Goal: Task Accomplishment & Management: Use online tool/utility

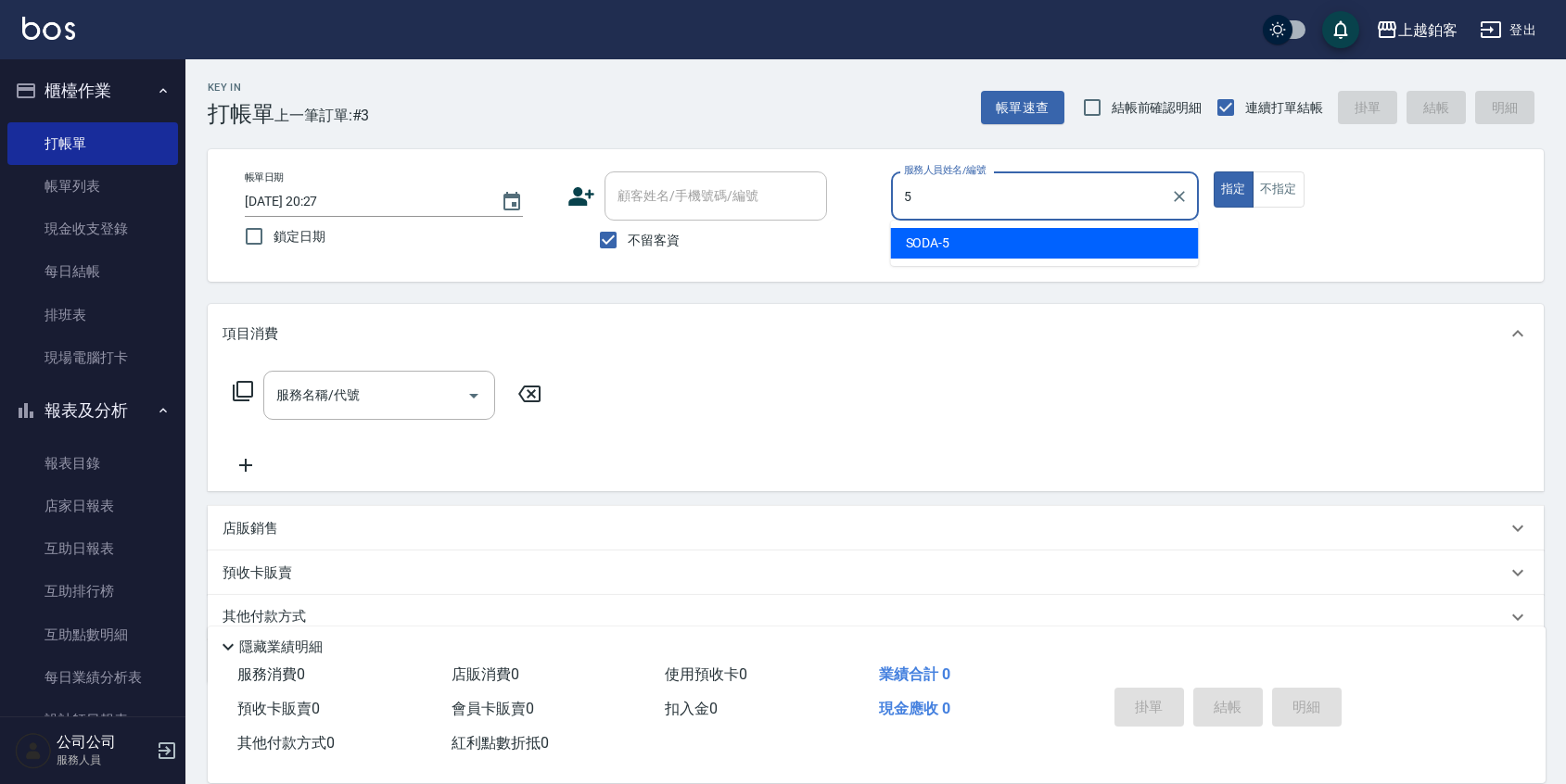
type input "5"
type button "true"
type input "SODA-5"
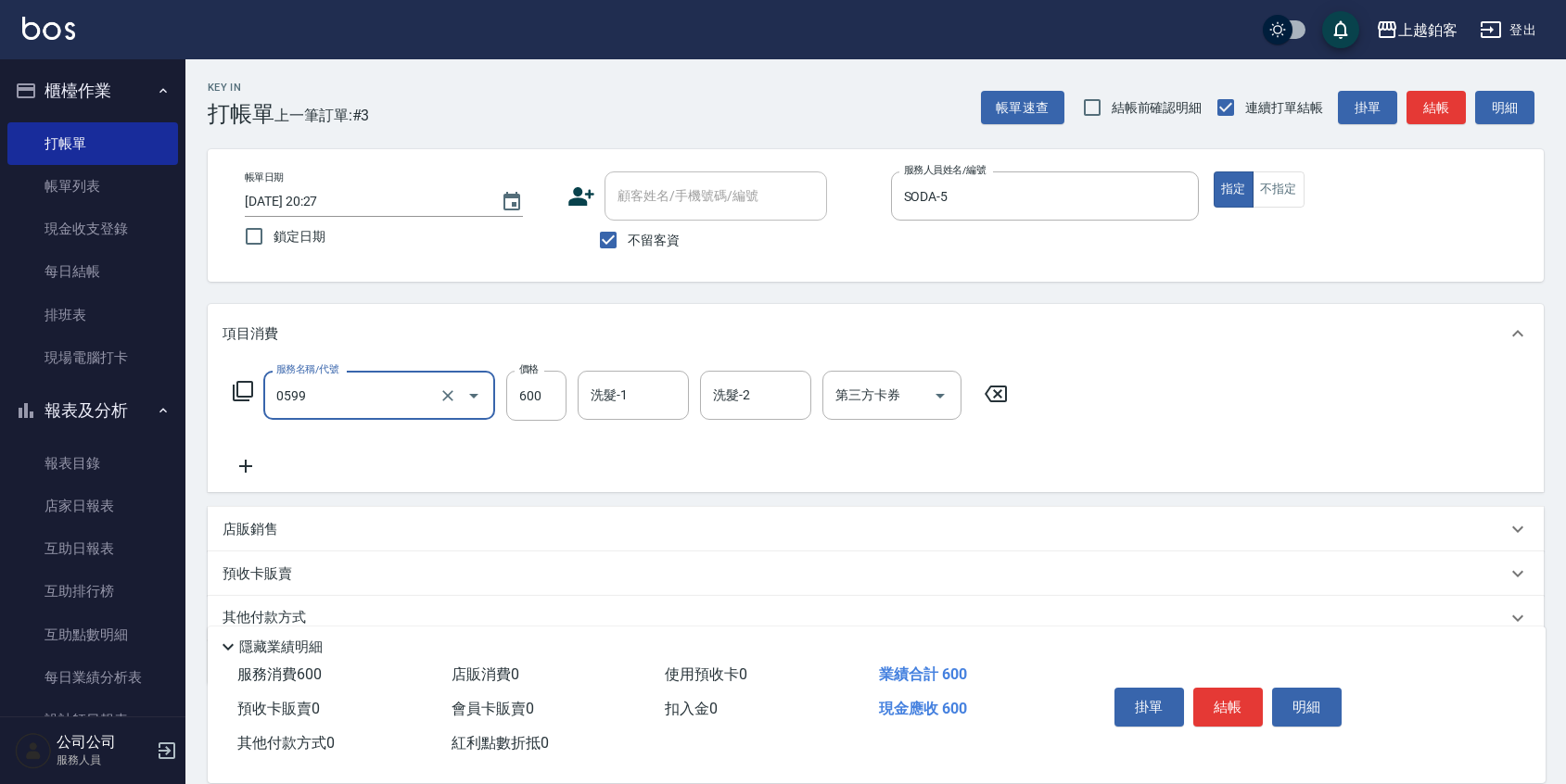
type input "精油-599(0599)"
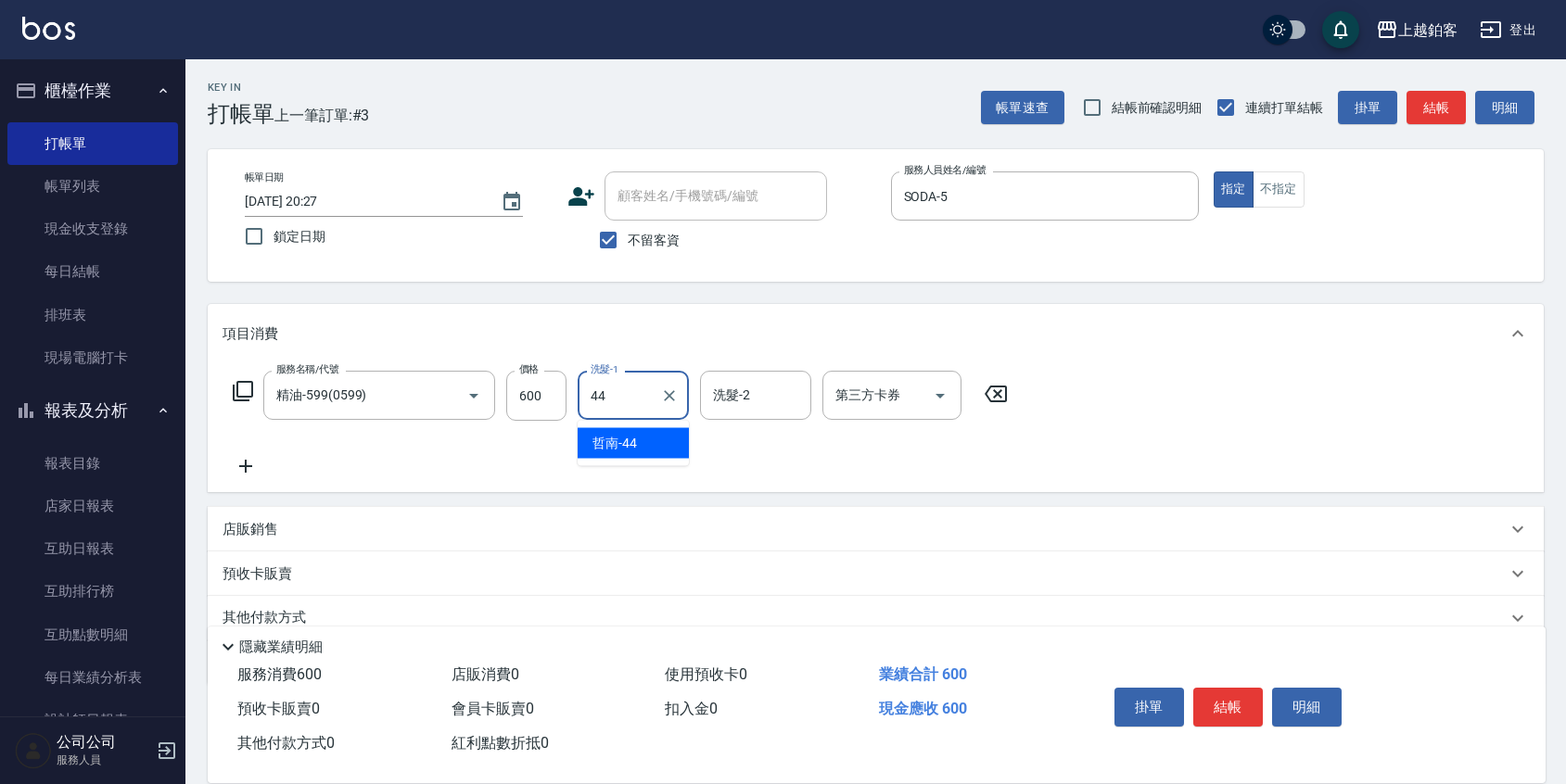
type input "哲南-44"
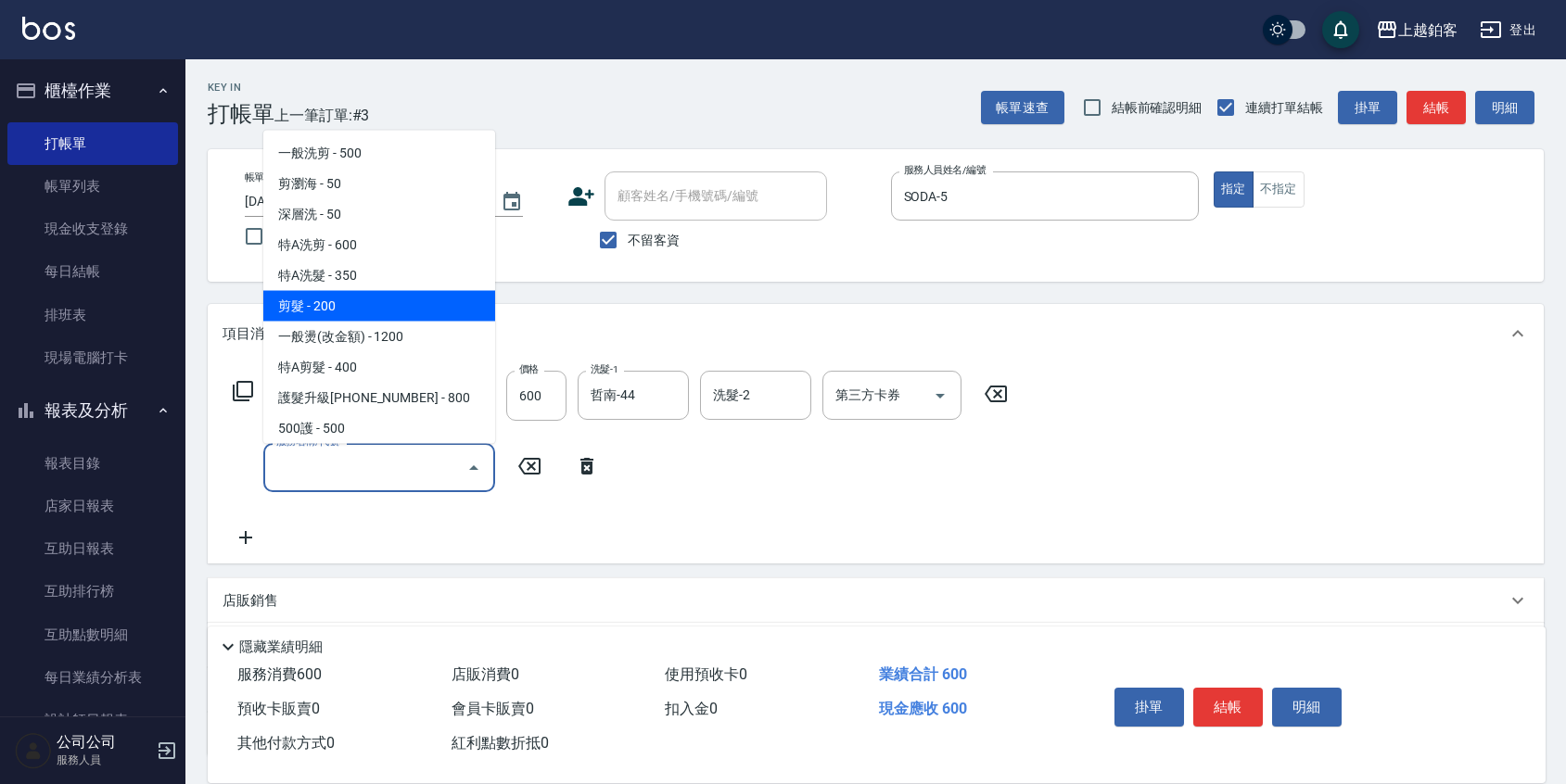
type input "剪髮(200)"
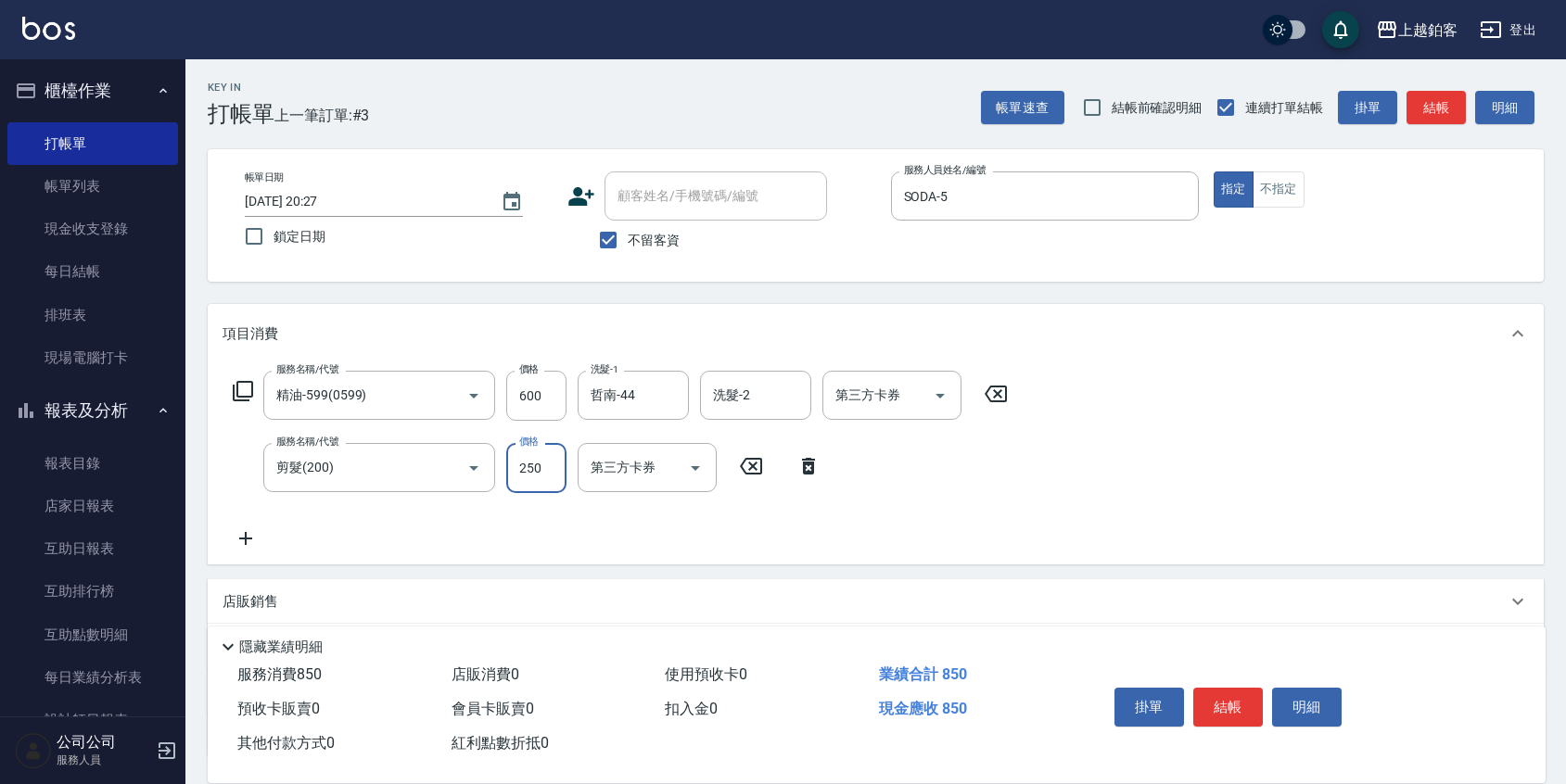
type input "250"
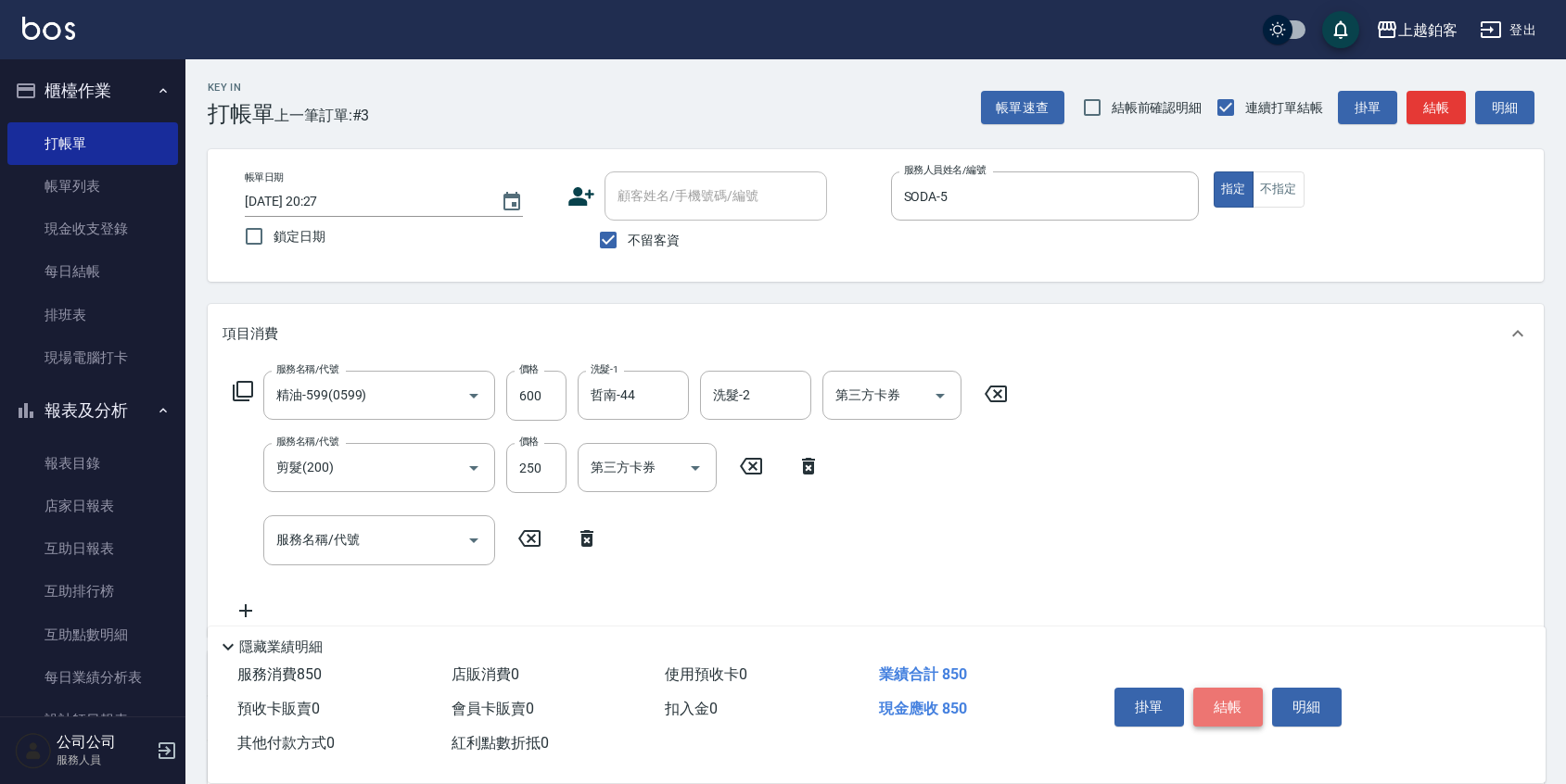
click at [1234, 702] on button "結帳" at bounding box center [1228, 707] width 69 height 39
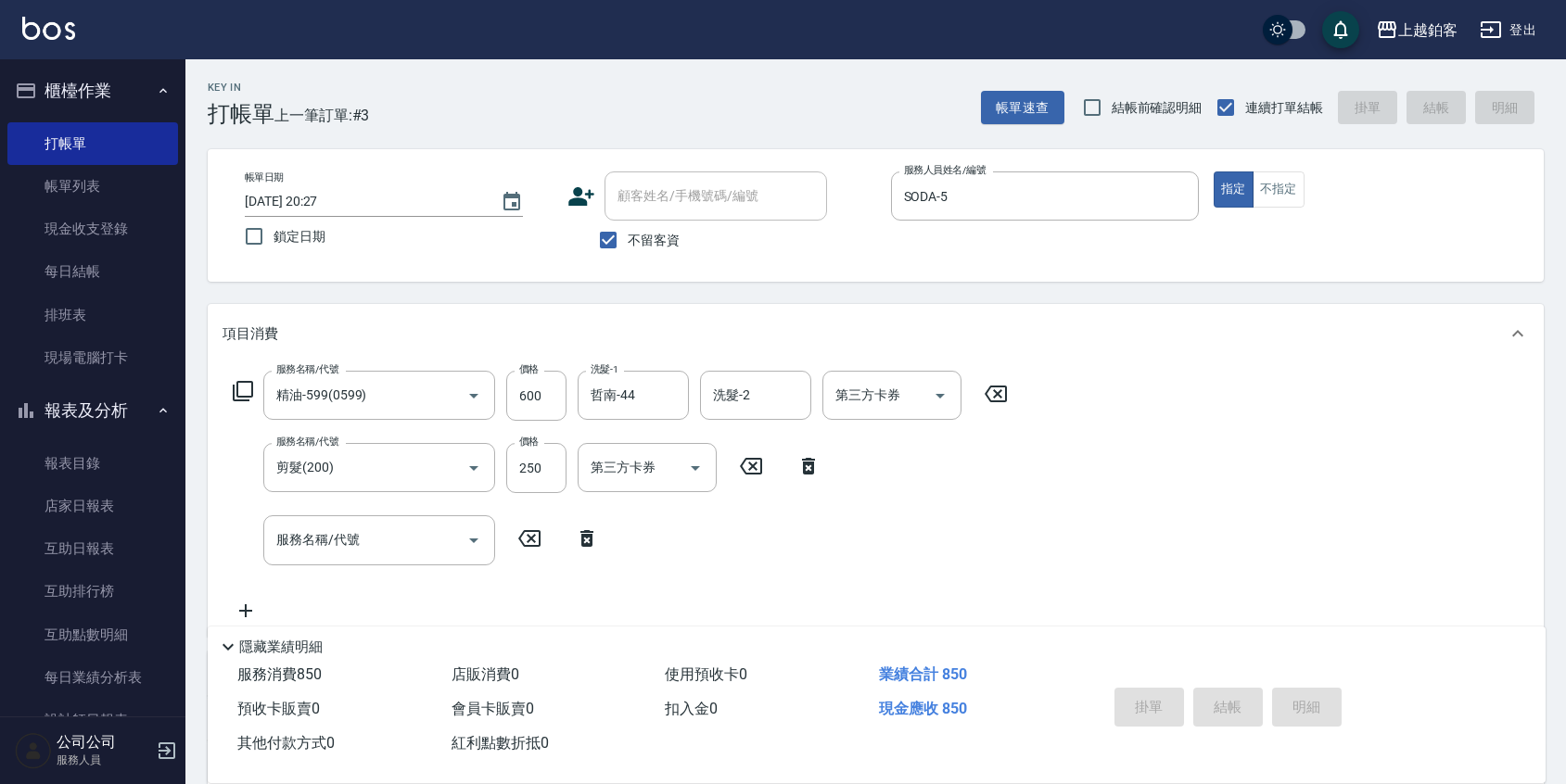
type input "[DATE] 21:00"
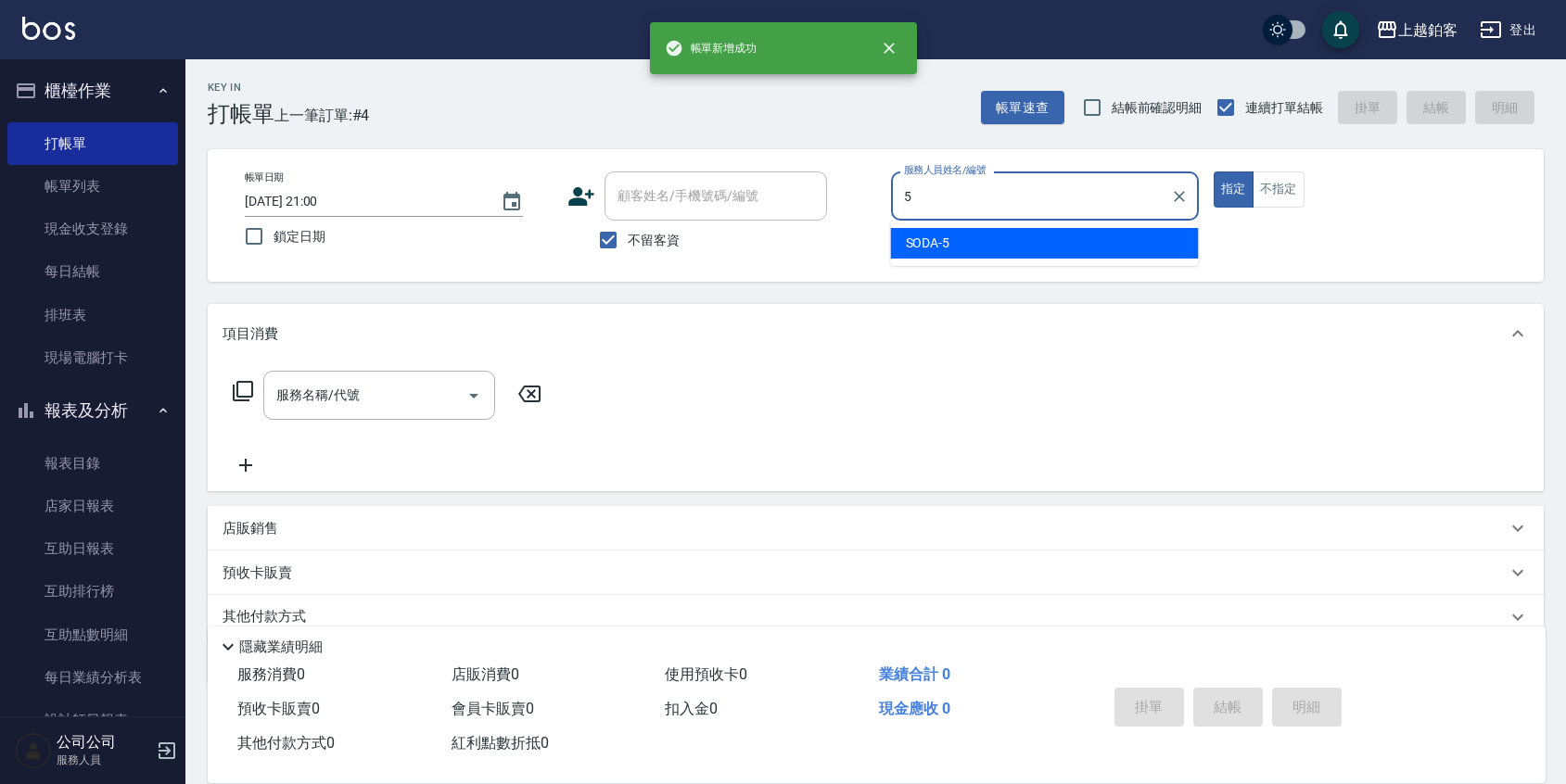
scroll to position [75, 0]
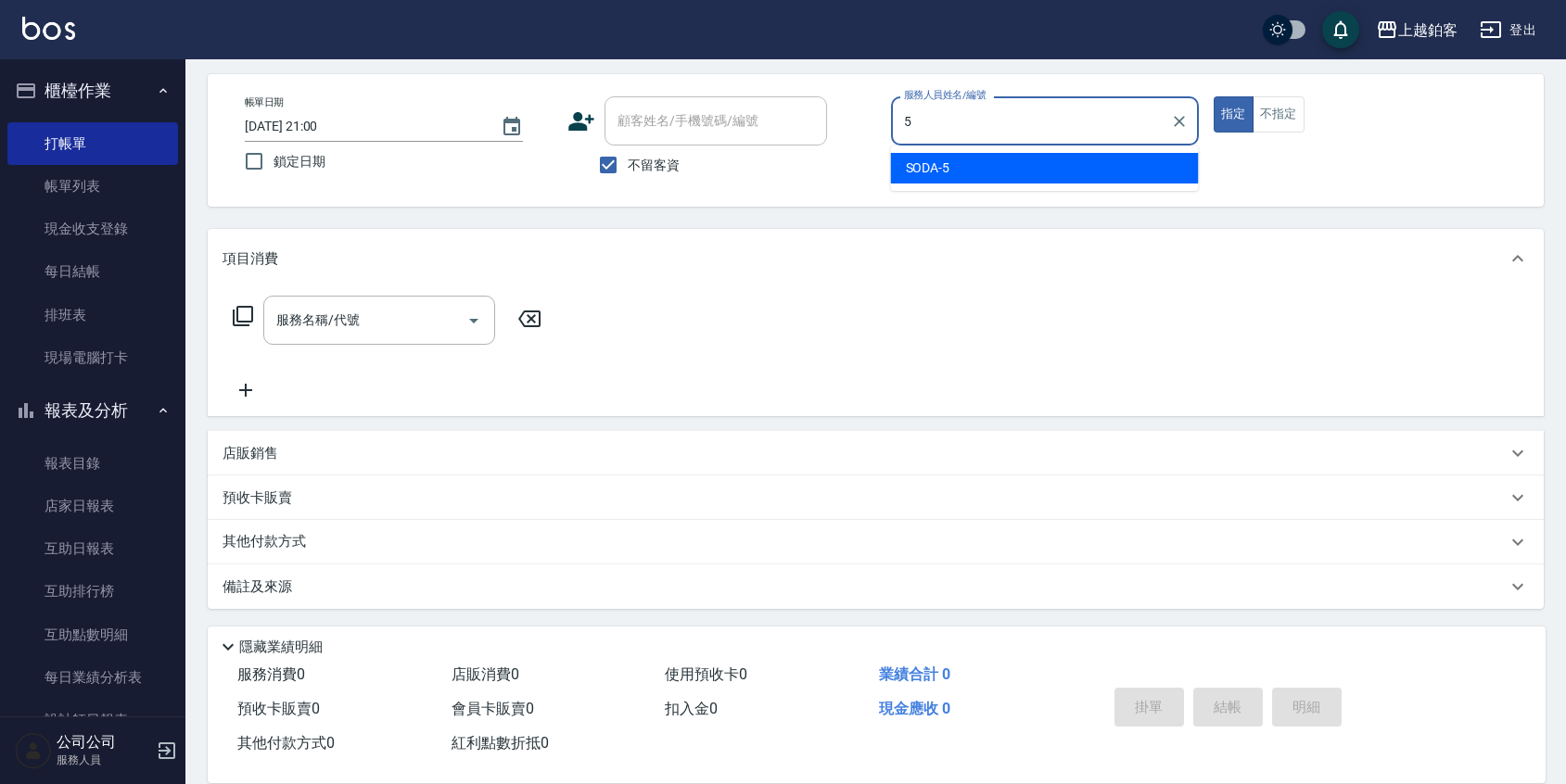
type input "5"
type input "SODA-5"
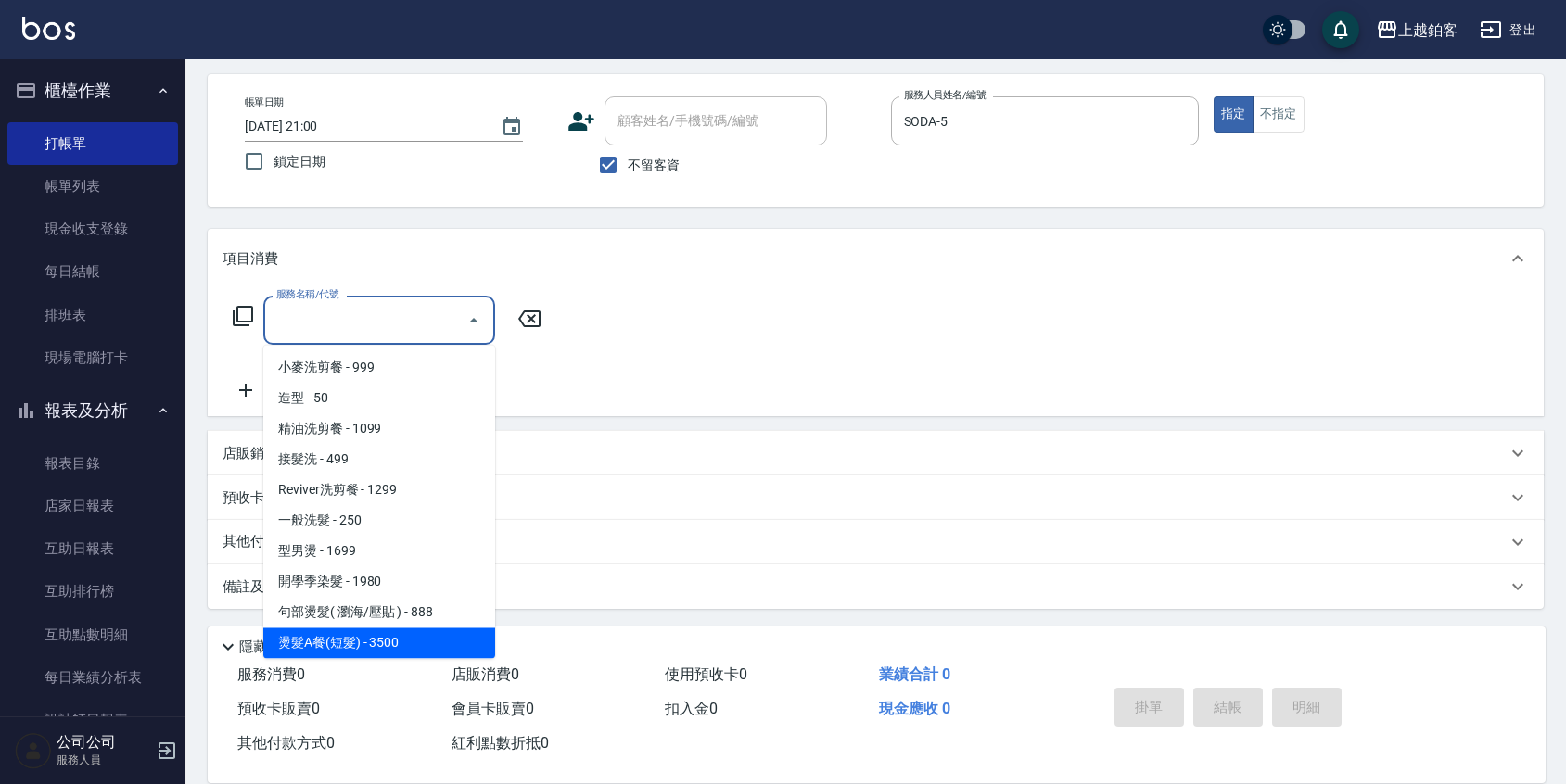
scroll to position [520, 0]
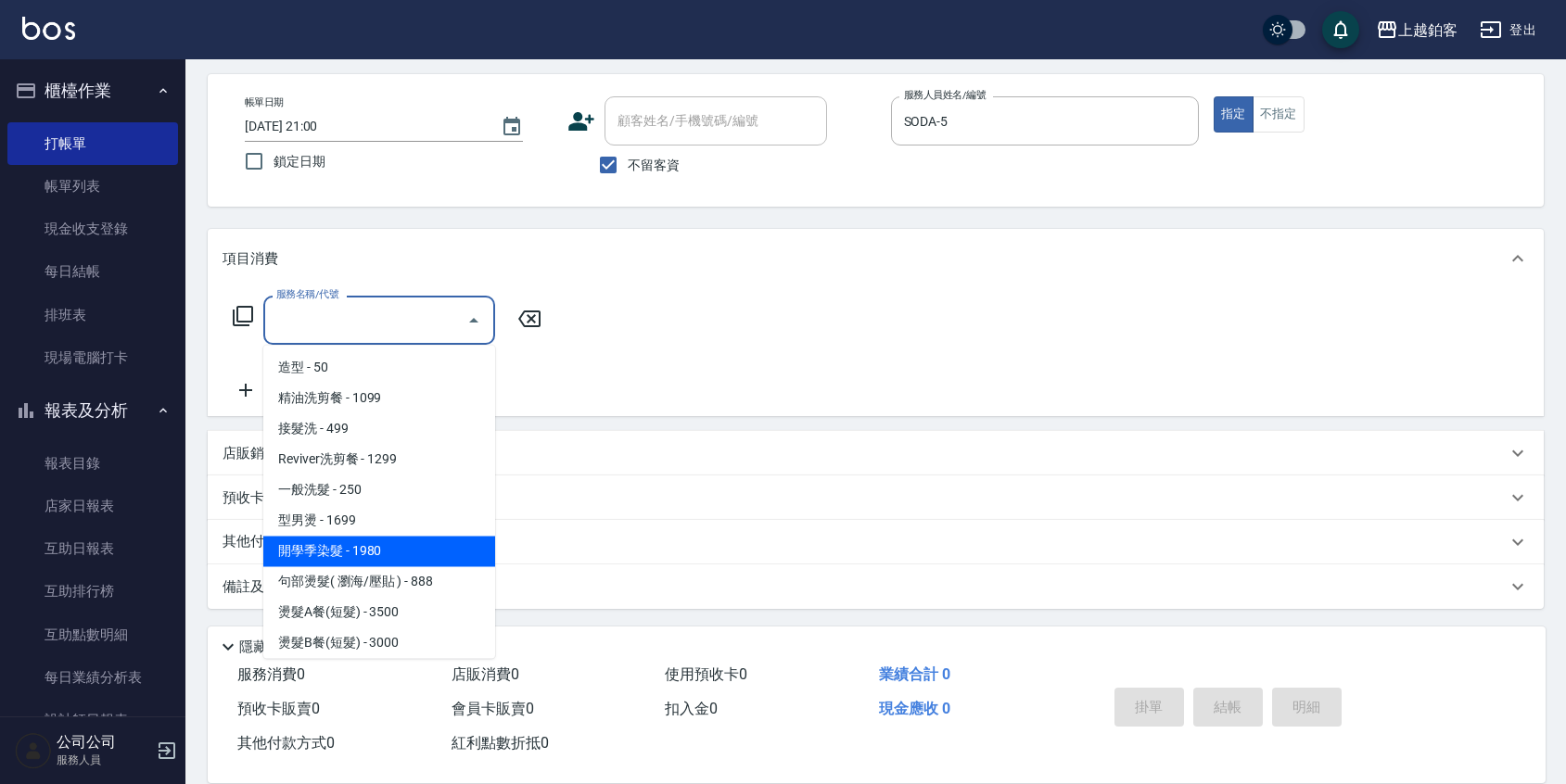
type input "開學季染髮(1980)"
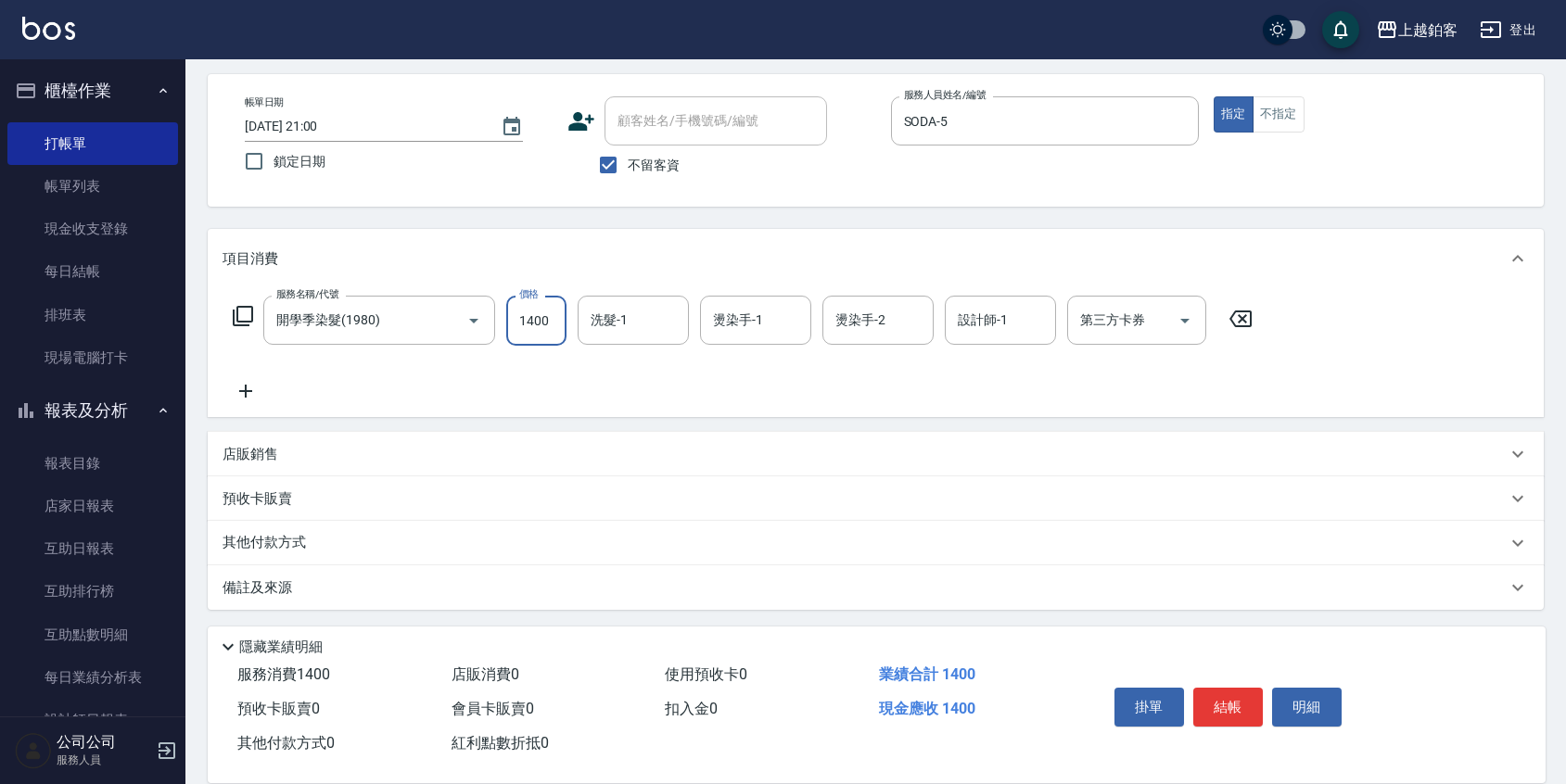
type input "1400"
type input "哲南-44"
type input "SODA-5"
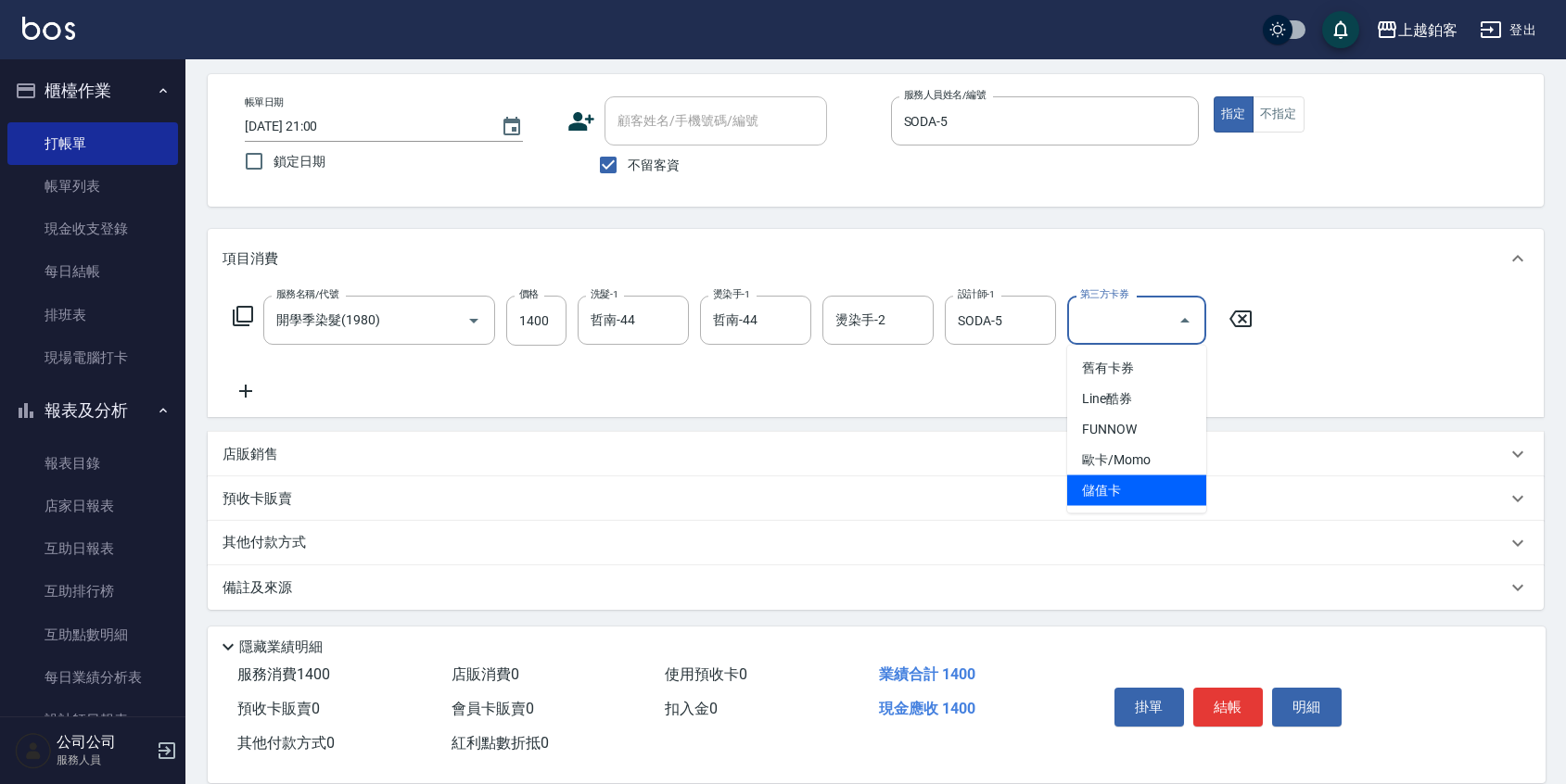
type input "儲值卡"
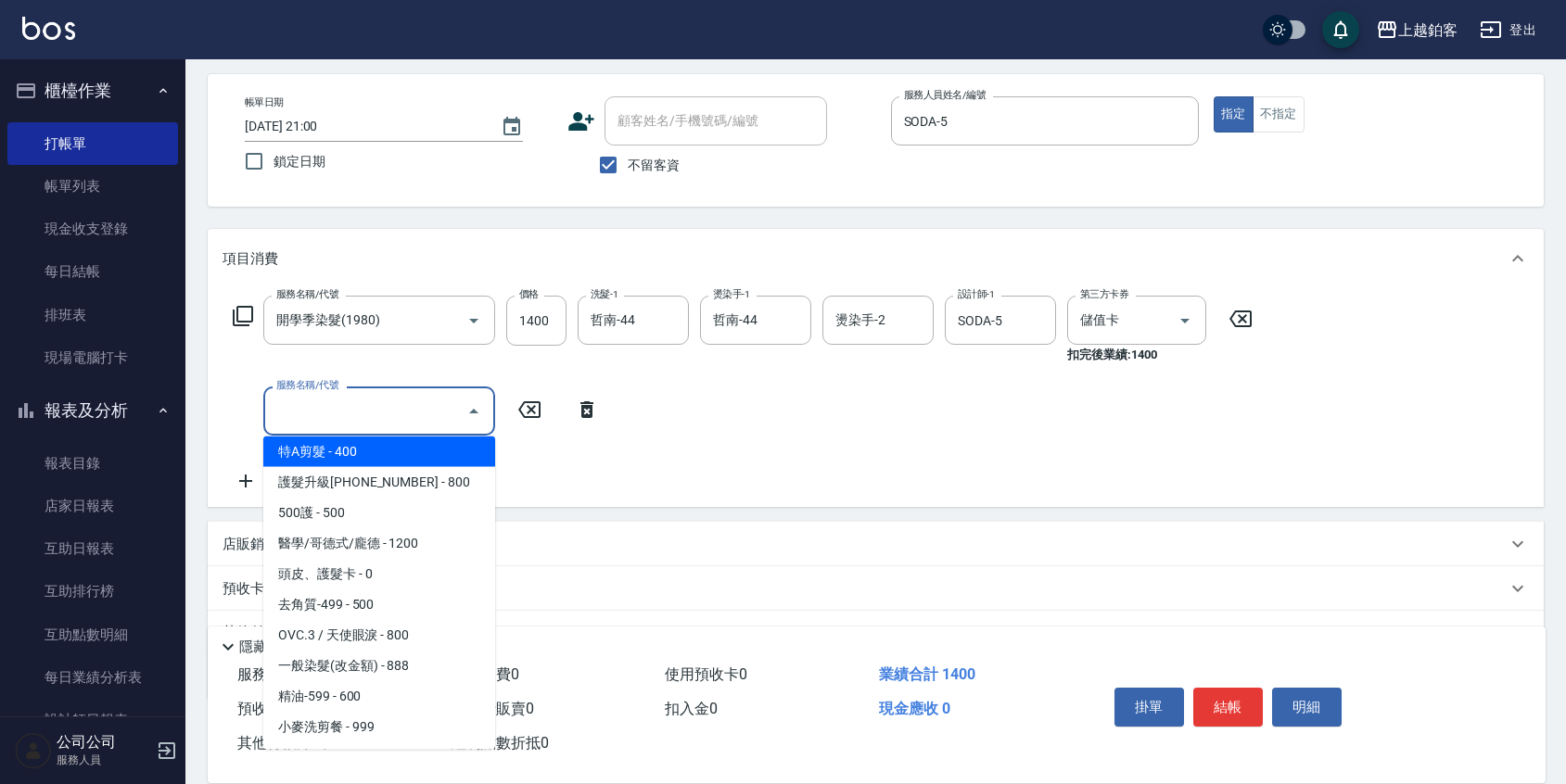
scroll to position [191, 0]
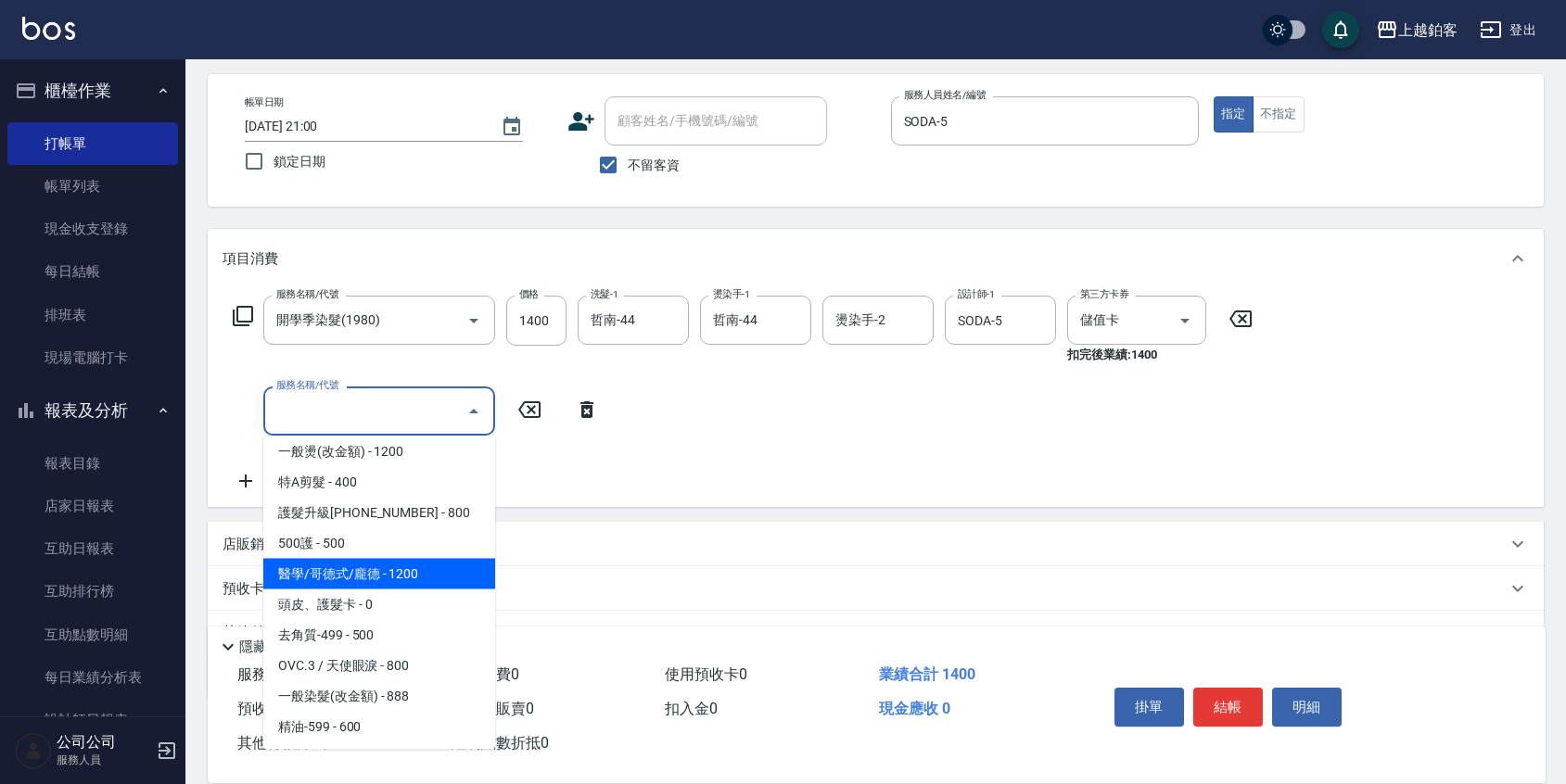
type input "醫學/哥德式/龐德(417)"
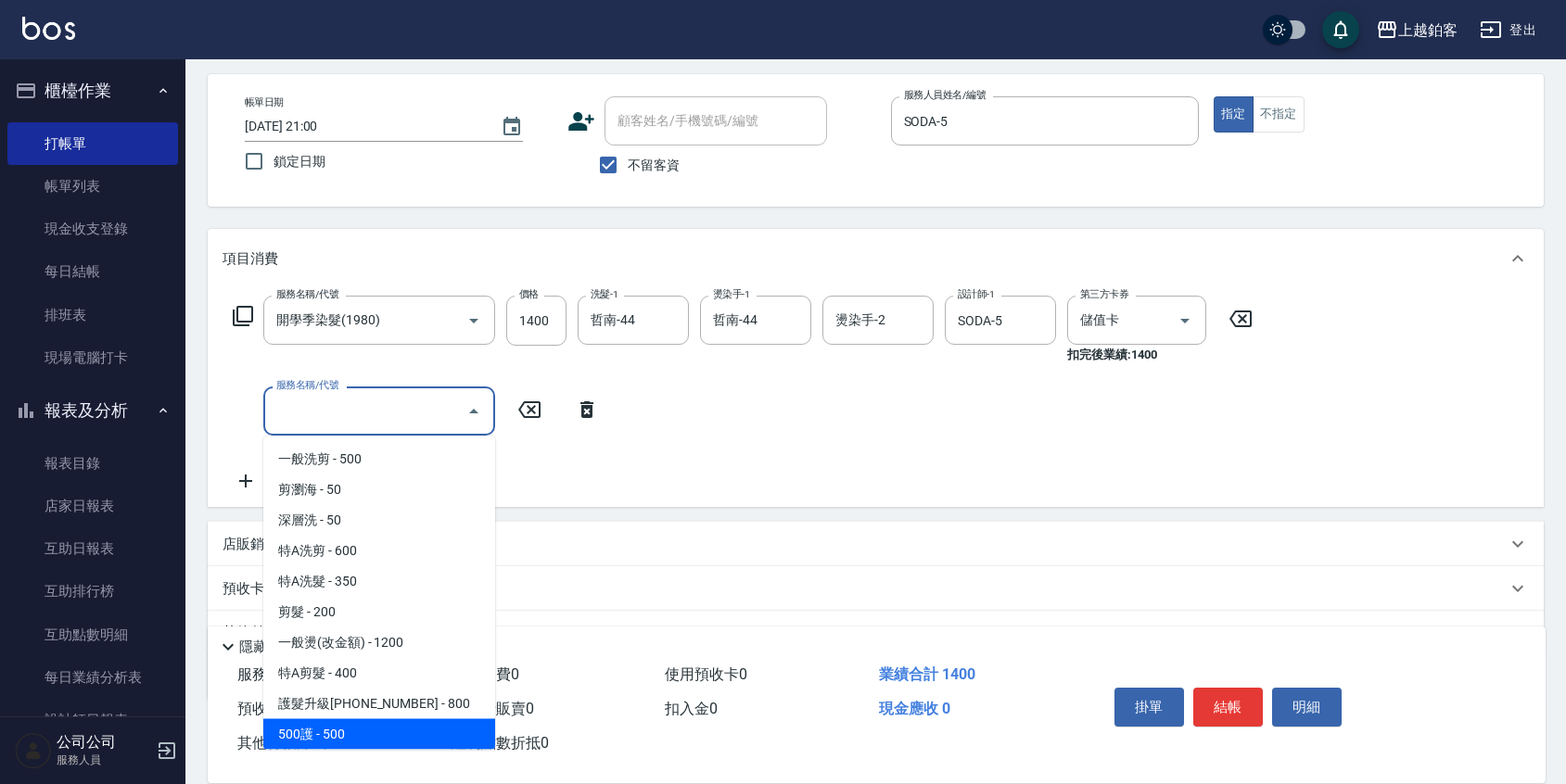
scroll to position [30, 0]
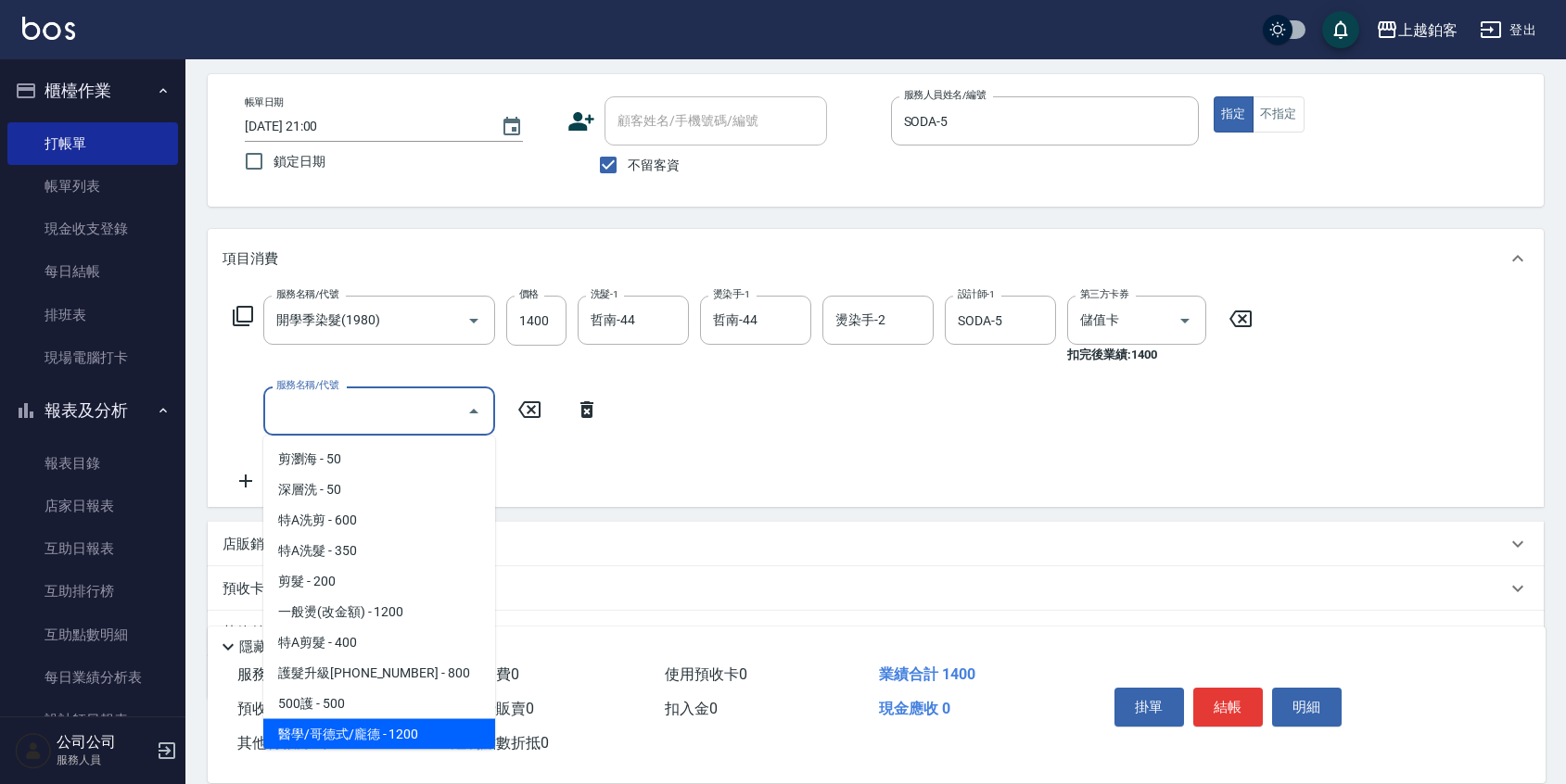
type input "醫學/哥德式/龐德(417)"
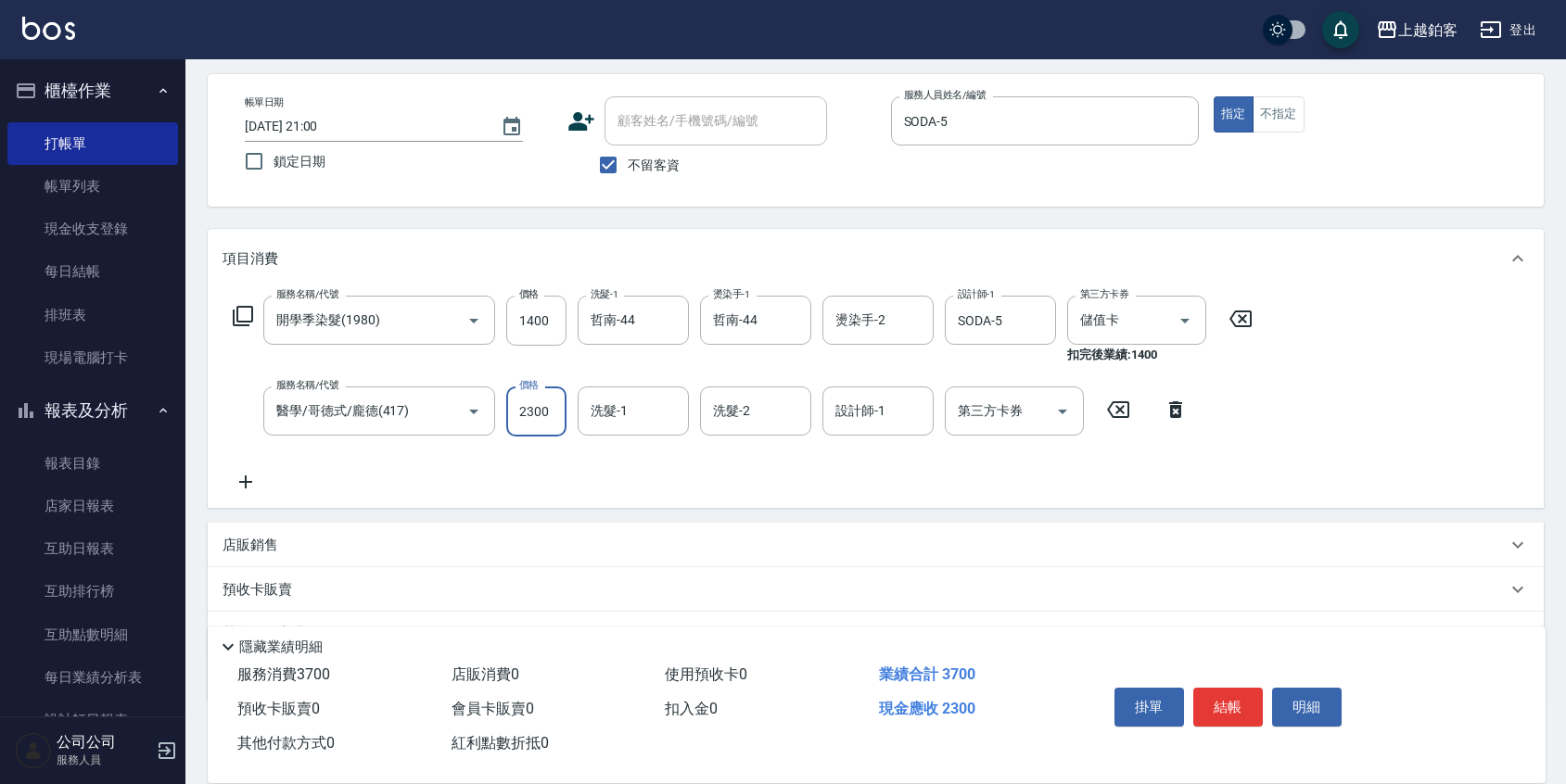
type input "2300"
type input "哲南-44"
type input "SODA-5"
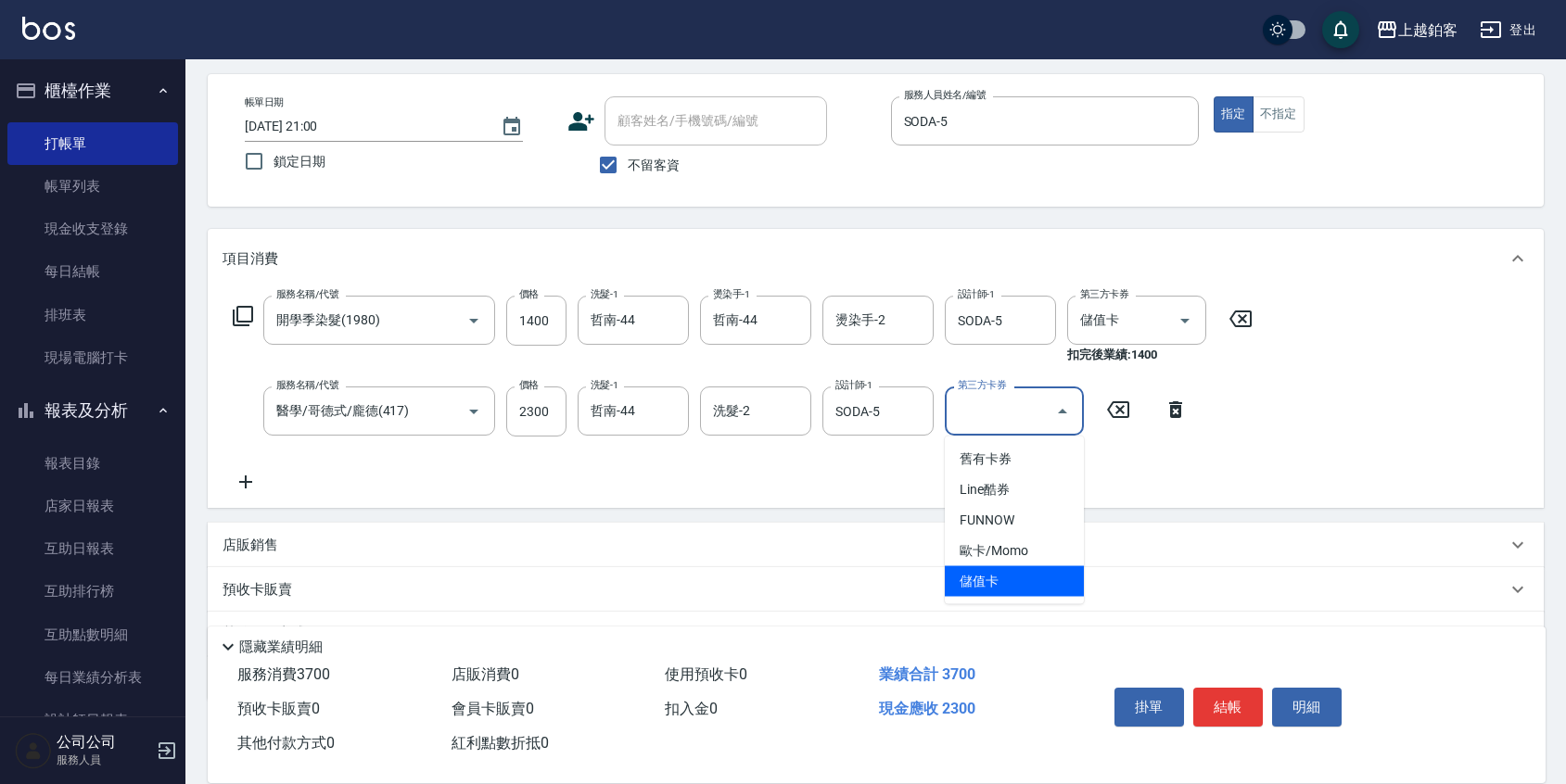
type input "儲值卡"
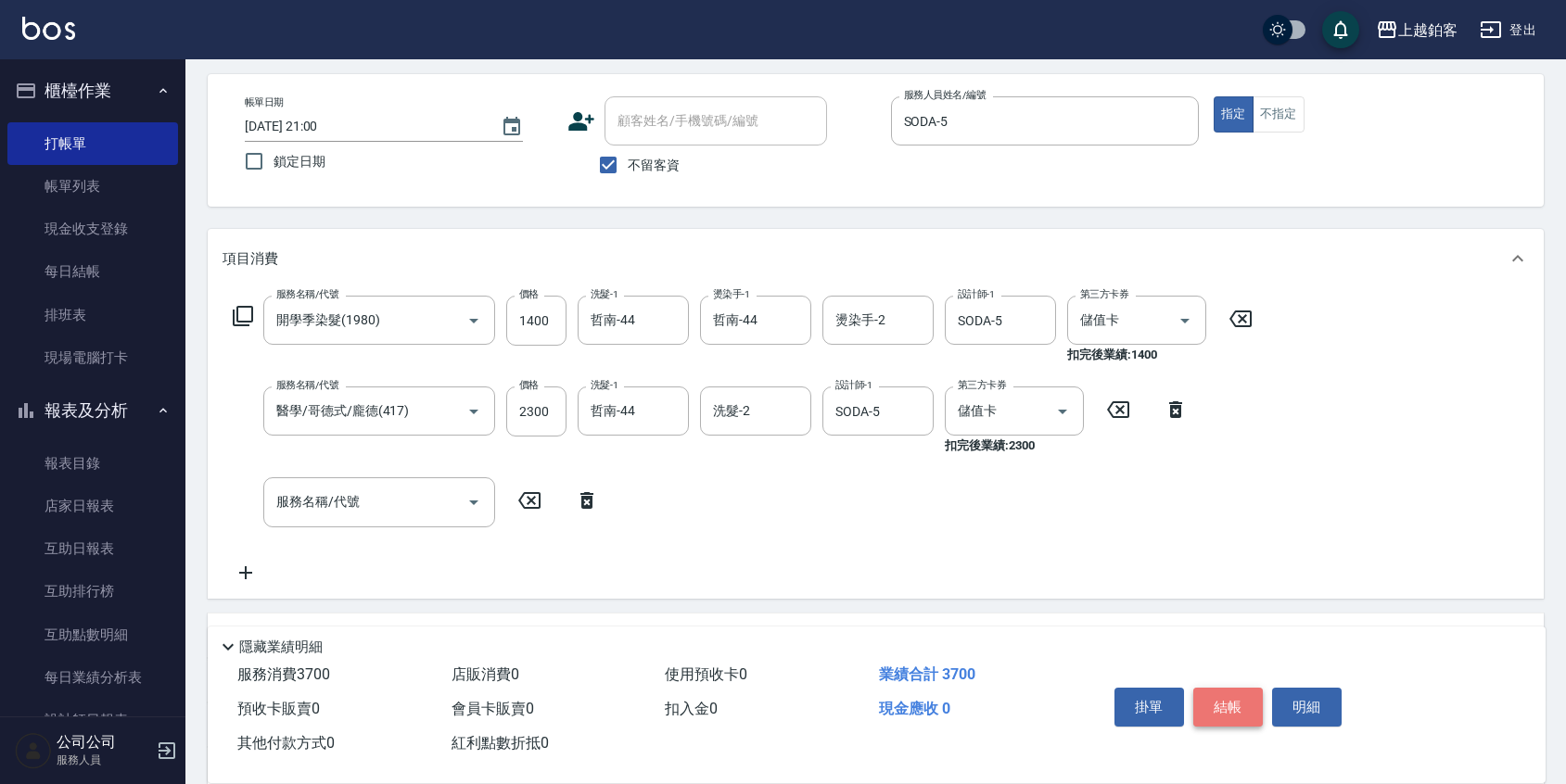
click at [1226, 694] on button "結帳" at bounding box center [1228, 707] width 69 height 39
type input "[DATE] 21:01"
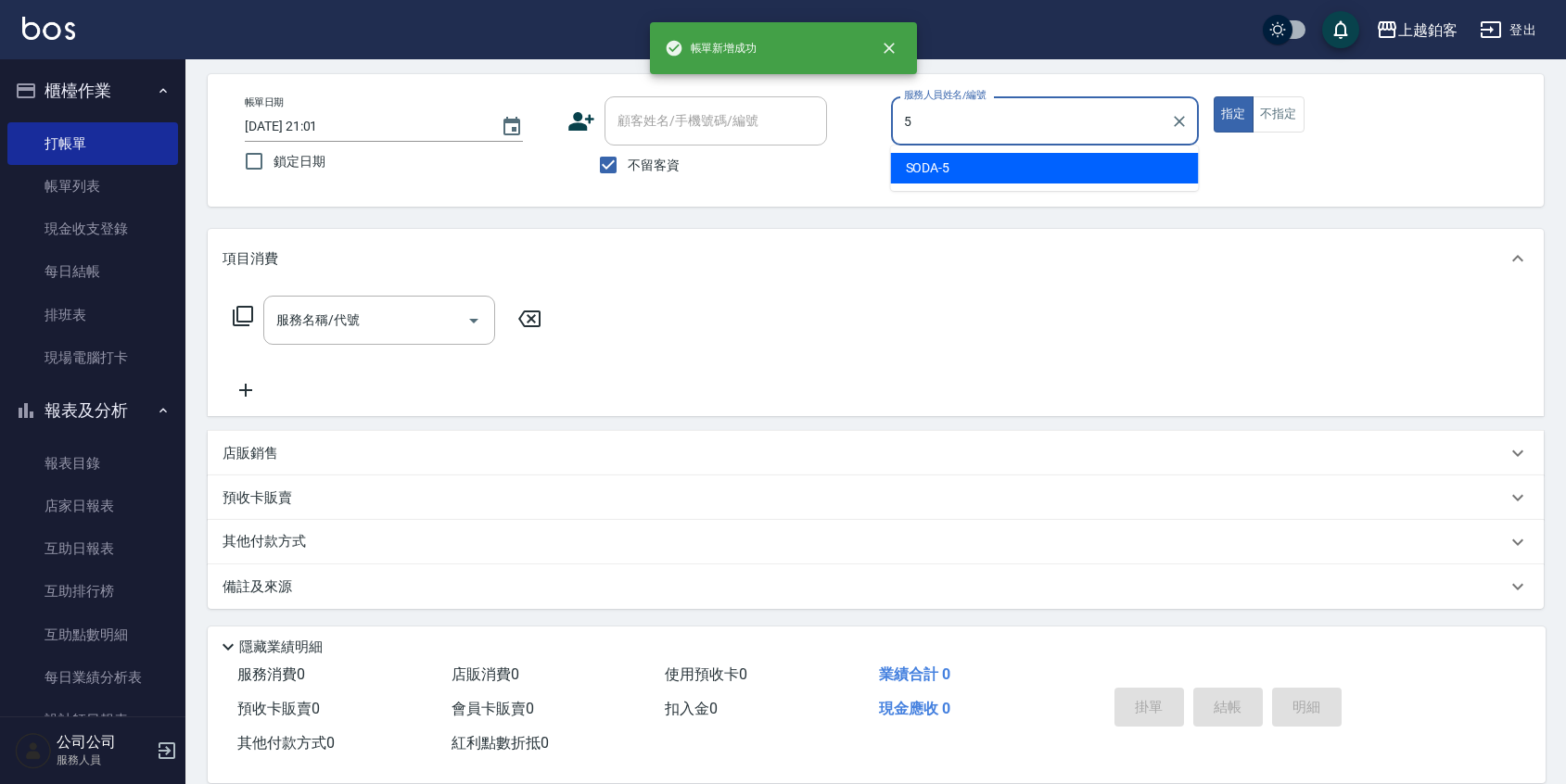
type input "SODA-5"
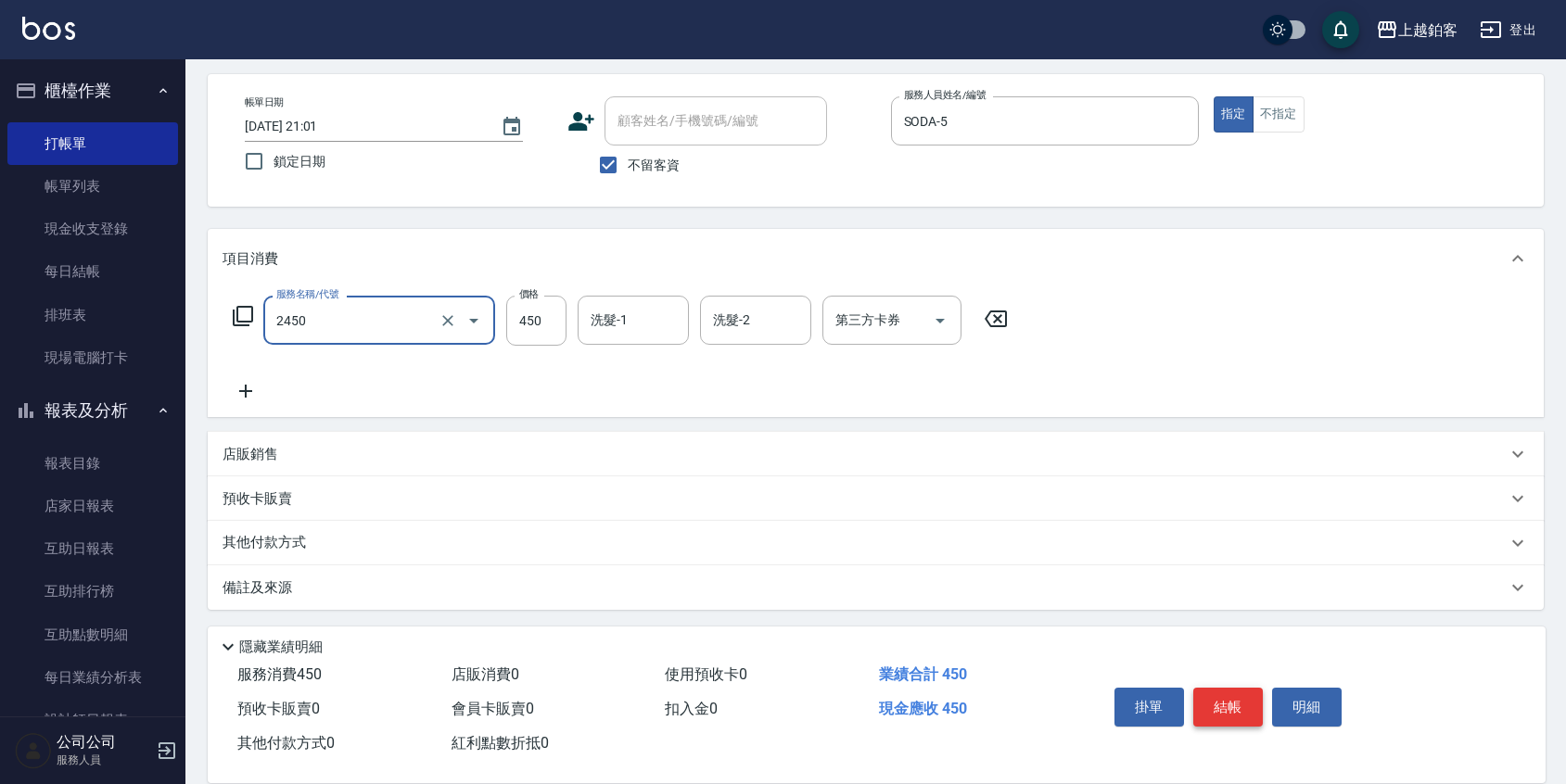
type input "C剪髮套餐(2450)"
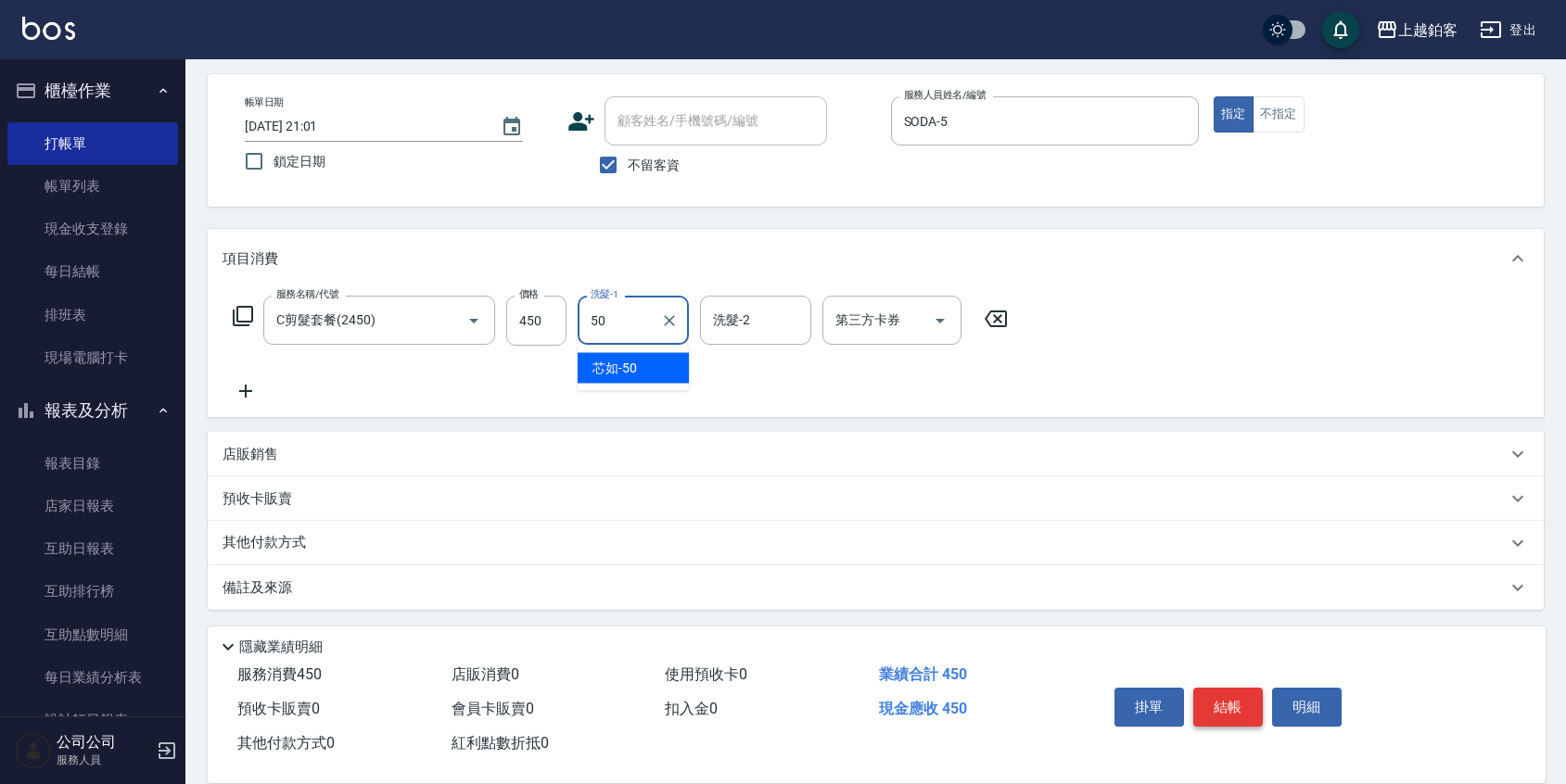
type input "芯如-50"
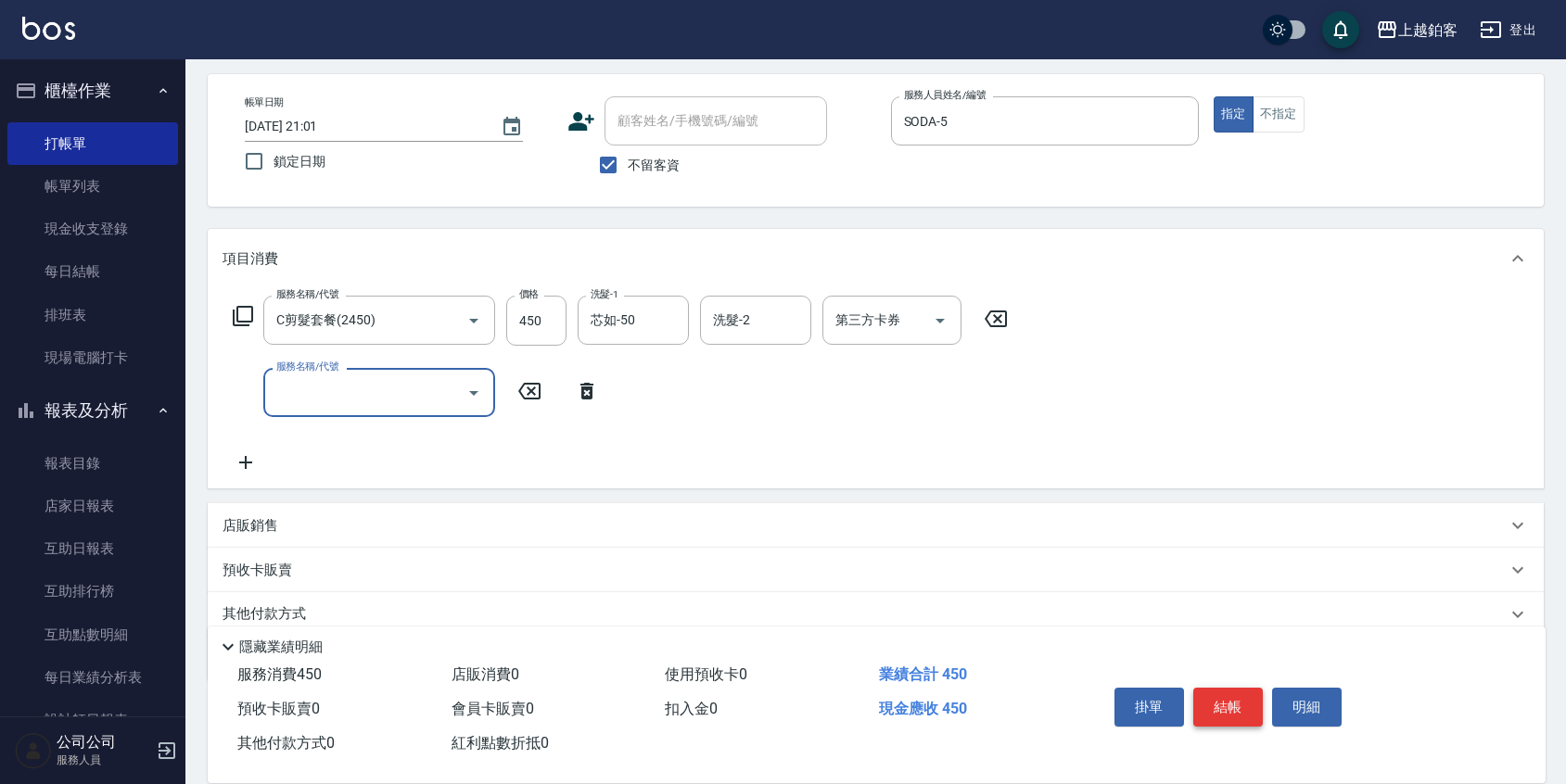
click at [1222, 689] on button "結帳" at bounding box center [1228, 707] width 69 height 39
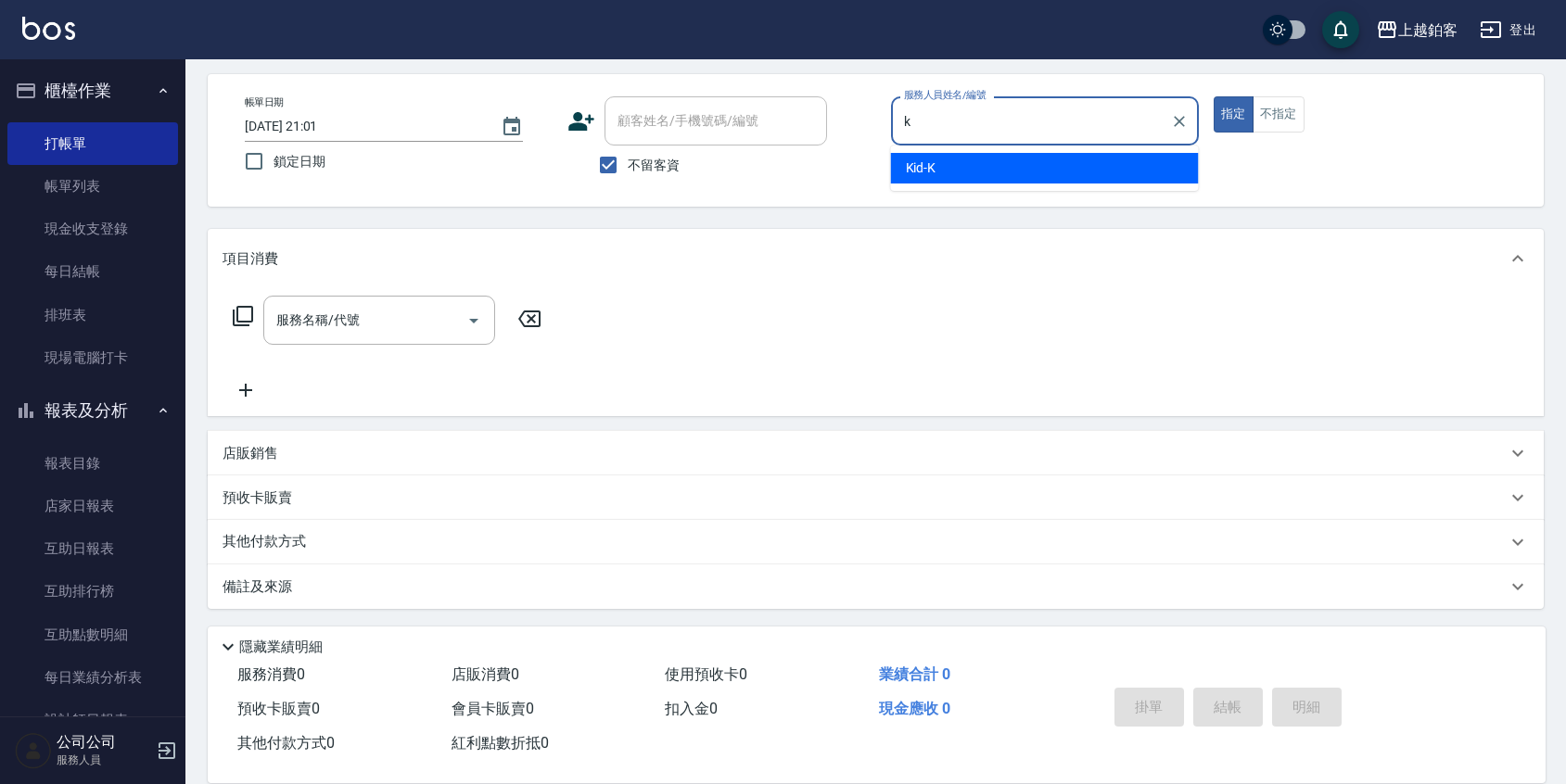
type input "Kid-K"
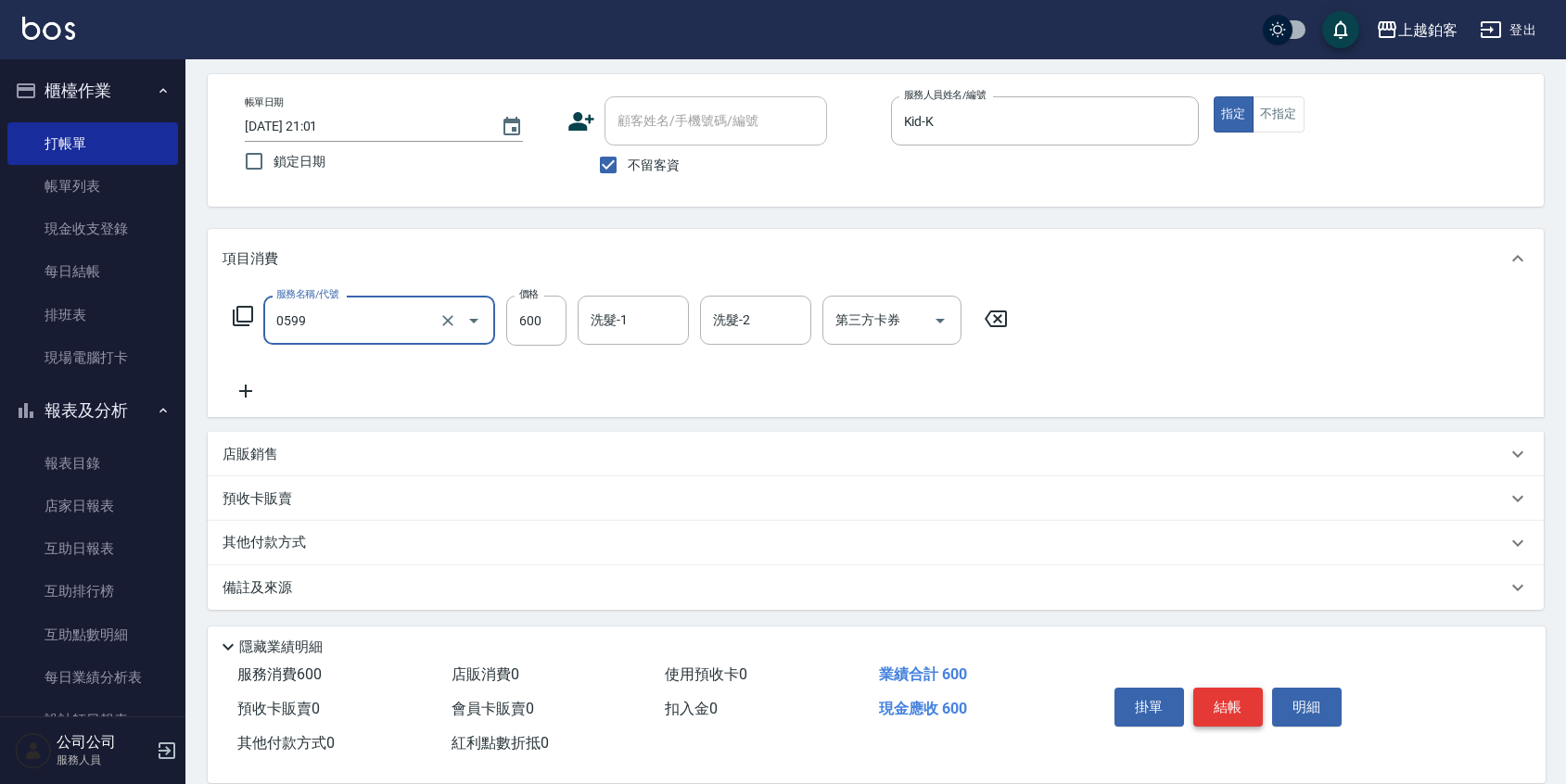
type input "精油-599(0599)"
type input "300"
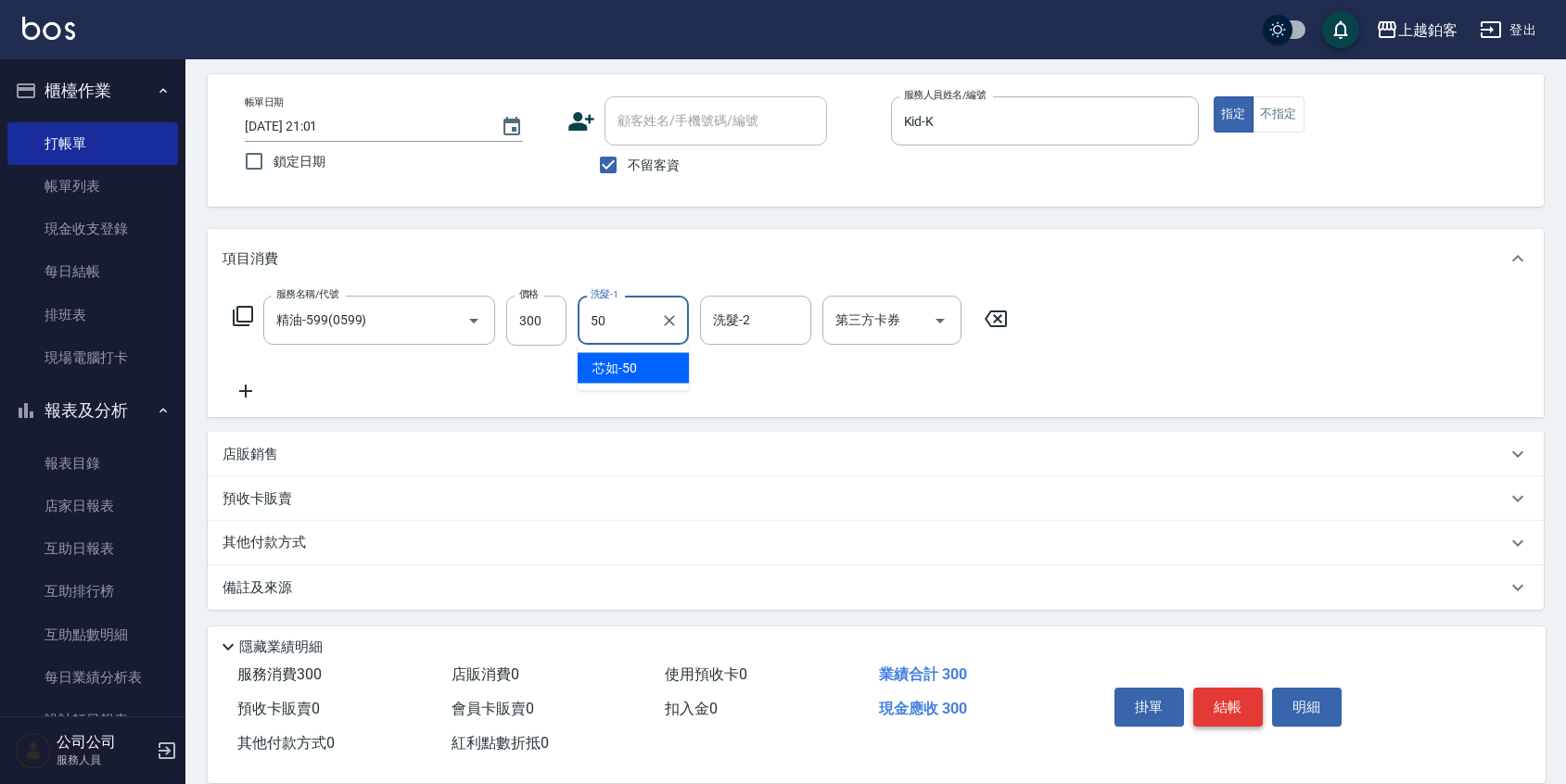
type input "芯如-50"
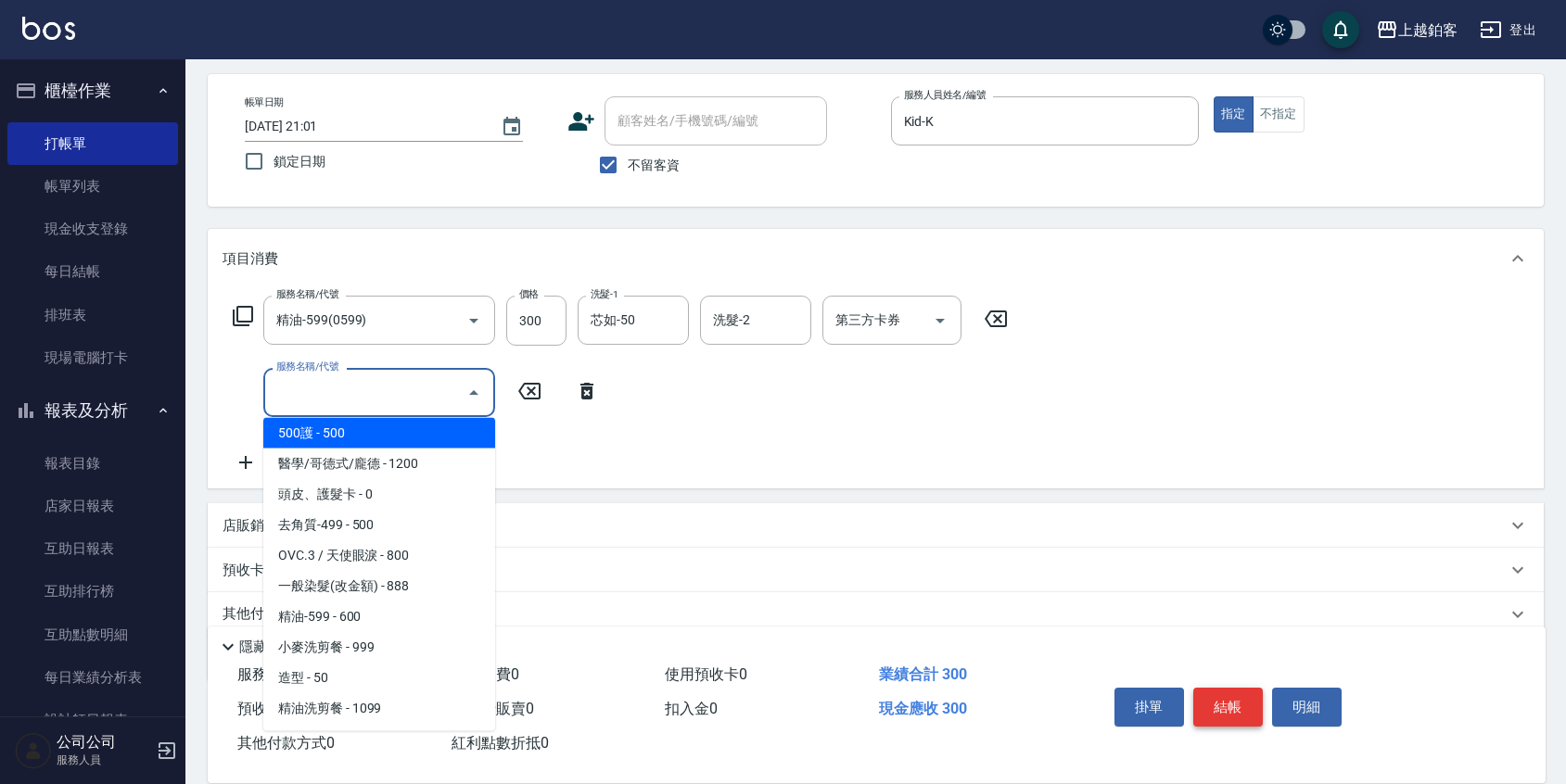
scroll to position [252, 0]
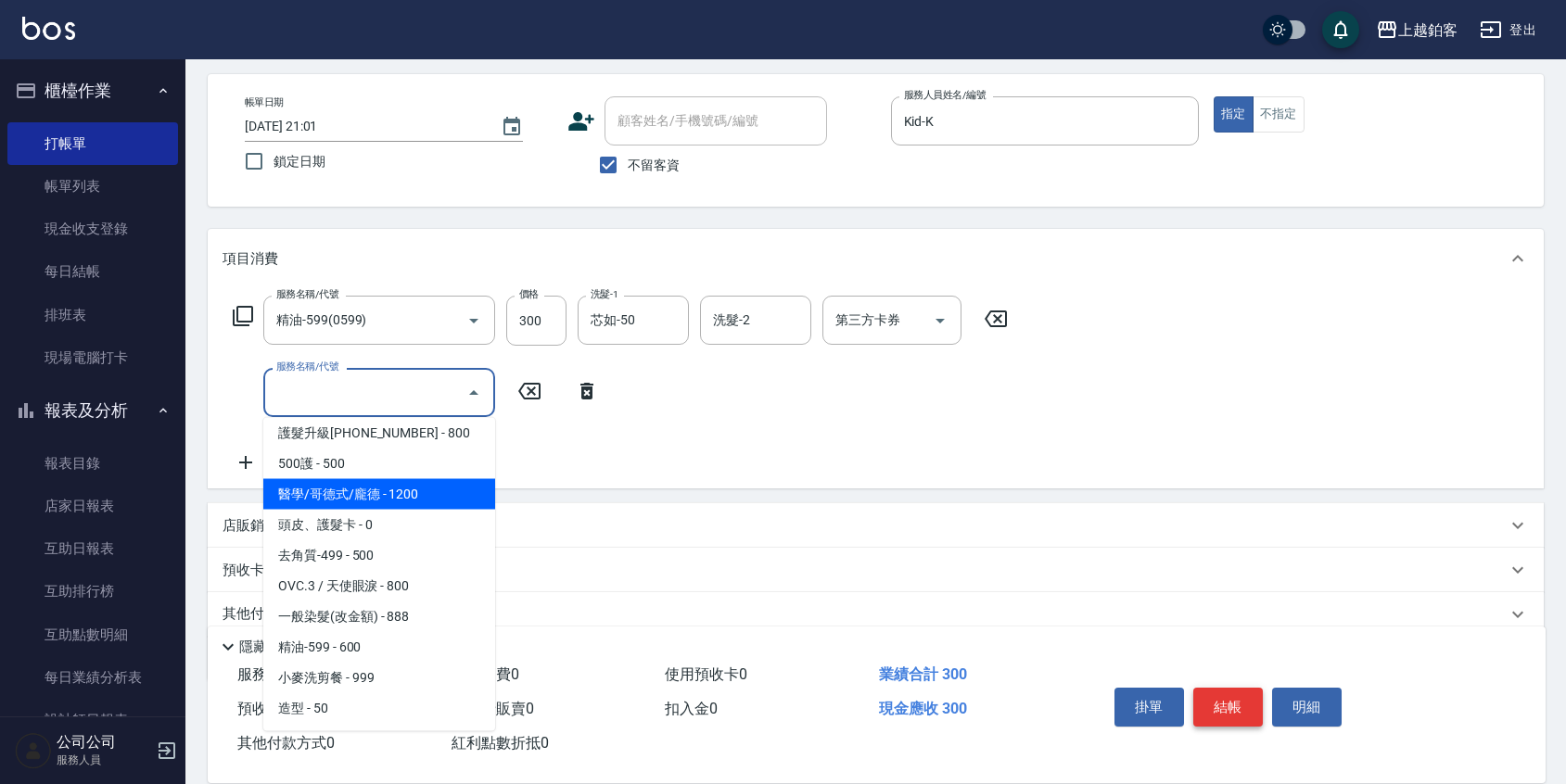
type input "醫學/哥德式/龐德(417)"
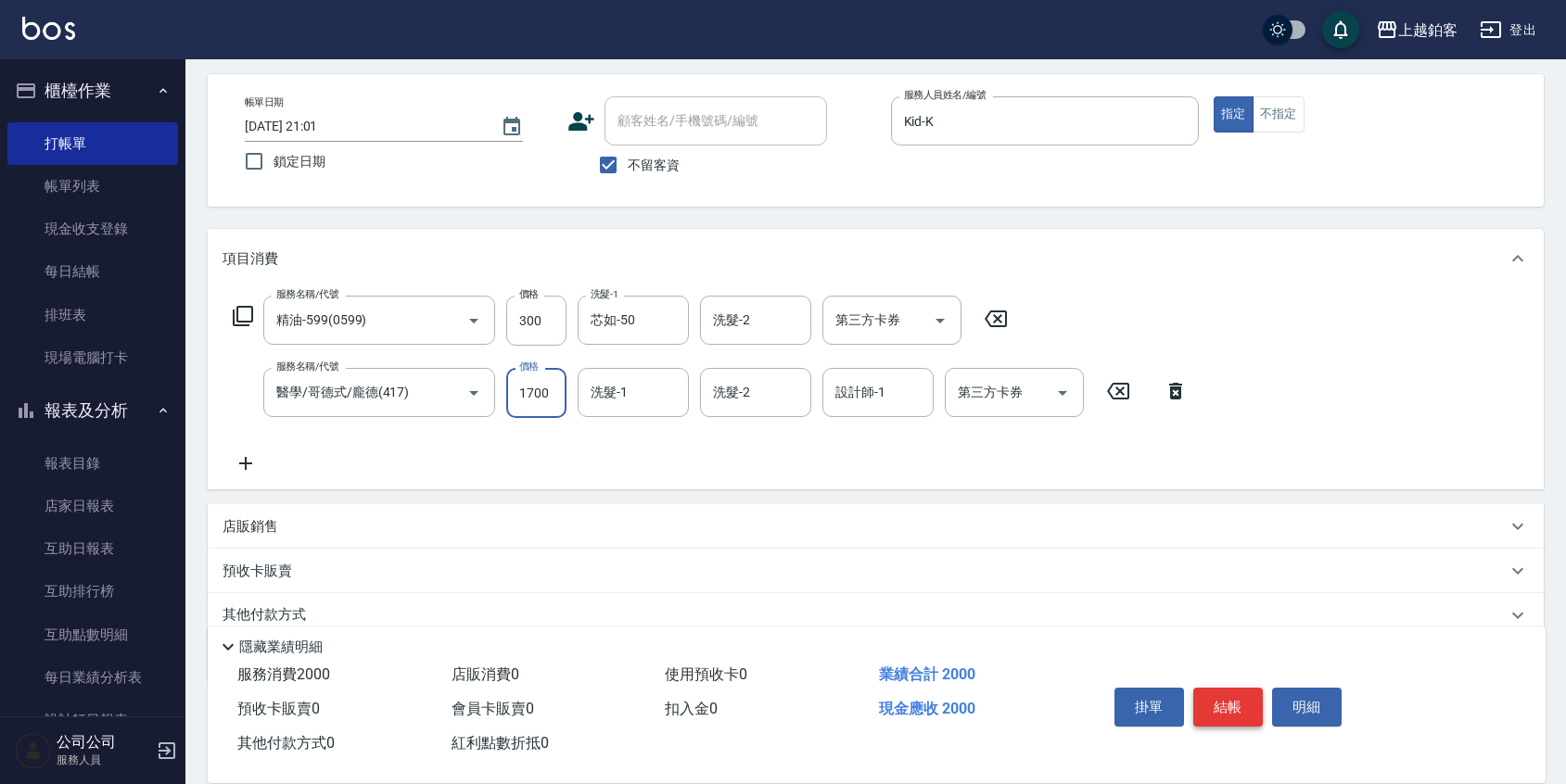
type input "1700"
type input "芯如-50"
type input "Kid-K"
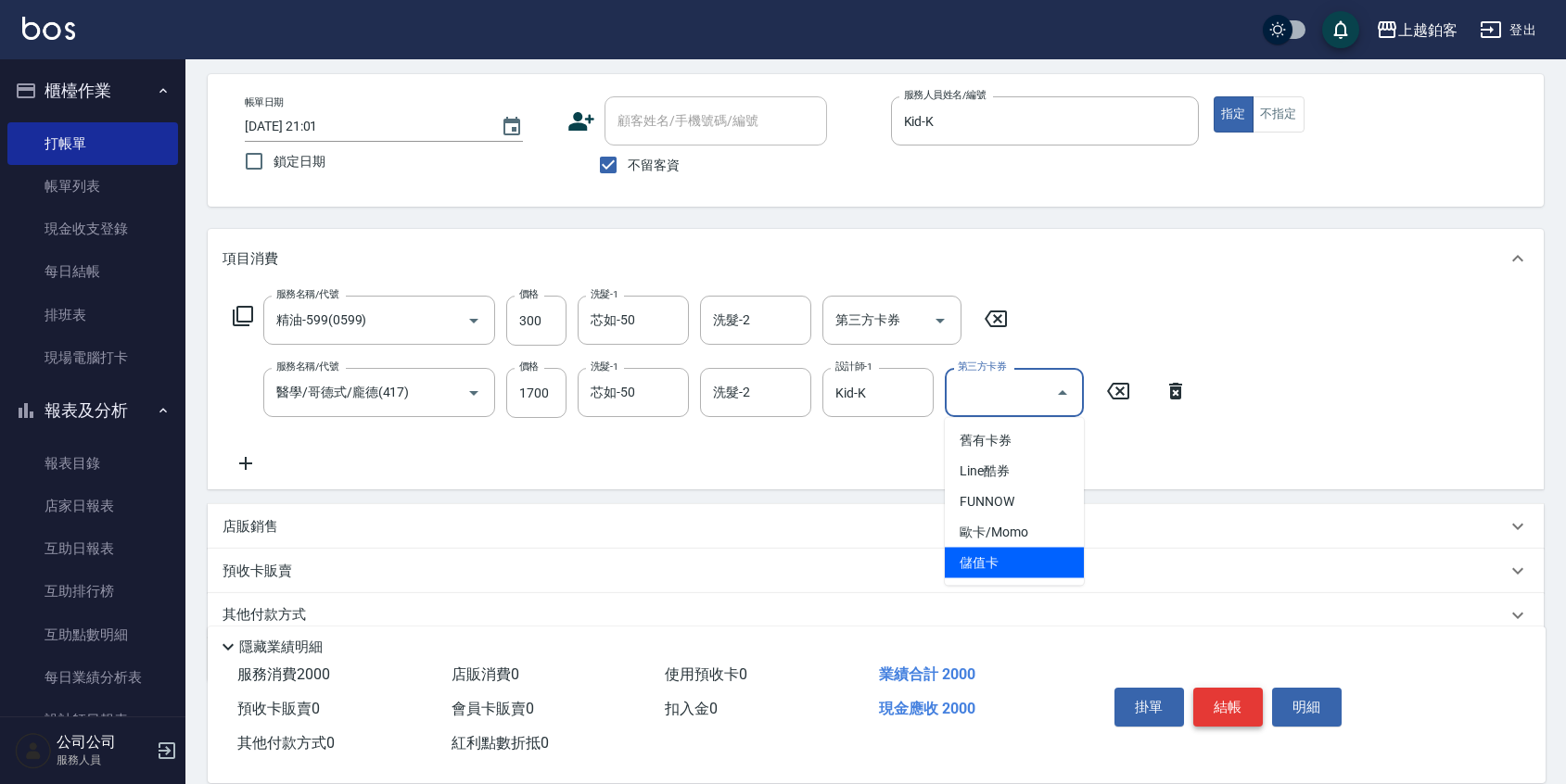
type input "儲值卡"
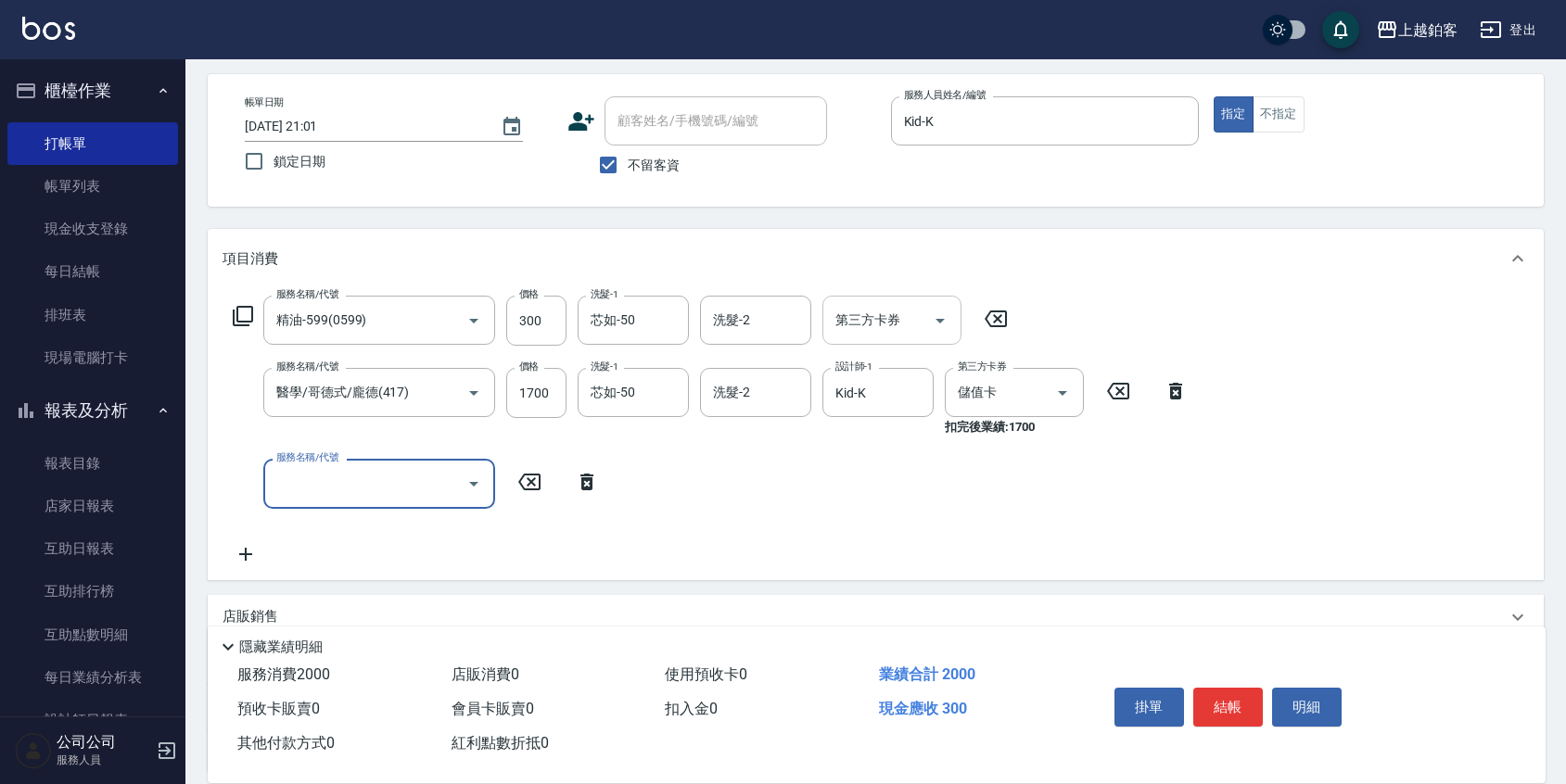
click at [955, 319] on div "第三方卡券" at bounding box center [892, 320] width 139 height 49
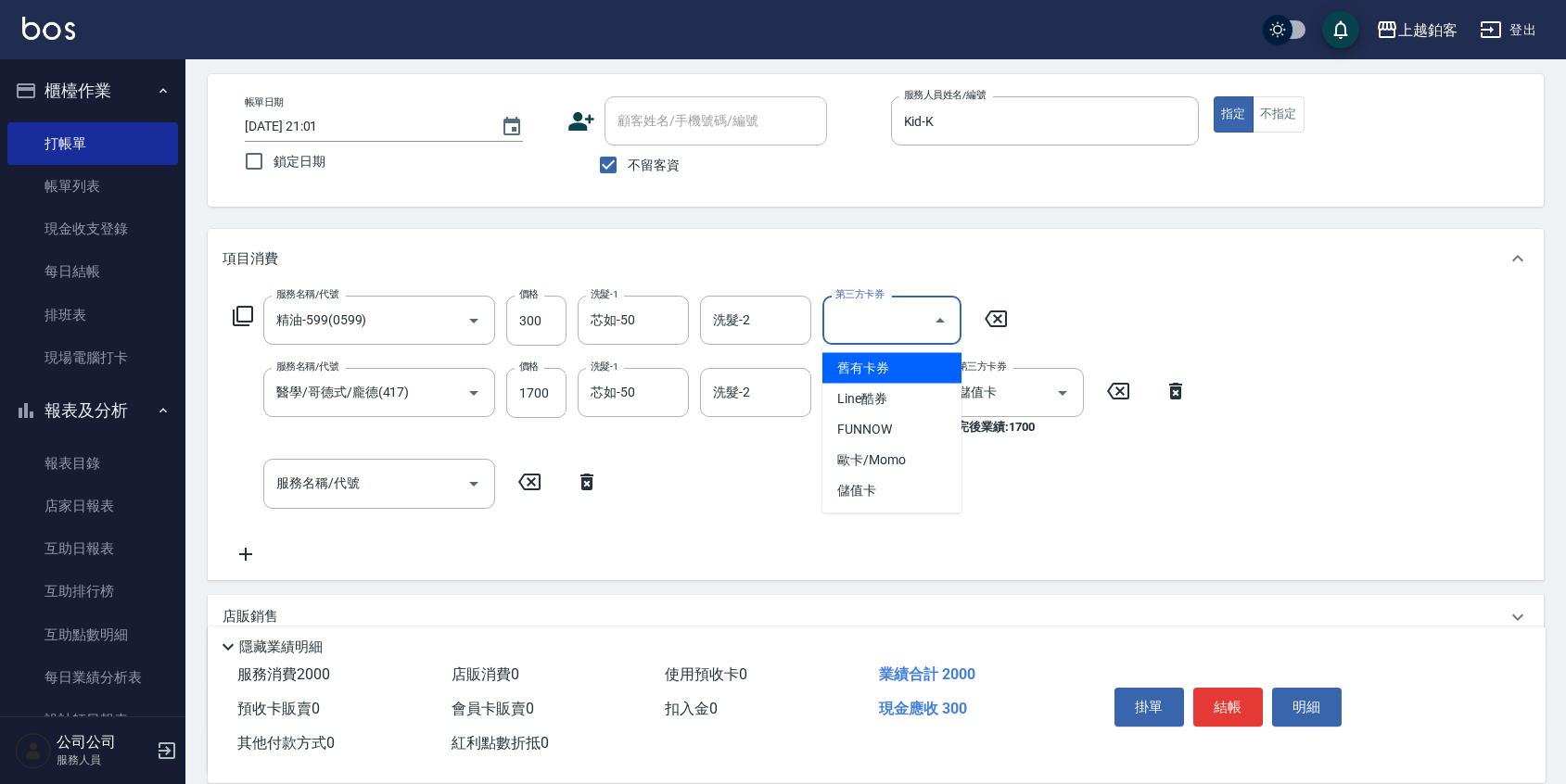
click at [947, 319] on icon "Close" at bounding box center [940, 321] width 22 height 22
click at [941, 312] on icon "Open" at bounding box center [940, 321] width 22 height 22
click at [925, 482] on span "儲值卡" at bounding box center [892, 490] width 139 height 30
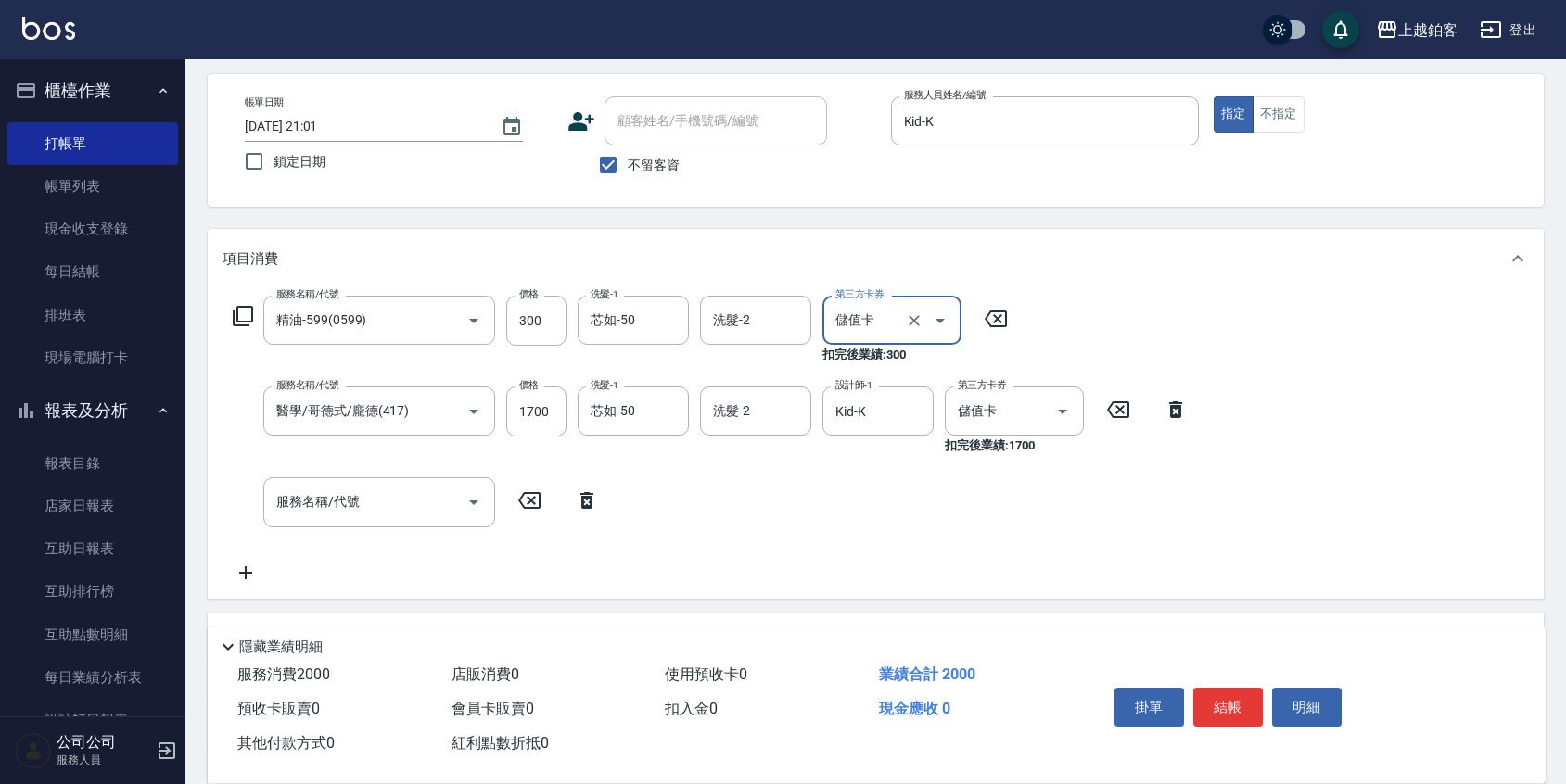
type input "儲值卡"
drag, startPoint x: 1371, startPoint y: 503, endPoint x: 1326, endPoint y: 582, distance: 90.9
click at [1371, 504] on div "服務名稱/代號 精油-599(0599) 服務名稱/代號 價格 300 價格 洗髮-1 芯如-50 洗髮-1 洗髮-2 洗髮-2 第三方卡券 儲值卡 第三方卡…" at bounding box center [875, 443] width 1336 height 310
click at [1234, 695] on button "結帳" at bounding box center [1228, 707] width 69 height 39
type input "[DATE] 21:02"
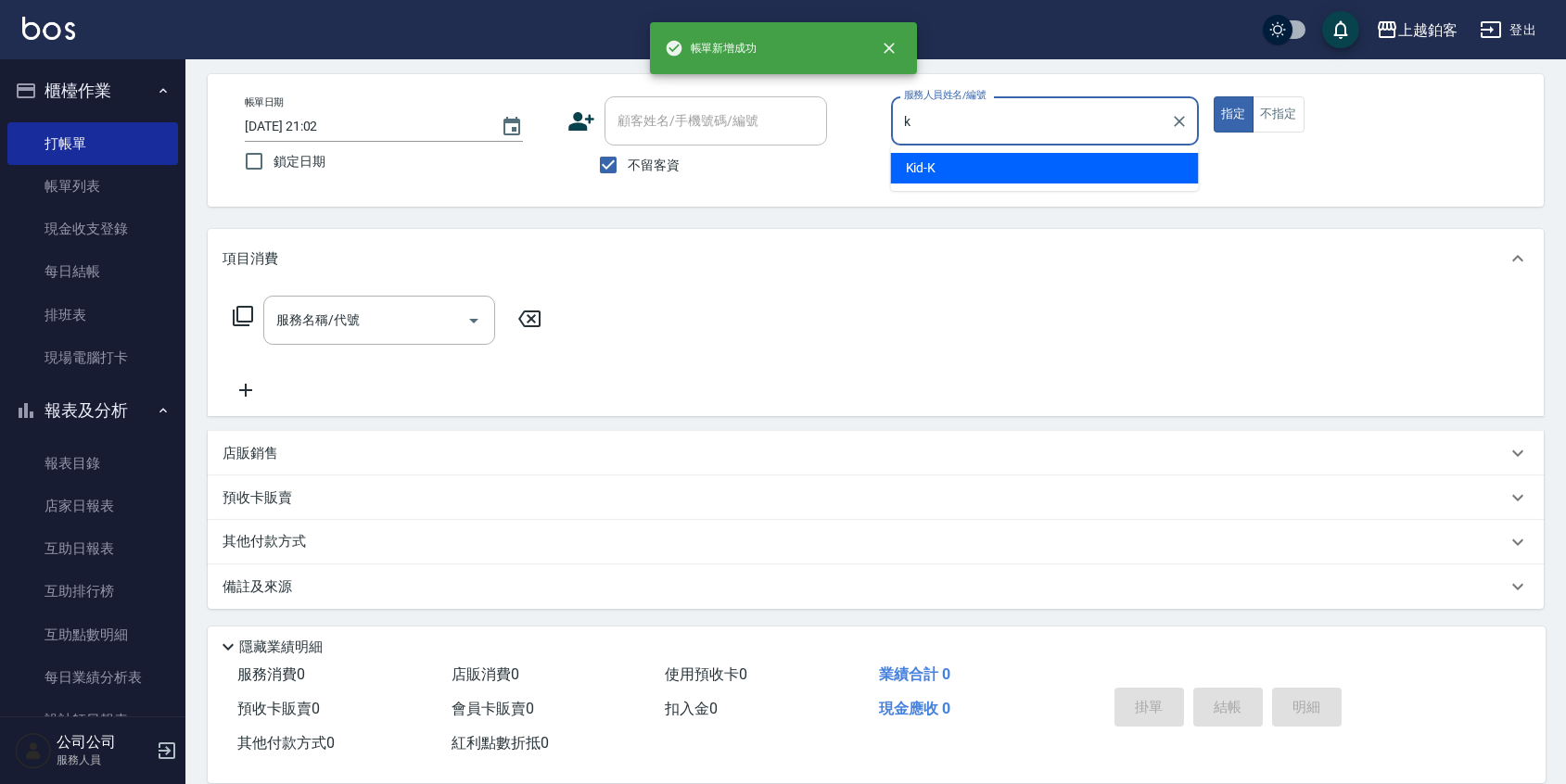
type input "Kid-K"
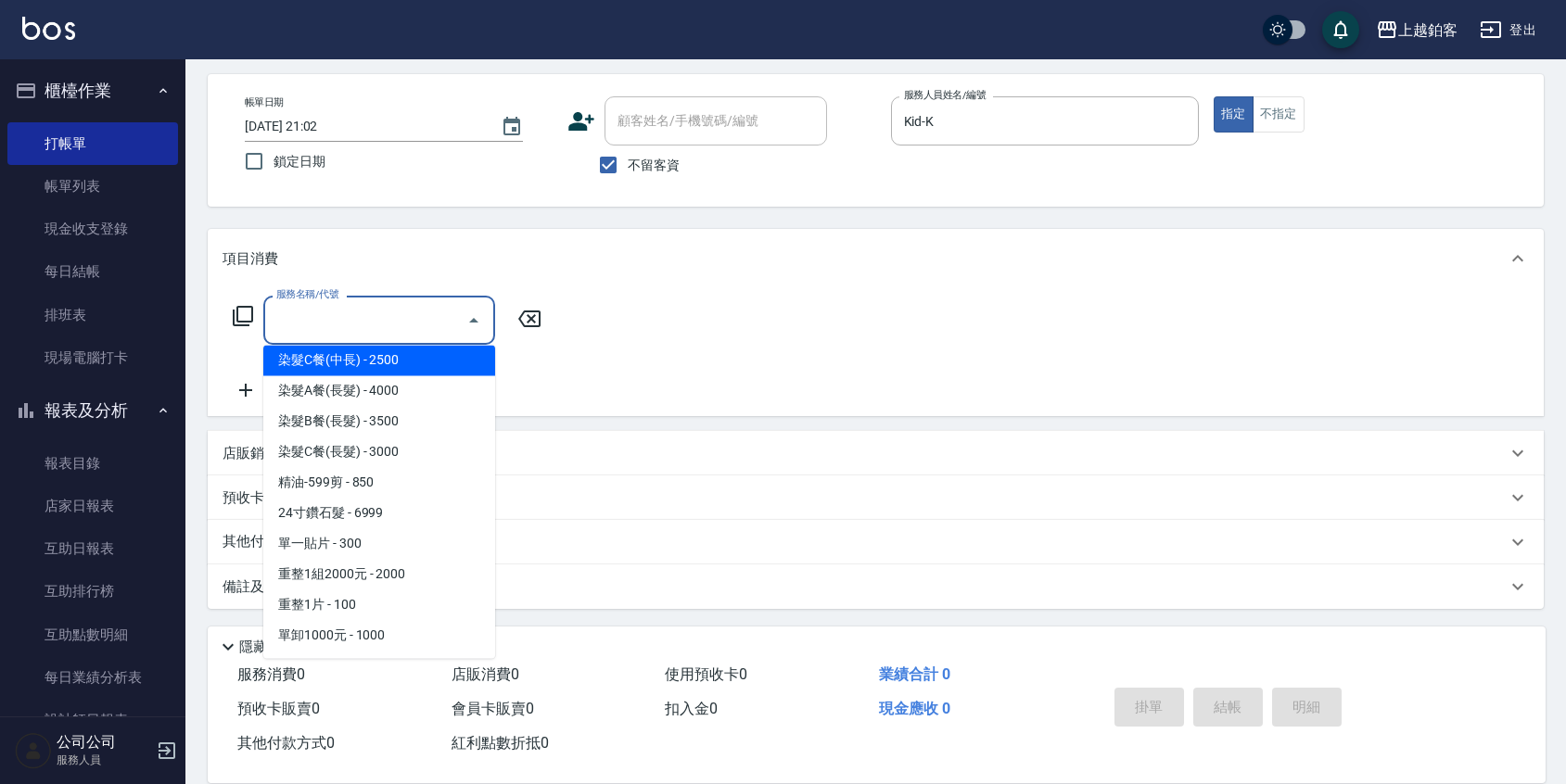
scroll to position [1628, 0]
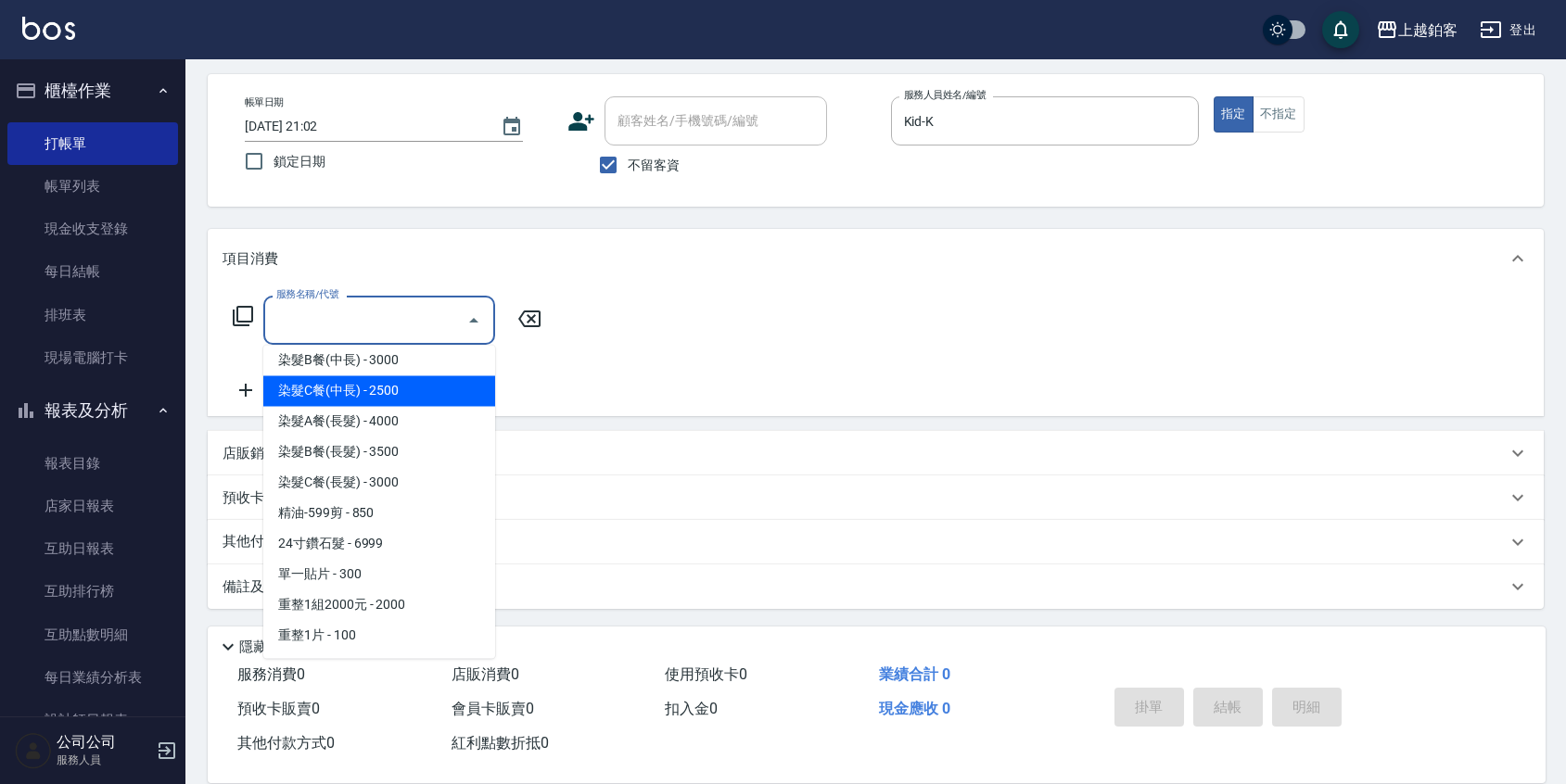
type input "染髮C餐(中長)(5303)"
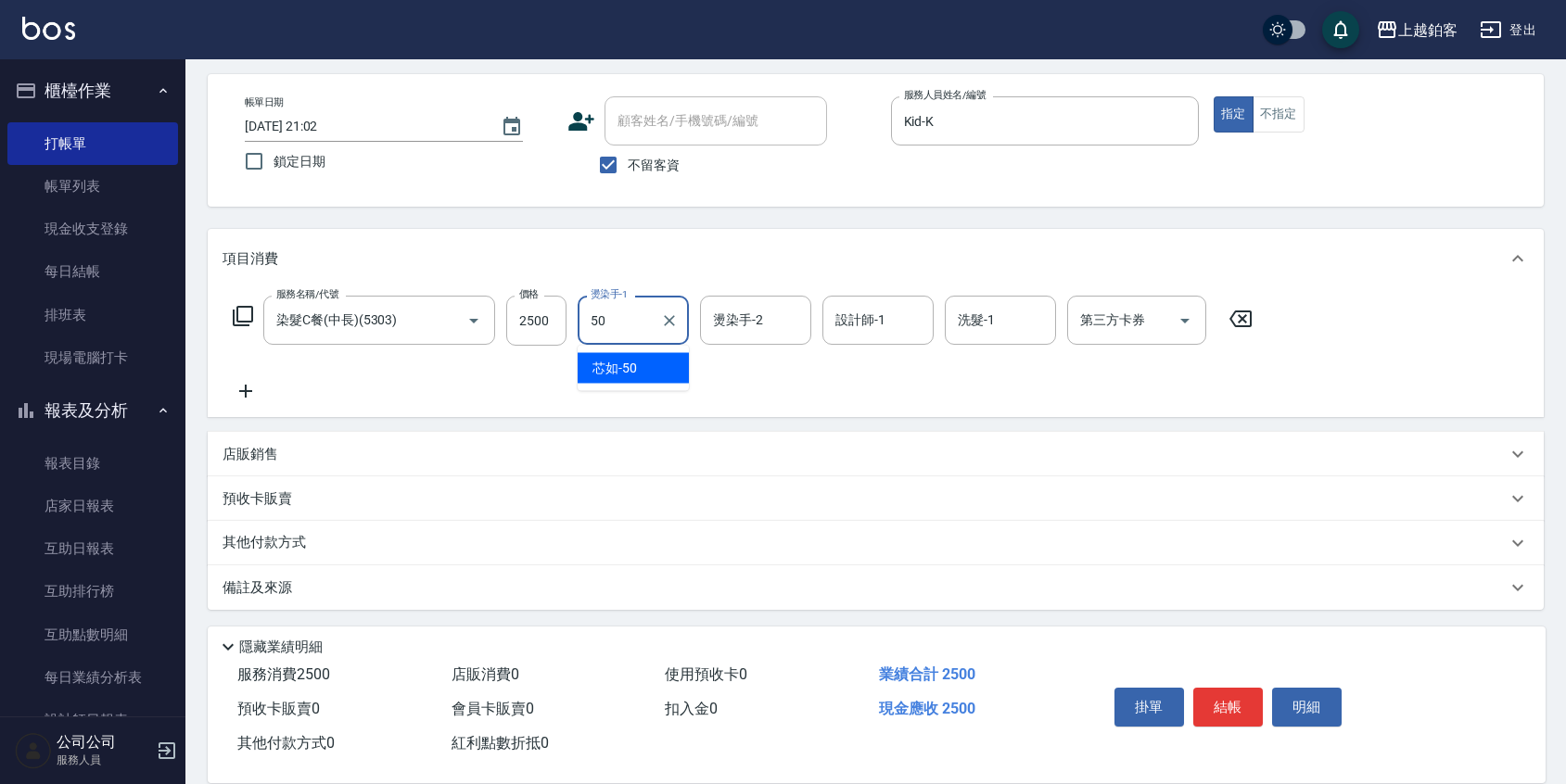
type input "芯如-50"
type input "Kid-K"
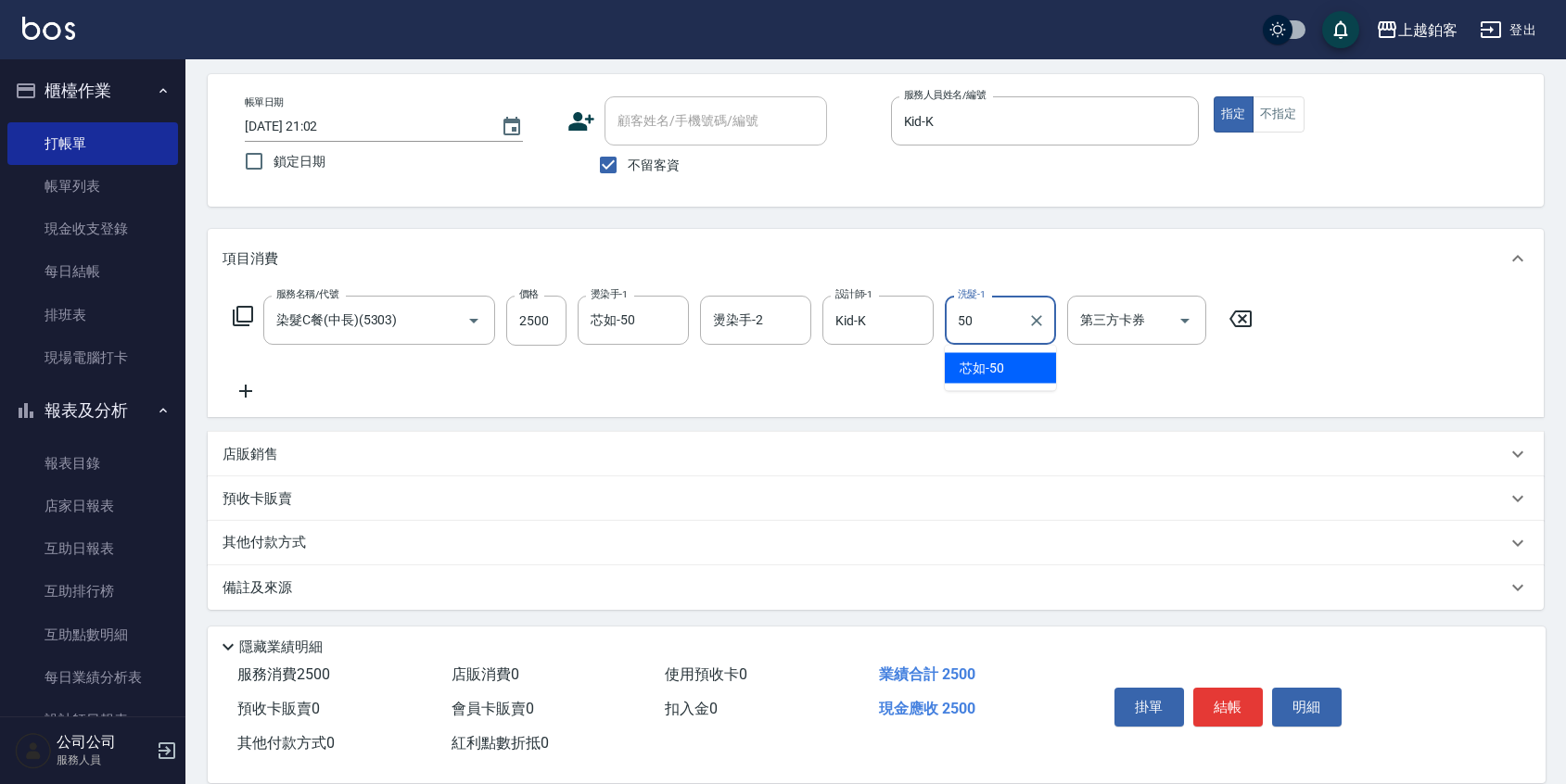
type input "芯如-50"
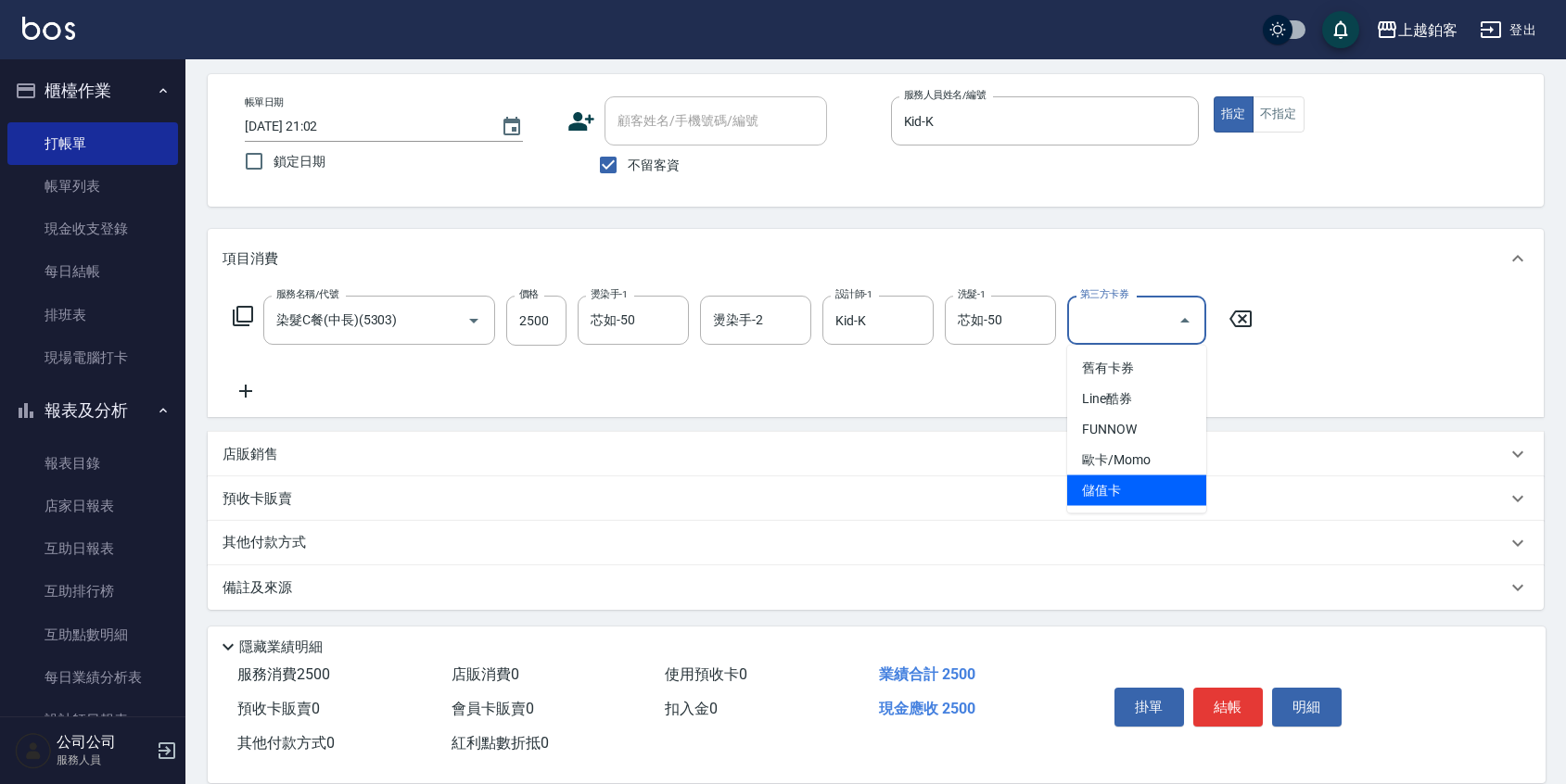
type input "儲值卡"
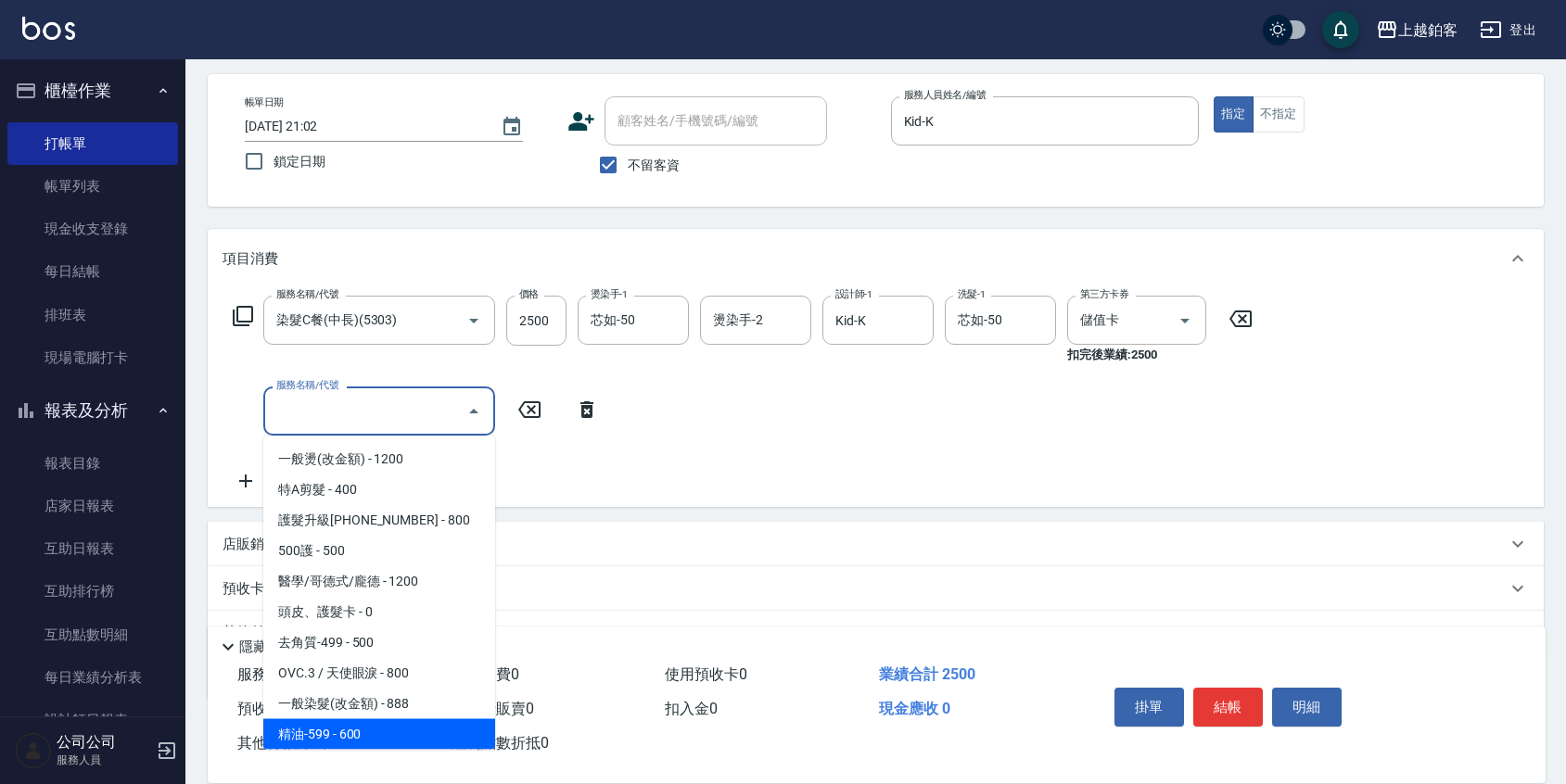
scroll to position [214, 0]
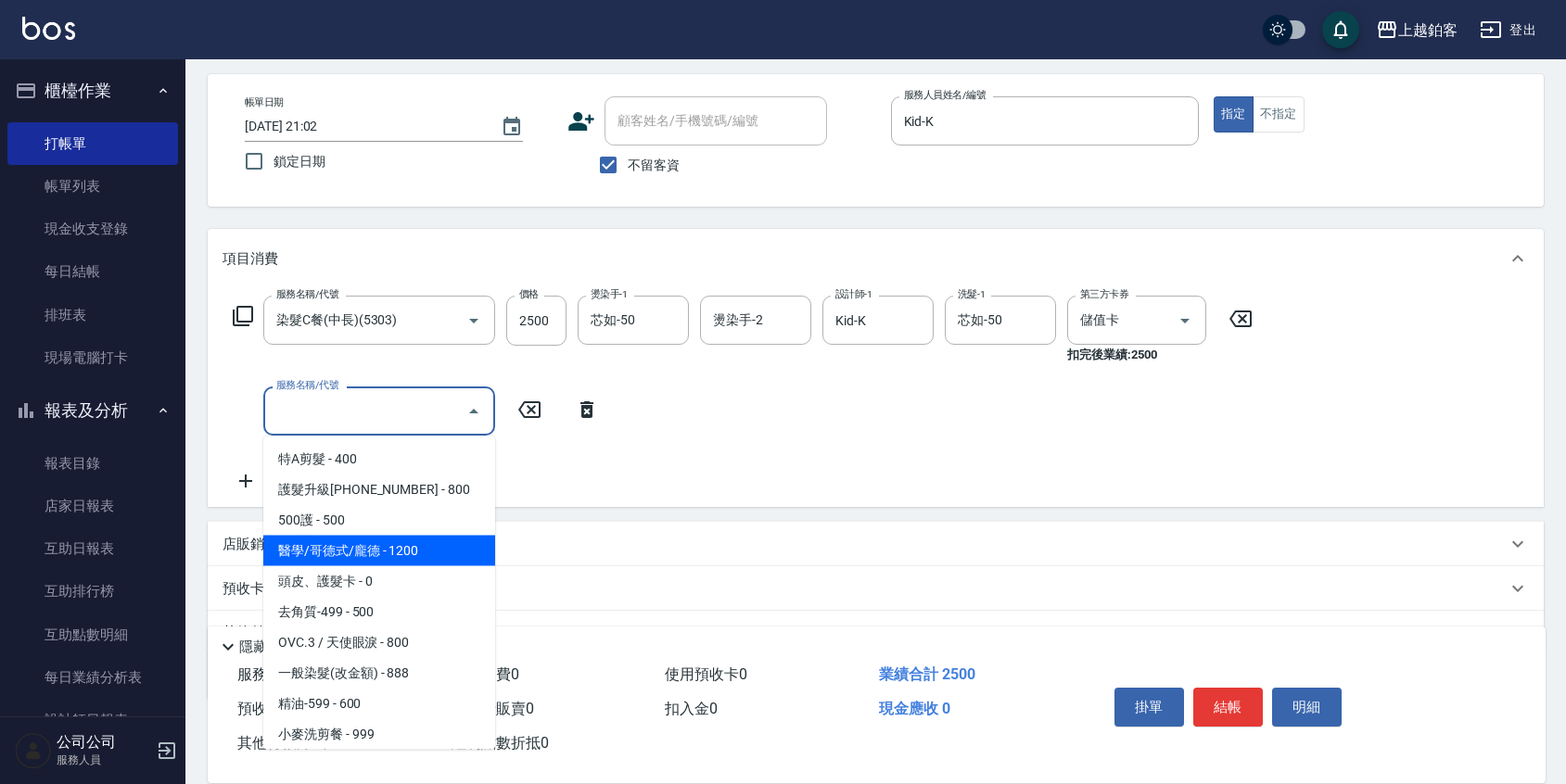
type input "醫學/哥德式/龐德(417)"
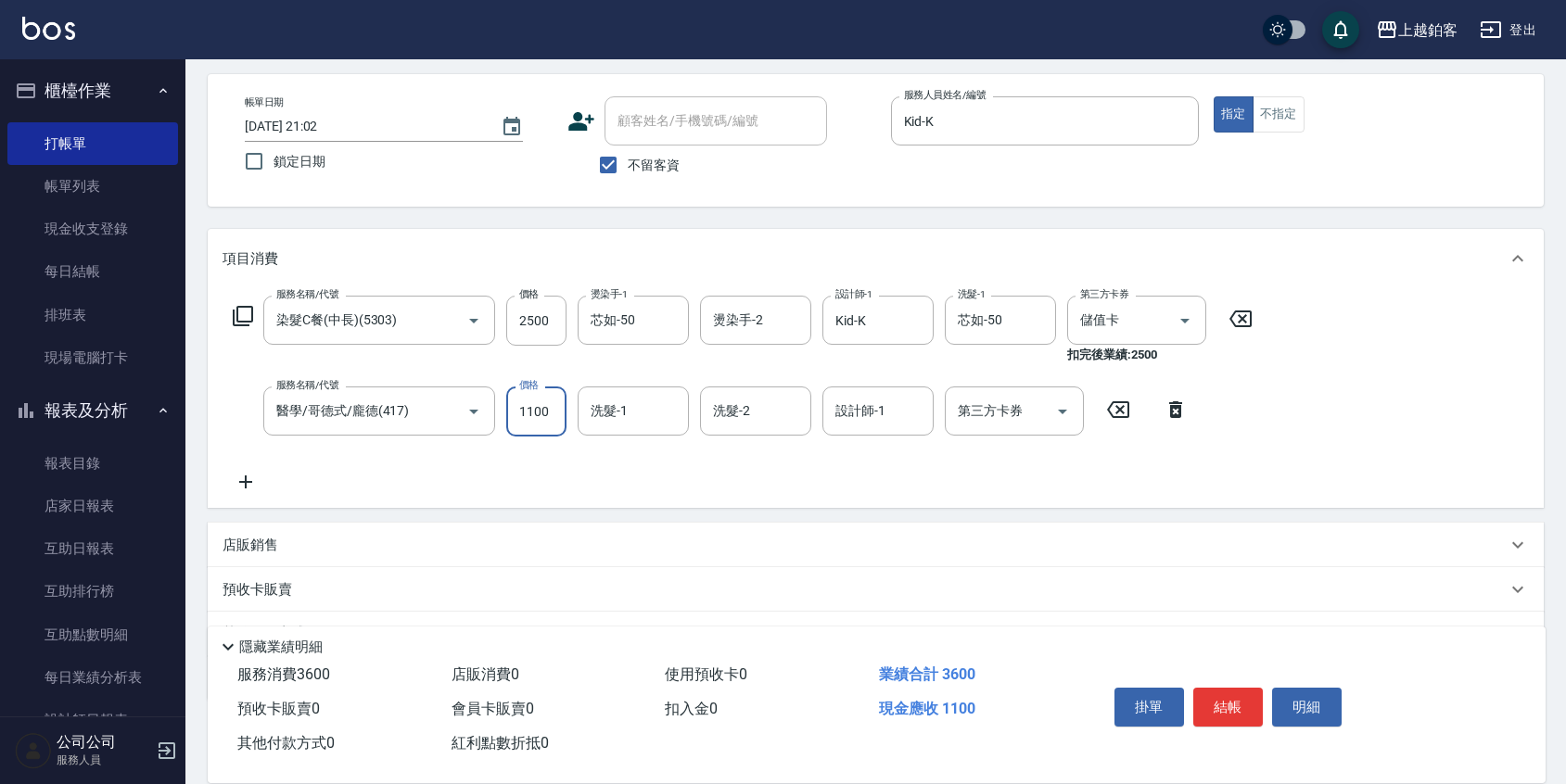
type input "1100"
type input "芯如-50"
type input "Kid-K"
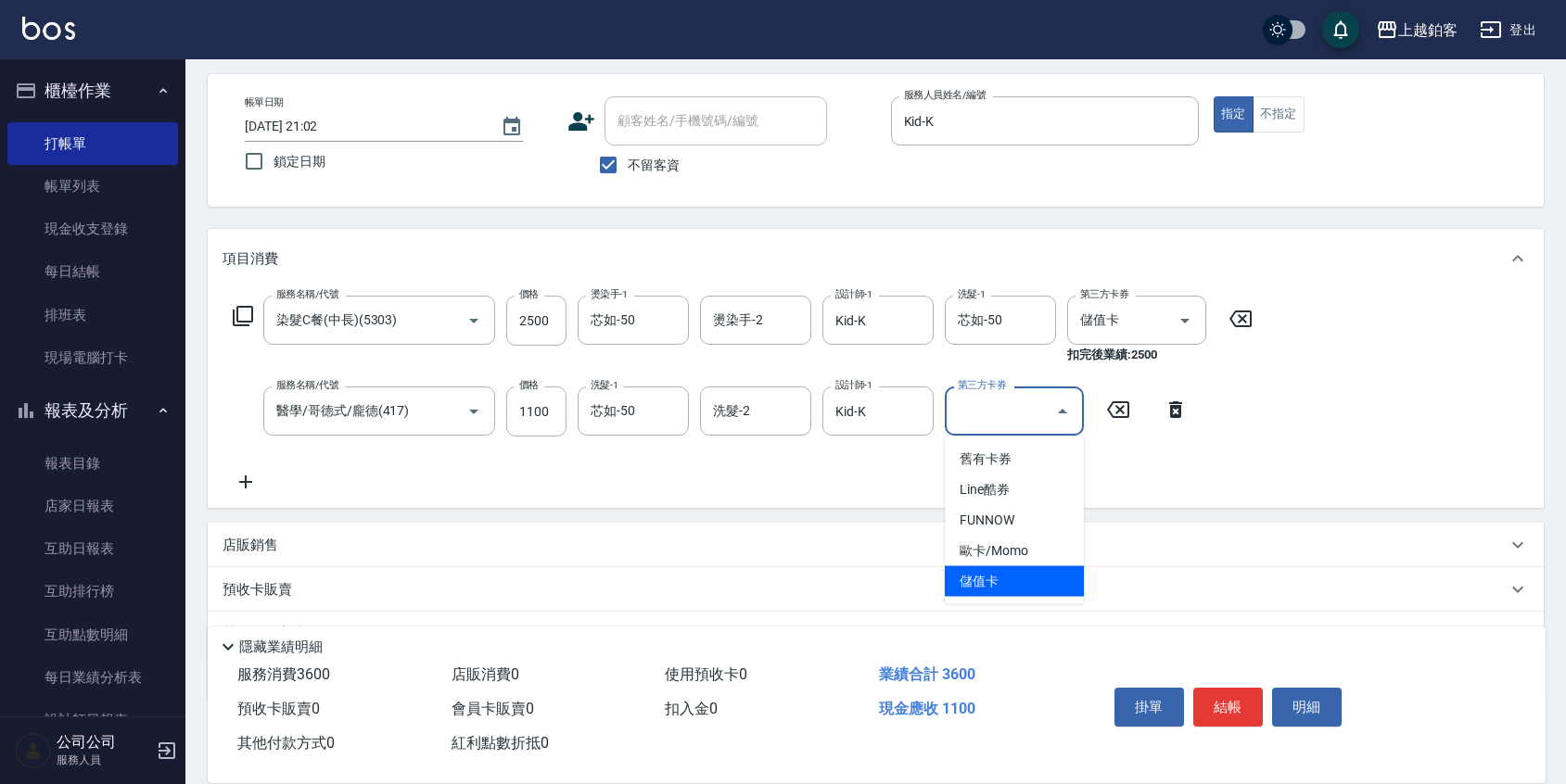
type input "儲值卡"
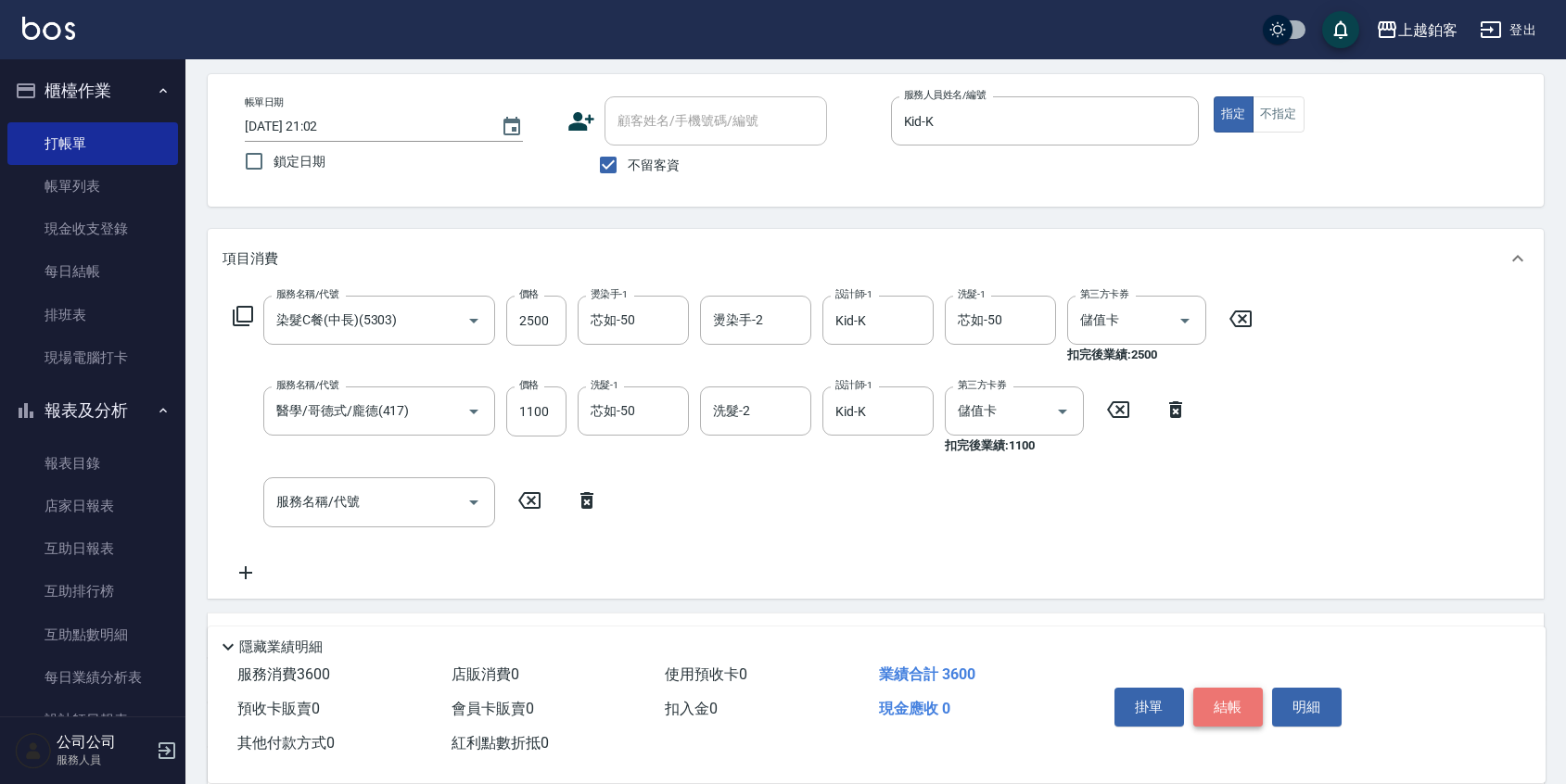
click at [1225, 705] on button "結帳" at bounding box center [1228, 707] width 69 height 39
type input "[DATE] 21:03"
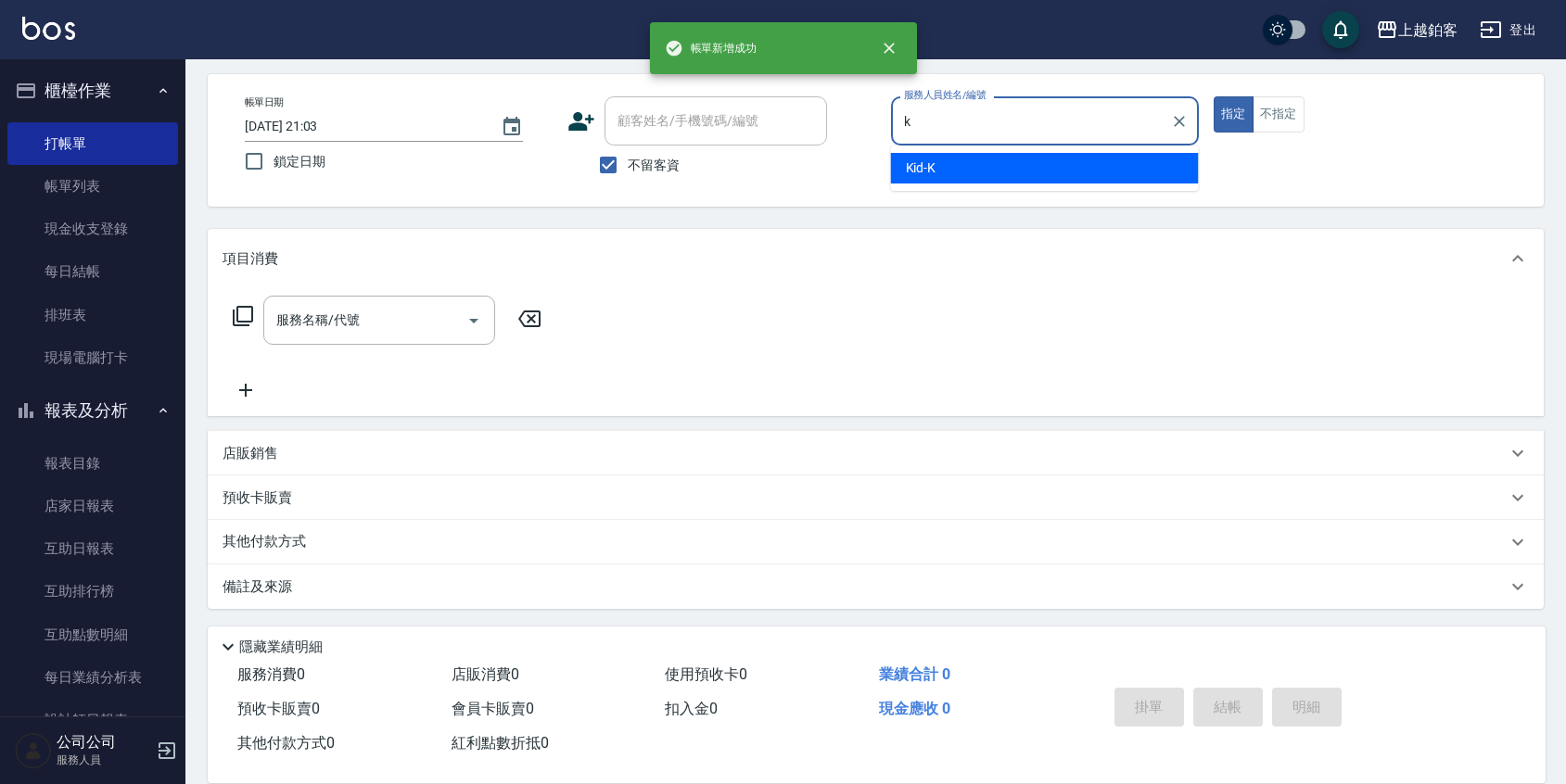
type input "Kid-K"
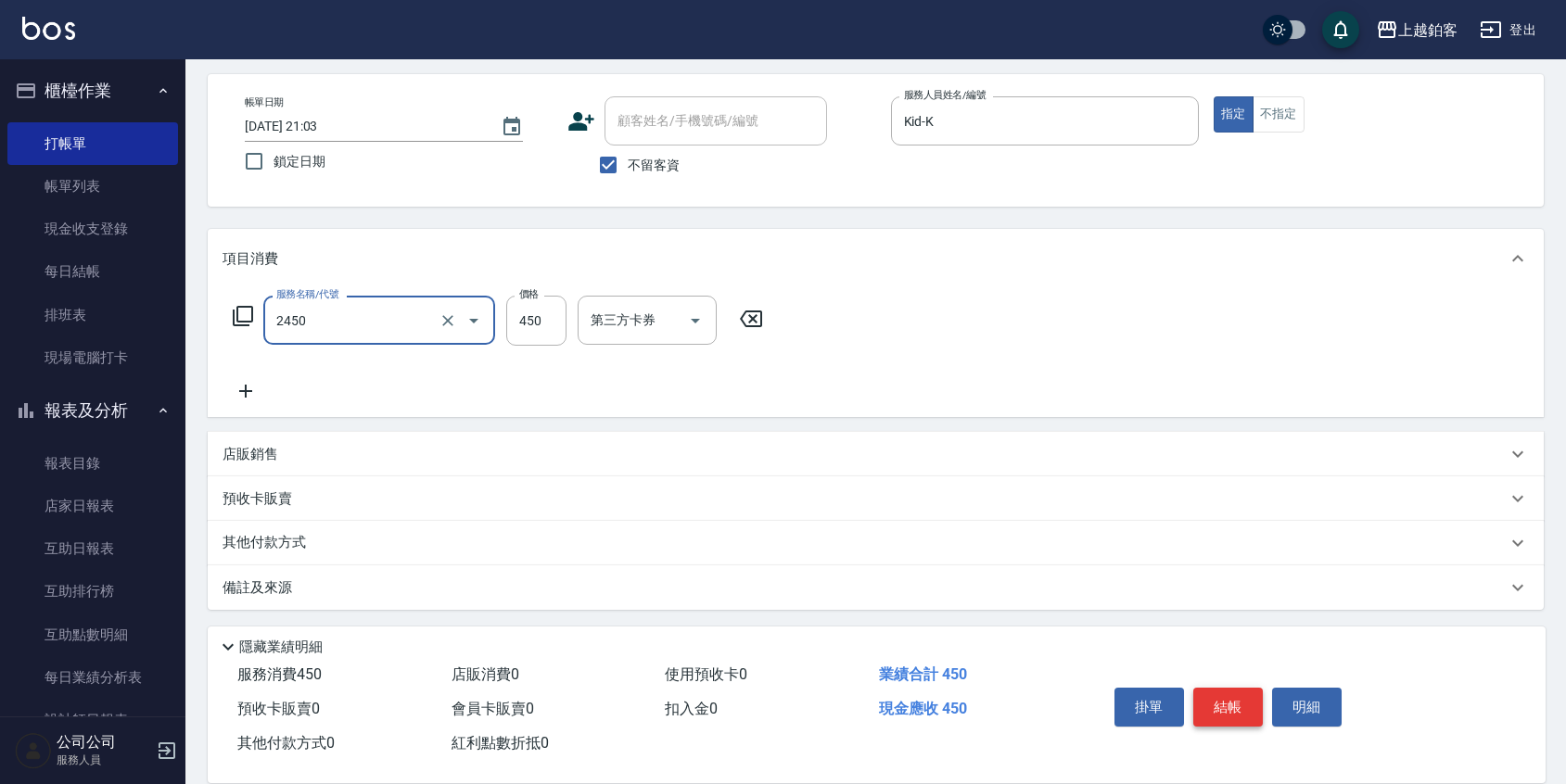
type input "C剪髮套餐(2450)"
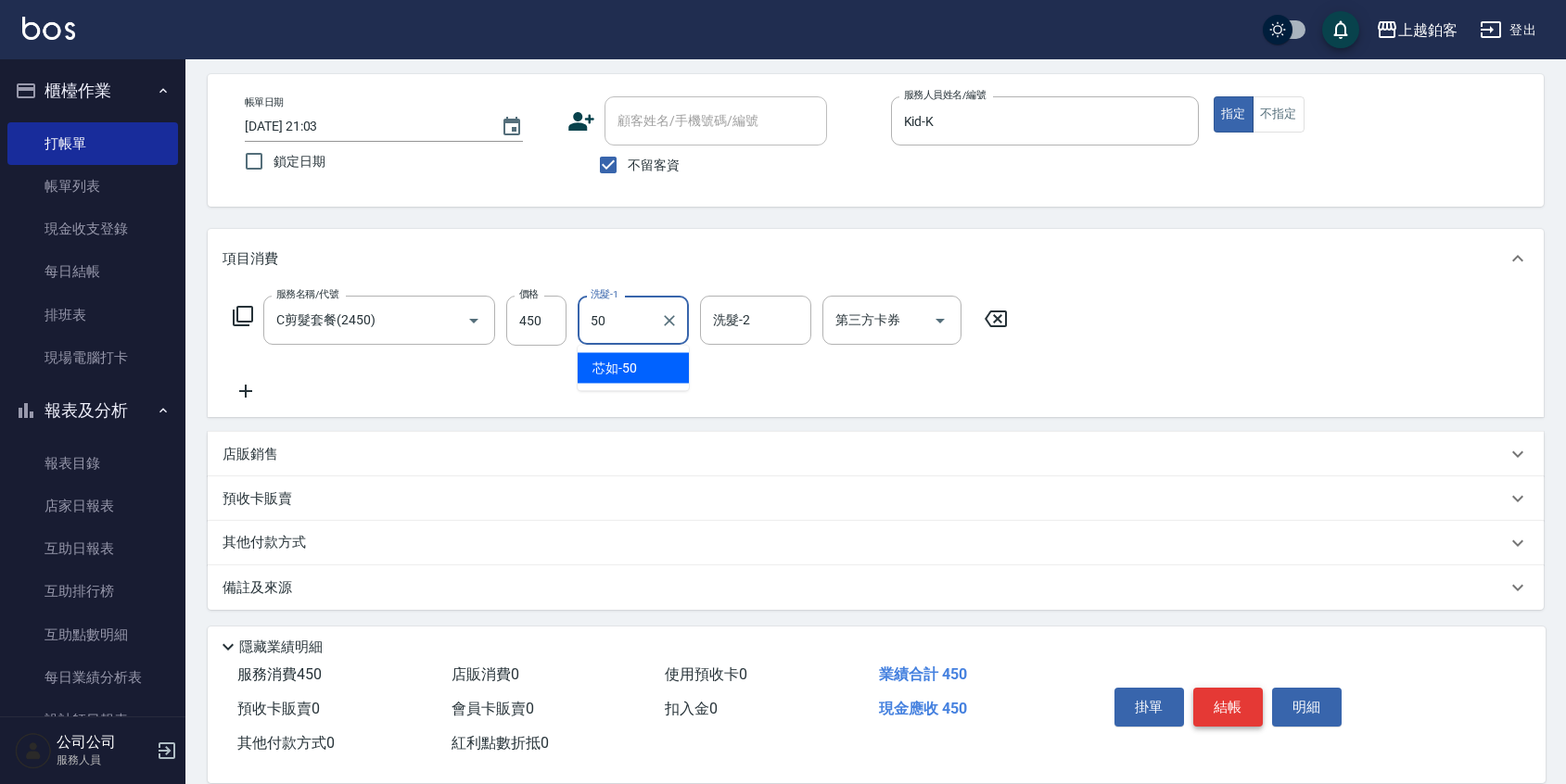
type input "芯如-50"
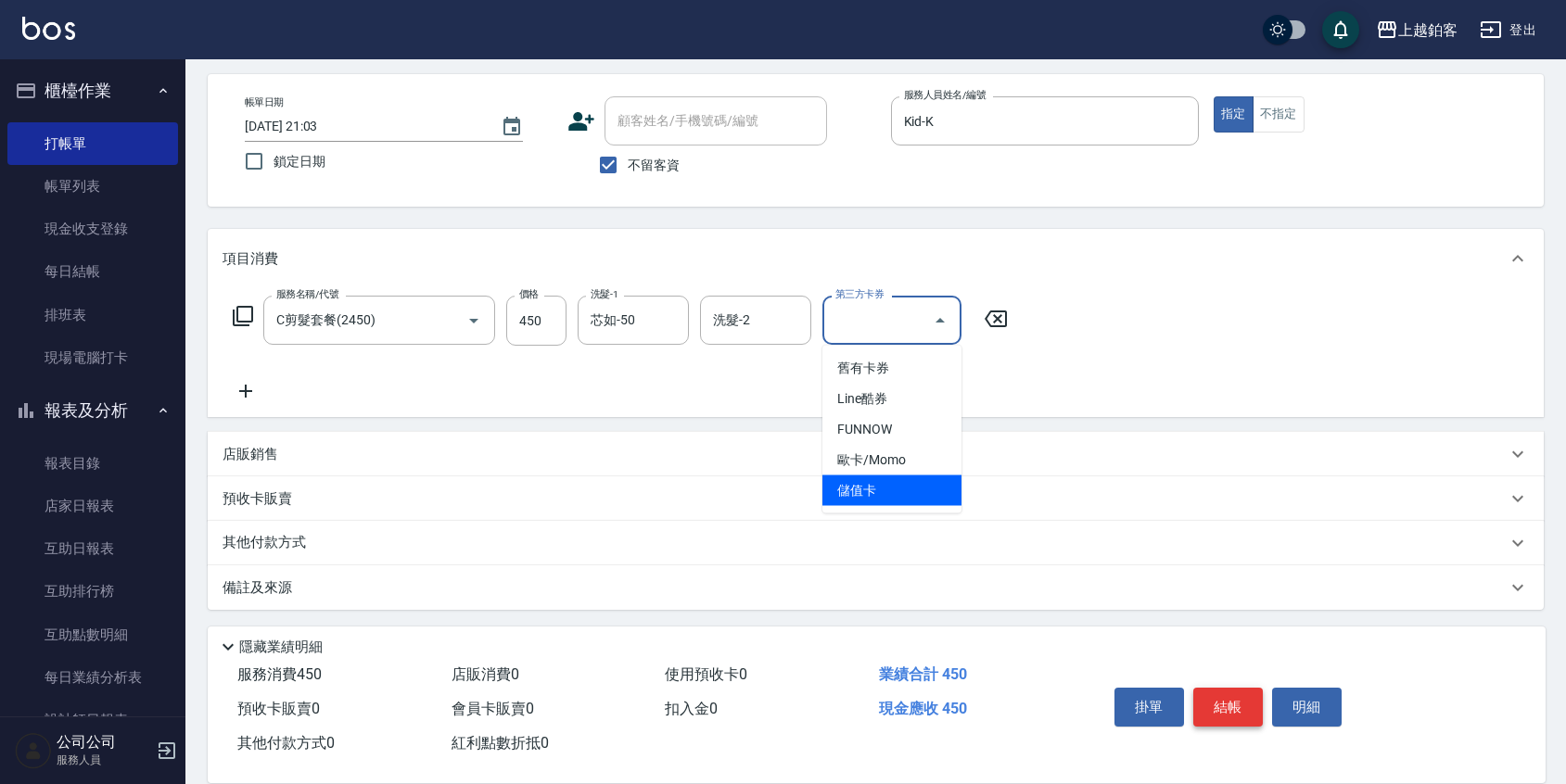
type input "儲值卡"
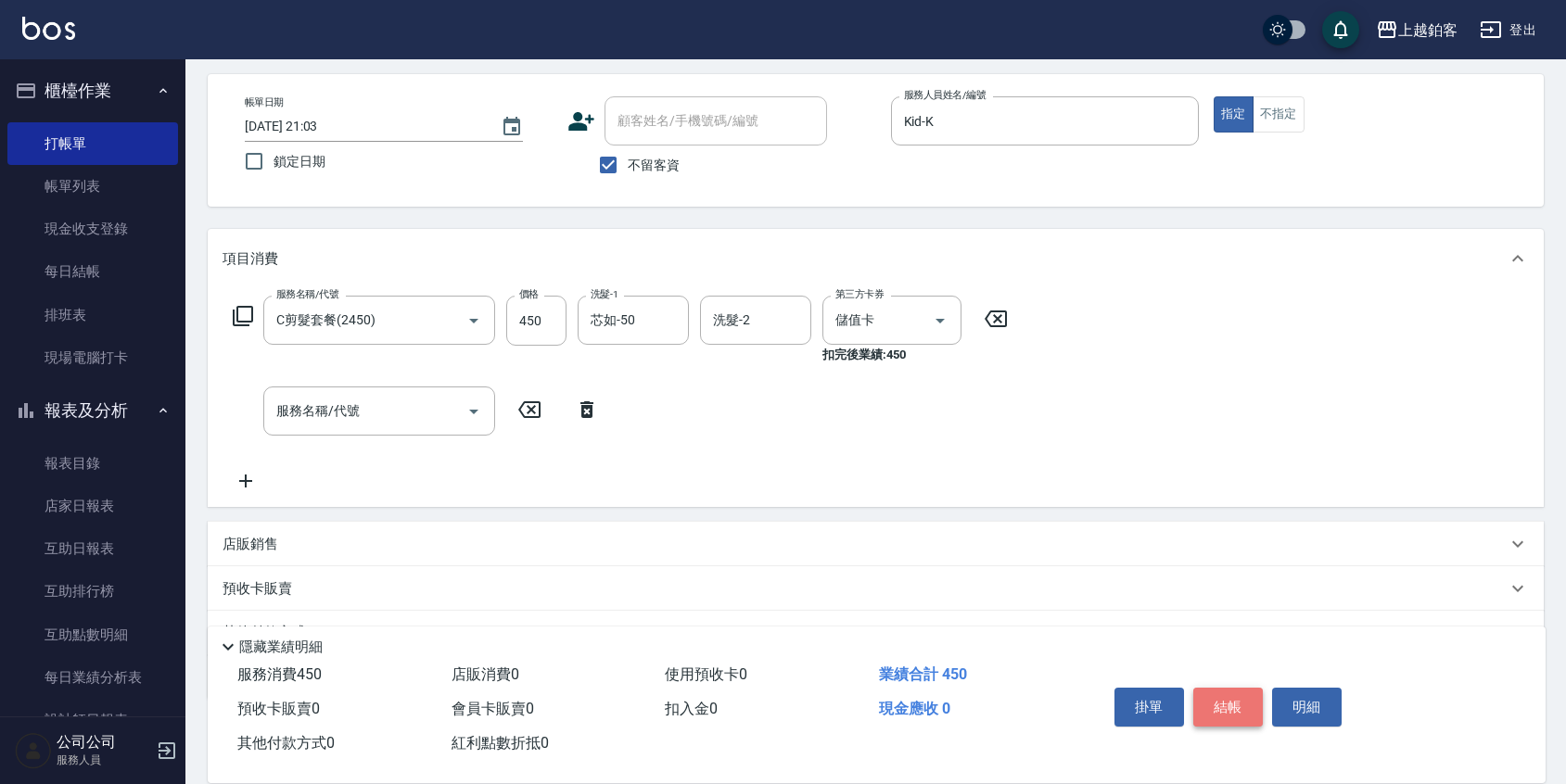
click at [1238, 701] on button "結帳" at bounding box center [1228, 707] width 69 height 39
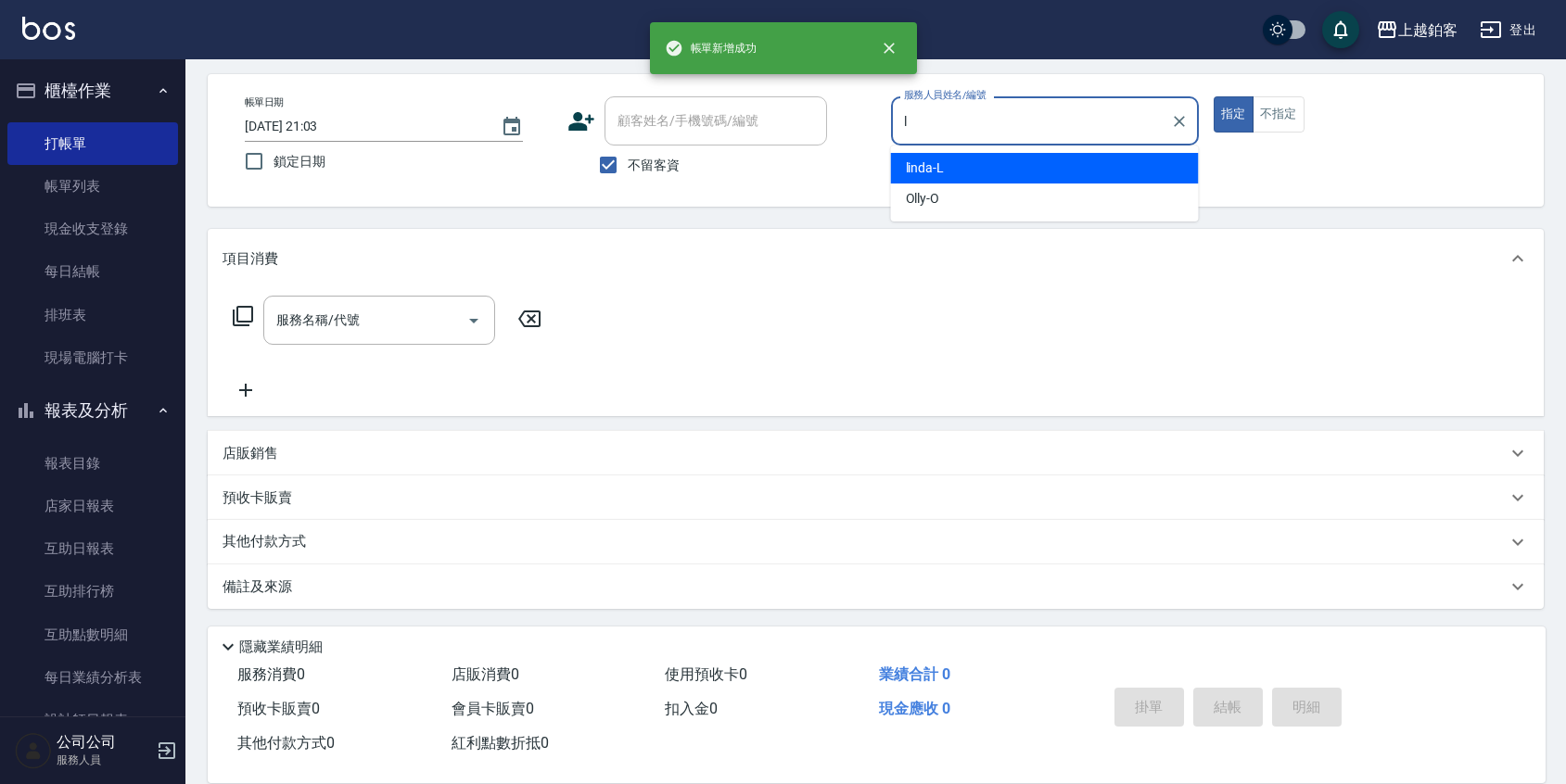
type input "linda-L"
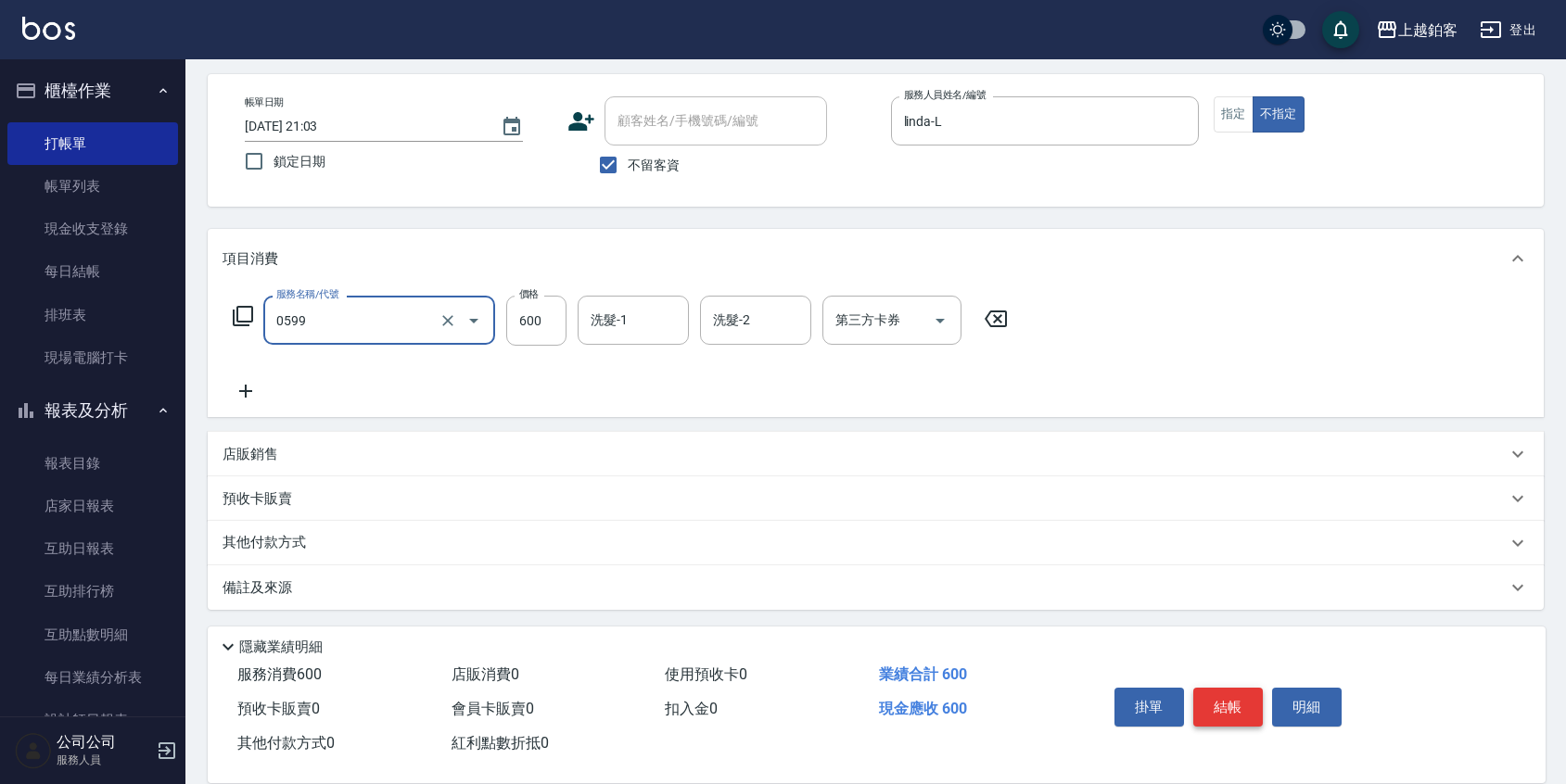
type input "精油-599(0599)"
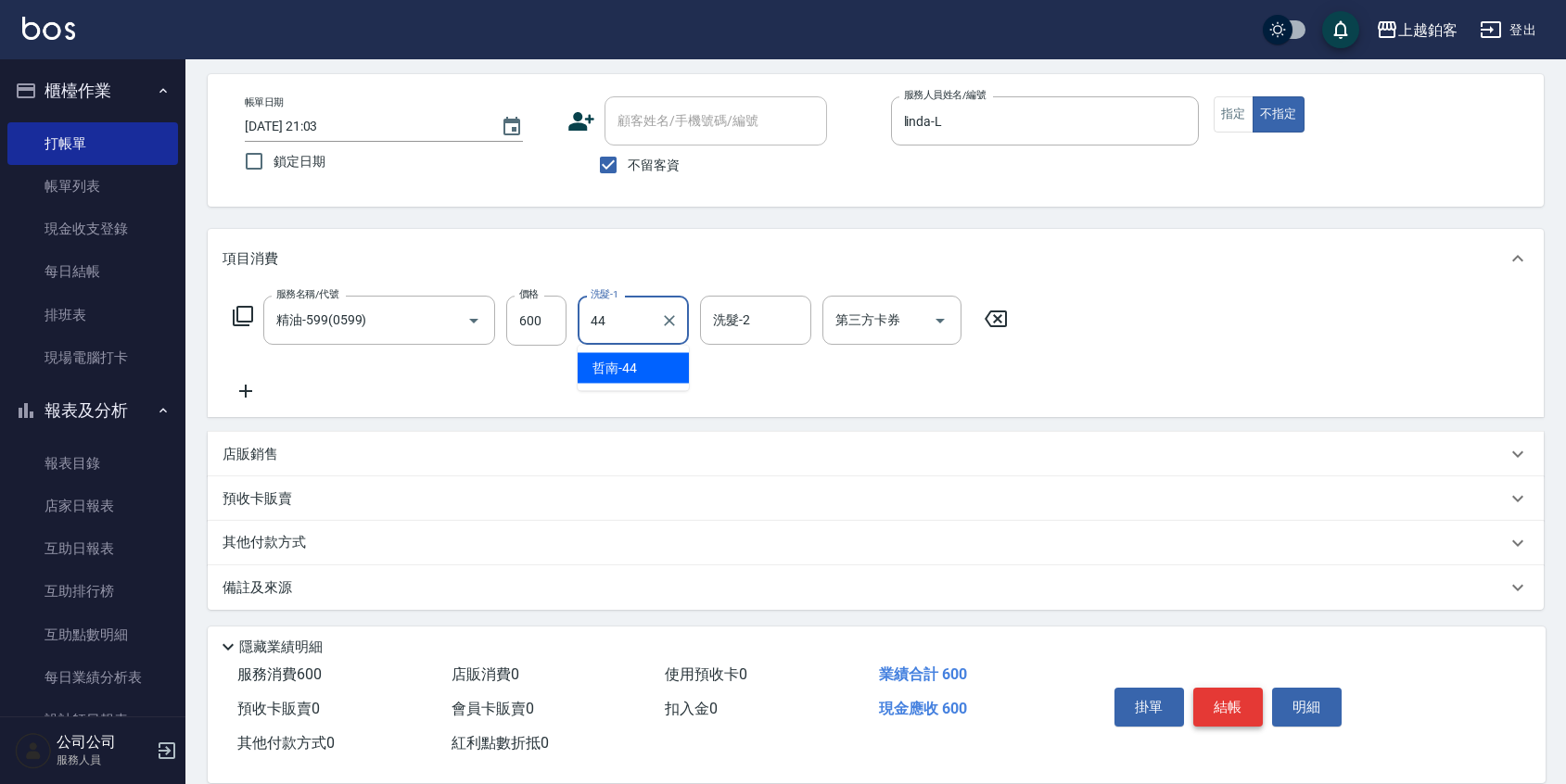
type input "哲南-44"
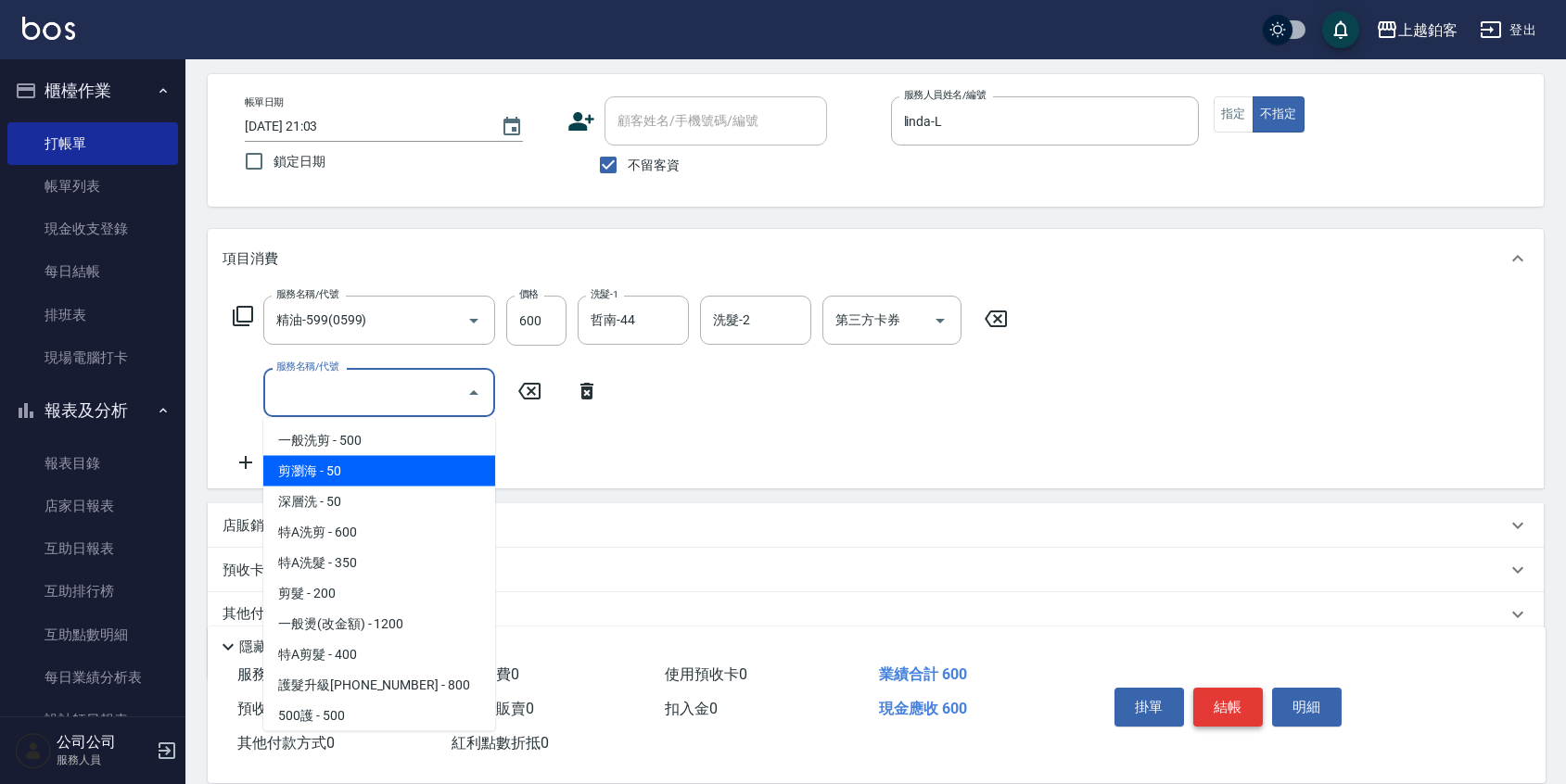
type input "剪瀏海(0050)"
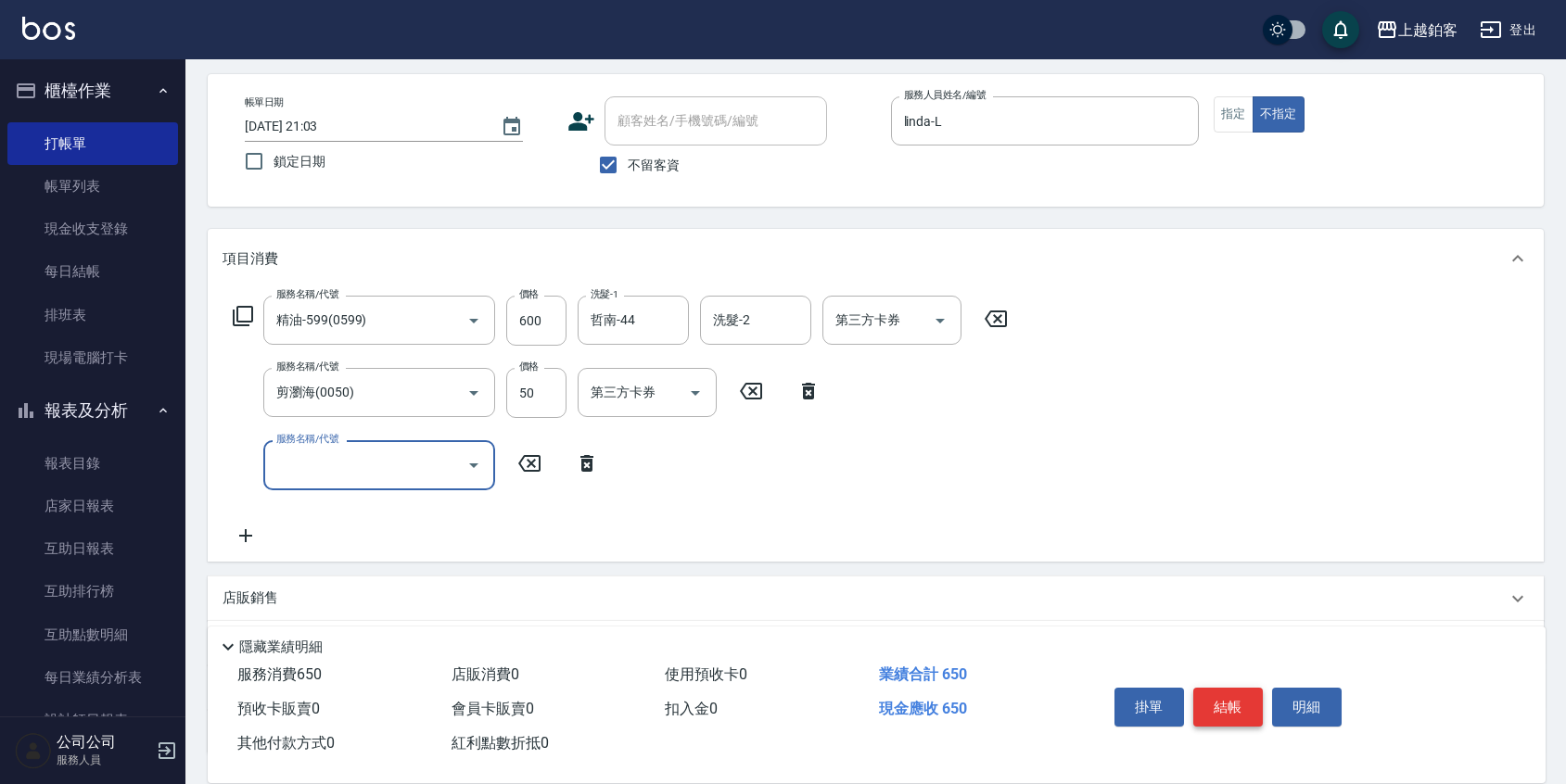
click at [1244, 691] on button "結帳" at bounding box center [1228, 707] width 69 height 39
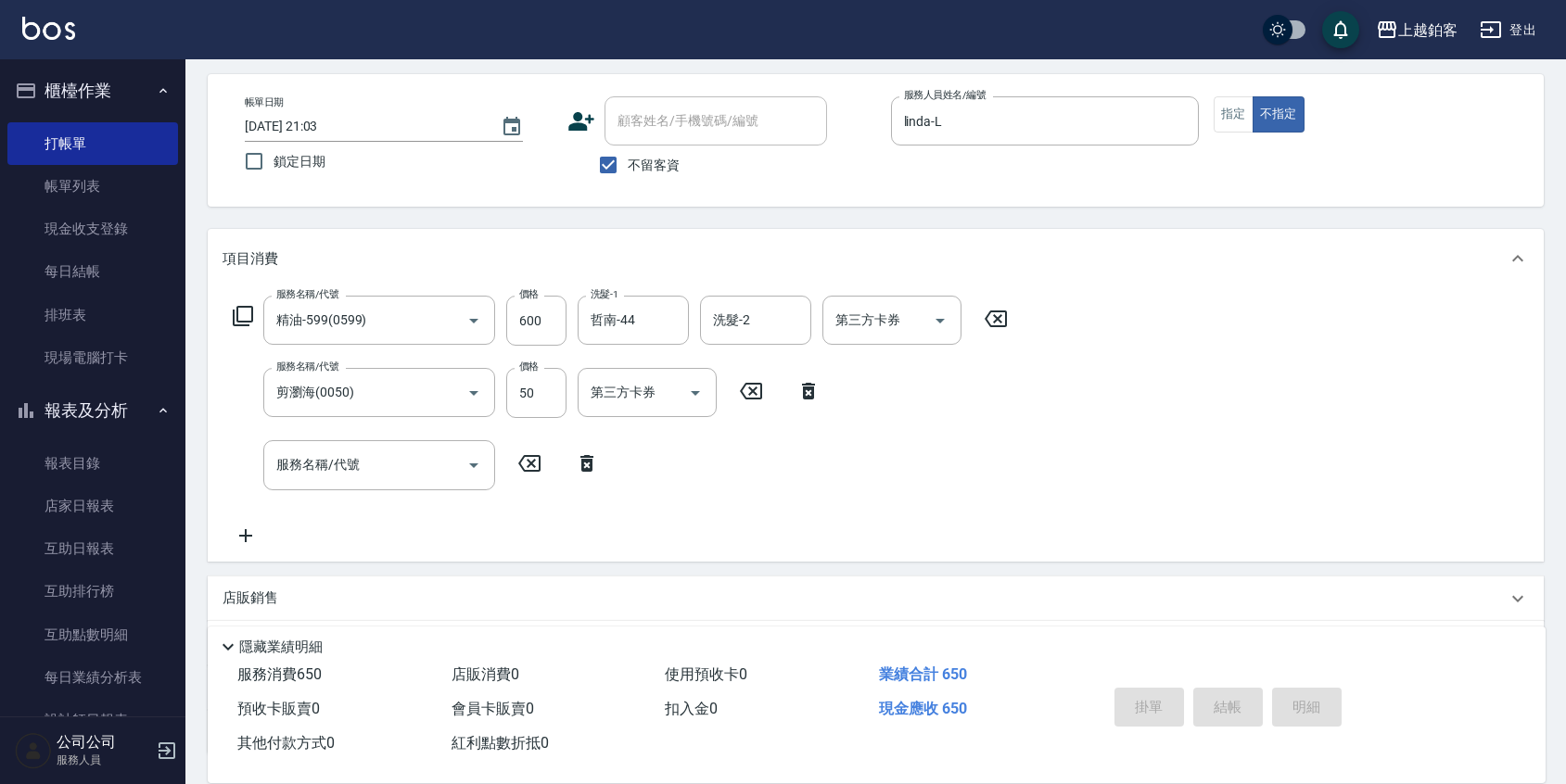
type input "[DATE] 21:04"
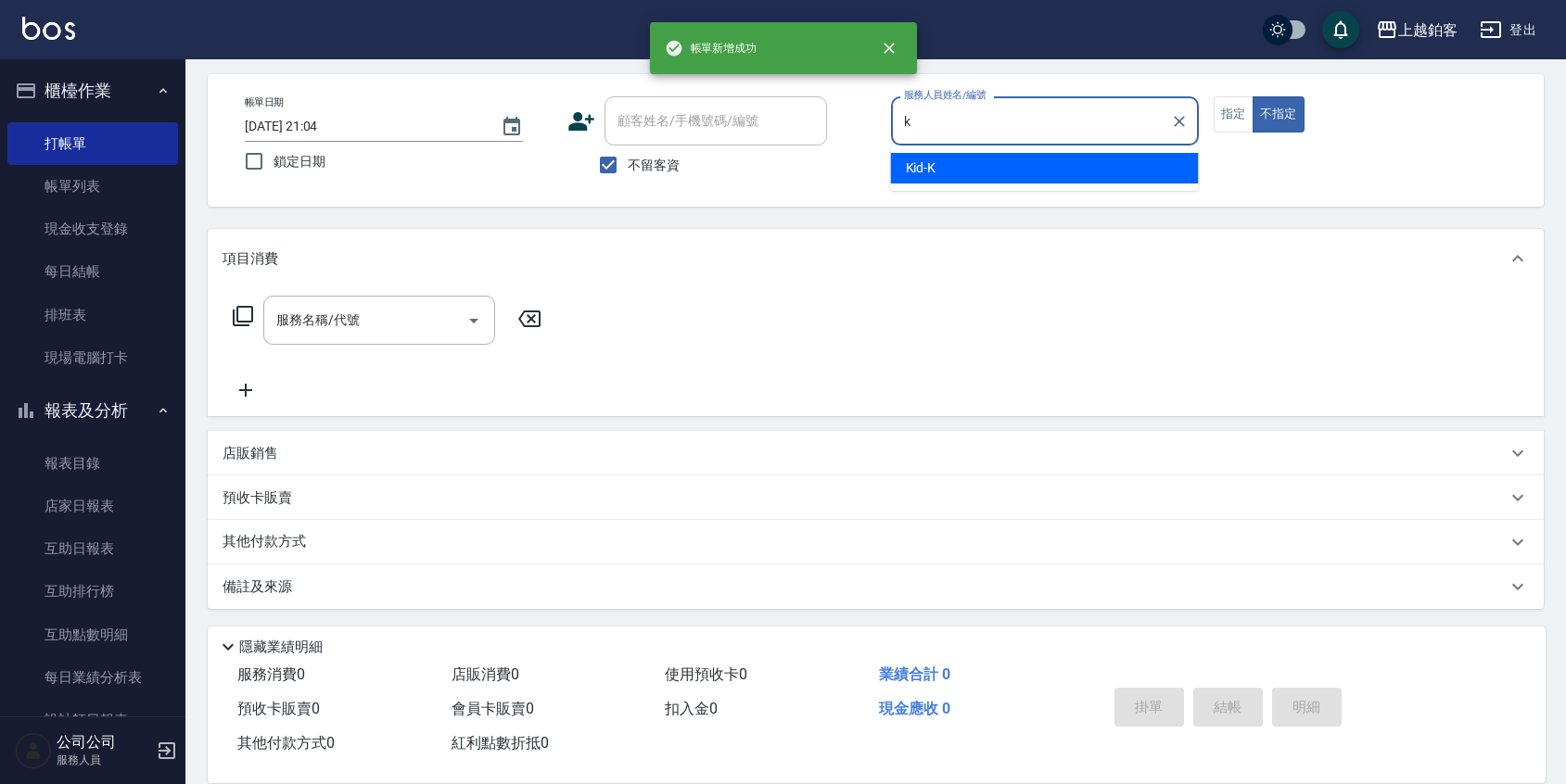
type input "Kid-K"
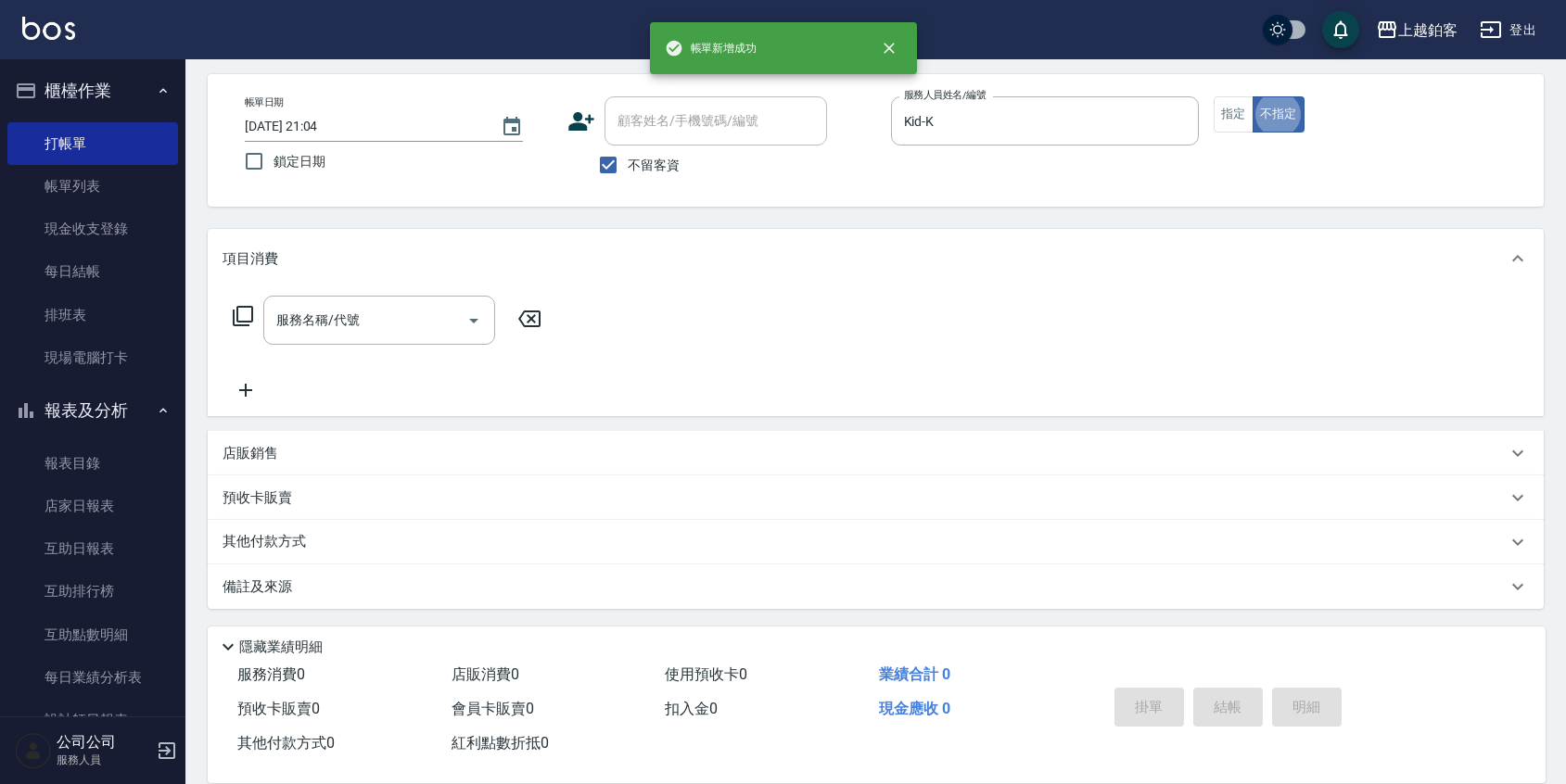
type button "false"
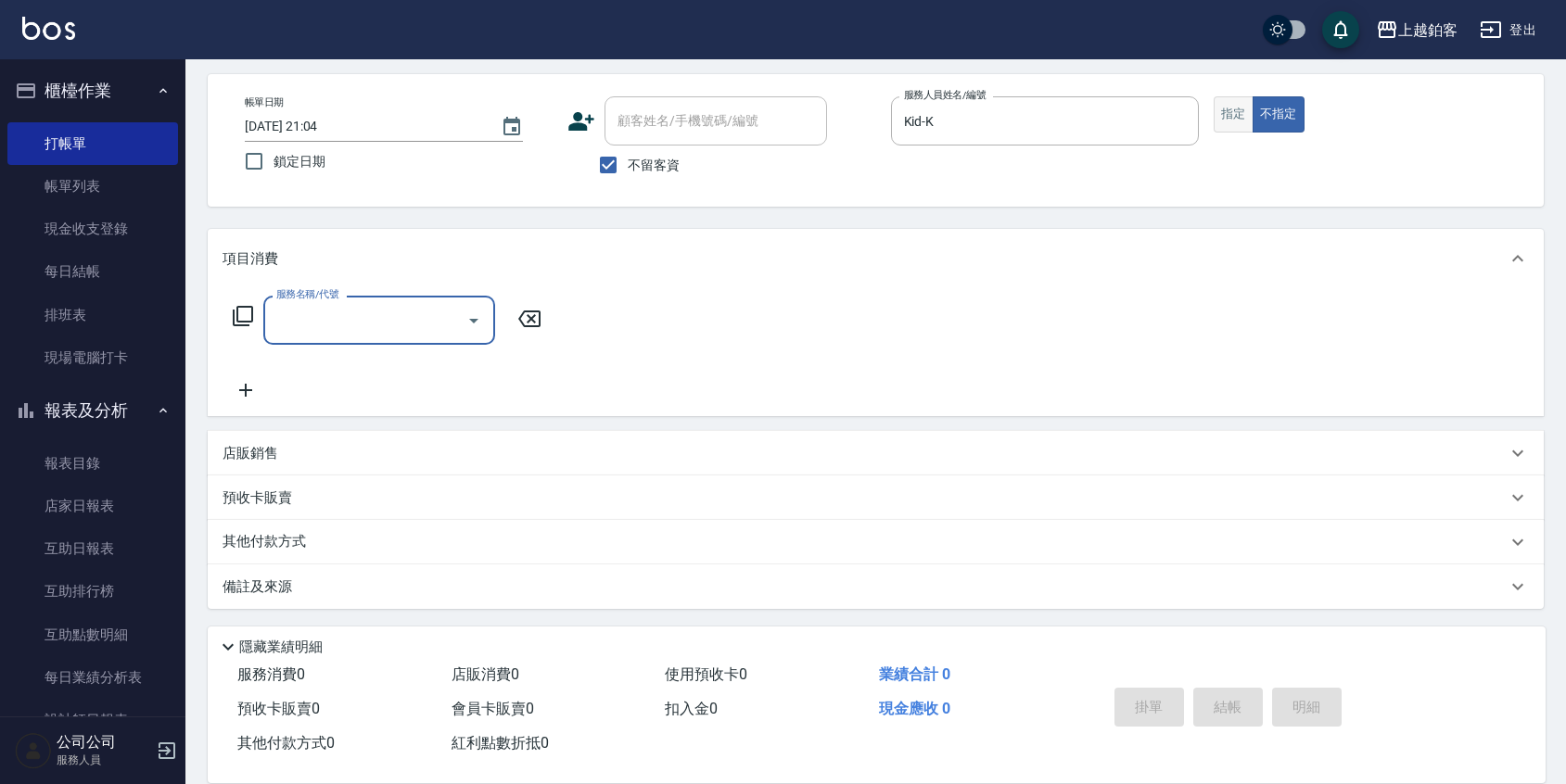
click at [1232, 104] on button "指定" at bounding box center [1233, 114] width 40 height 36
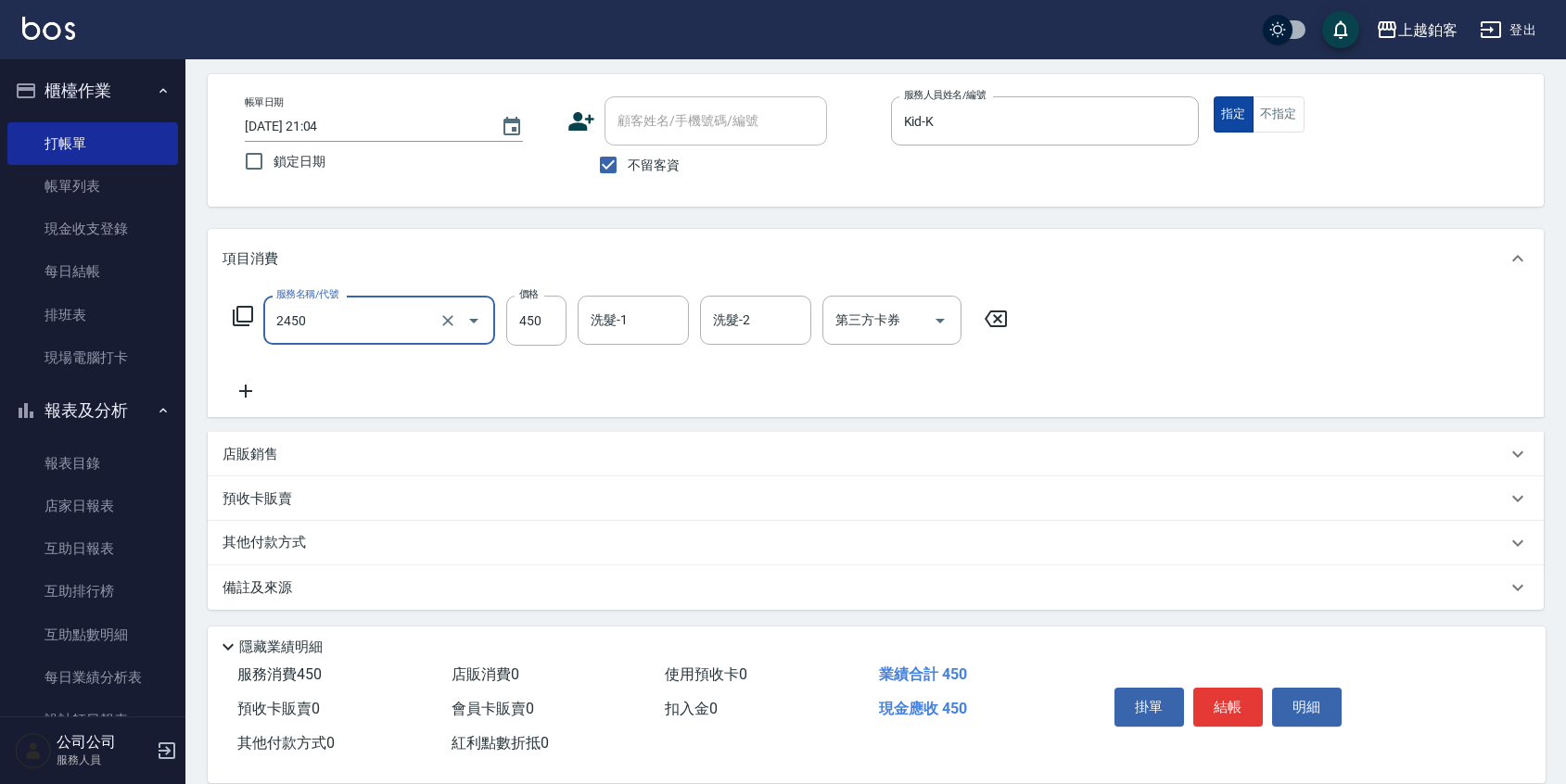
type input "C剪髮套餐(2450)"
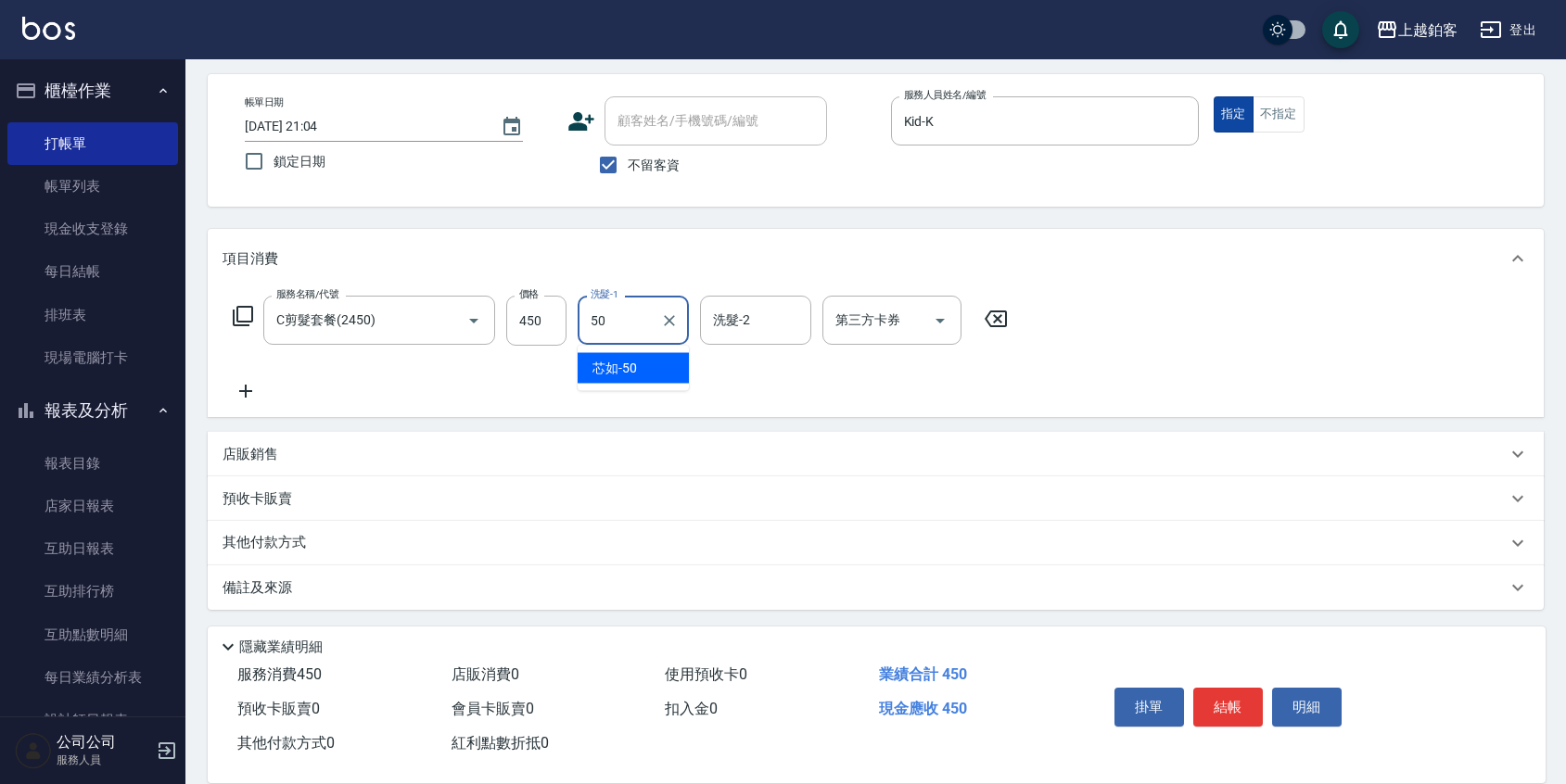
type input "芯如-50"
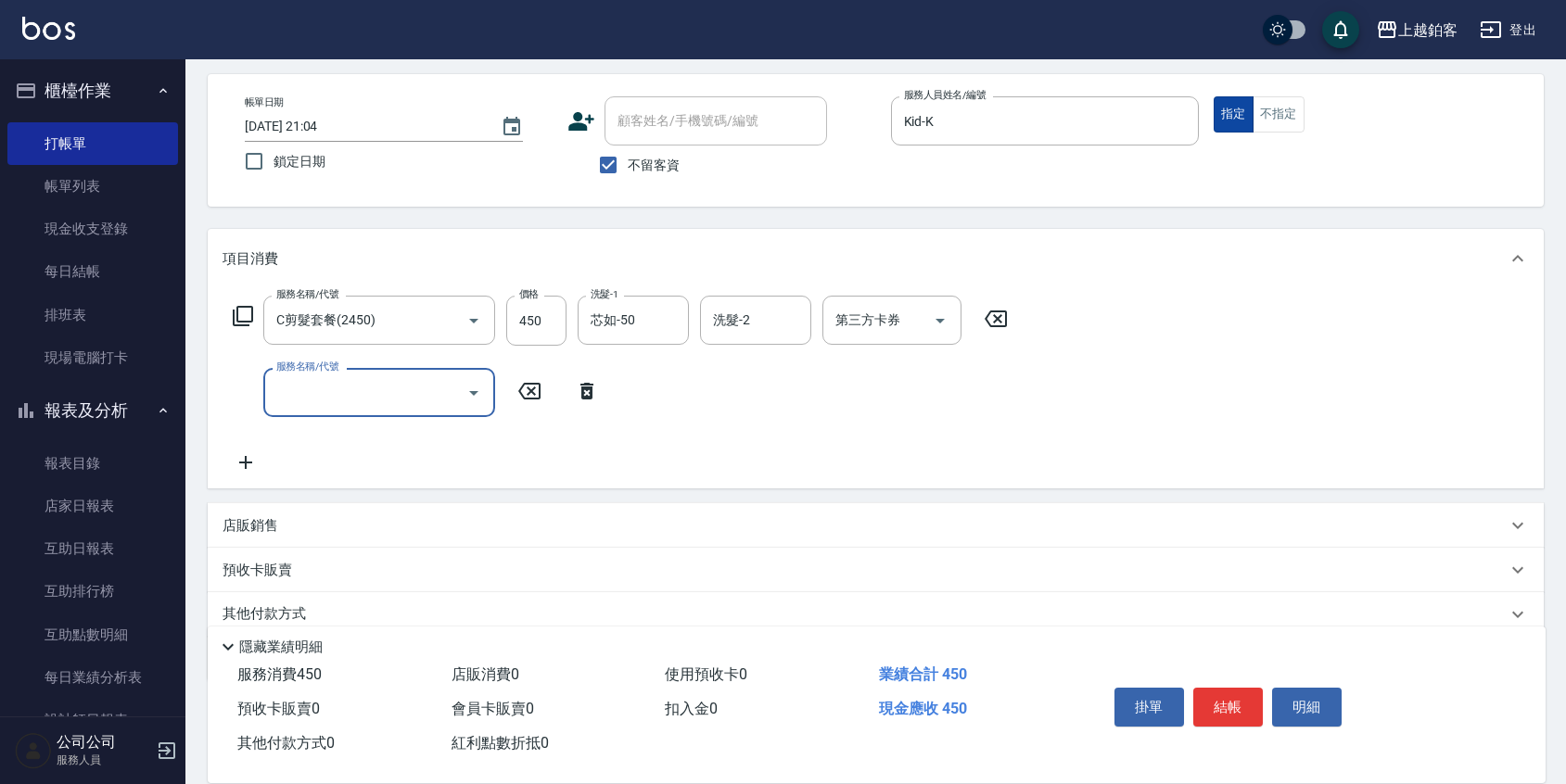
scroll to position [37, 0]
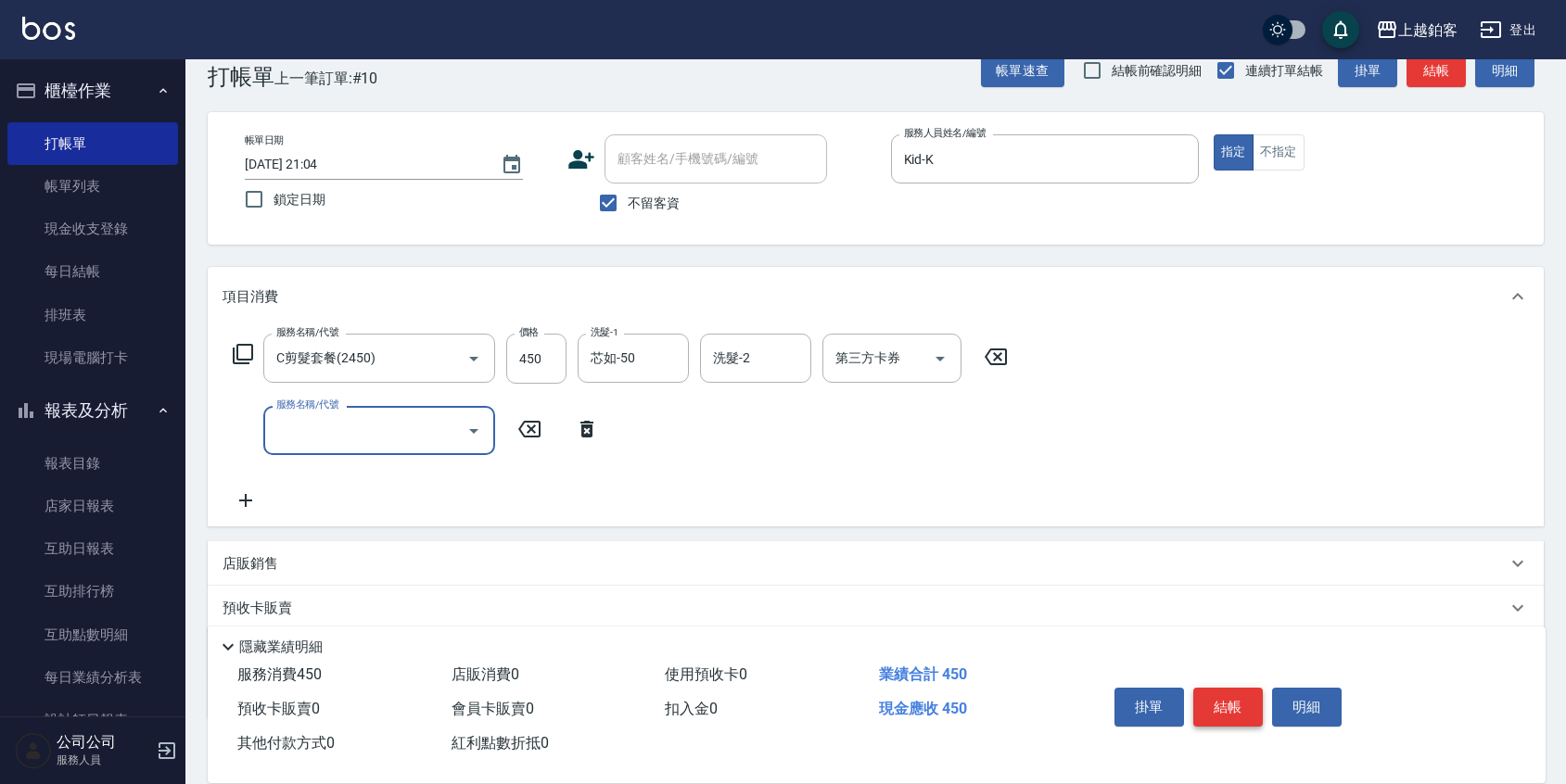
click at [1242, 704] on button "結帳" at bounding box center [1228, 707] width 69 height 39
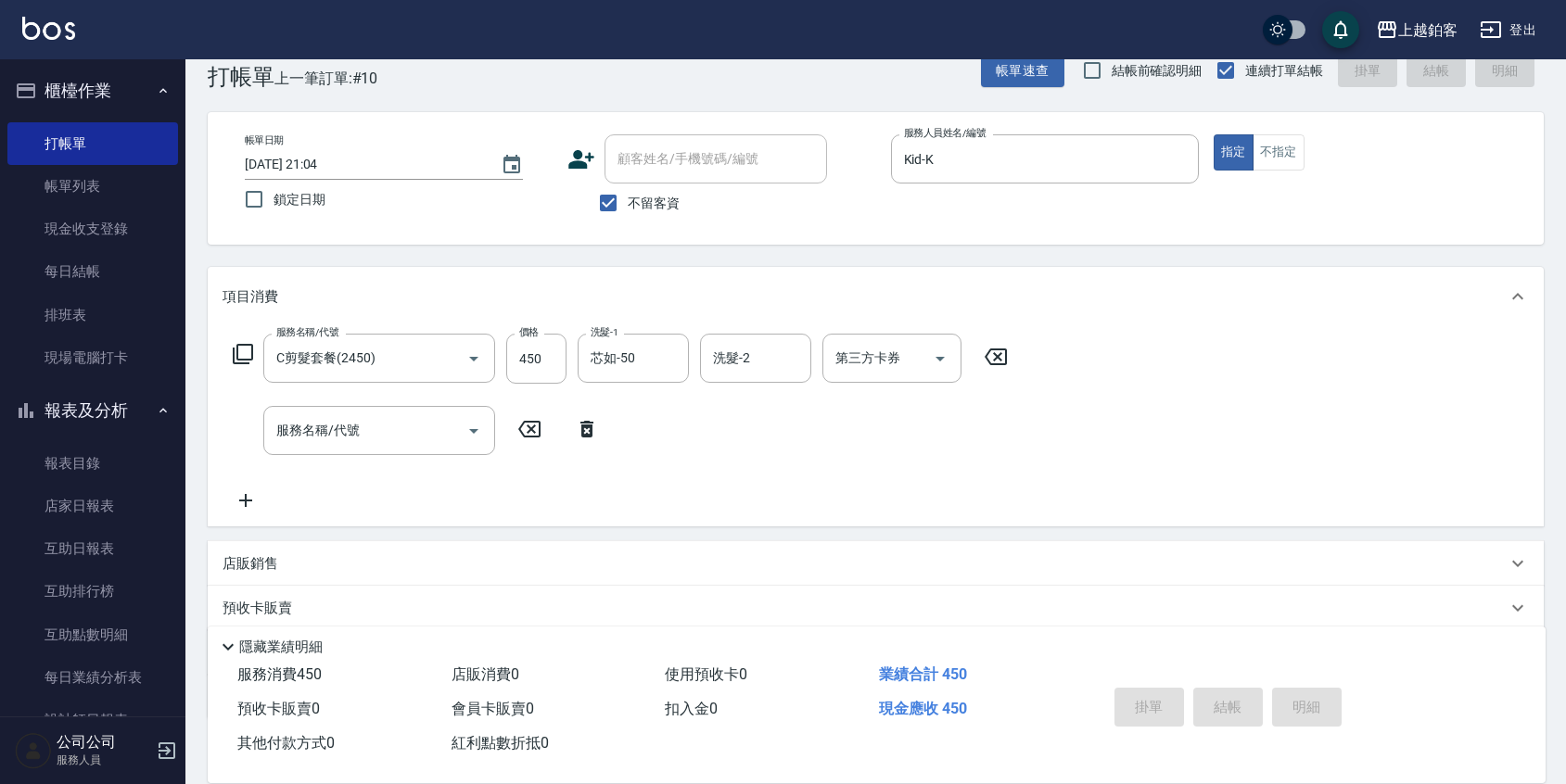
scroll to position [40, 0]
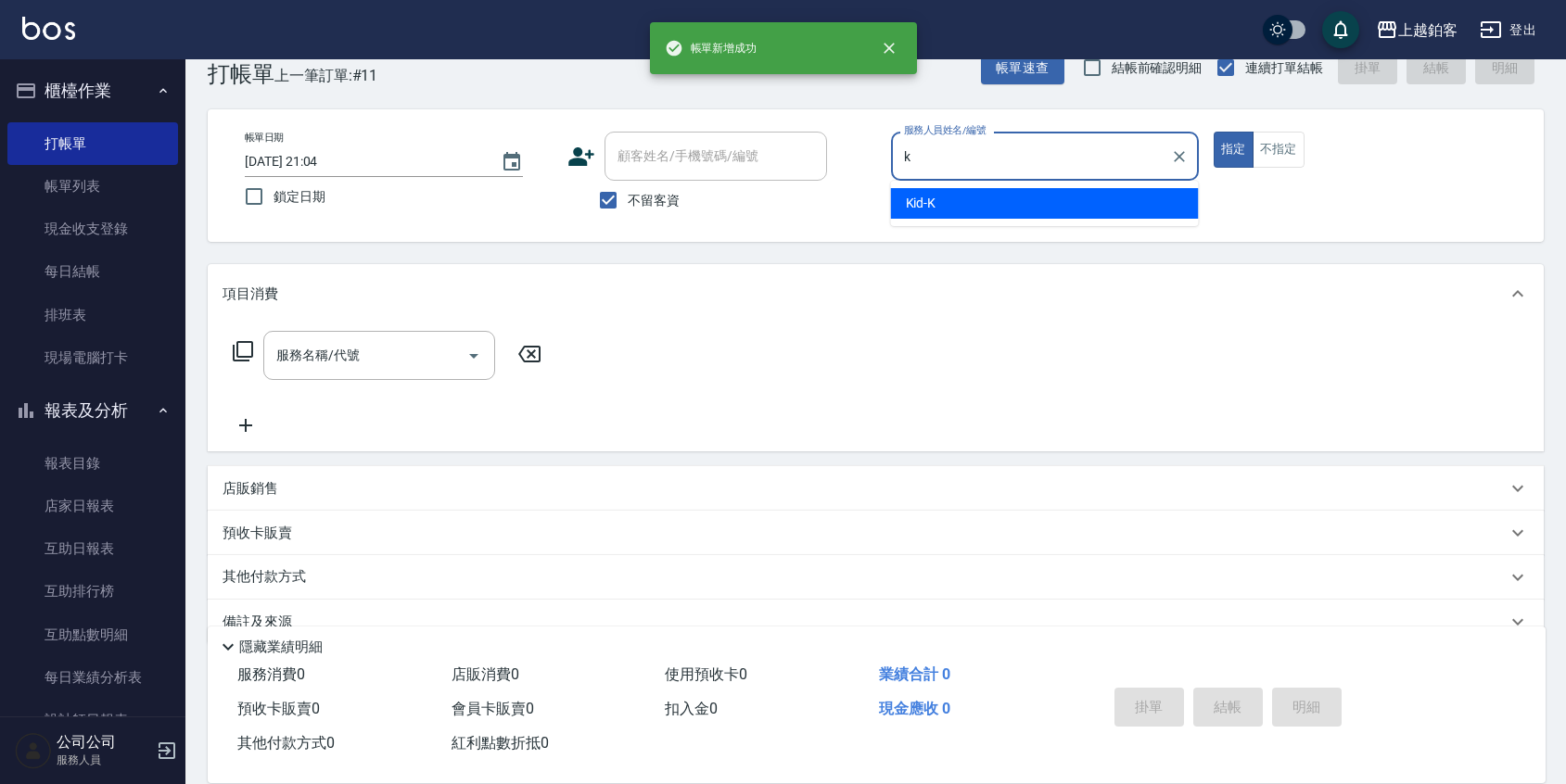
type input "Kid-K"
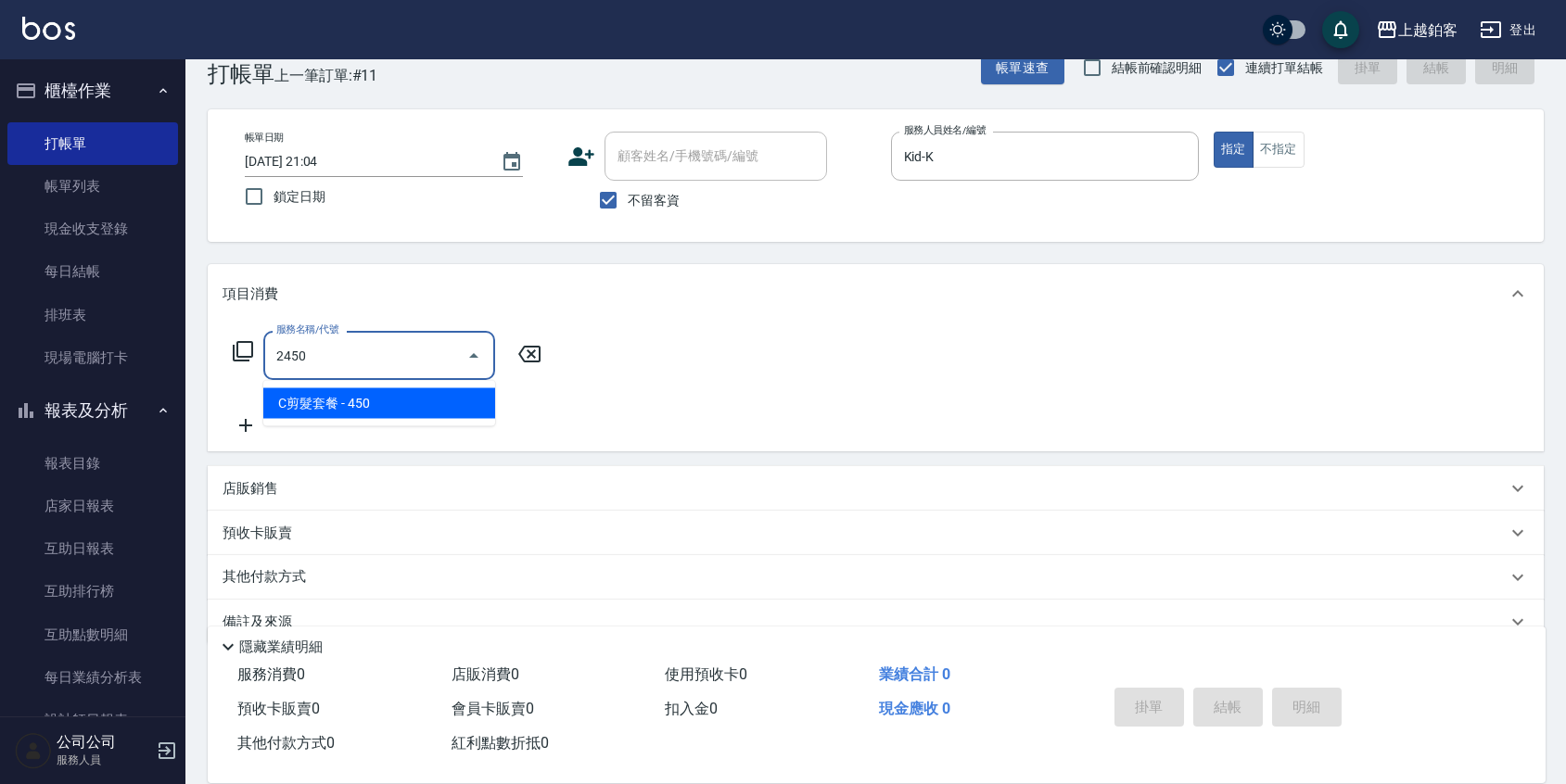
type input "C剪髮套餐(2450)"
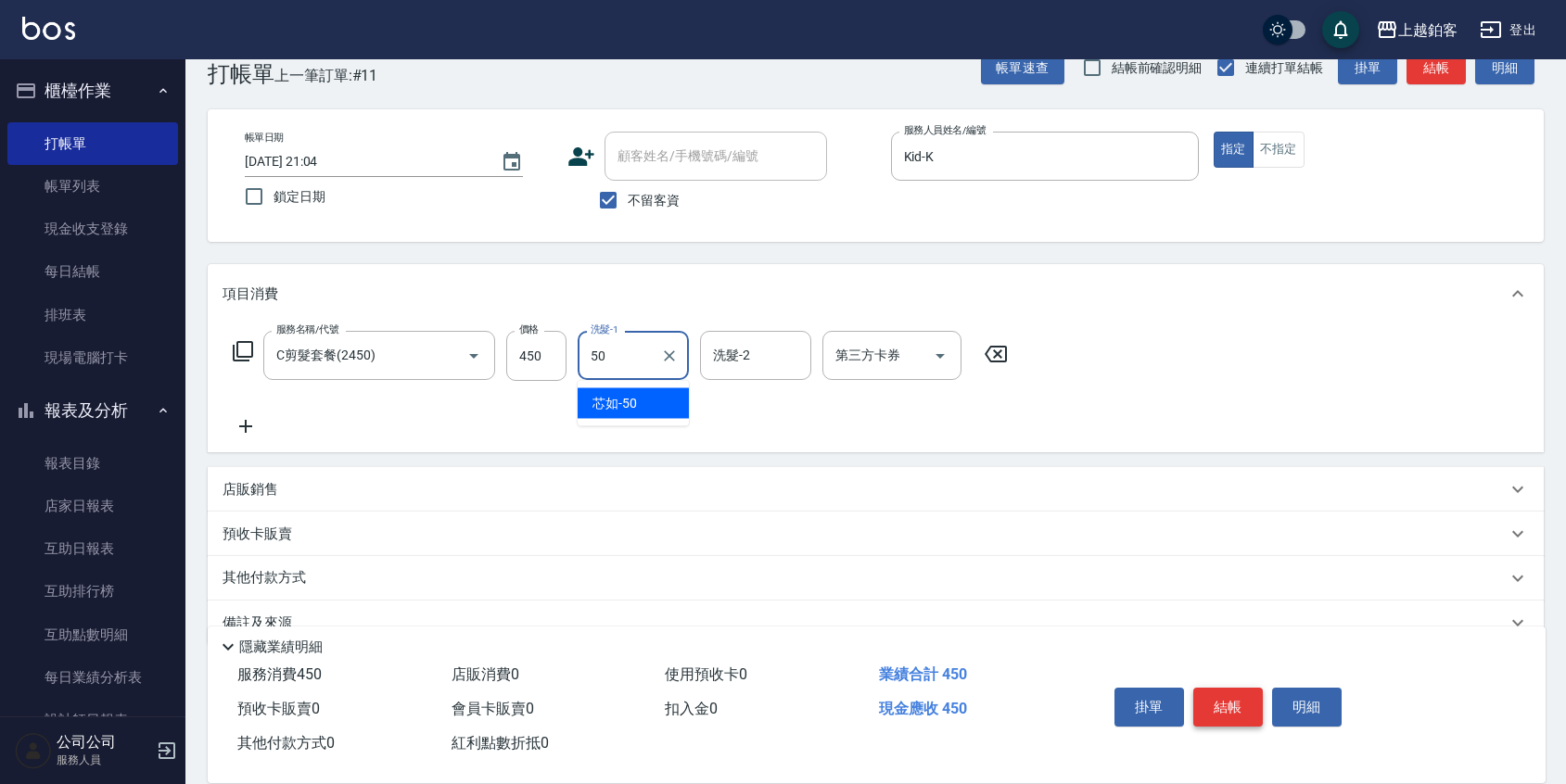
type input "芯如-50"
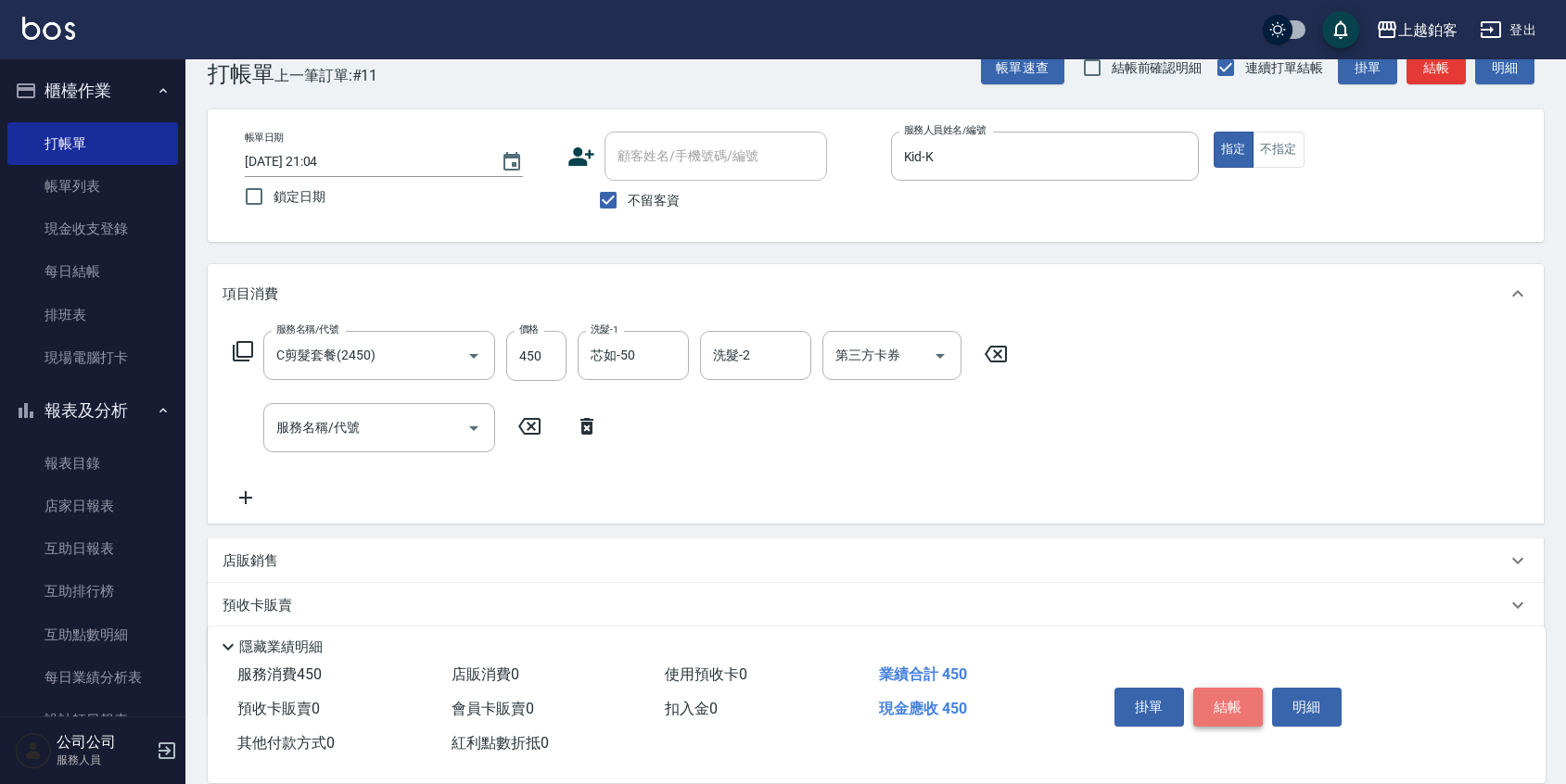
click at [1241, 702] on button "結帳" at bounding box center [1228, 707] width 69 height 39
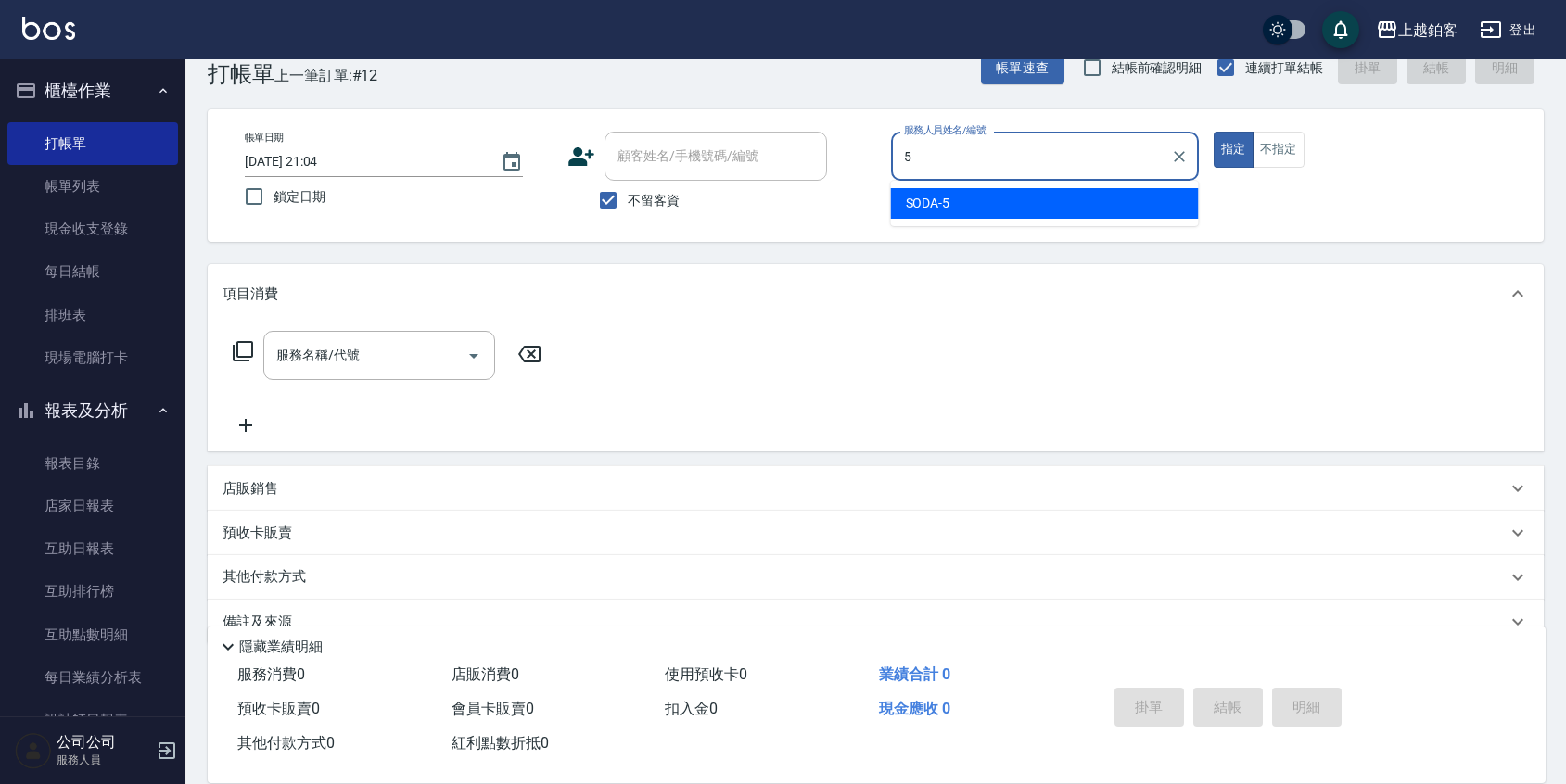
type input "SODA-5"
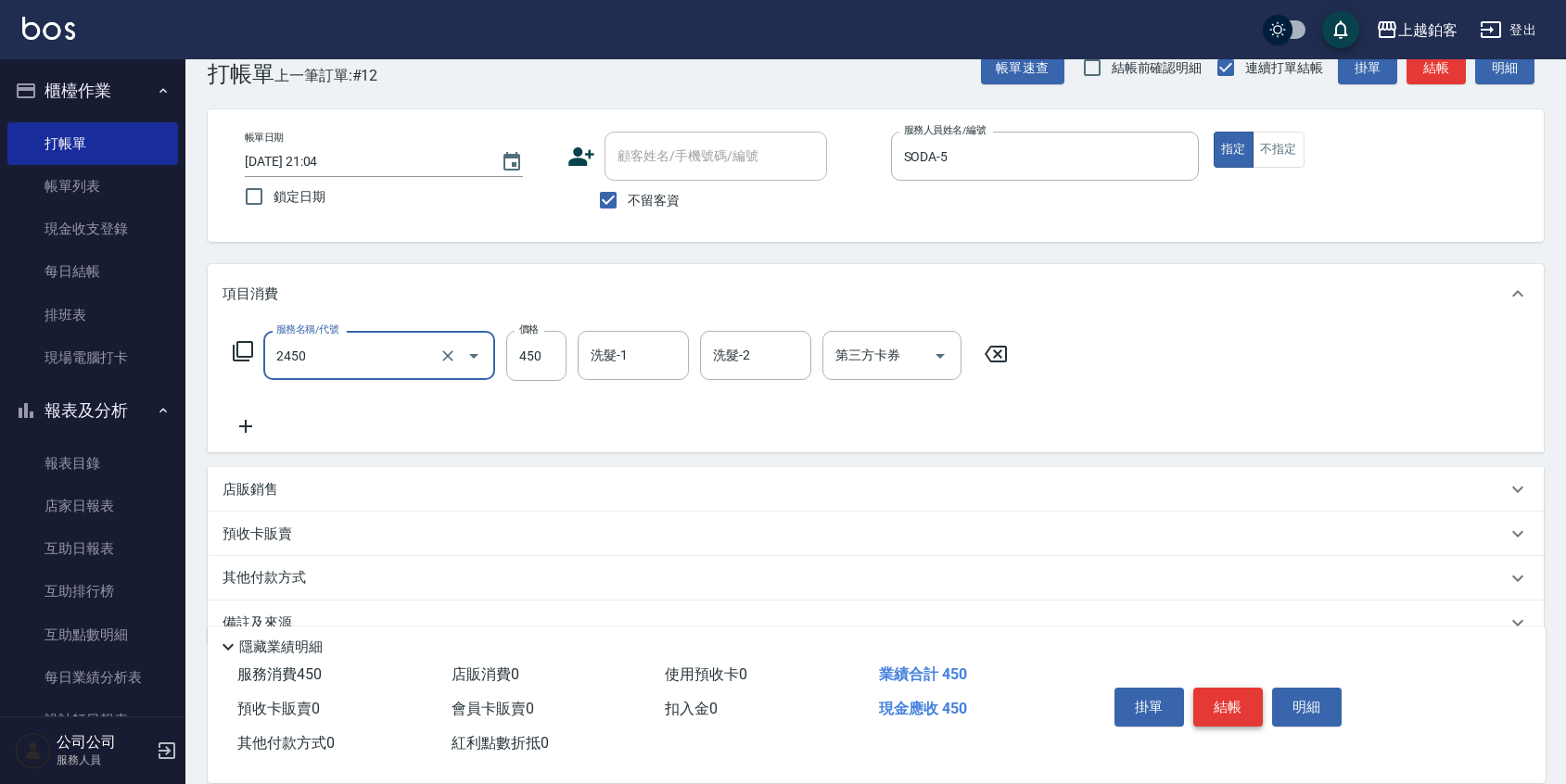
type input "C剪髮套餐(2450)"
type input "550"
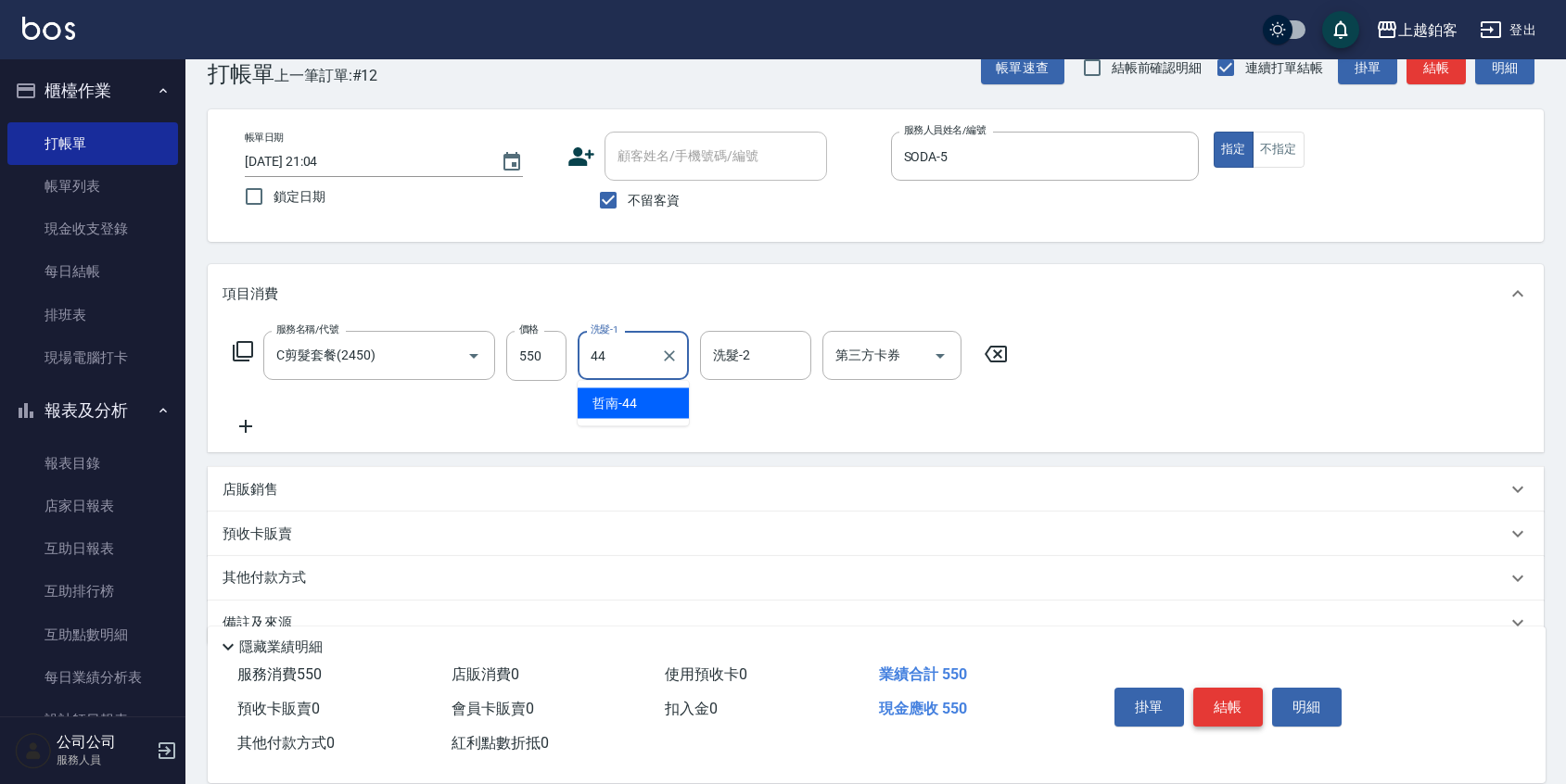
type input "哲南-44"
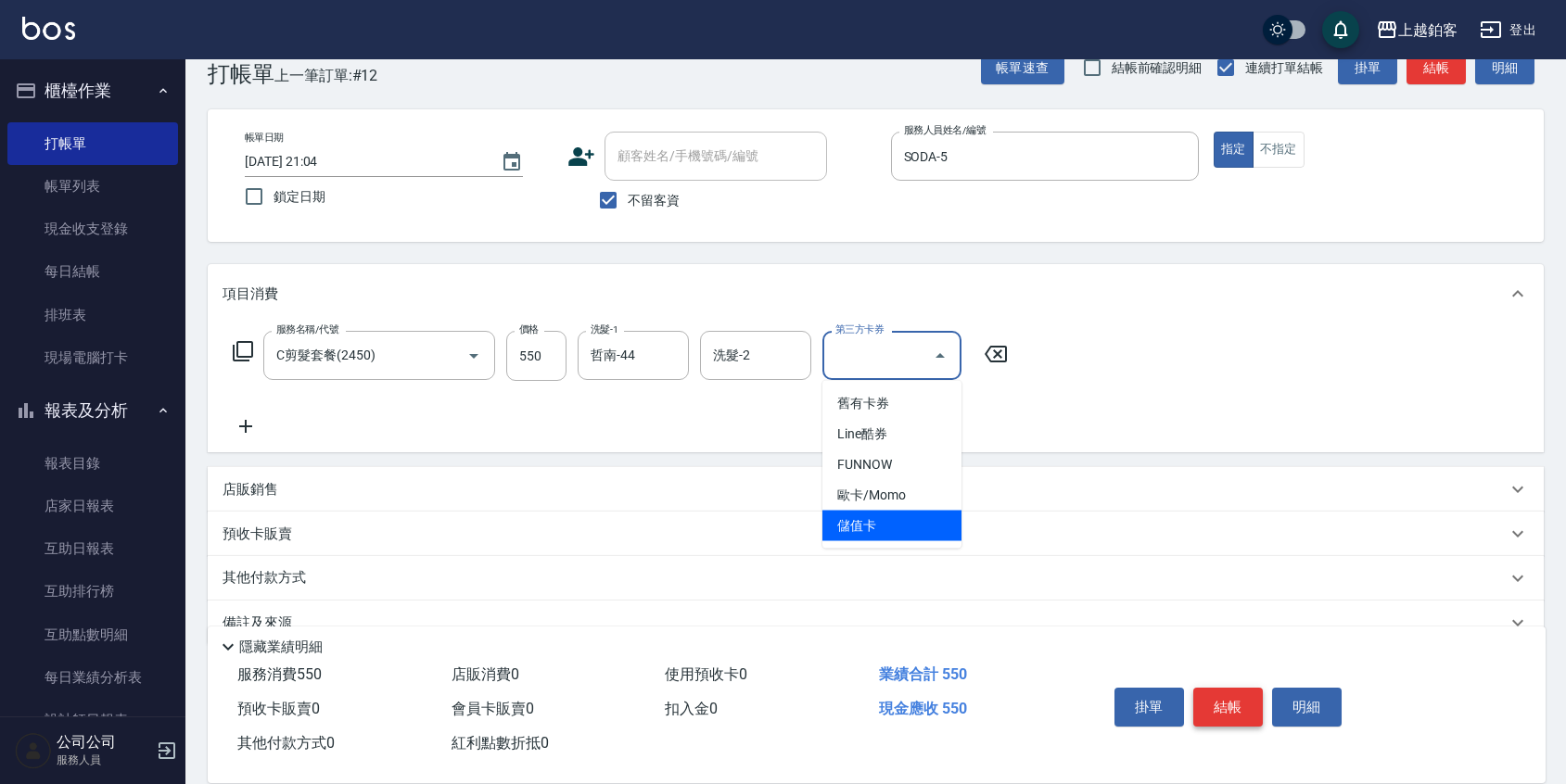
type input "儲值卡"
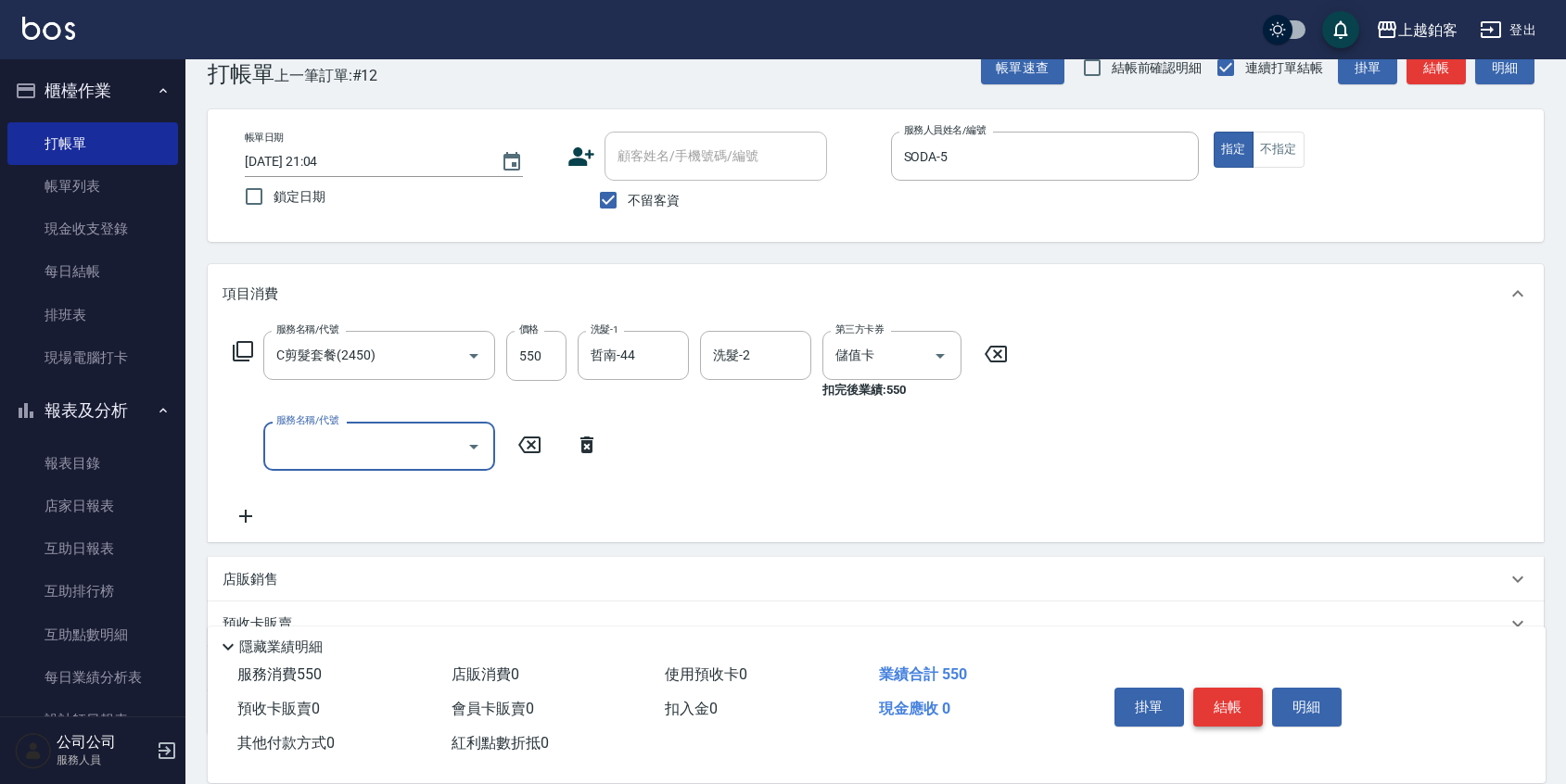
click at [1195, 687] on button "結帳" at bounding box center [1228, 707] width 69 height 39
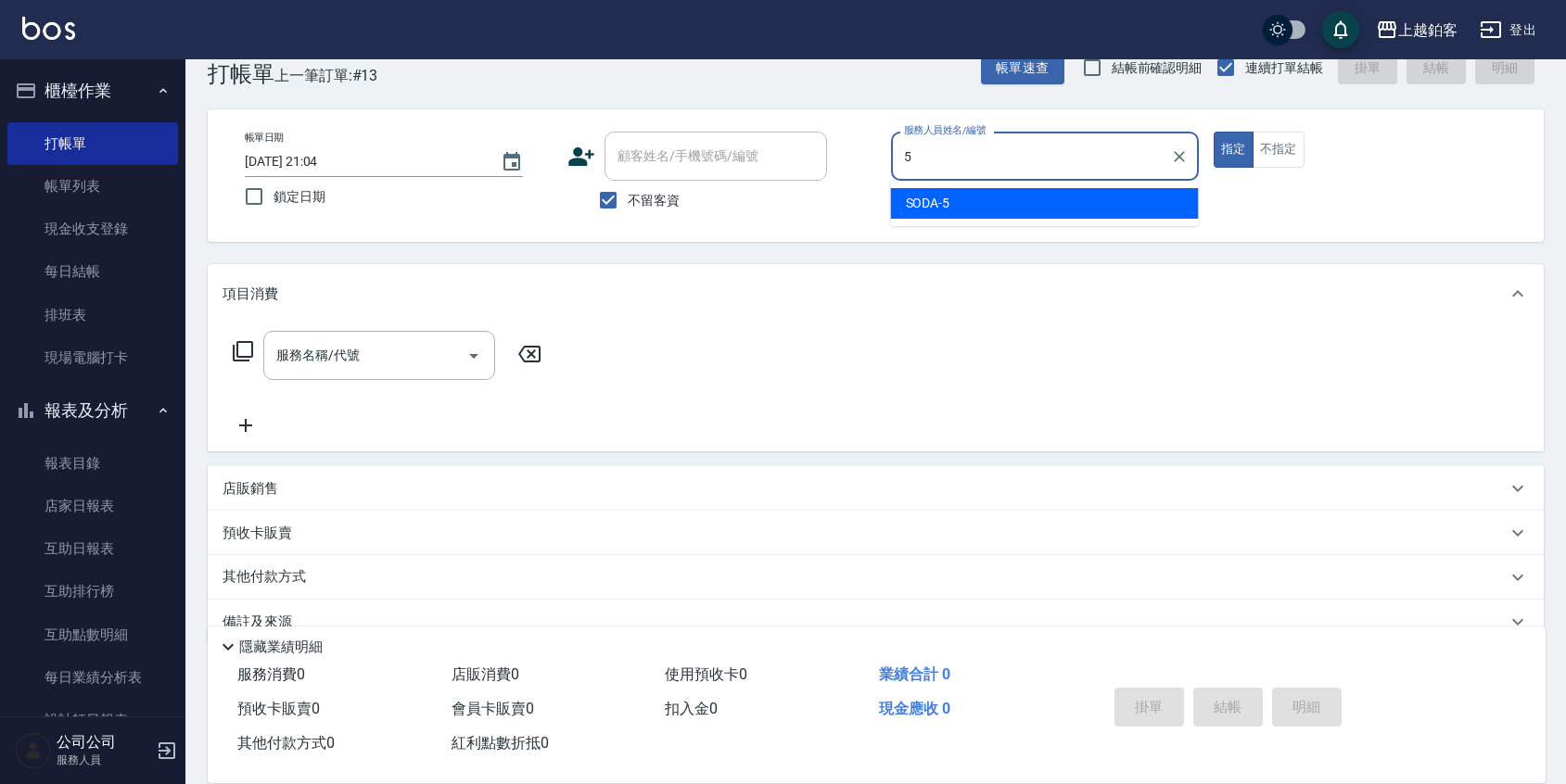
type input "SODA-5"
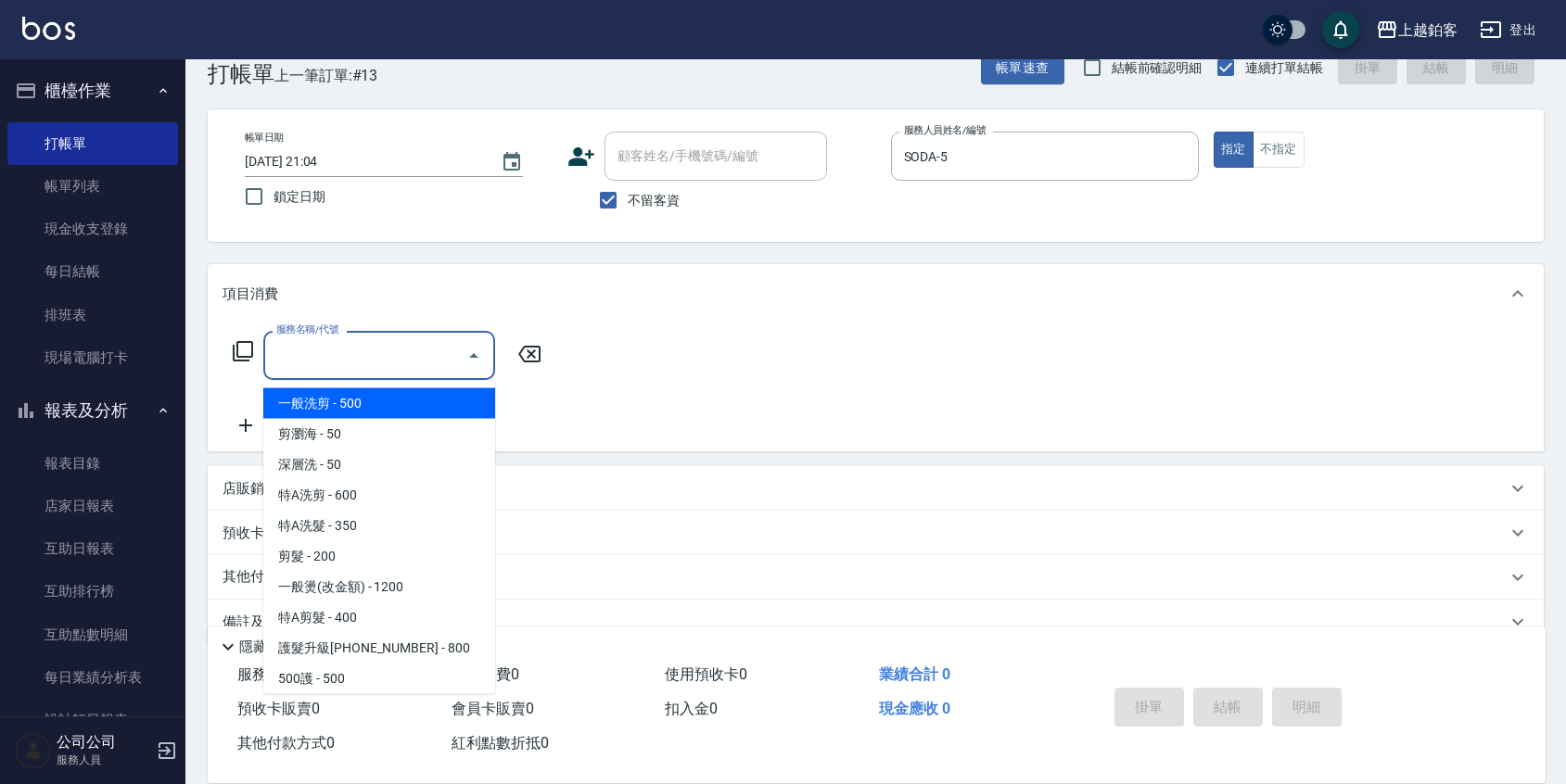
type input "一般洗剪(5)"
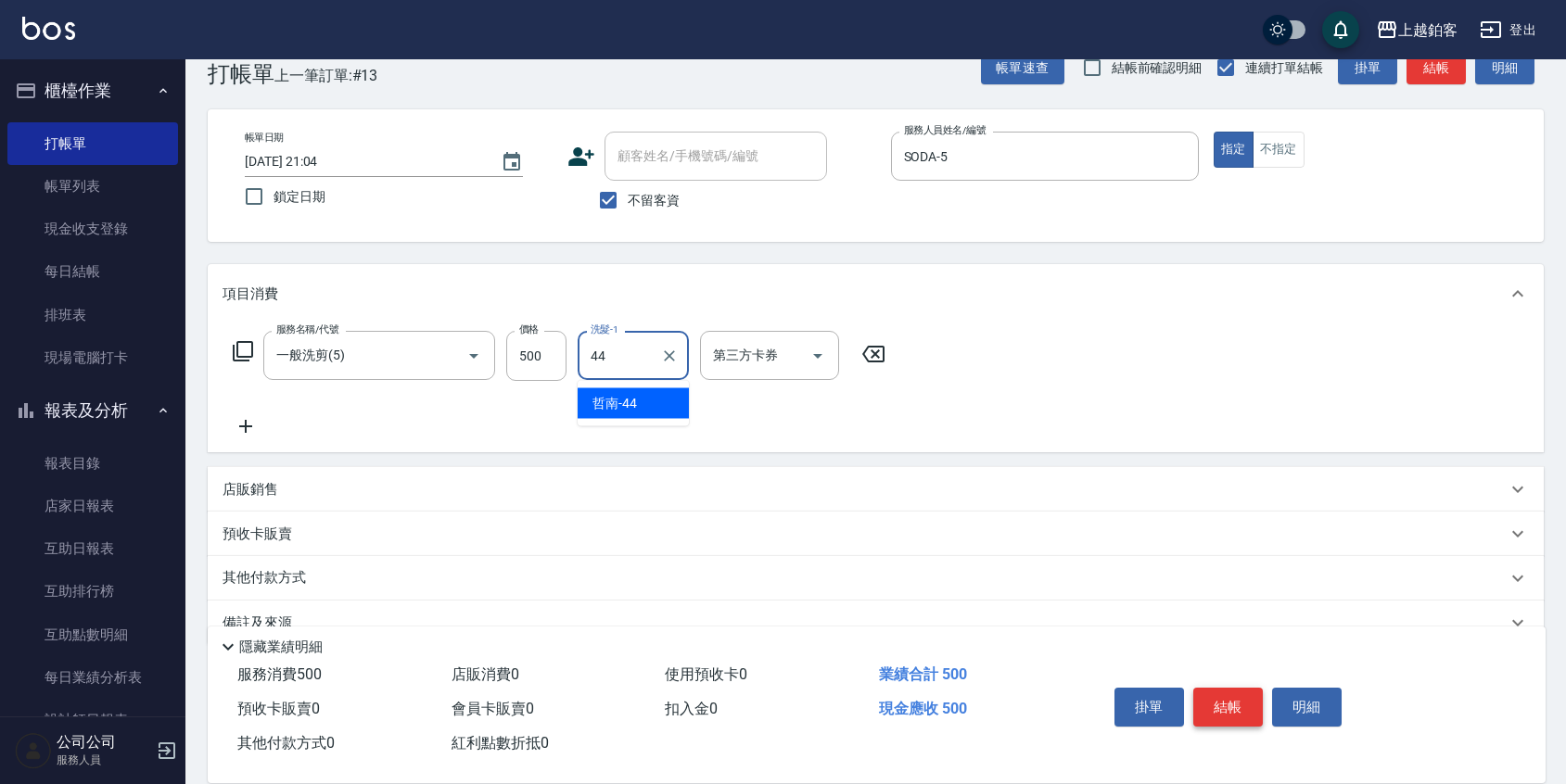
type input "哲南-44"
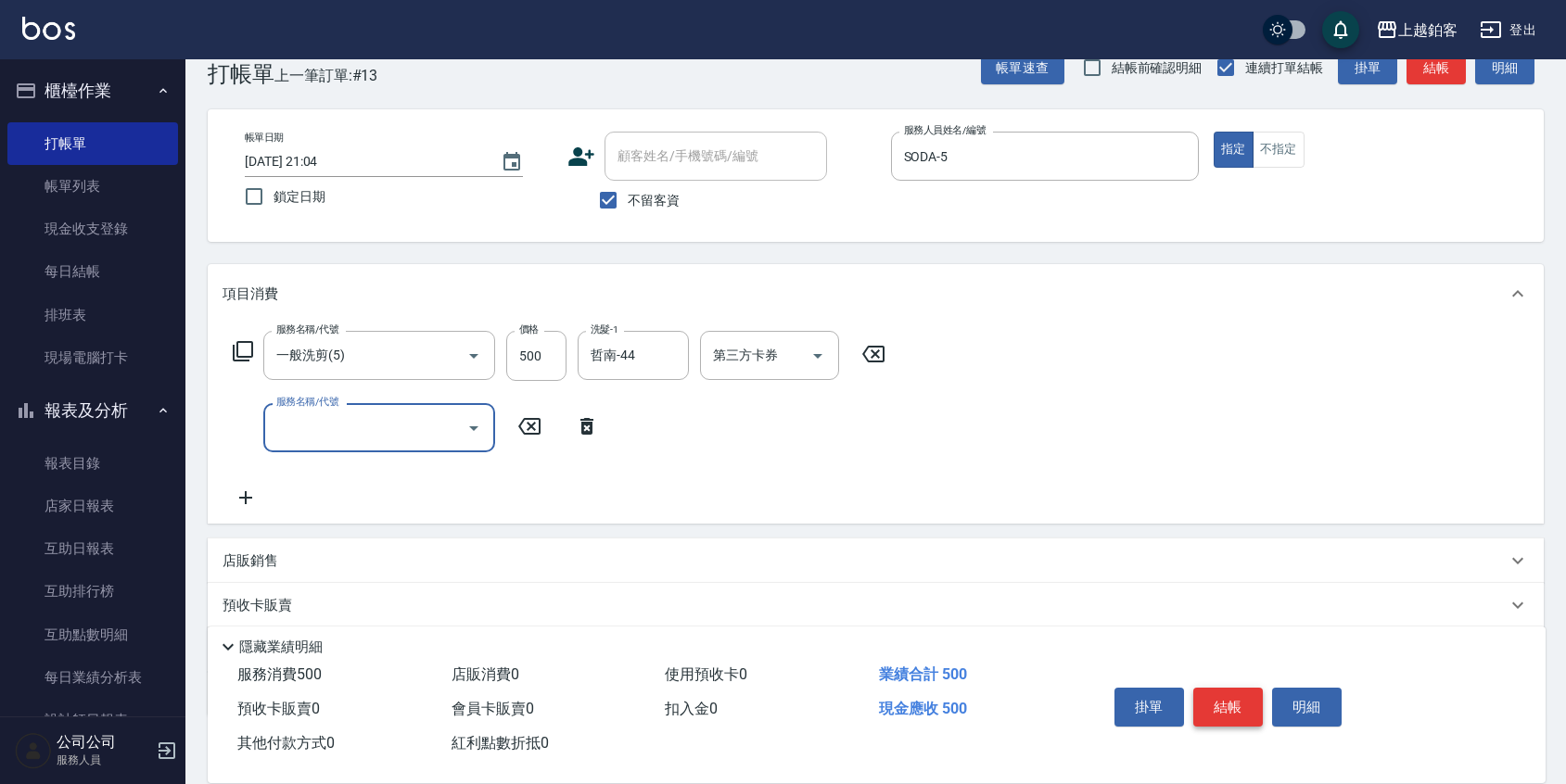
click at [1248, 714] on button "結帳" at bounding box center [1228, 707] width 69 height 39
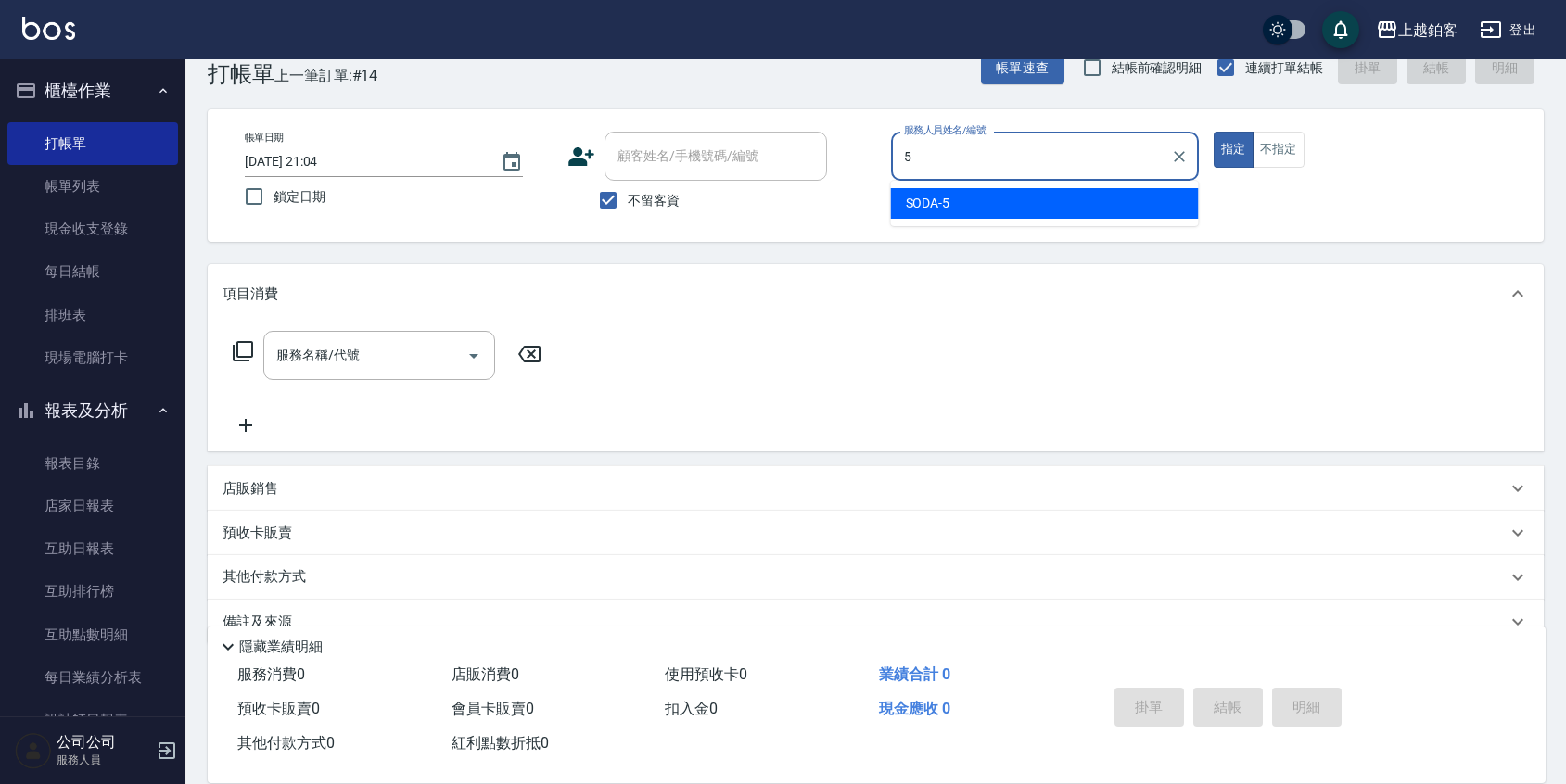
type input "SODA-5"
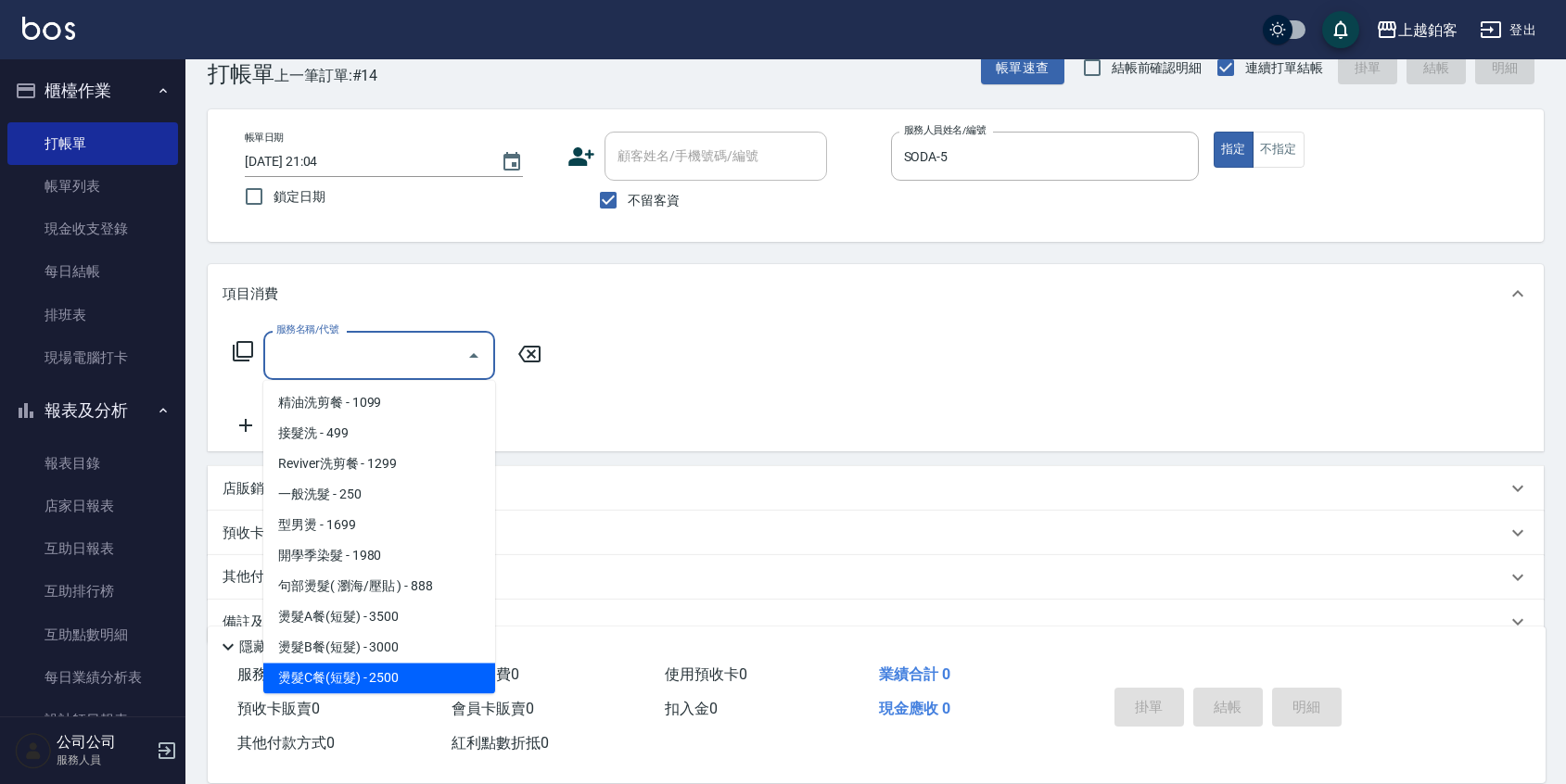
scroll to position [581, 0]
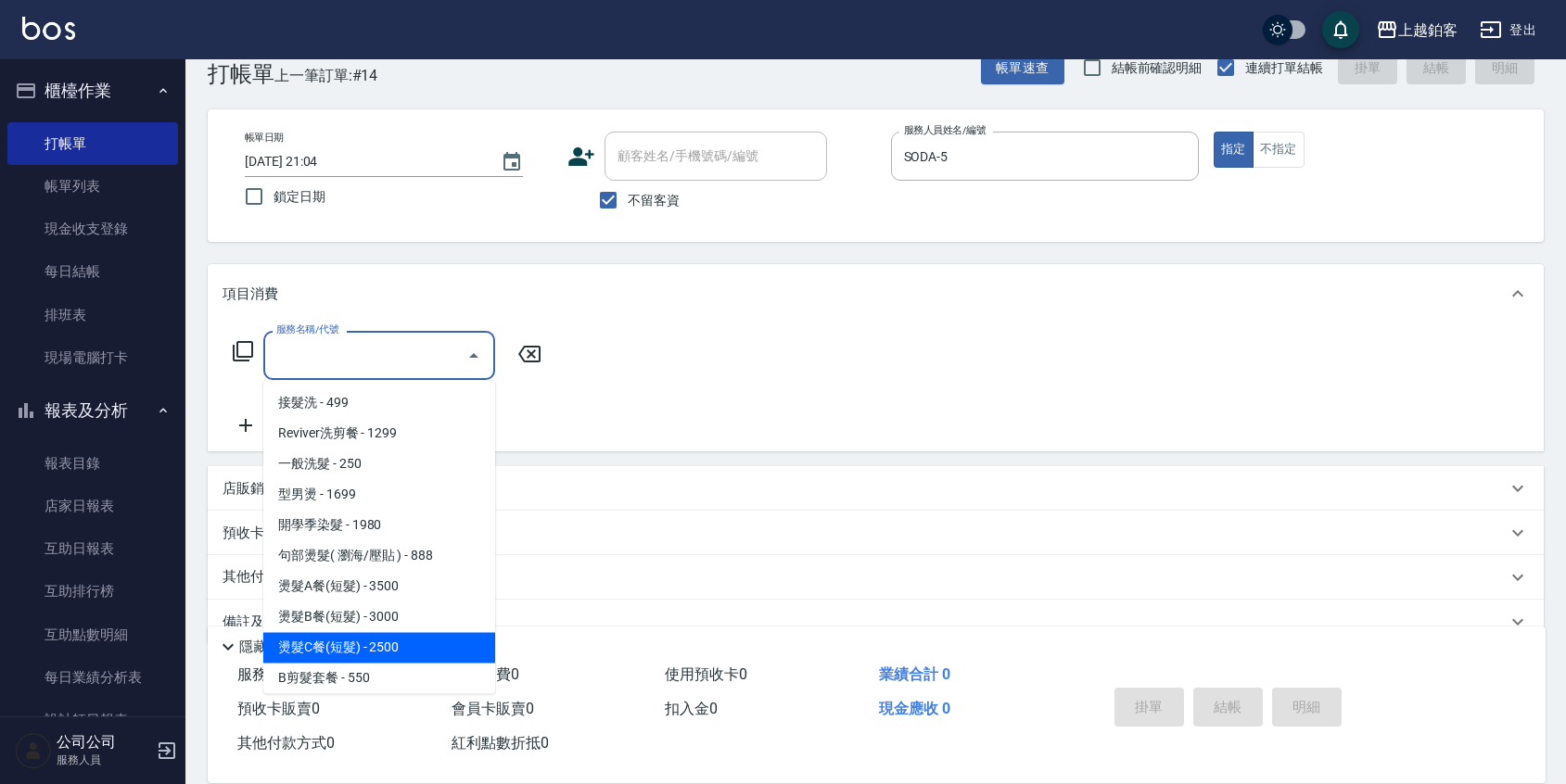
type input "燙髮C餐(短髮)(2203)"
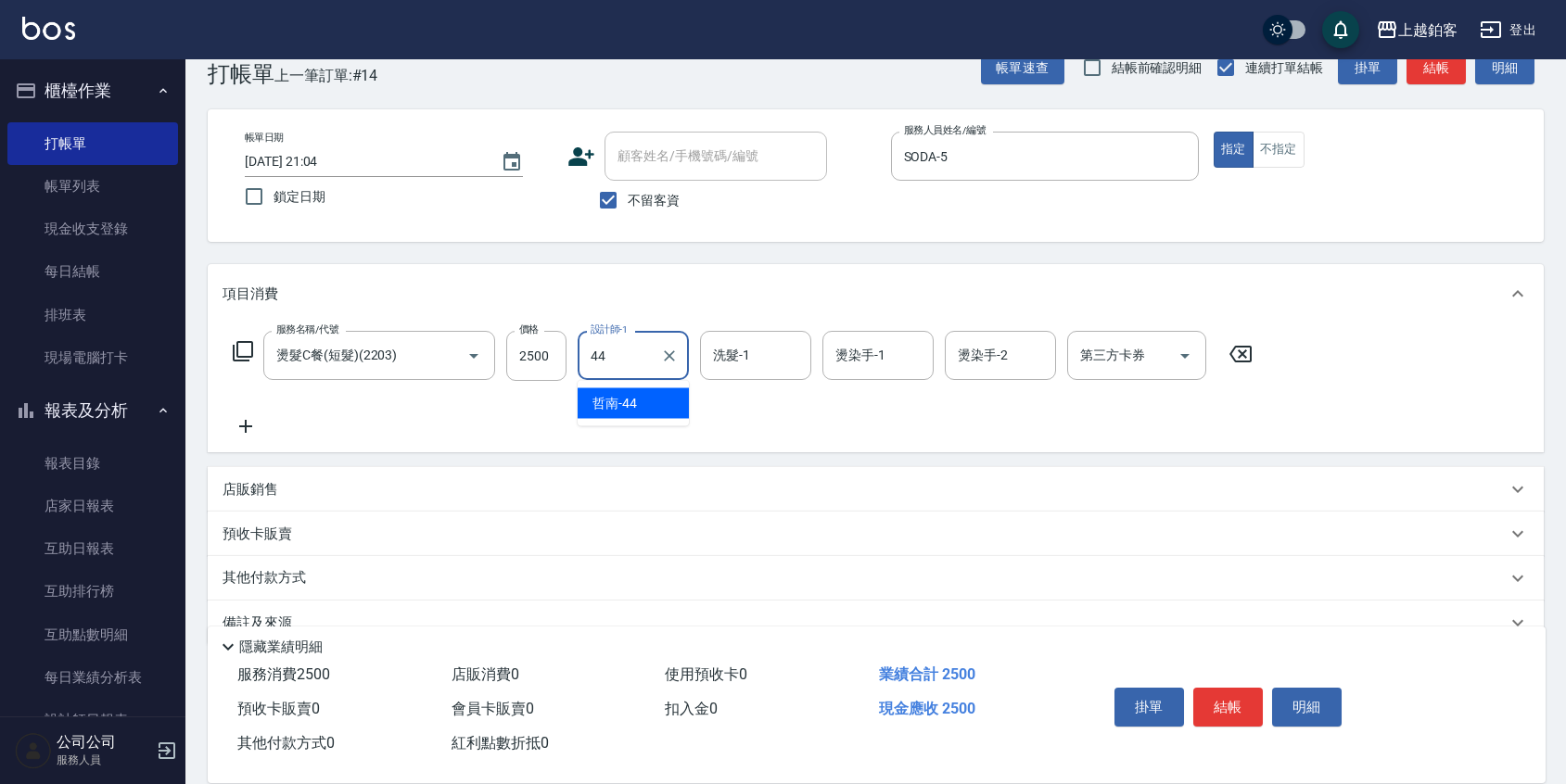
type input "哲南-44"
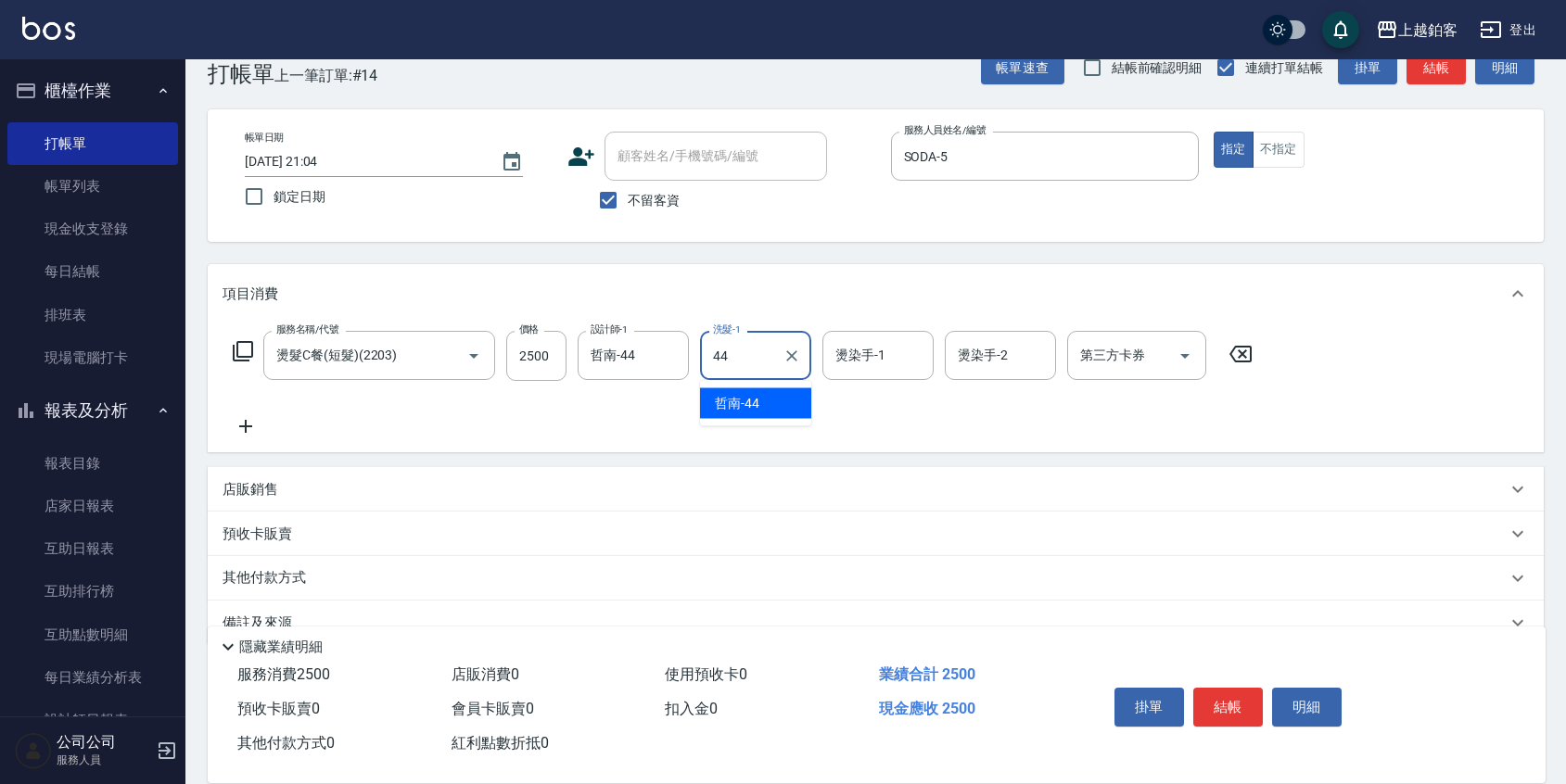
type input "哲南-44"
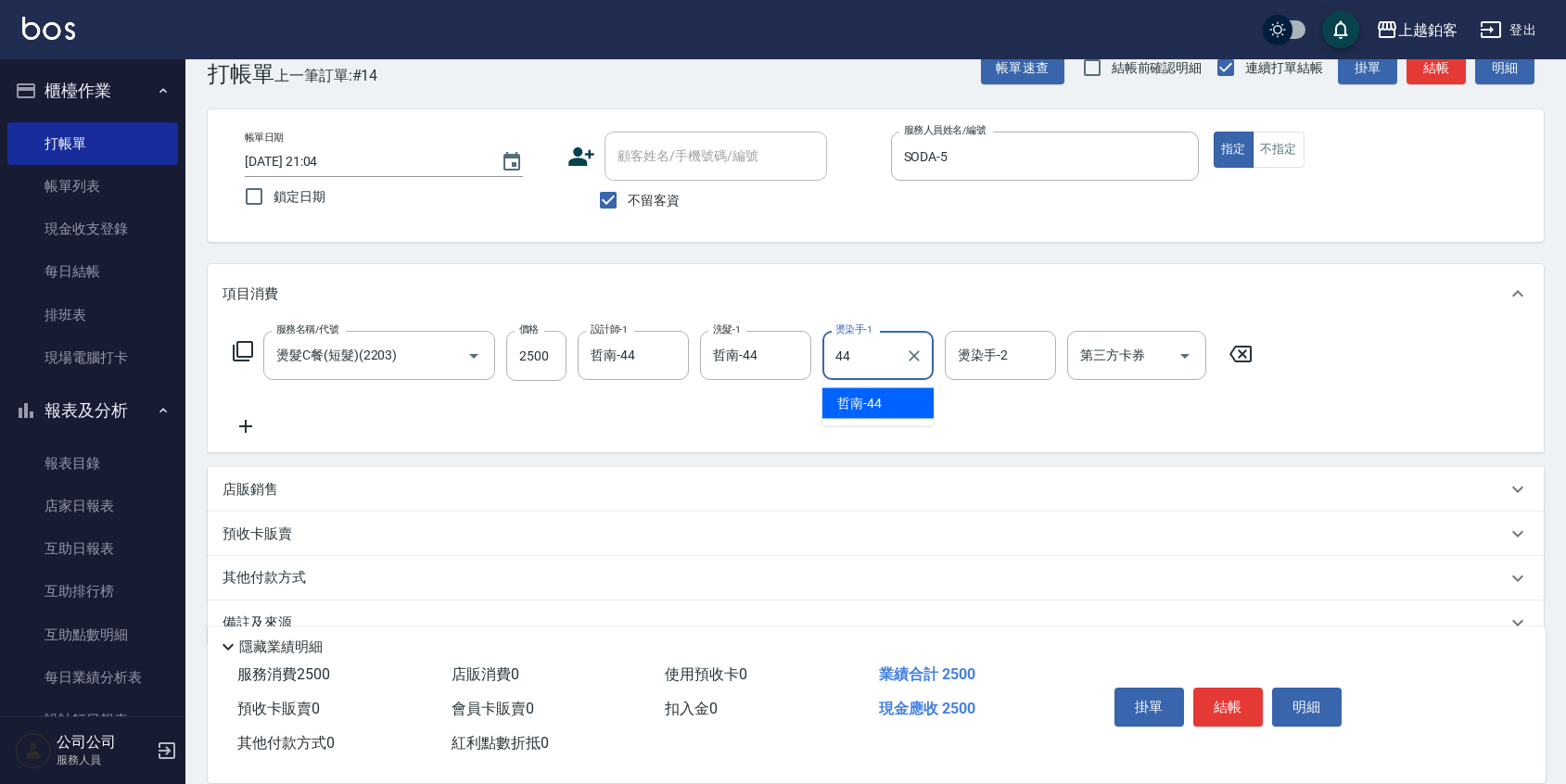
type input "哲南-44"
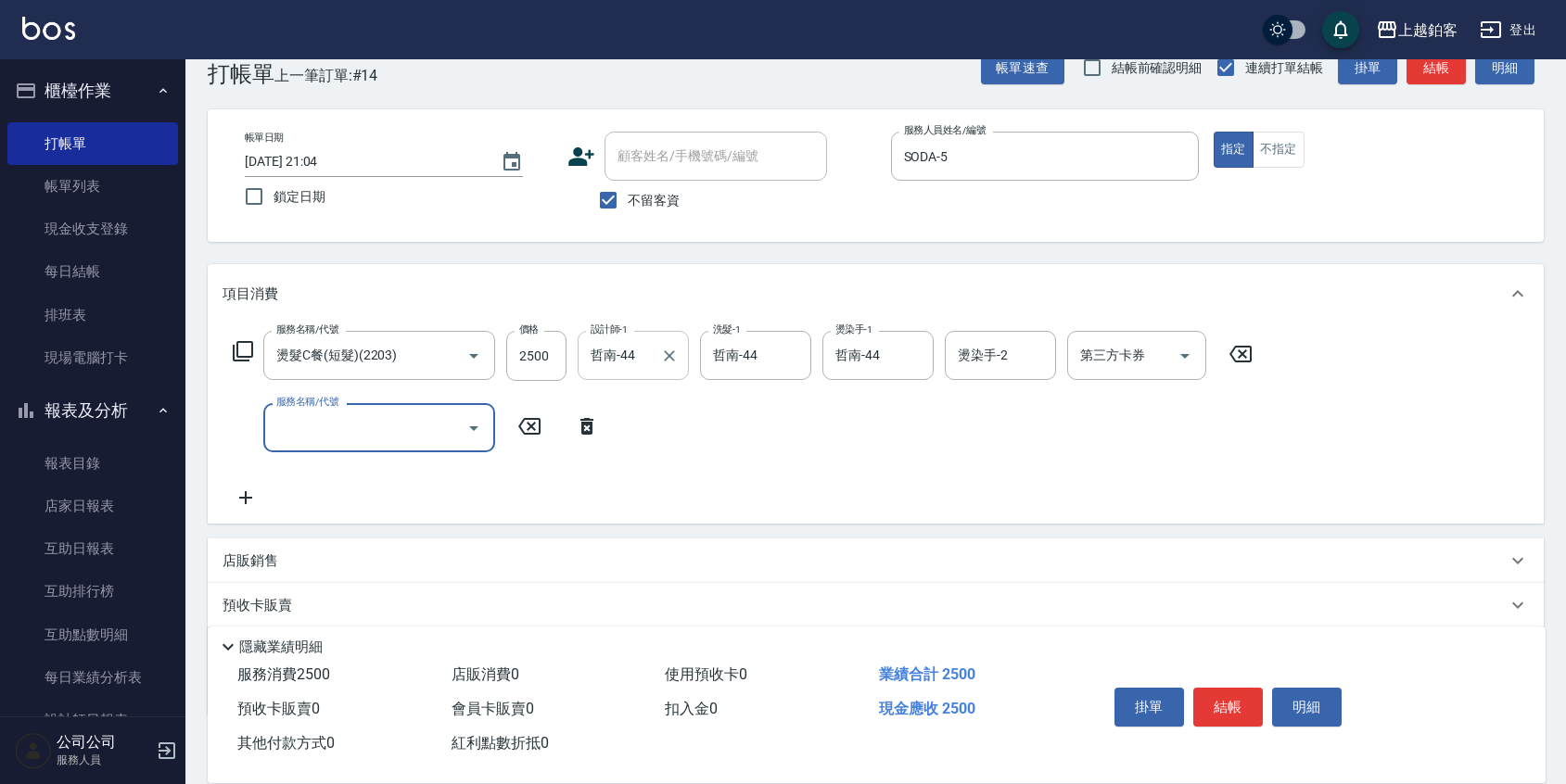
click at [676, 374] on div at bounding box center [668, 355] width 24 height 49
click at [664, 368] on div at bounding box center [668, 355] width 24 height 49
click at [668, 356] on icon "Clear" at bounding box center [669, 355] width 11 height 11
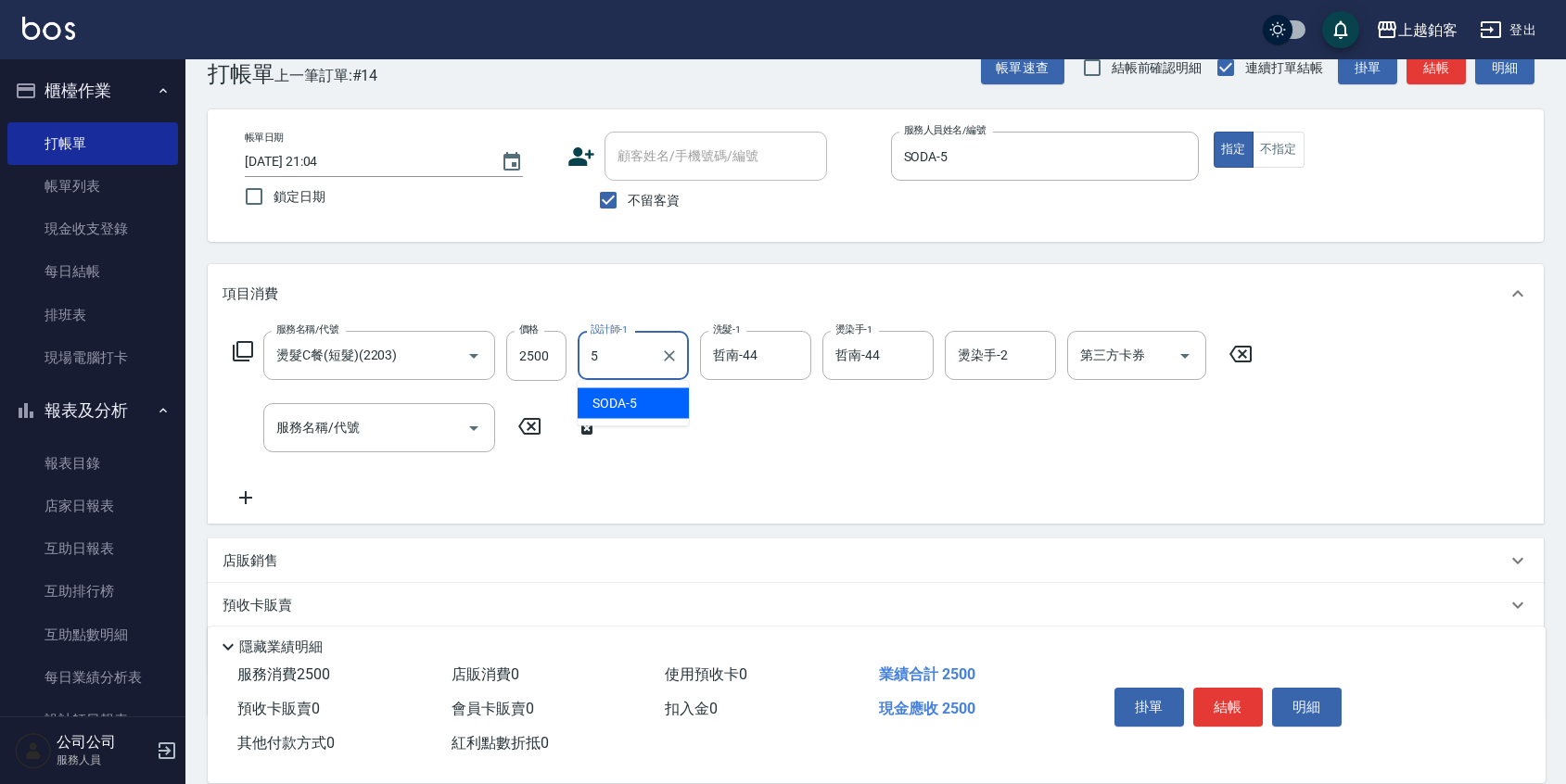
type input "SODA-5"
click at [1256, 711] on button "結帳" at bounding box center [1228, 707] width 69 height 39
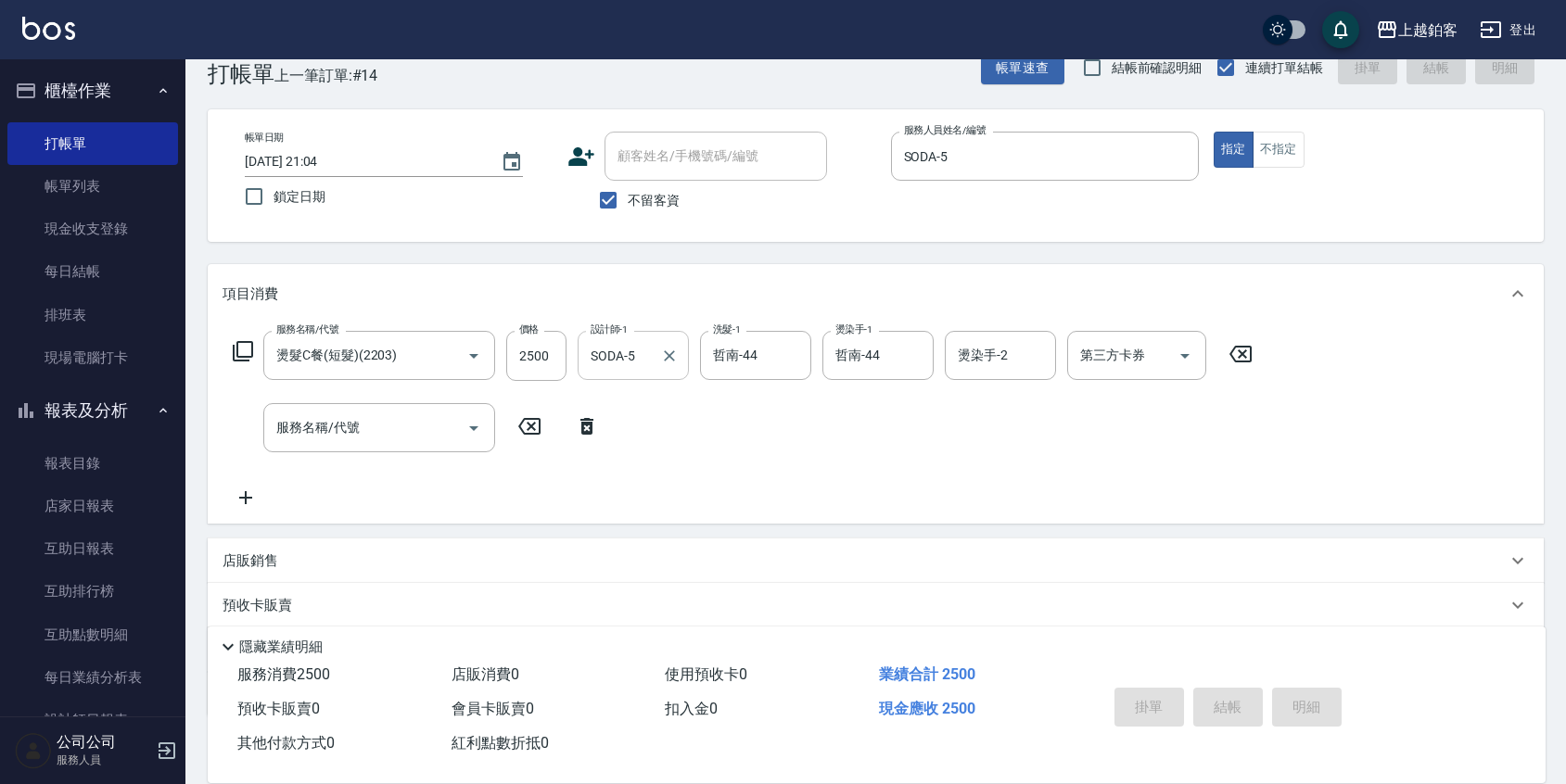
type input "[DATE] 21:05"
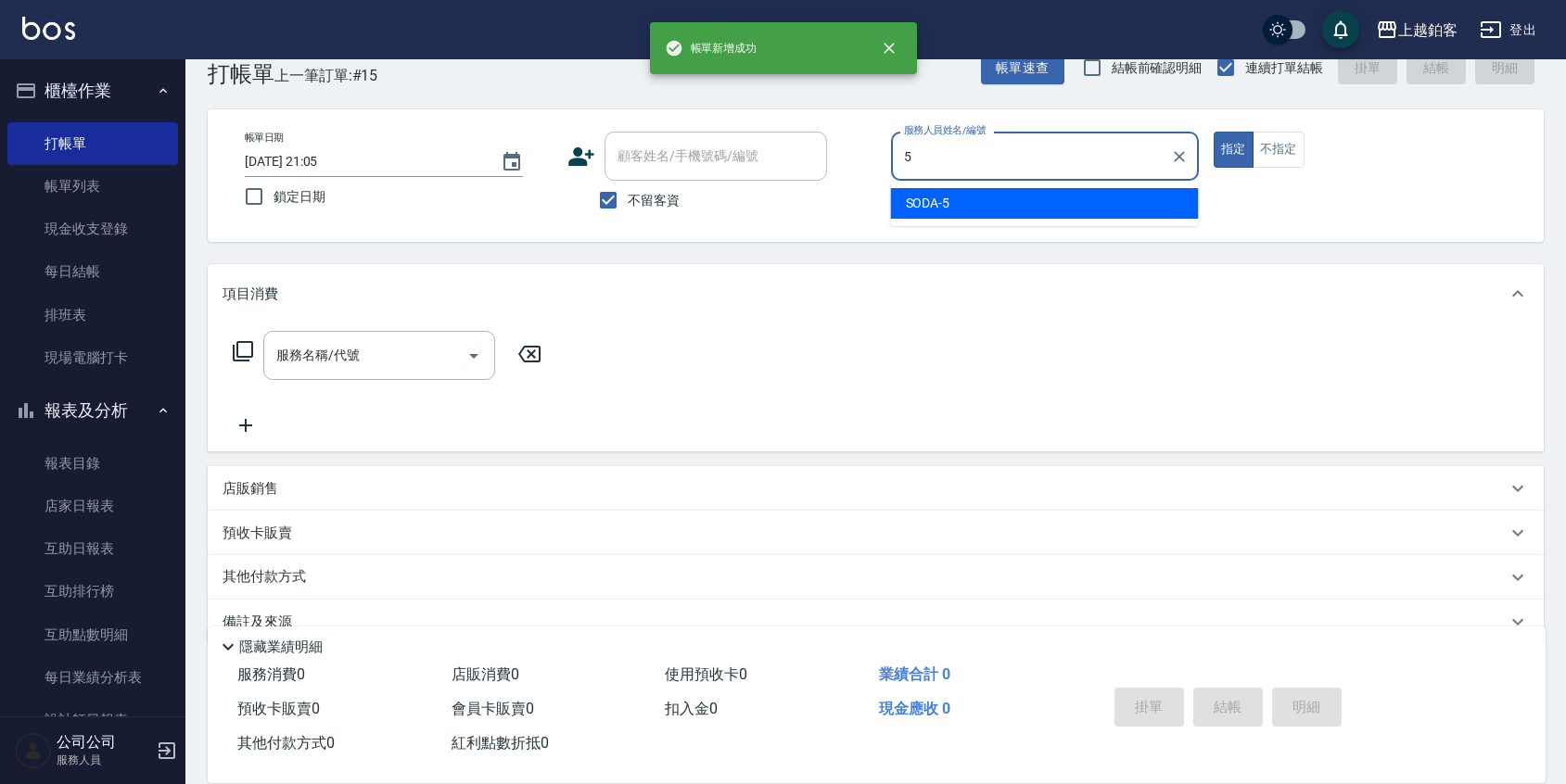
type input "SODA-5"
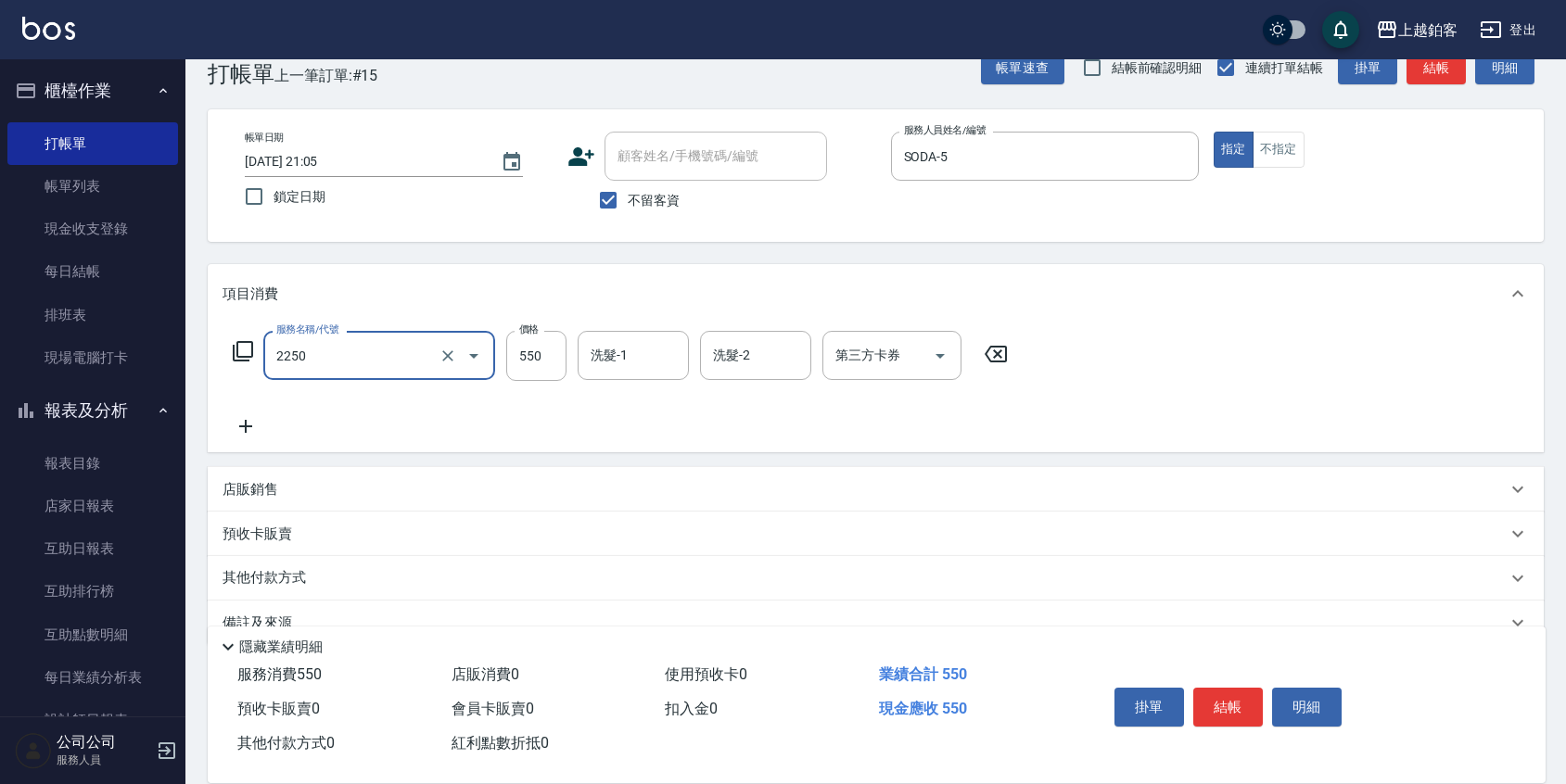
type input "B剪髮套餐(2250)"
type input "650"
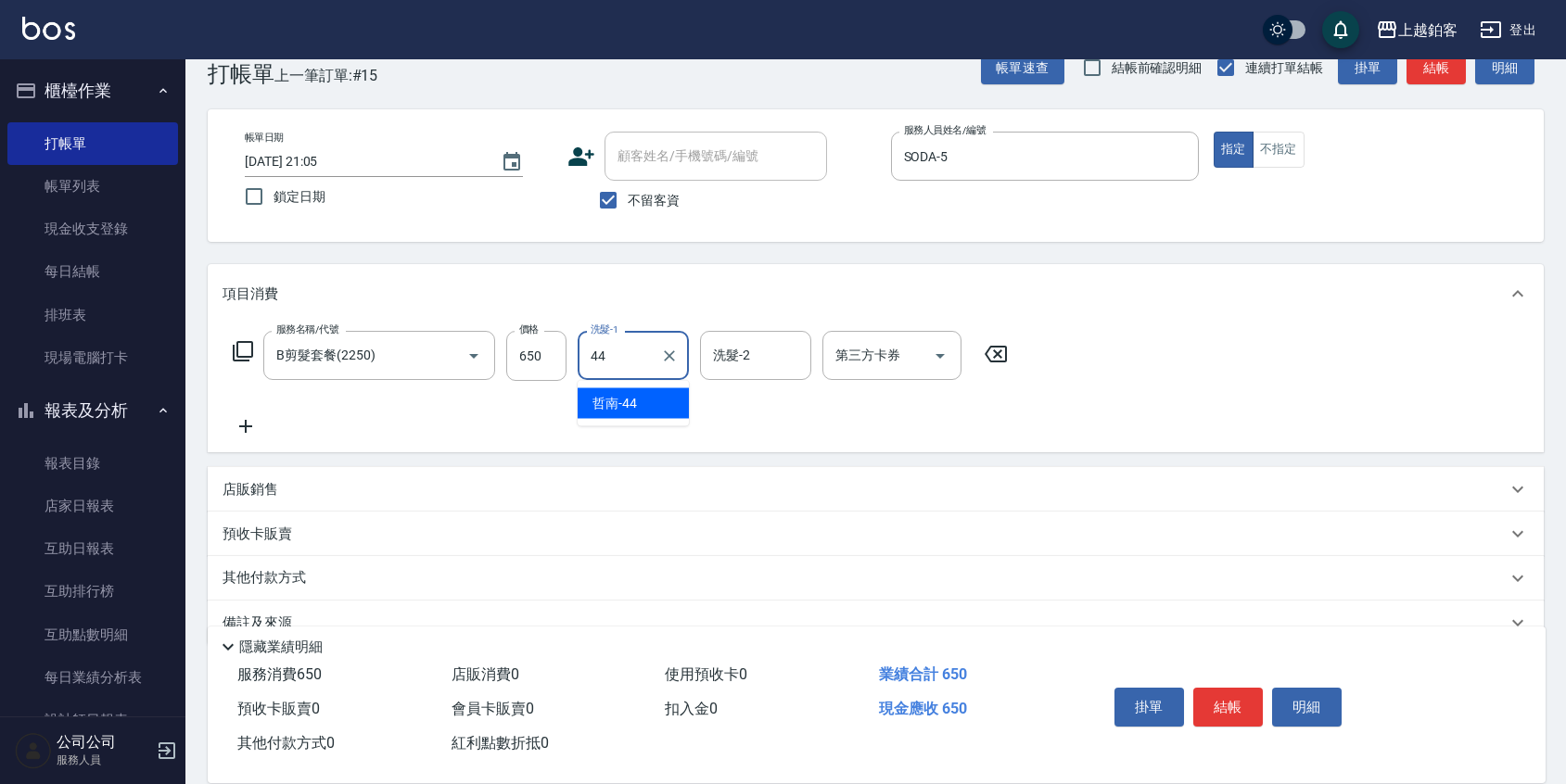
type input "哲南-44"
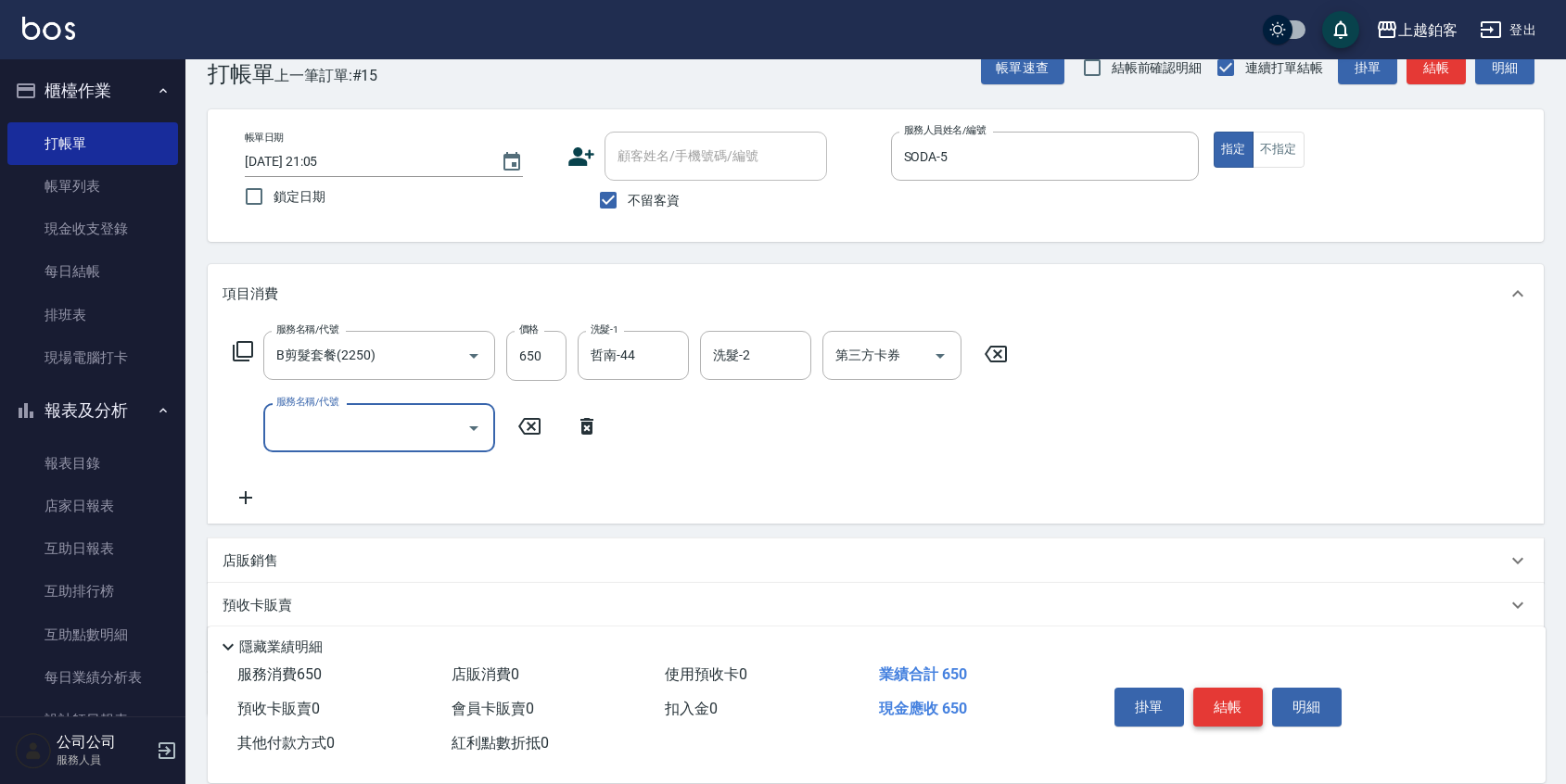
click at [1220, 695] on button "結帳" at bounding box center [1228, 707] width 69 height 39
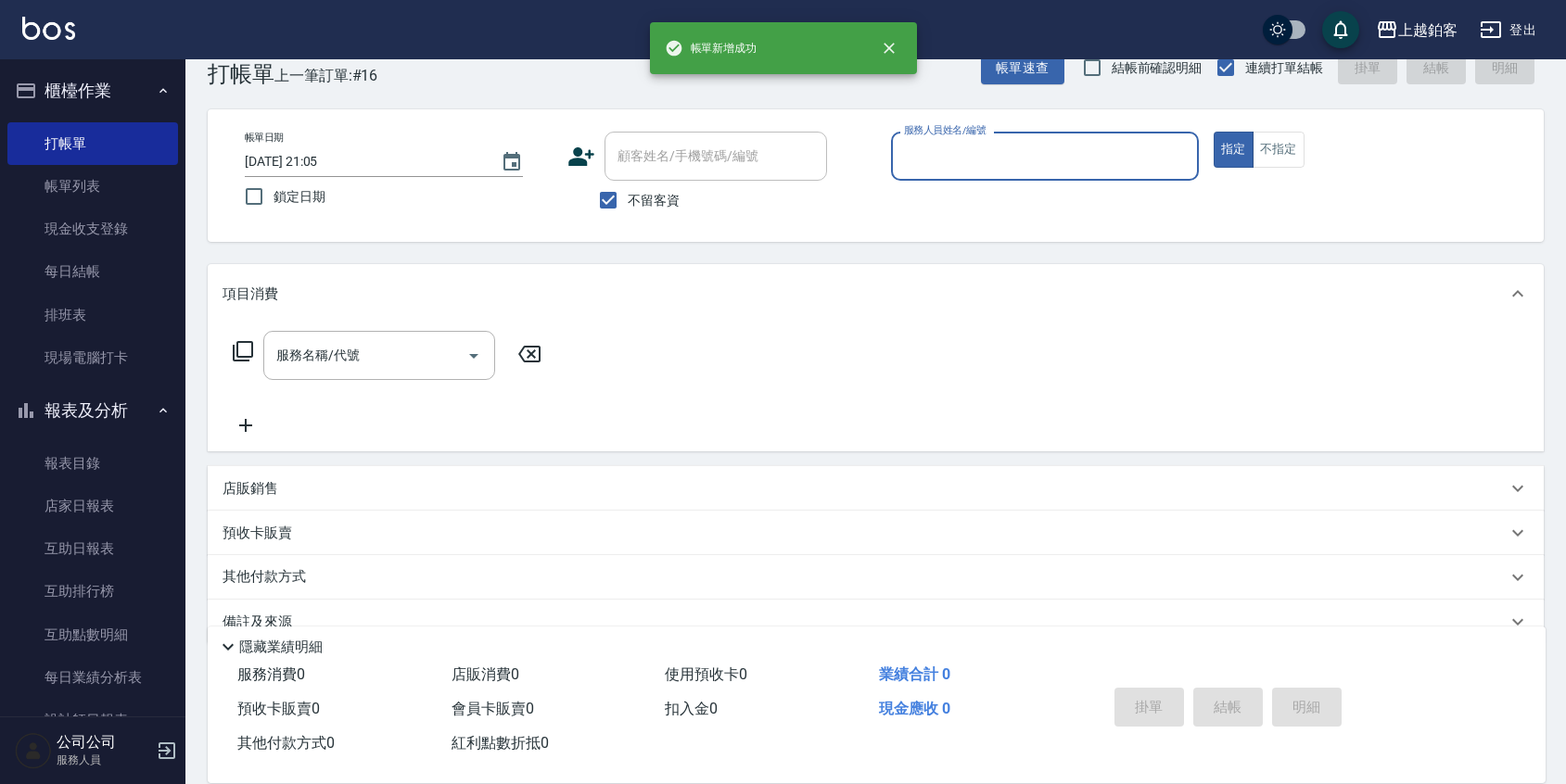
type input "4"
type input "SODA-5"
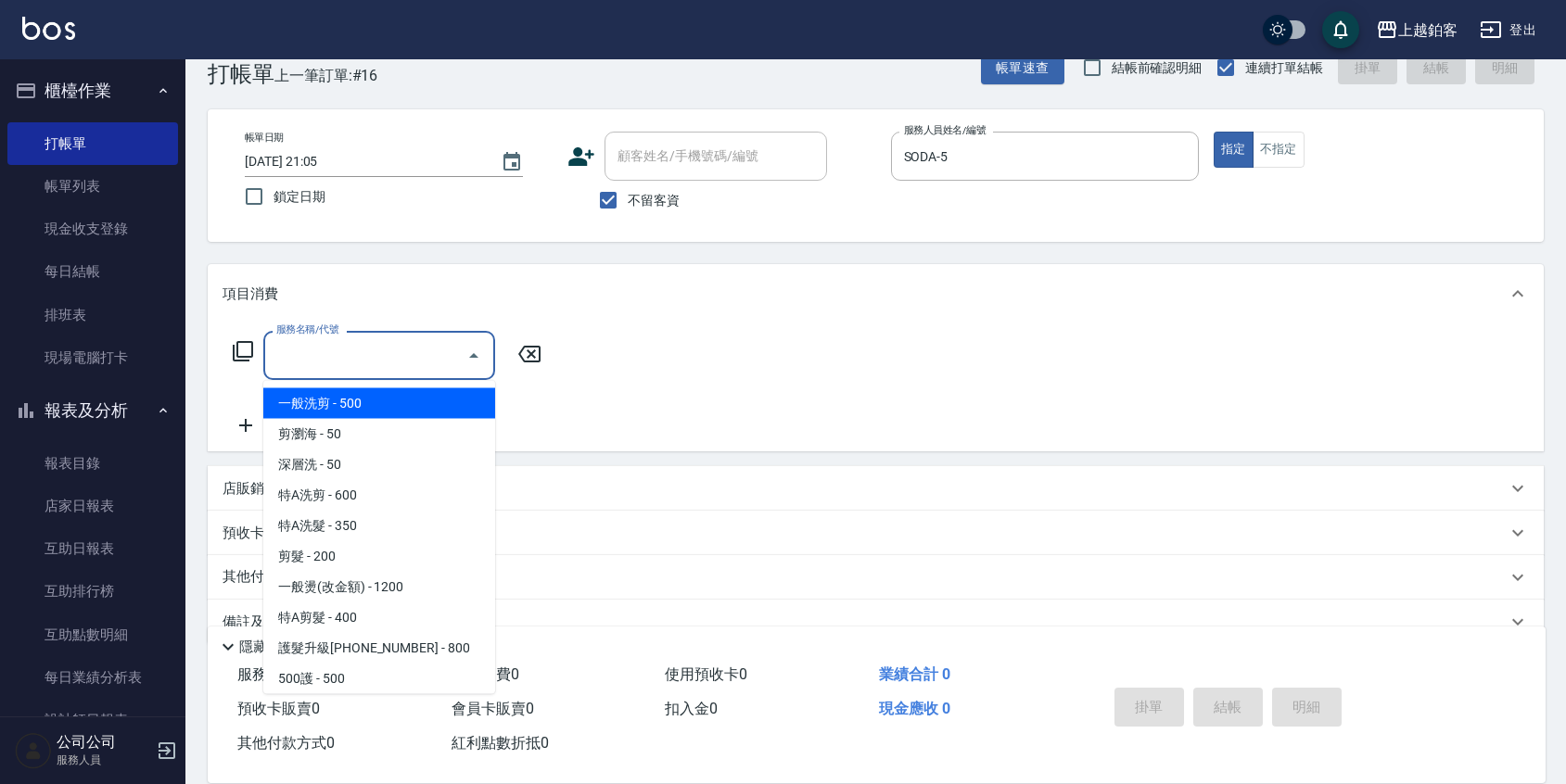
type input "一般洗剪(5)"
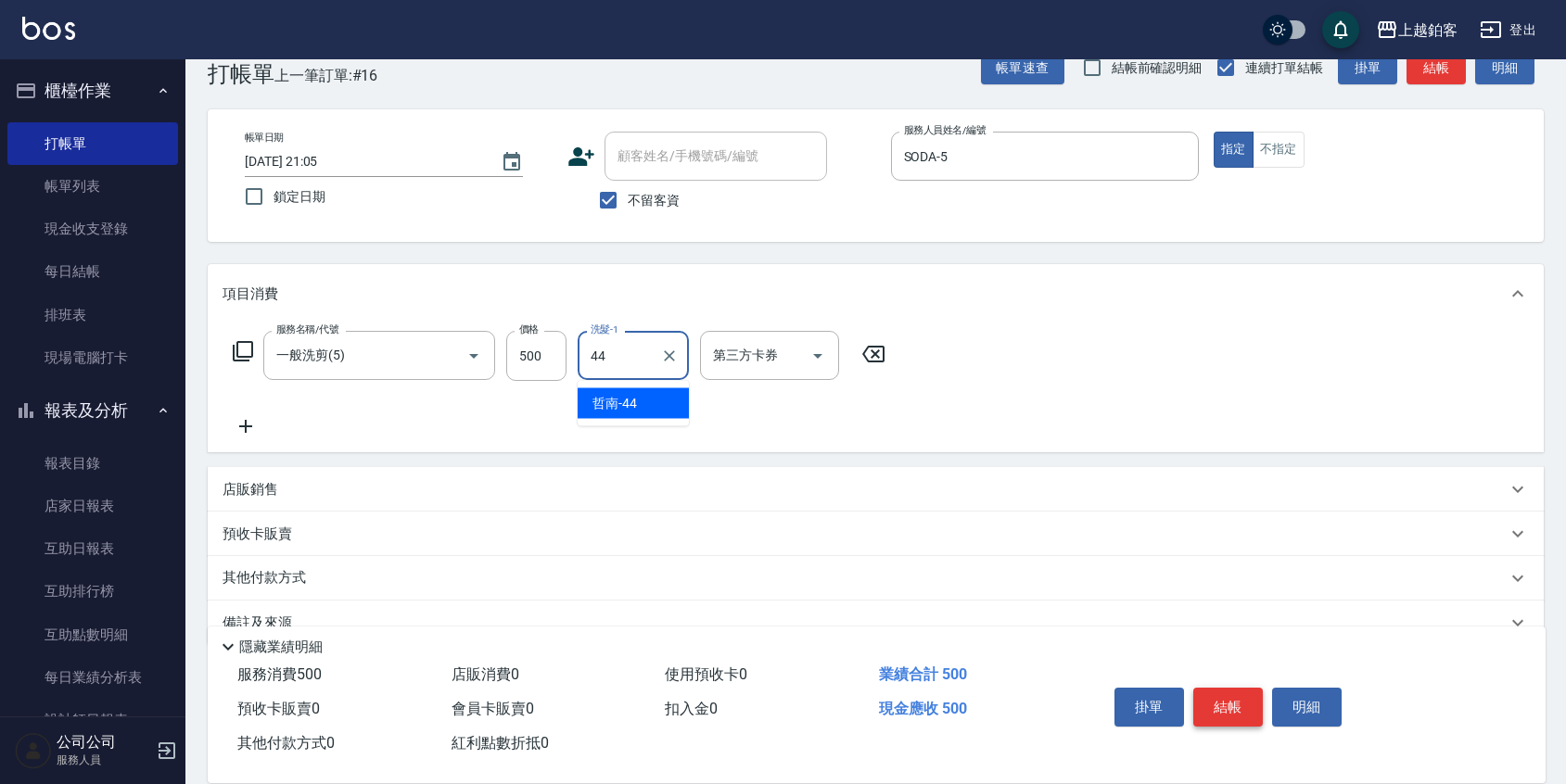
type input "哲南-44"
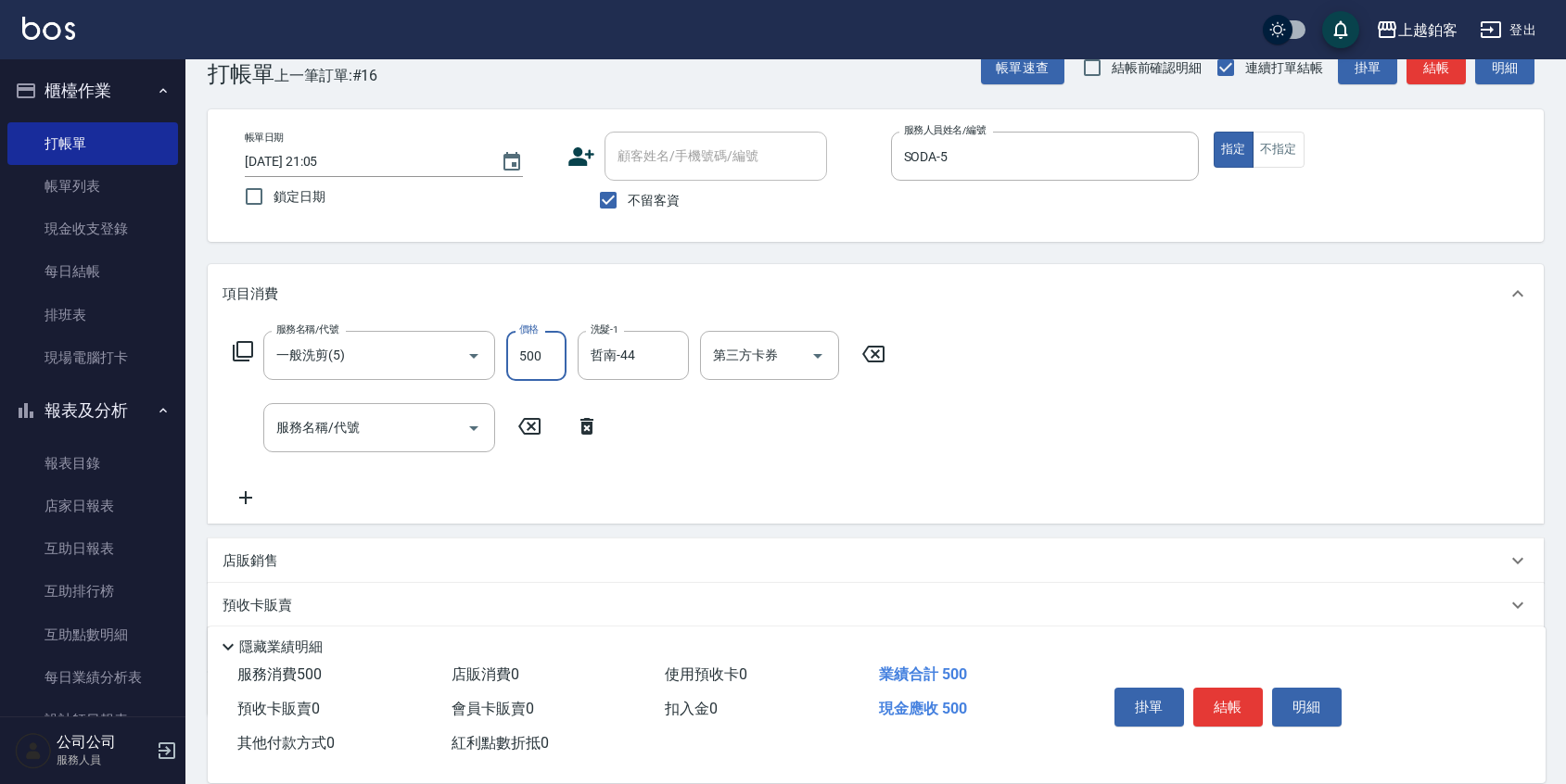
click at [496, 362] on div "服務名稱/代號 一般洗剪(5) 服務名稱/代號 價格 500 價格 洗髮-1 哲南-44 洗髮-1 第三方卡券 第三方卡券" at bounding box center [559, 355] width 674 height 50
click at [425, 349] on input "一般洗剪(5)" at bounding box center [353, 355] width 163 height 32
type input "C剪髮套餐(2450)"
type input "550"
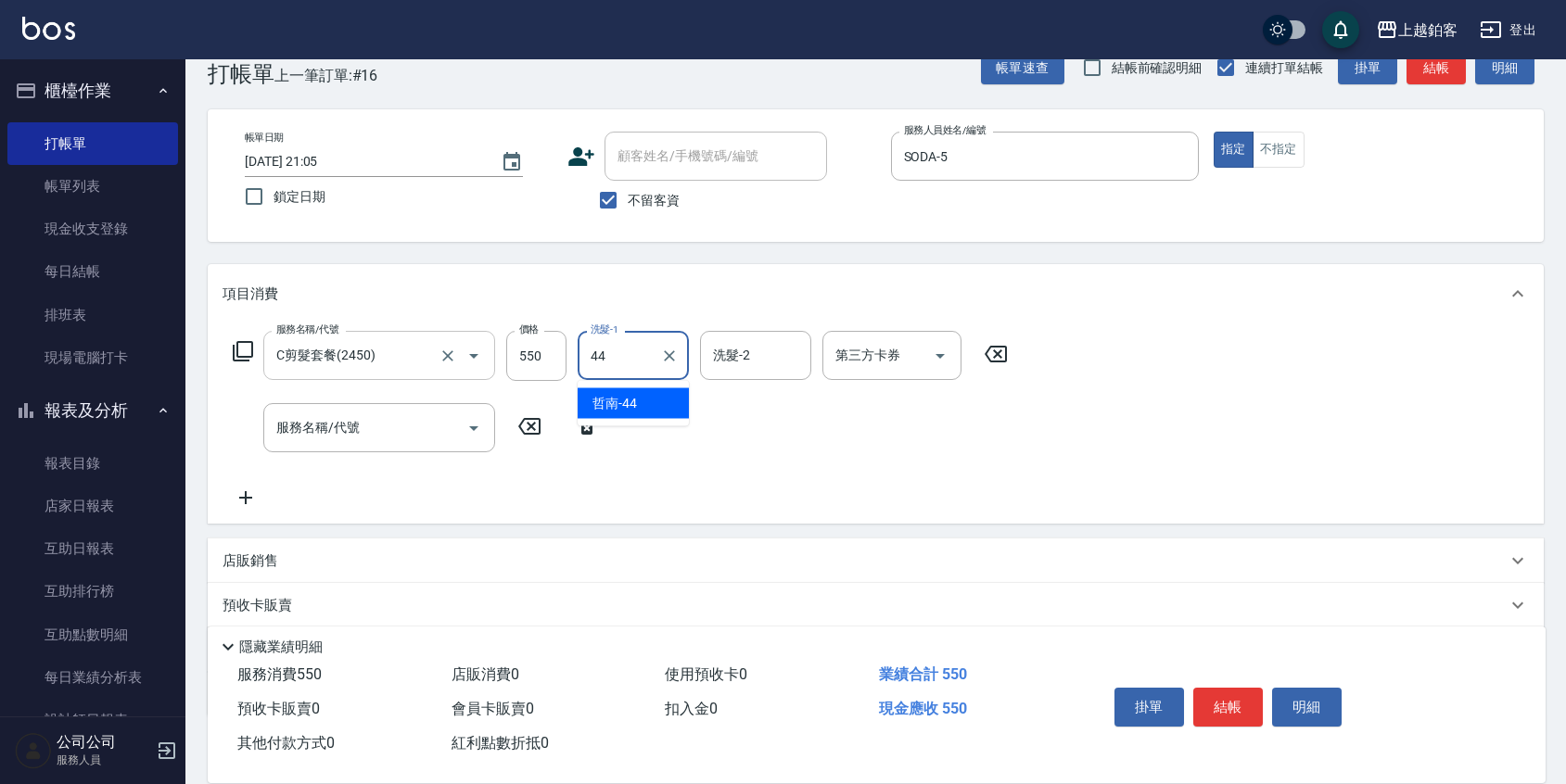
type input "哲南-44"
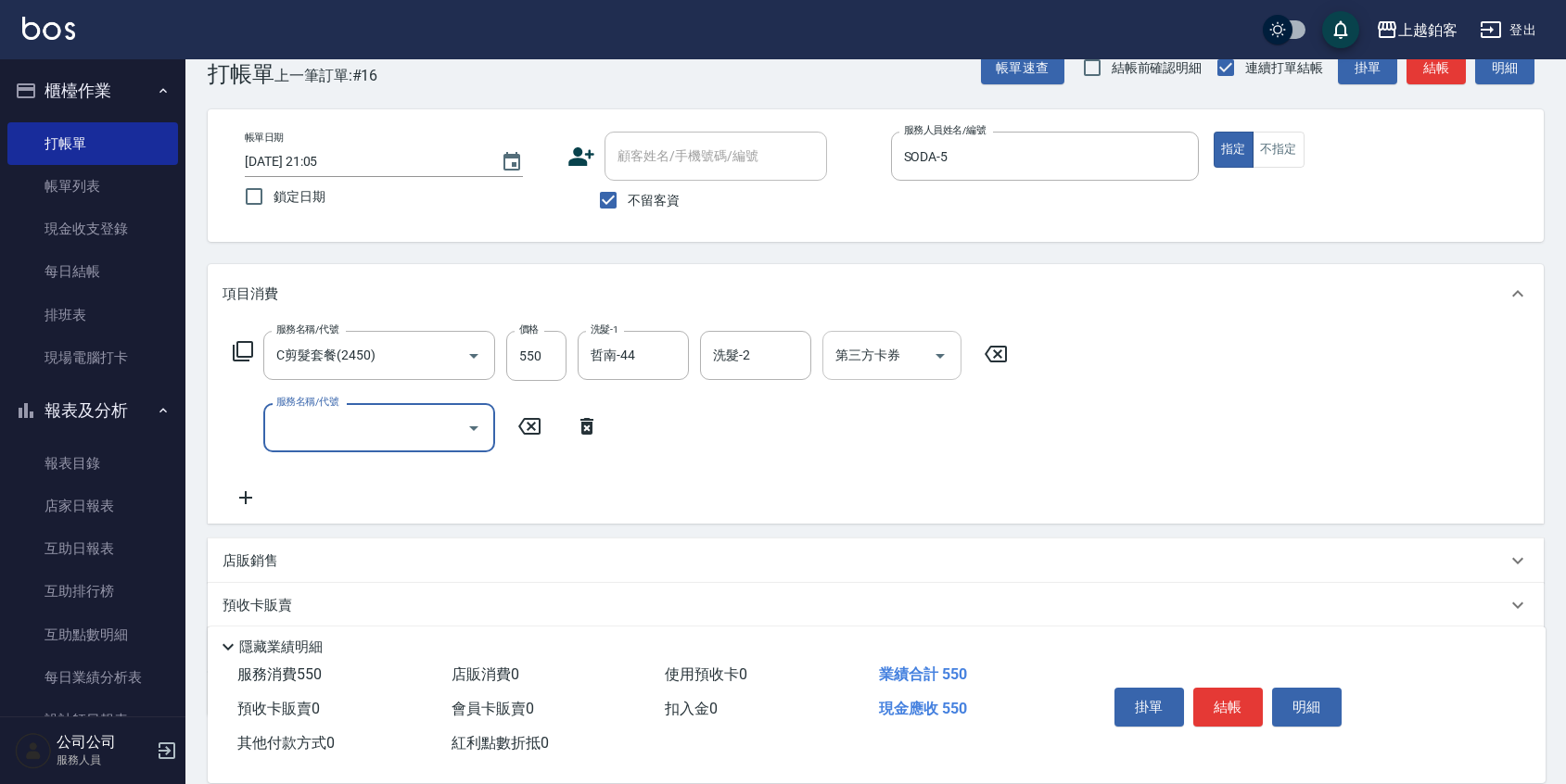
click at [935, 351] on icon "Open" at bounding box center [940, 356] width 22 height 22
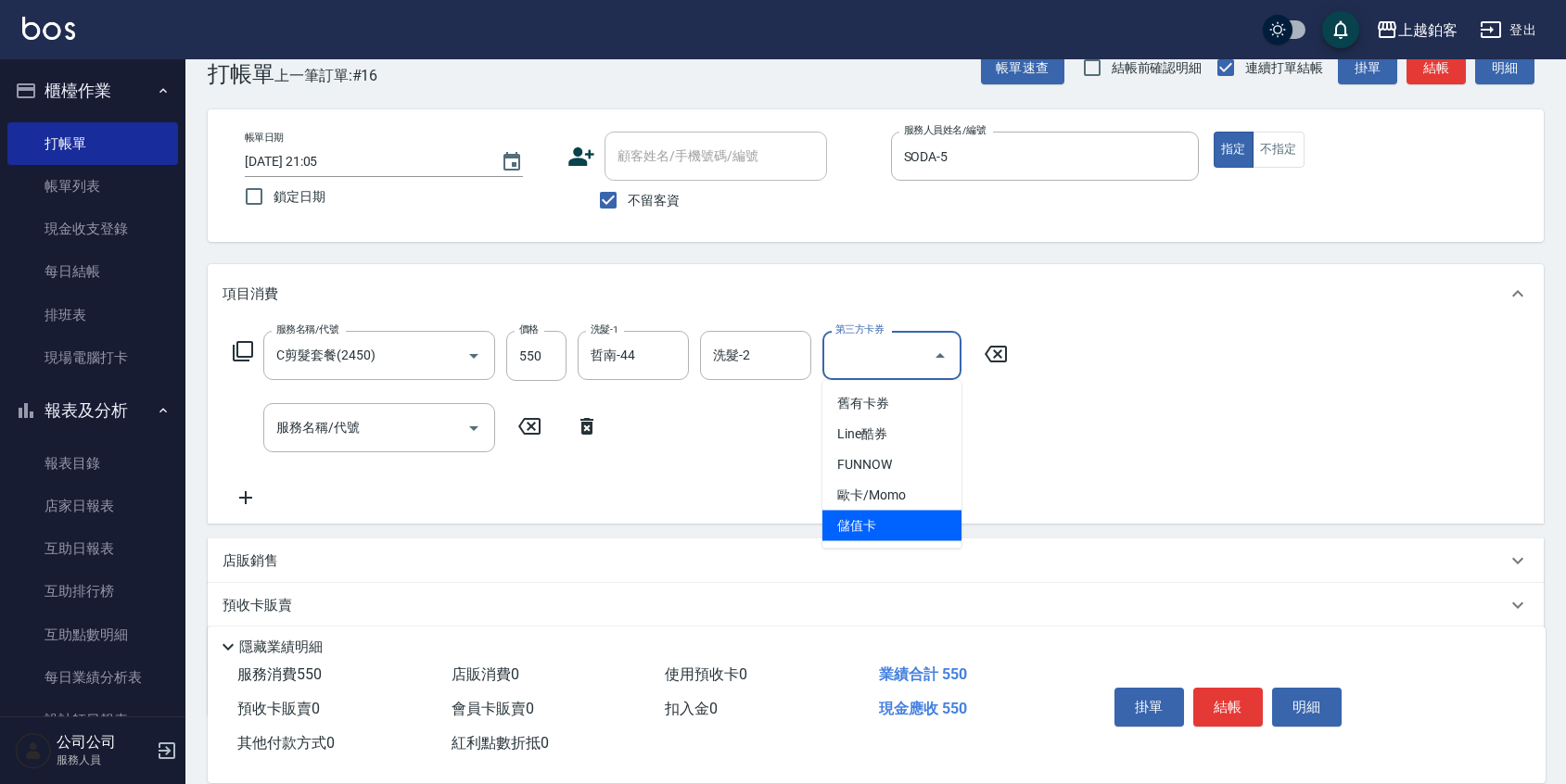
click at [916, 527] on span "儲值卡" at bounding box center [892, 525] width 139 height 30
type input "儲值卡"
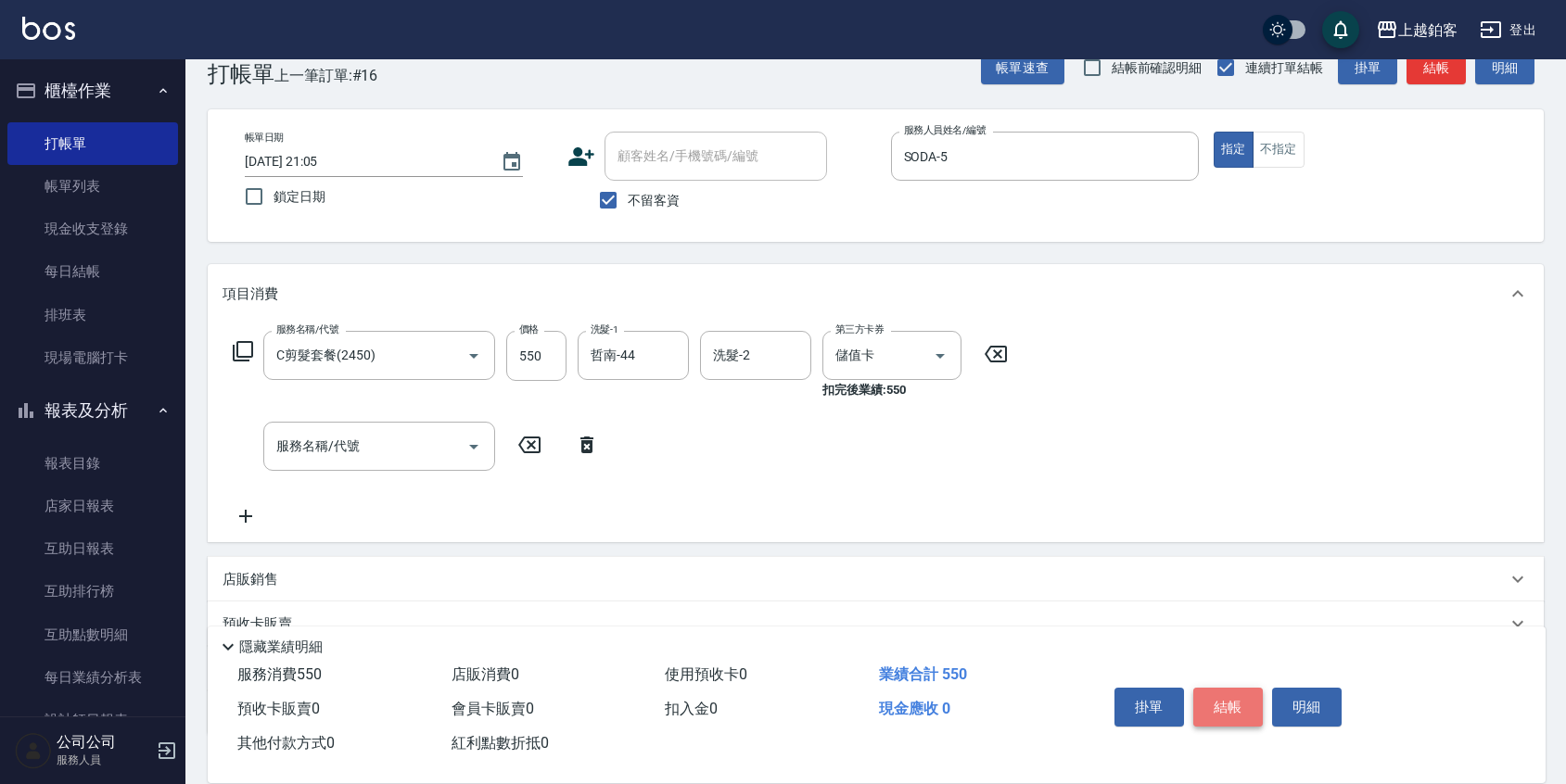
click at [1238, 701] on button "結帳" at bounding box center [1228, 707] width 69 height 39
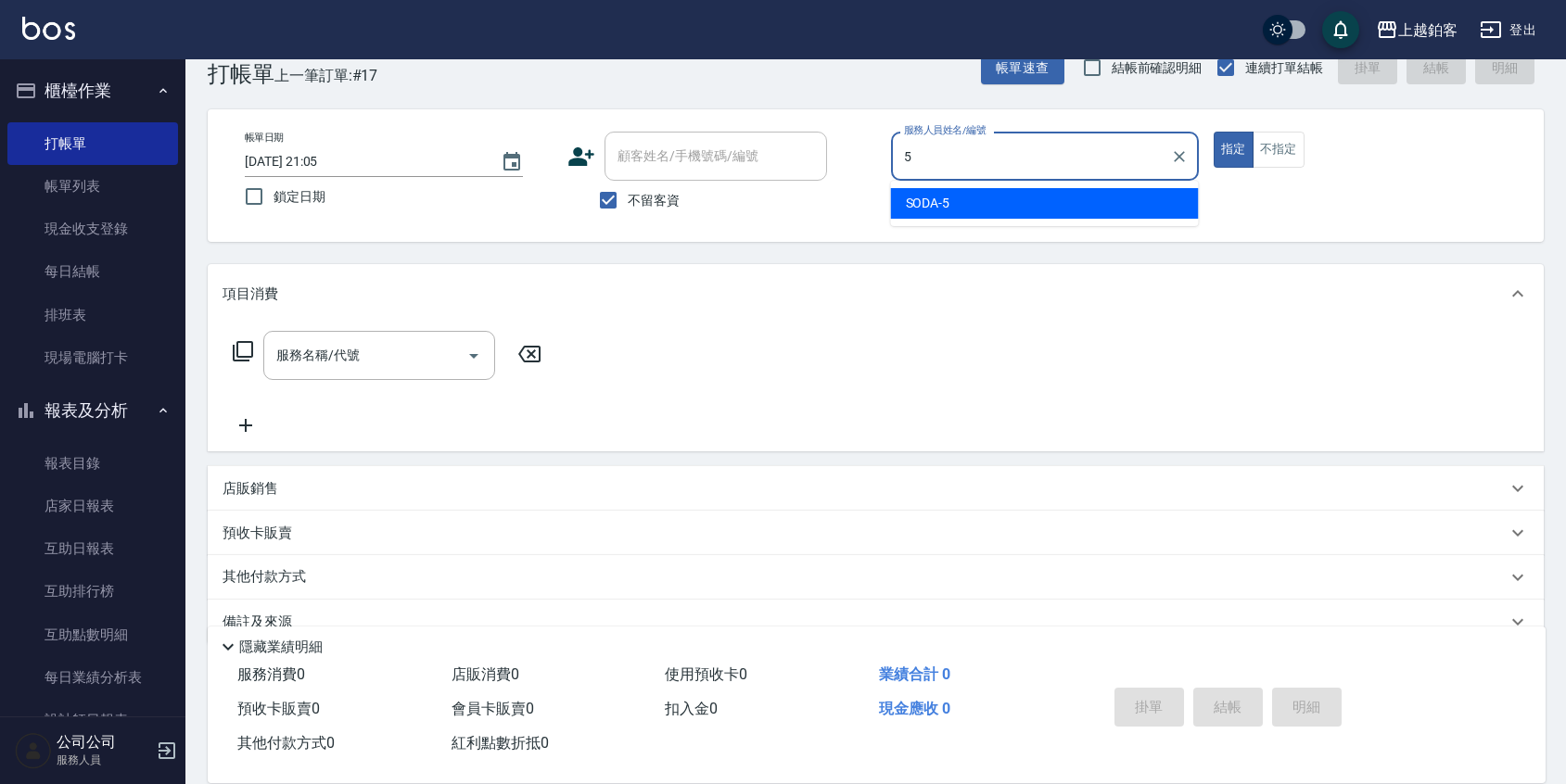
type input "SODA-5"
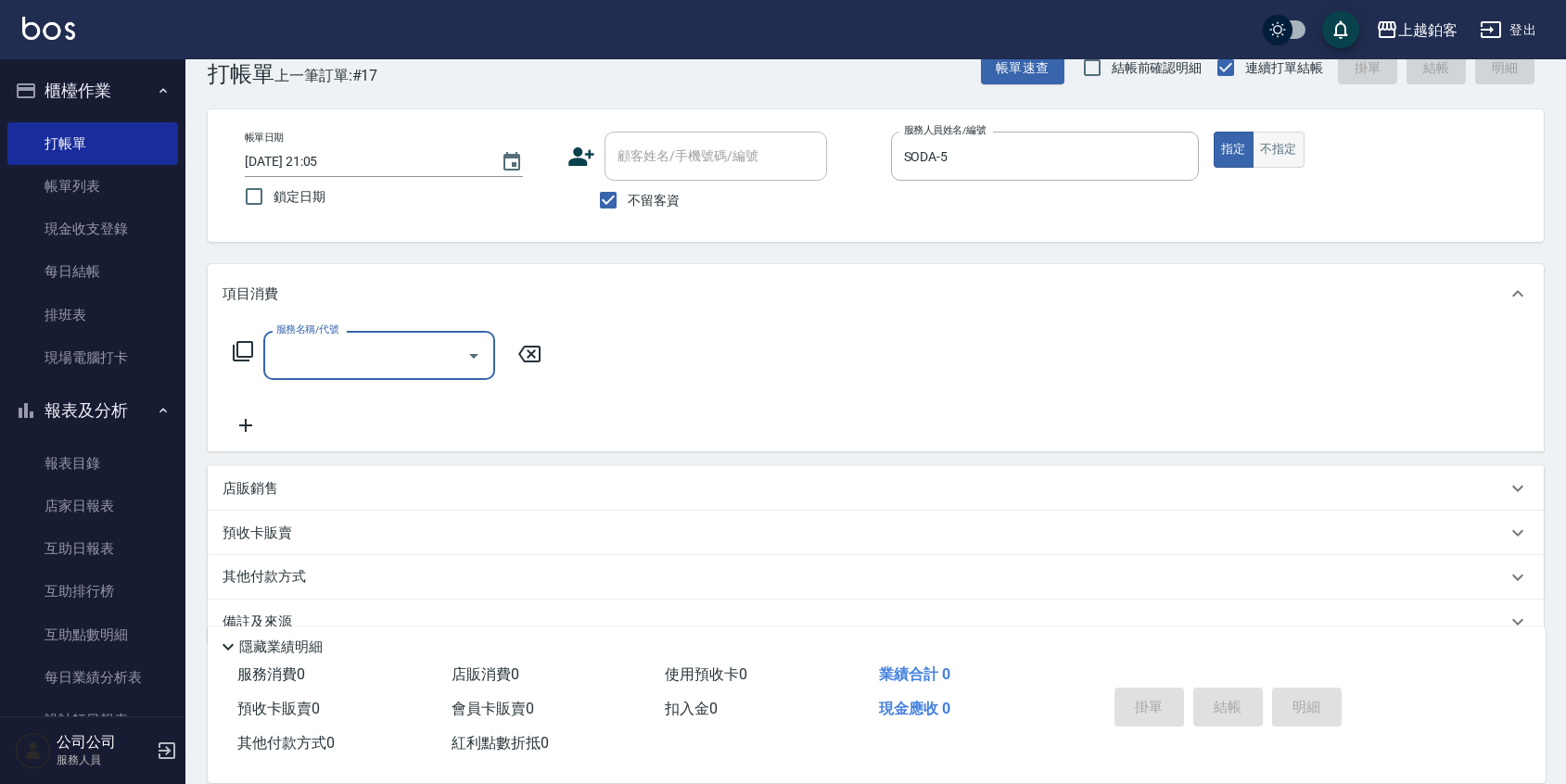
click at [1285, 136] on button "不指定" at bounding box center [1277, 150] width 52 height 36
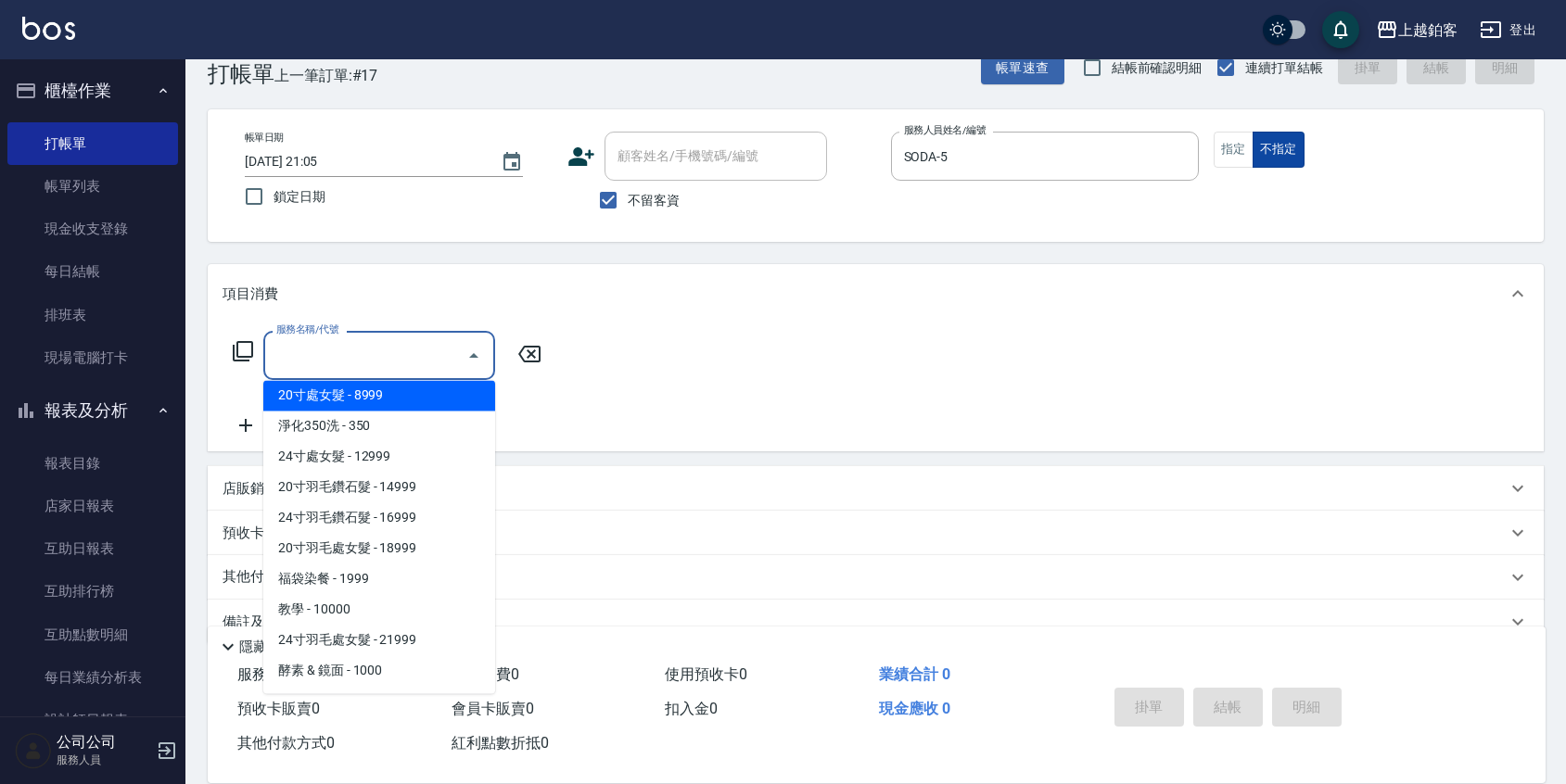
scroll to position [2025, 0]
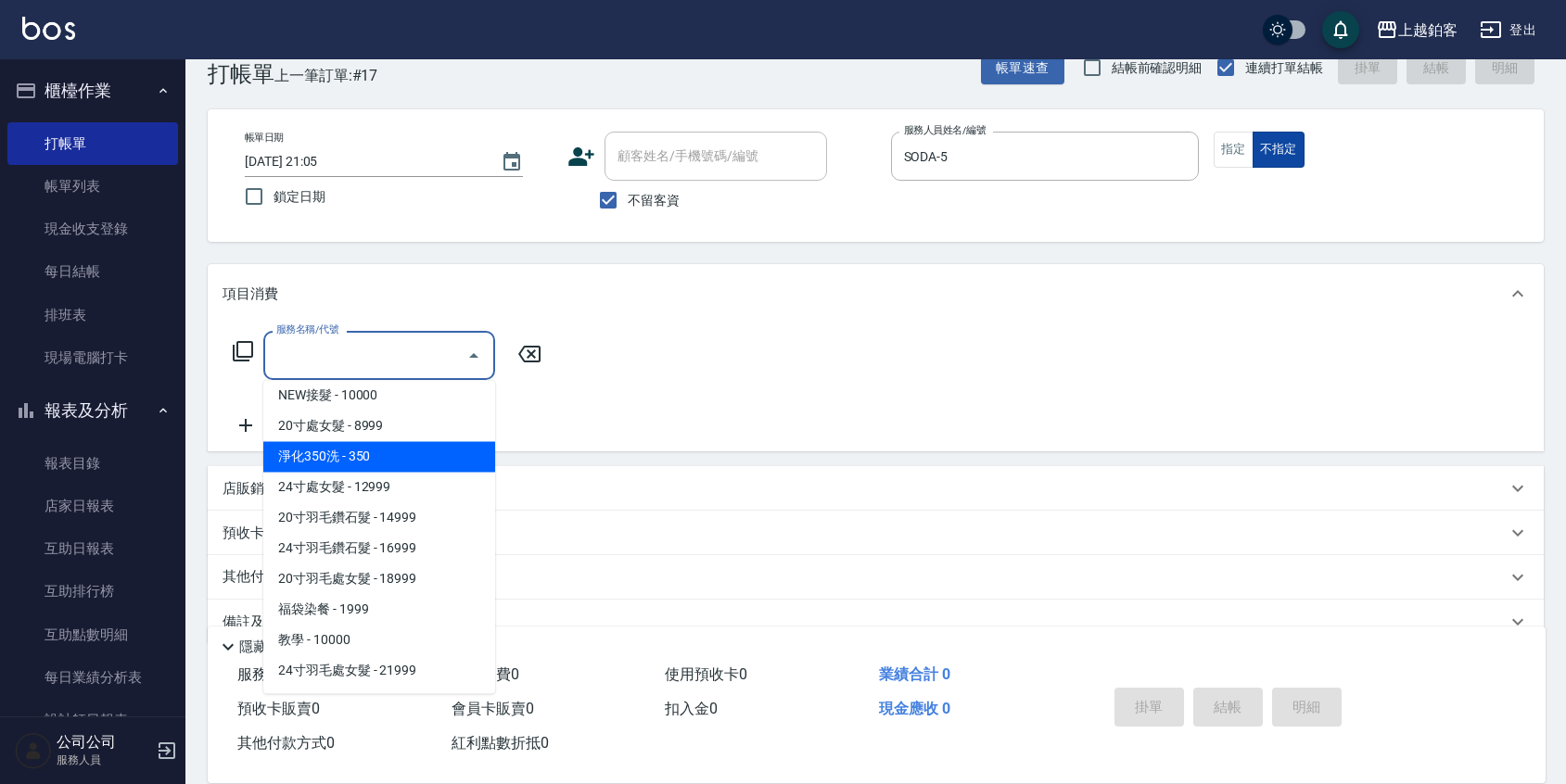
type input "淨化350洗(10020)"
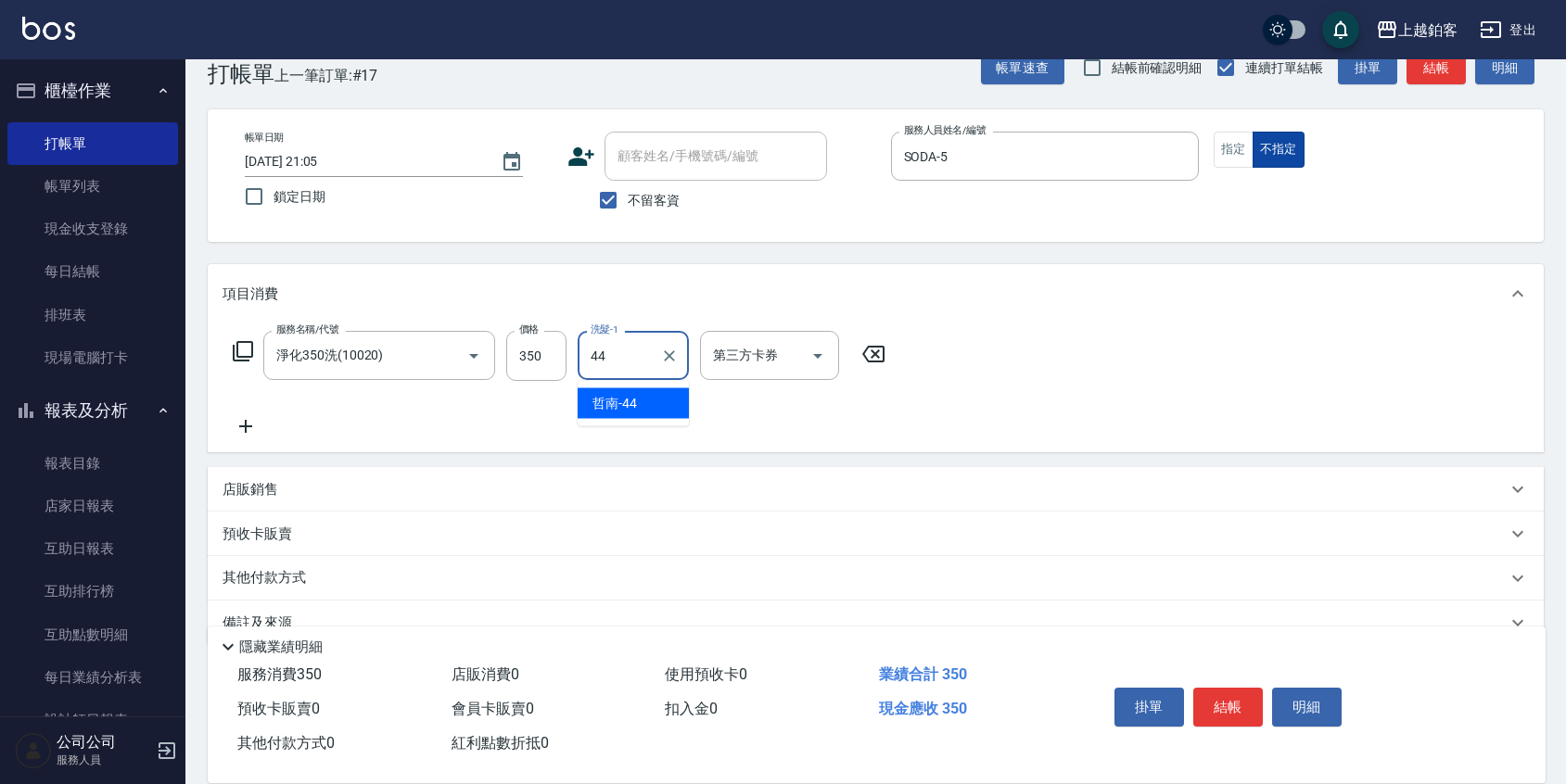
type input "哲南-44"
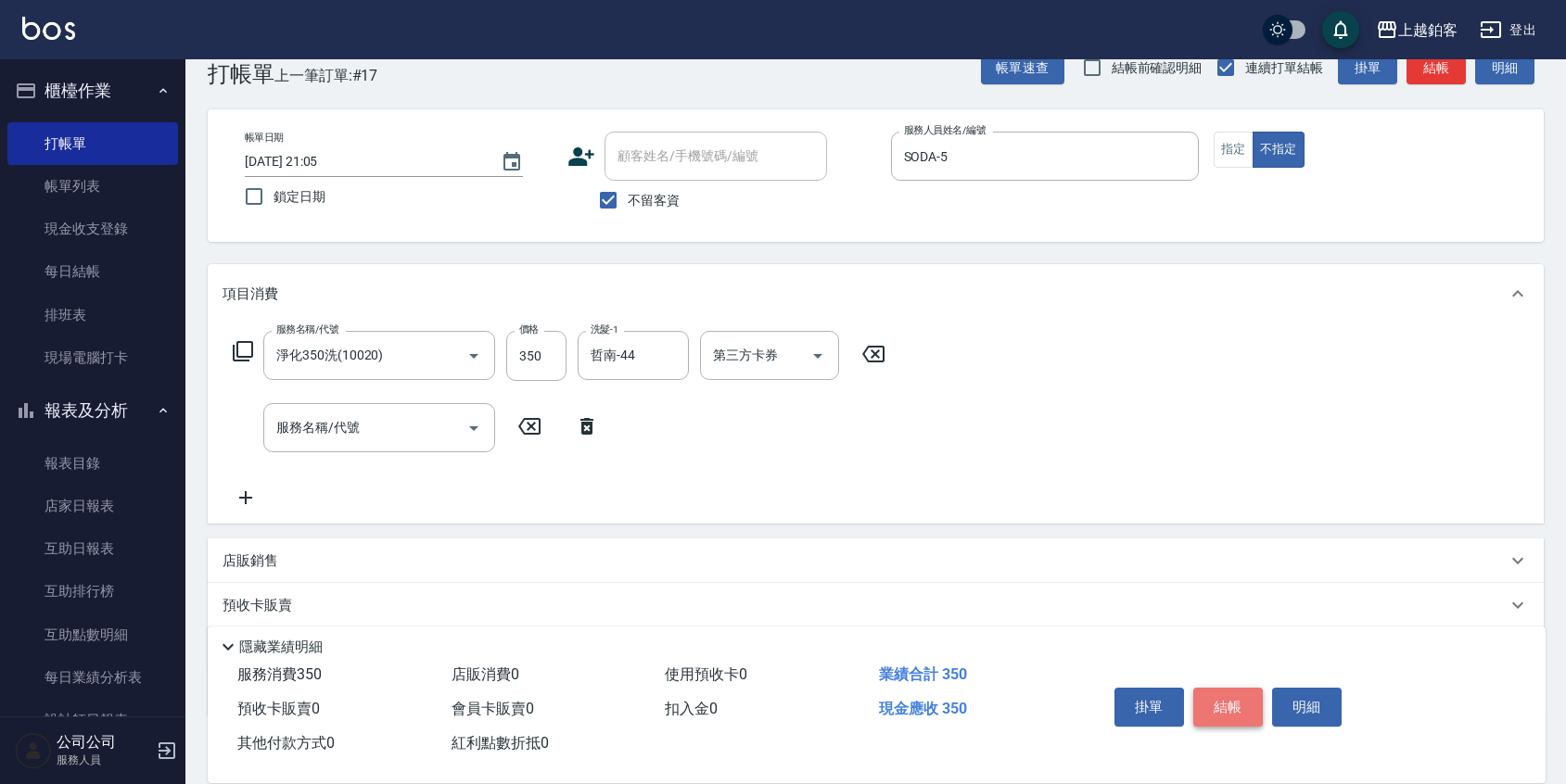
click at [1225, 694] on button "結帳" at bounding box center [1228, 707] width 69 height 39
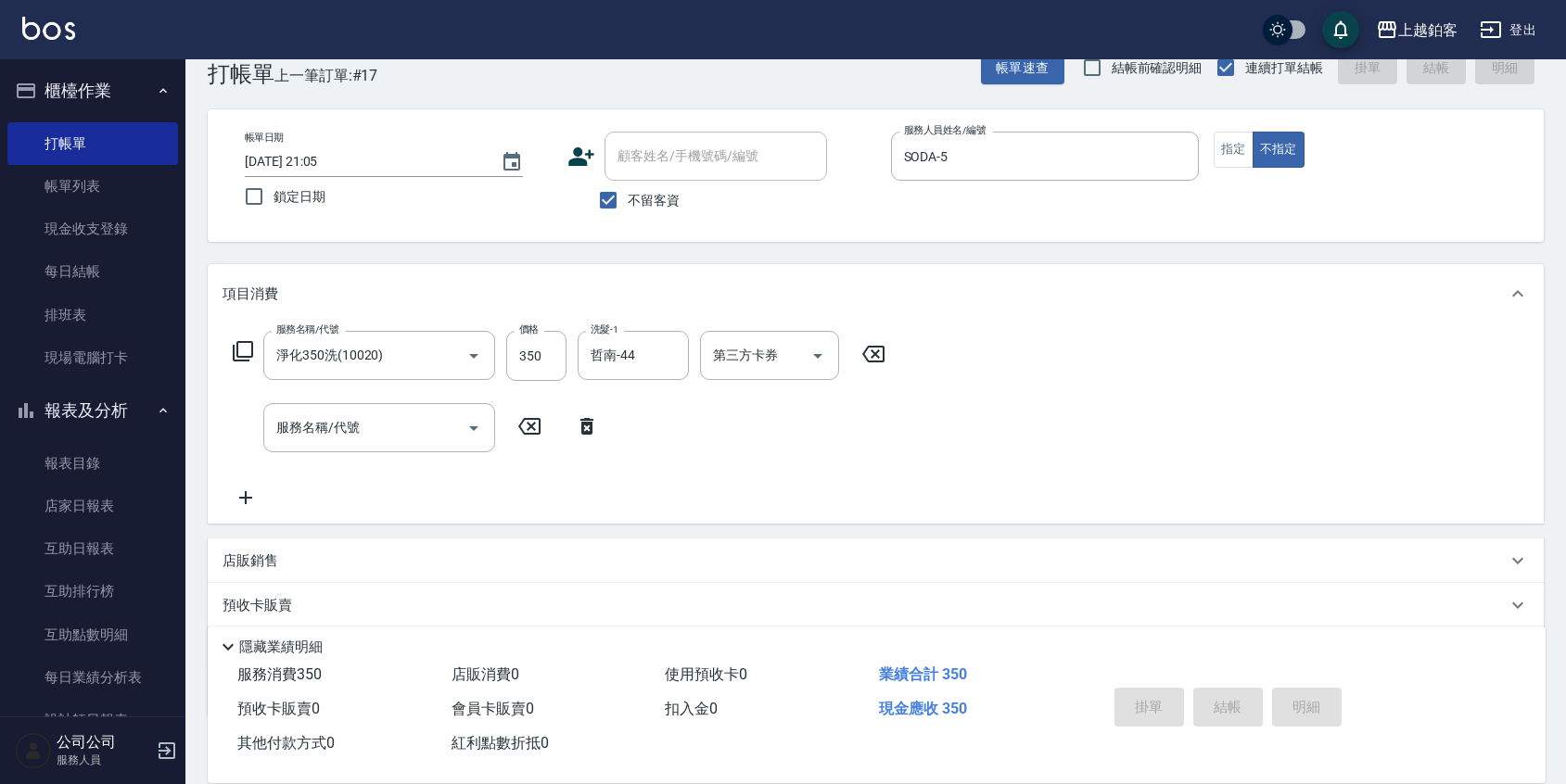
type input "[DATE] 21:06"
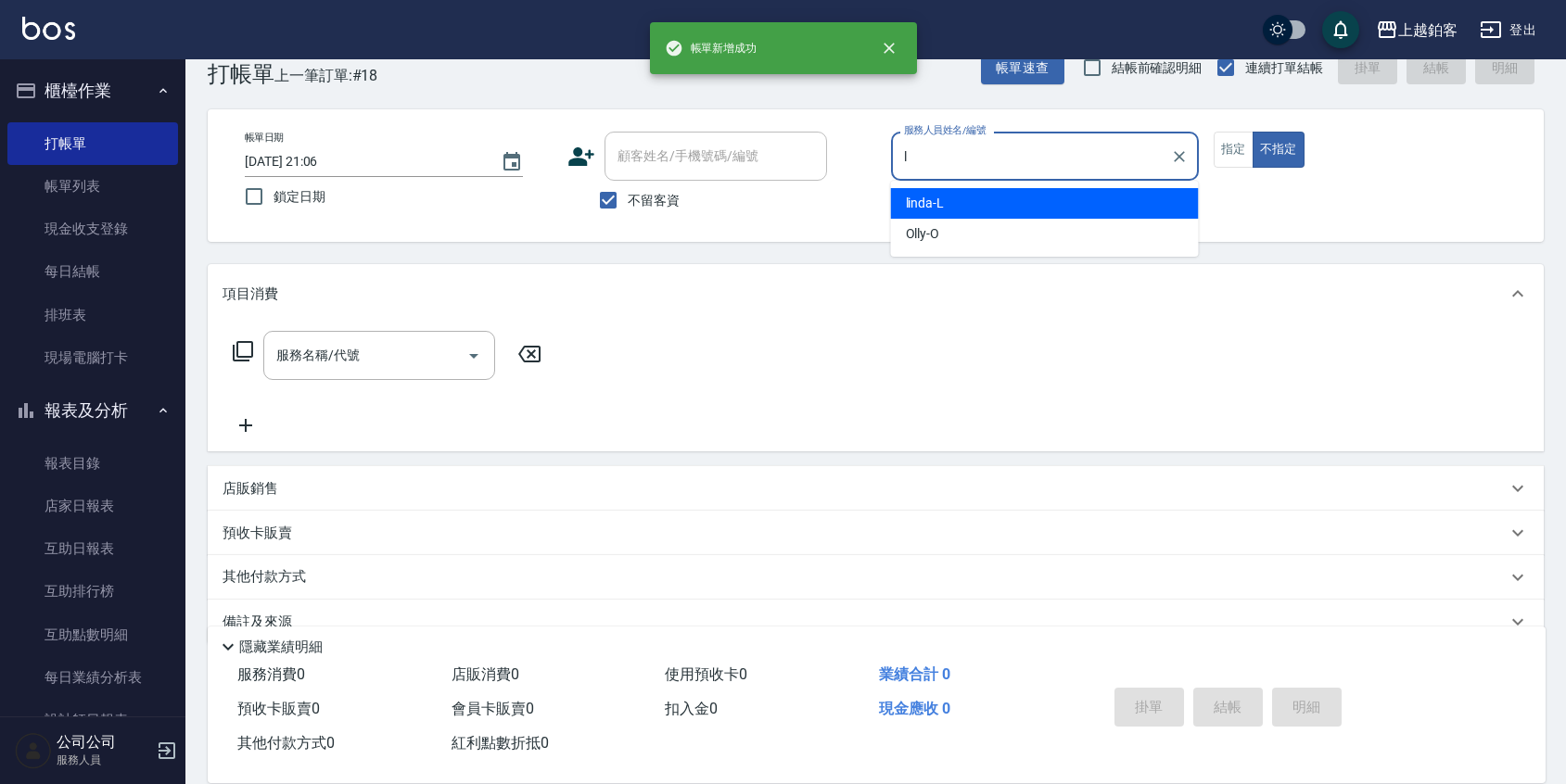
type input "linda-L"
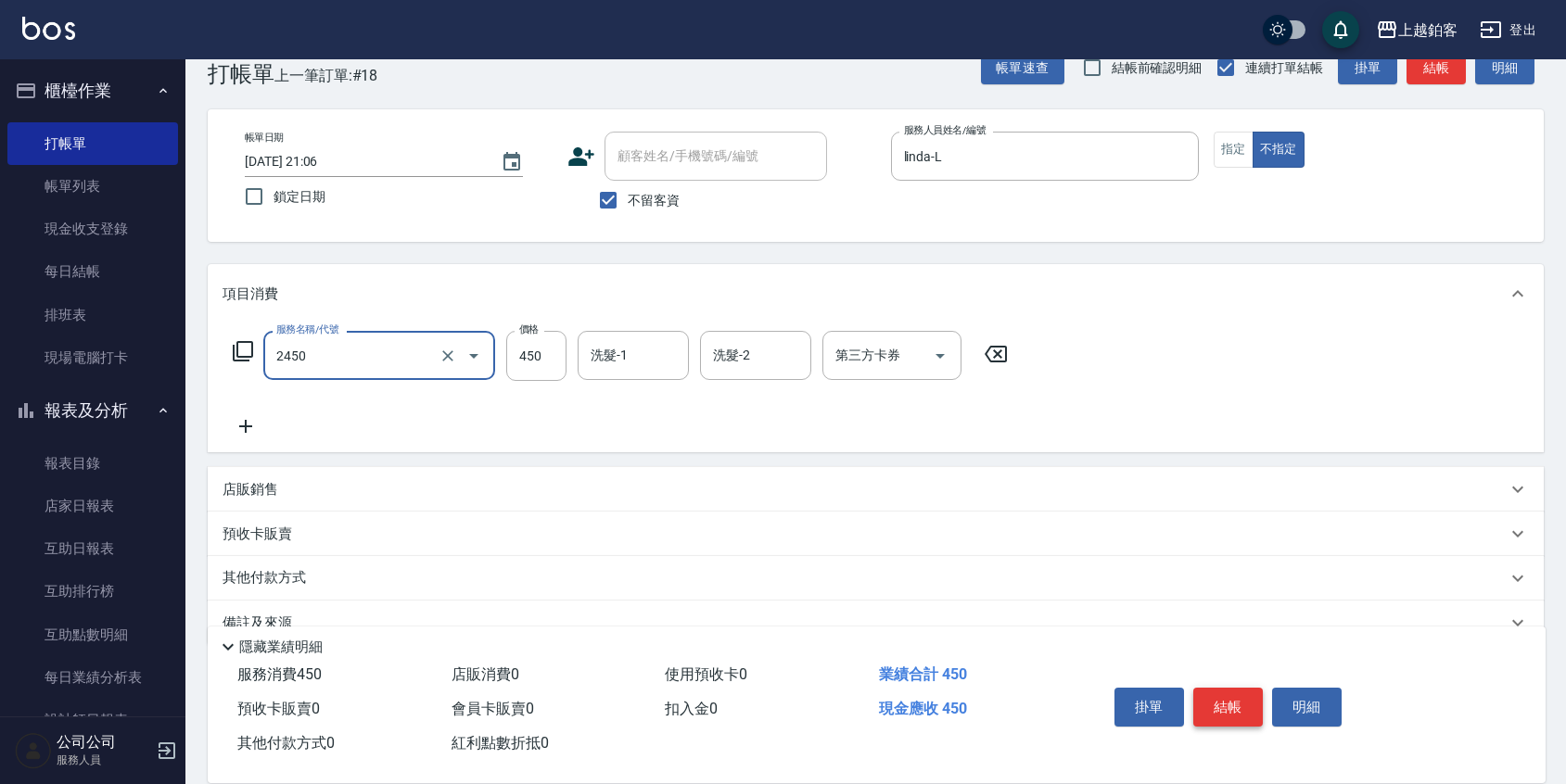
type input "C剪髮套餐(2450)"
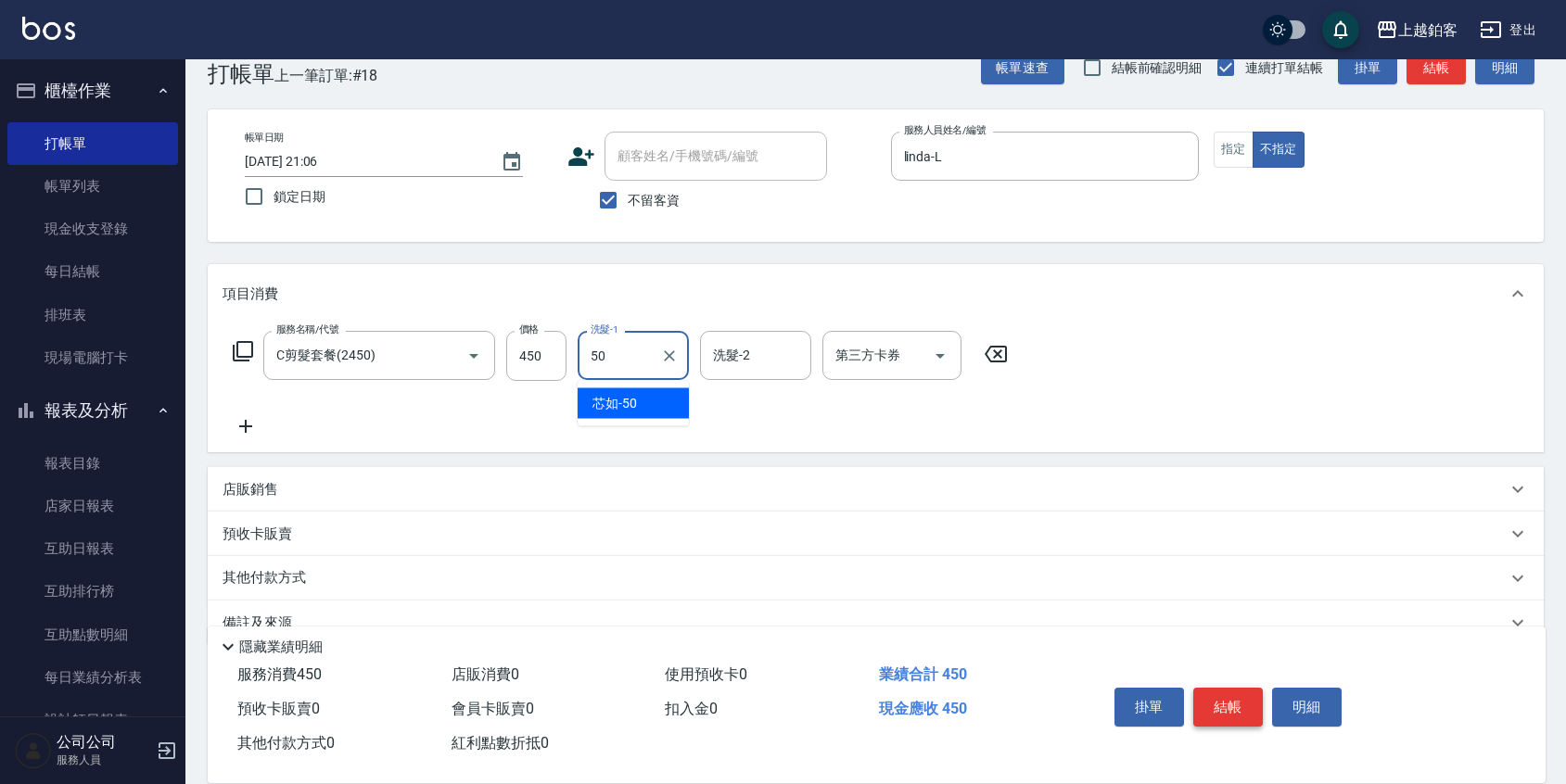
type input "芯如-50"
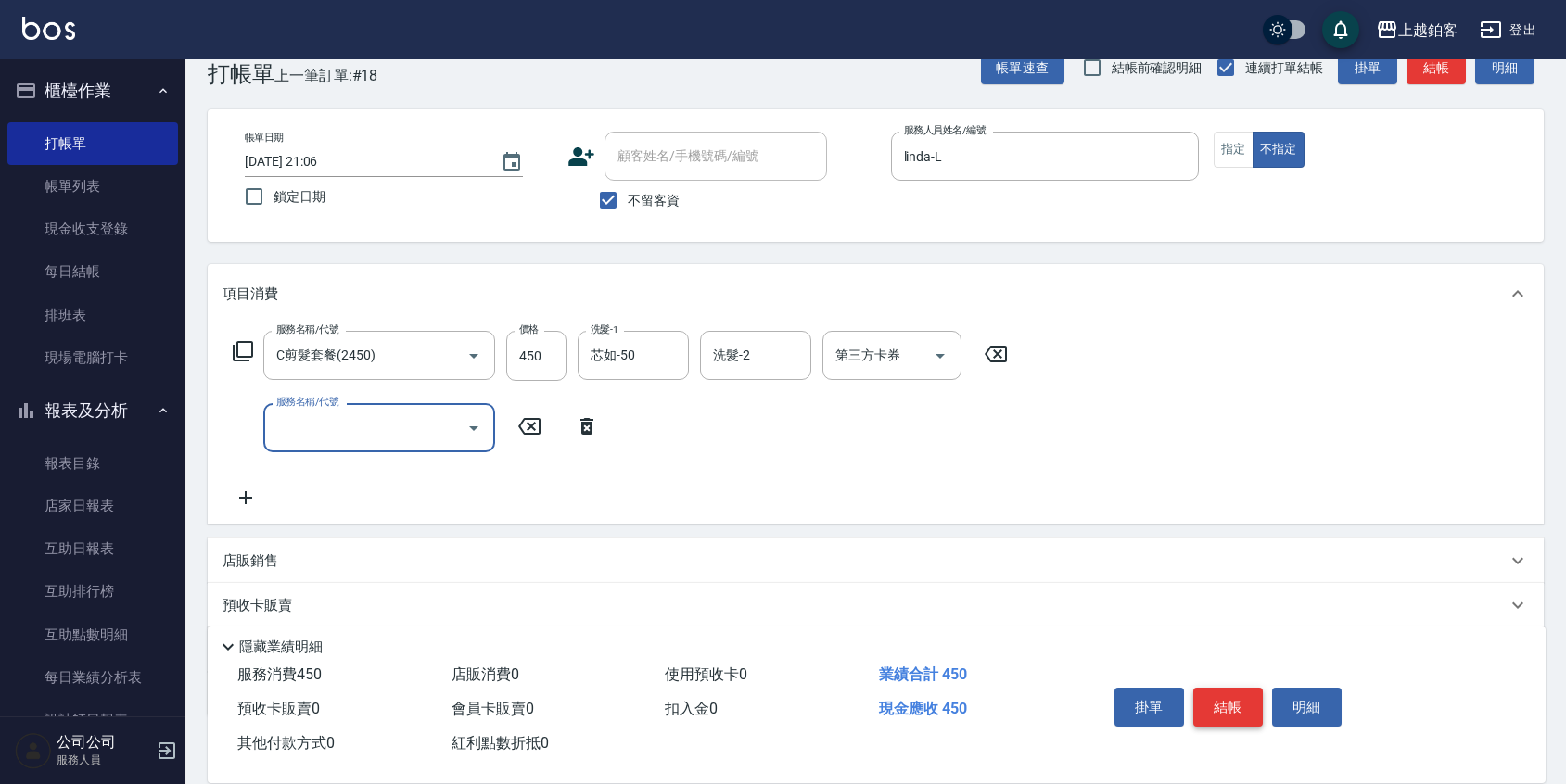
click at [1224, 702] on button "結帳" at bounding box center [1228, 707] width 69 height 39
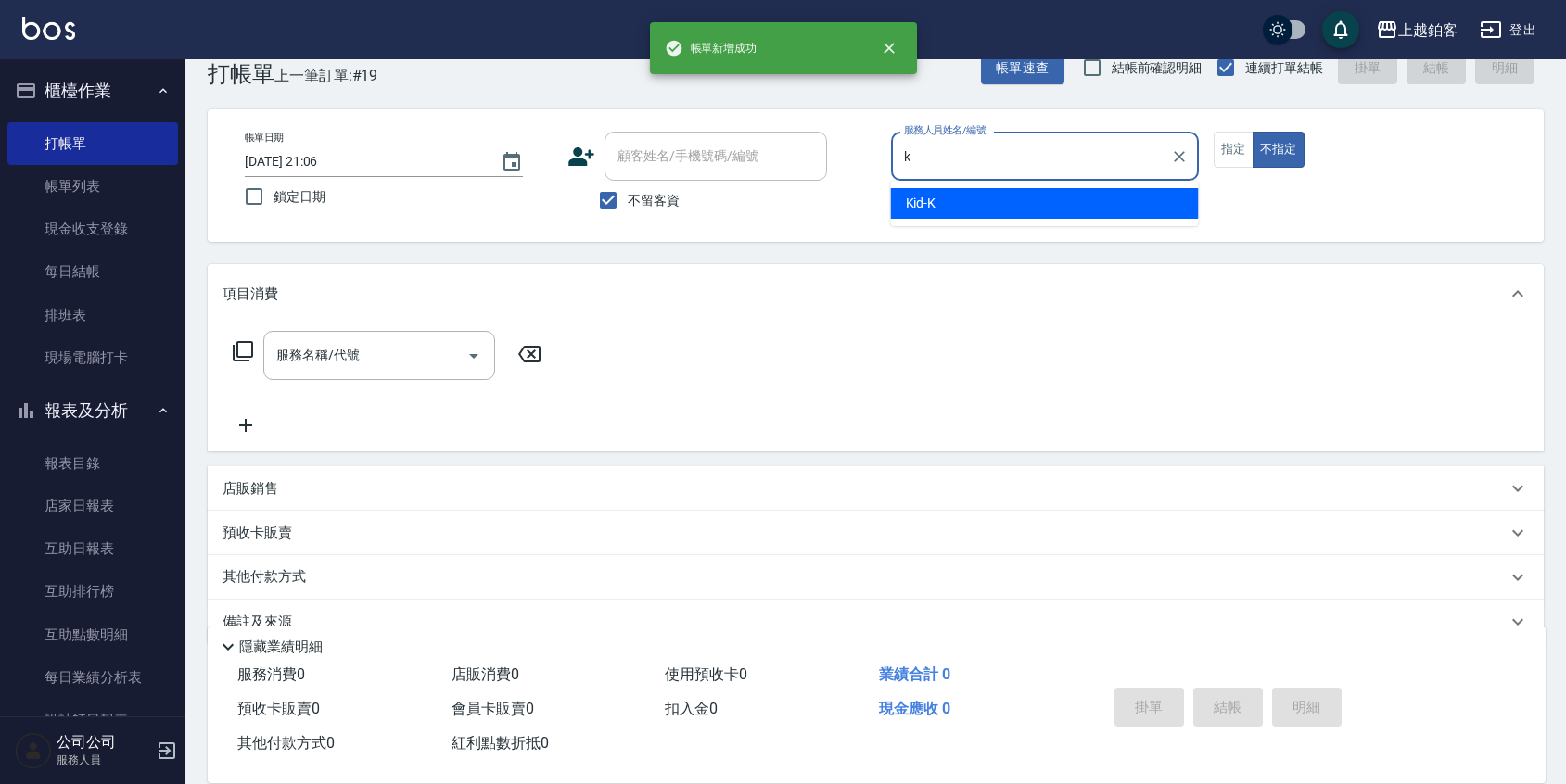
type input "Kid-K"
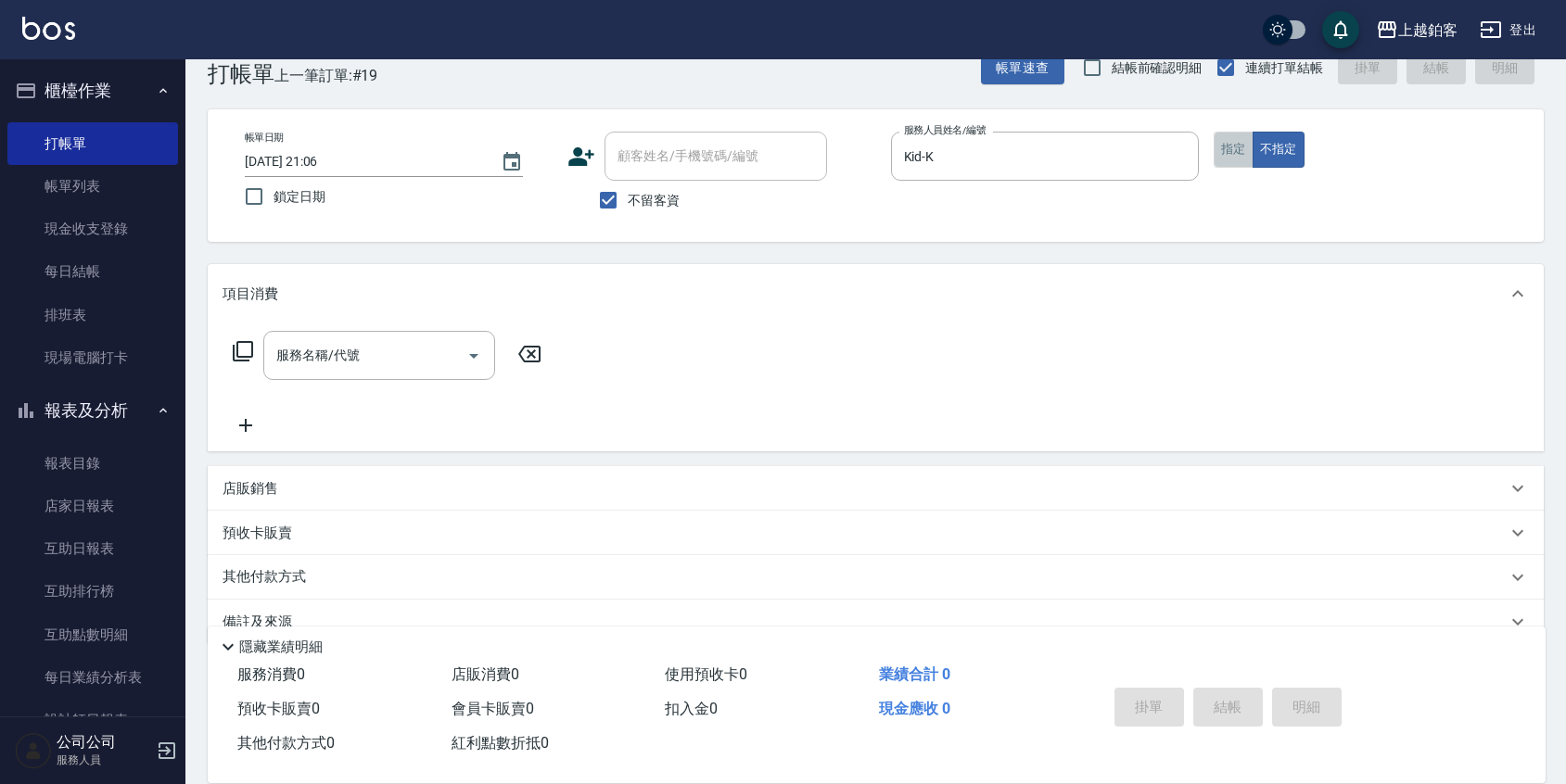
click at [1225, 162] on button "指定" at bounding box center [1233, 150] width 40 height 36
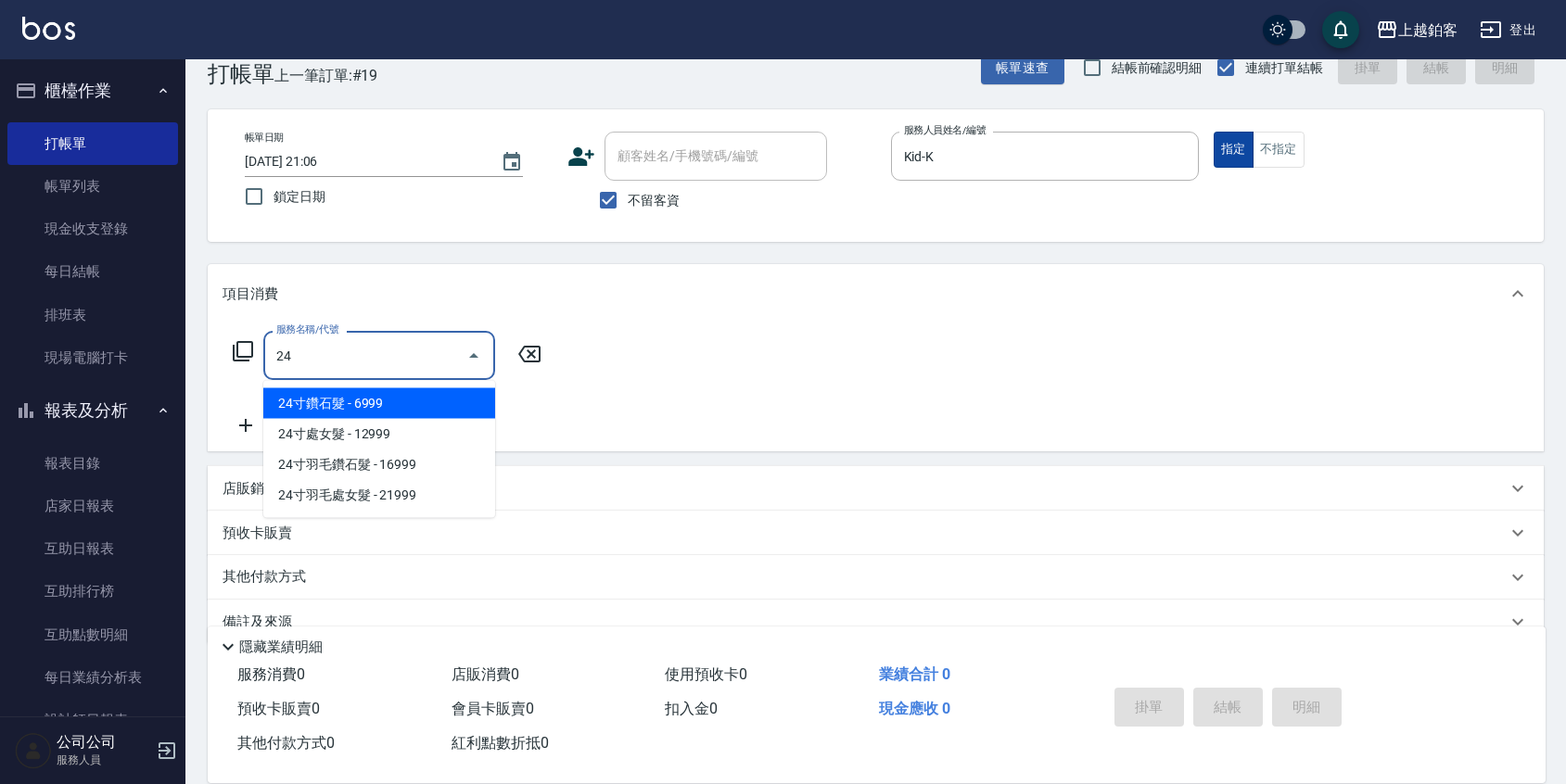
type input "2"
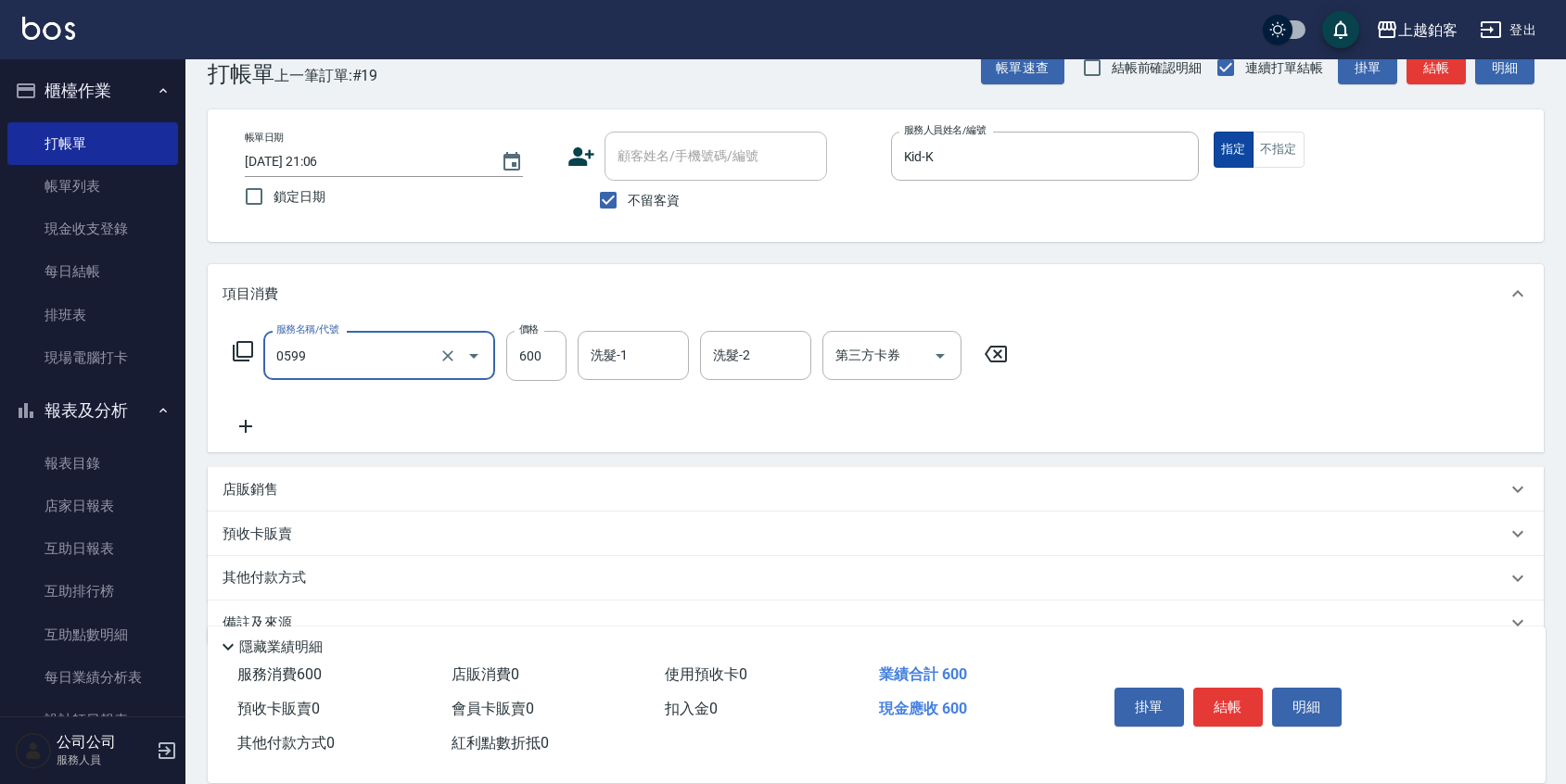
type input "精油-599(0599)"
type input "390"
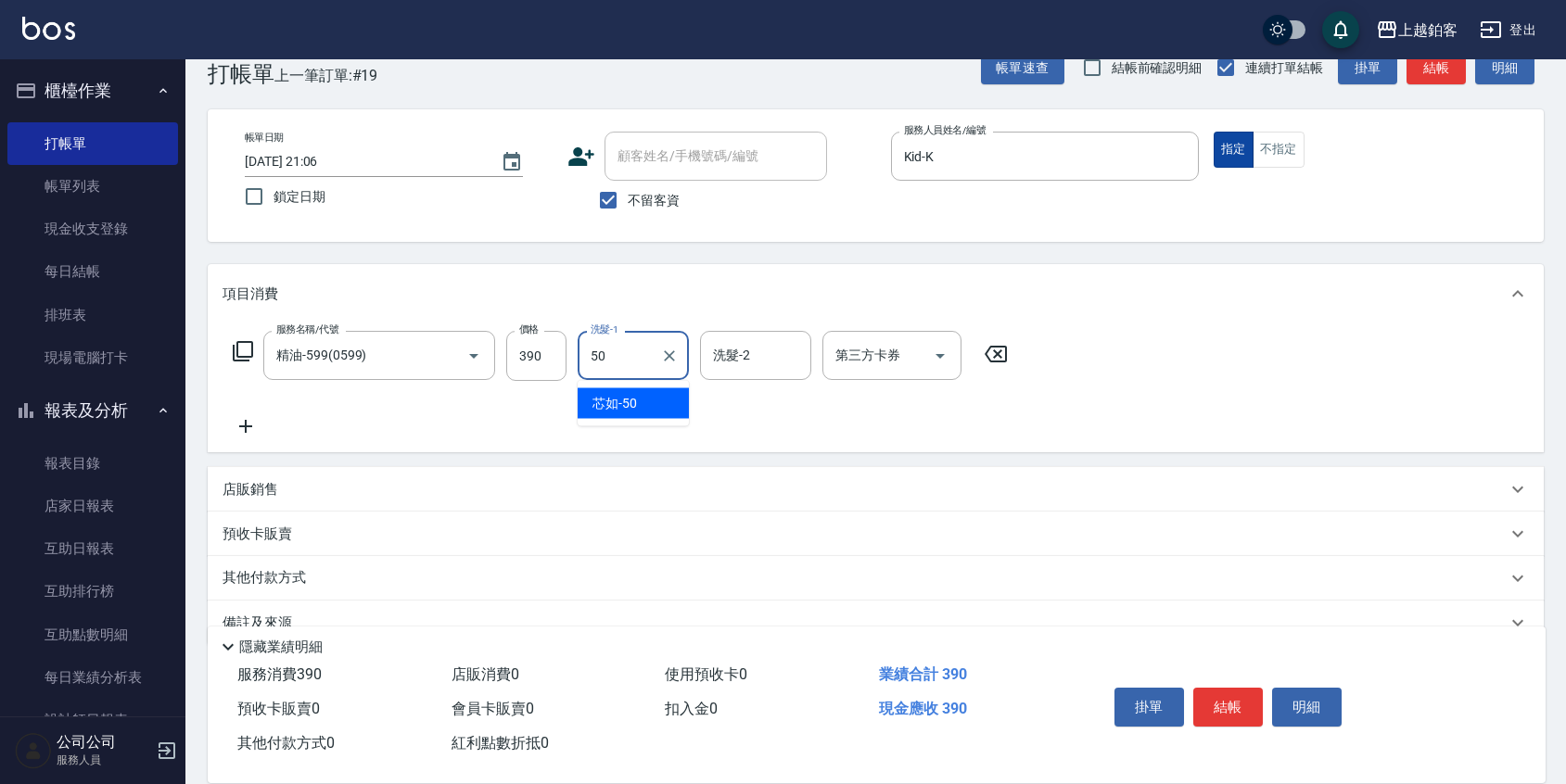
type input "芯如-50"
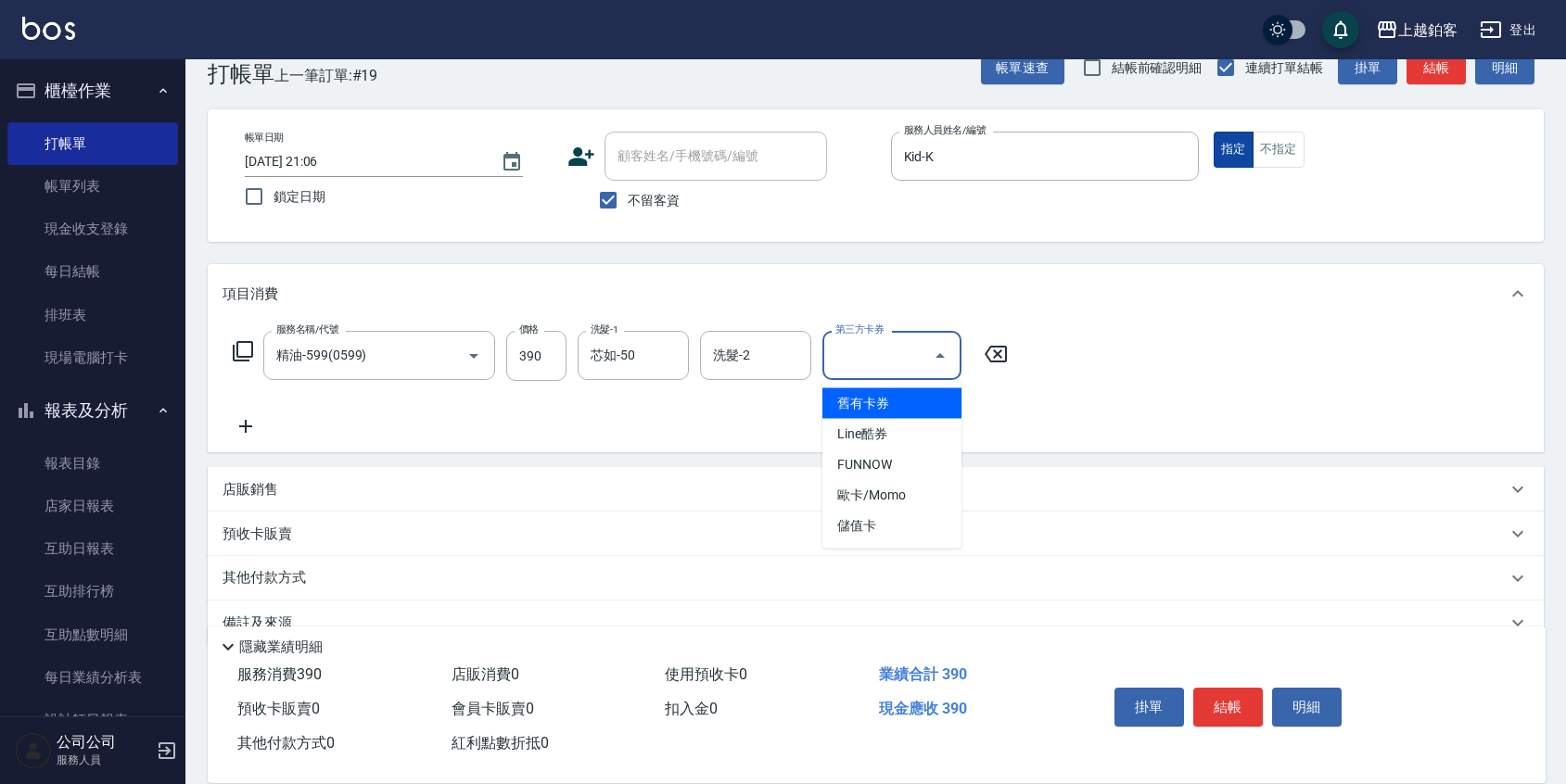
type input "舊有卡券"
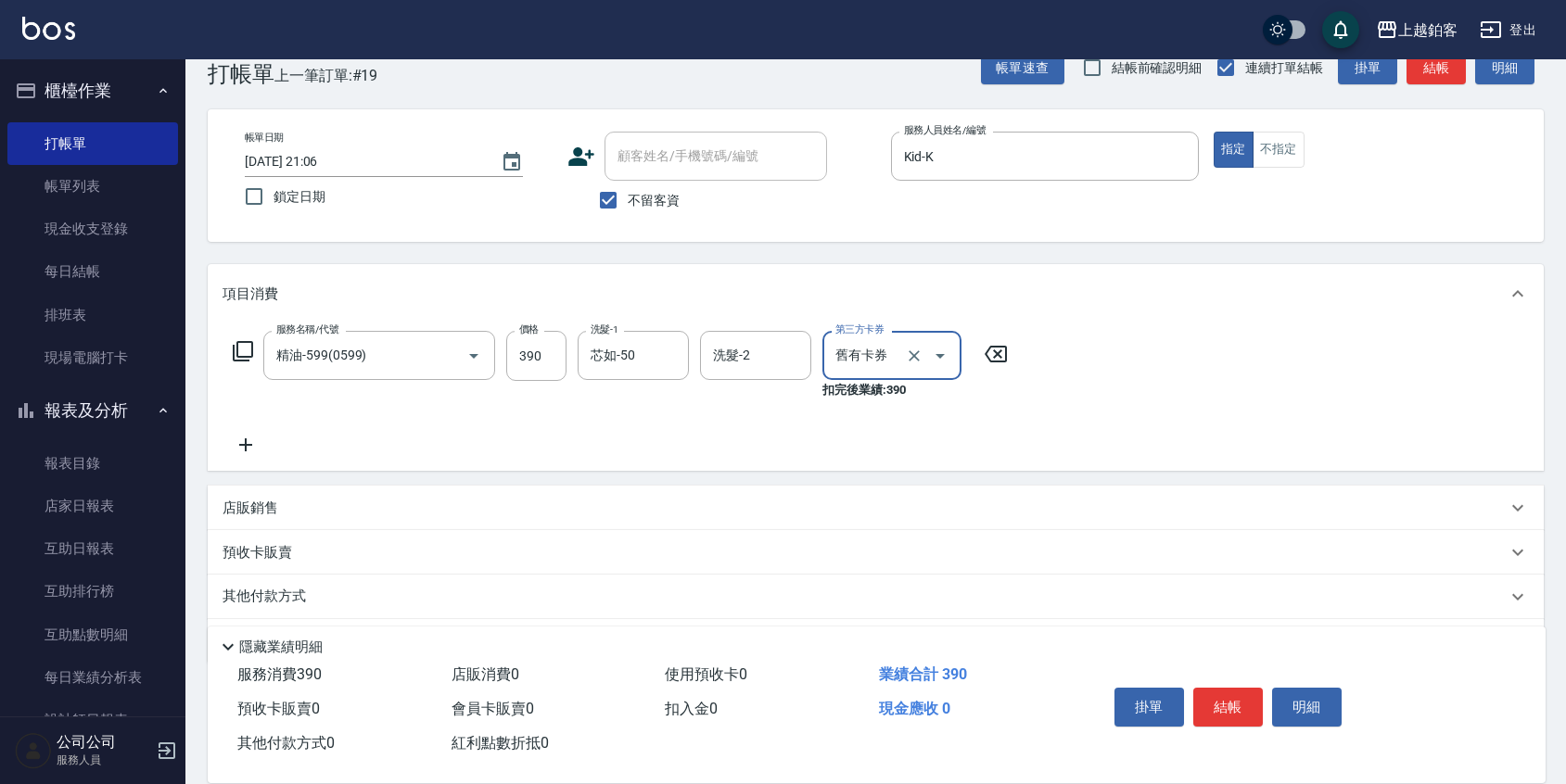
drag, startPoint x: 907, startPoint y: 351, endPoint x: 1247, endPoint y: 367, distance: 340.4
click at [919, 352] on icon "Clear" at bounding box center [914, 355] width 19 height 19
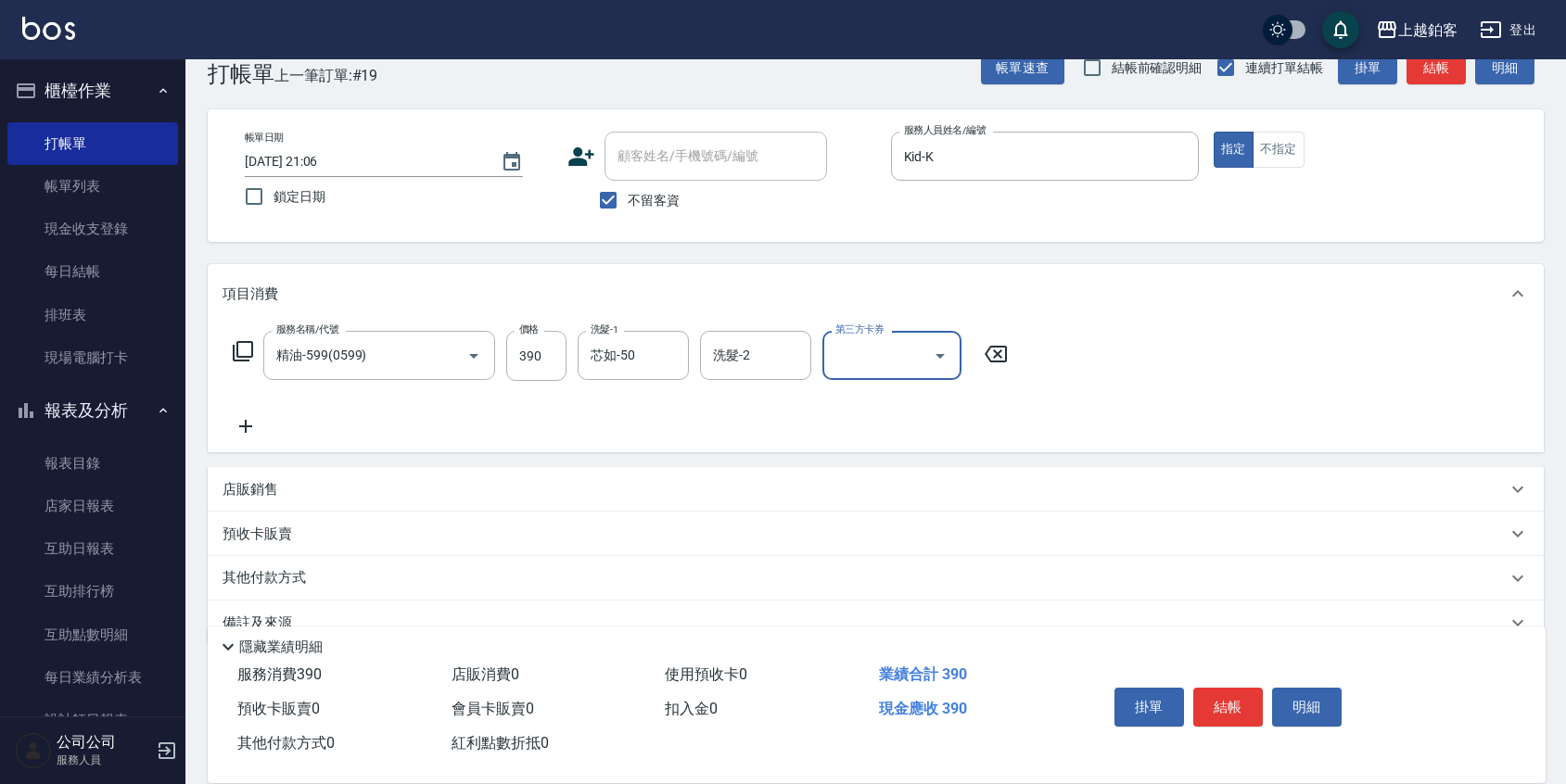
click at [1286, 370] on div "服務名稱/代號 精油-599(0599) 服務名稱/代號 價格 390 價格 洗髮-1 芯如-50 洗髮-1 洗髮-2 洗髮-2 第三方卡券 第三方卡券" at bounding box center [875, 388] width 1336 height 129
click at [1234, 703] on button "結帳" at bounding box center [1228, 707] width 69 height 39
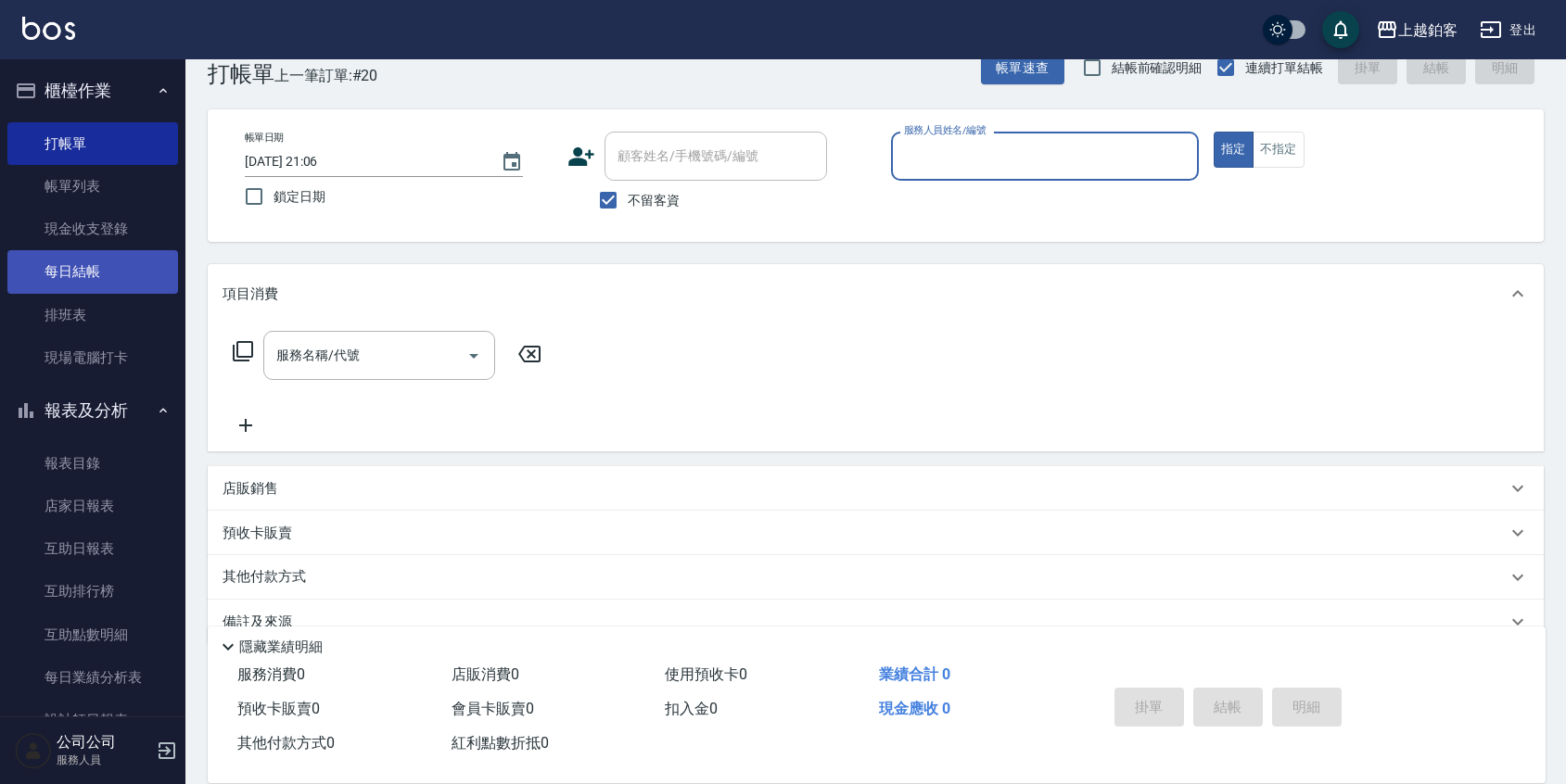
scroll to position [5, 0]
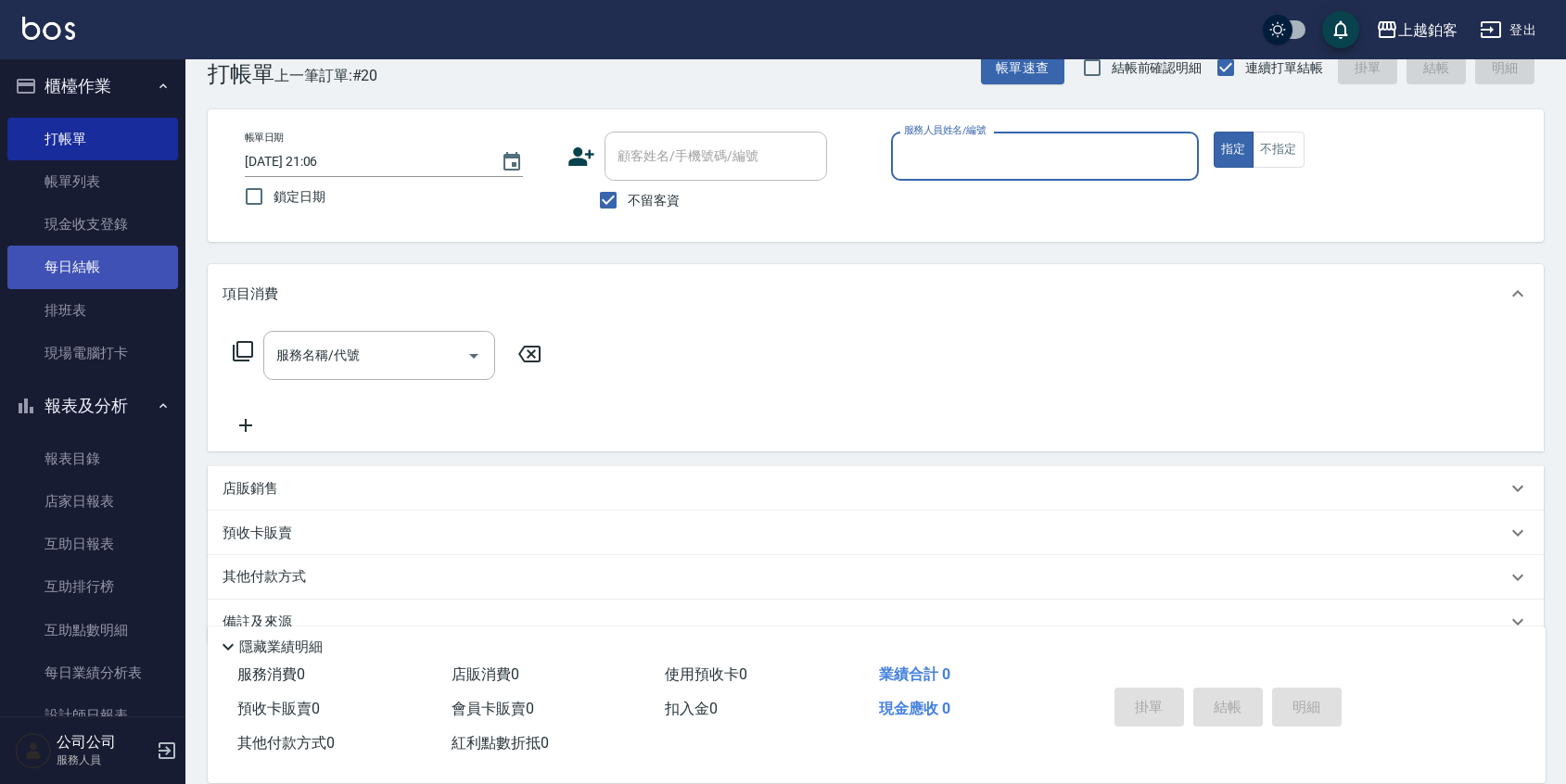
click at [112, 268] on link "每日結帳" at bounding box center [93, 267] width 170 height 43
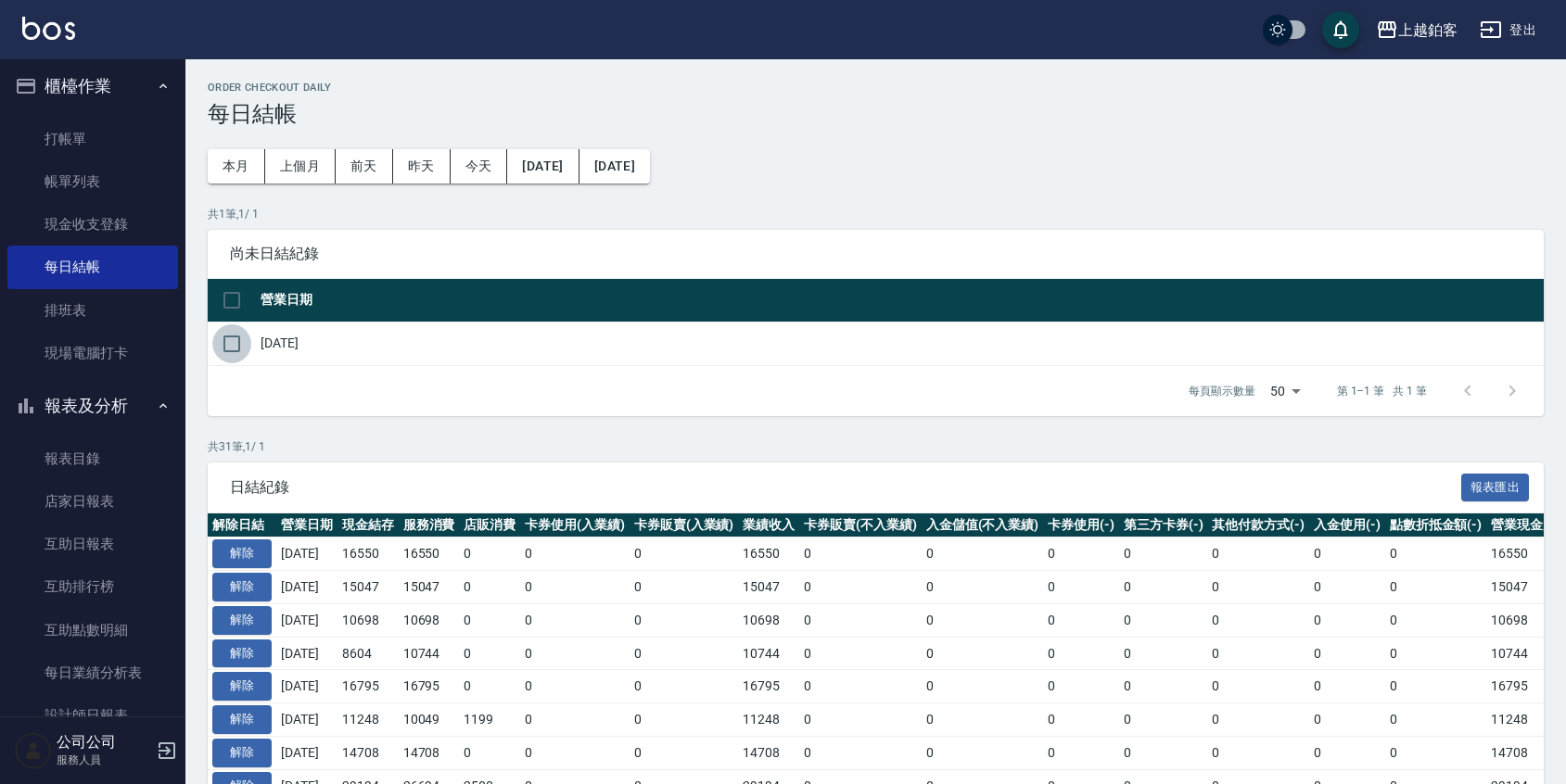
click at [235, 338] on input "checkbox" at bounding box center [232, 344] width 39 height 39
checkbox input "true"
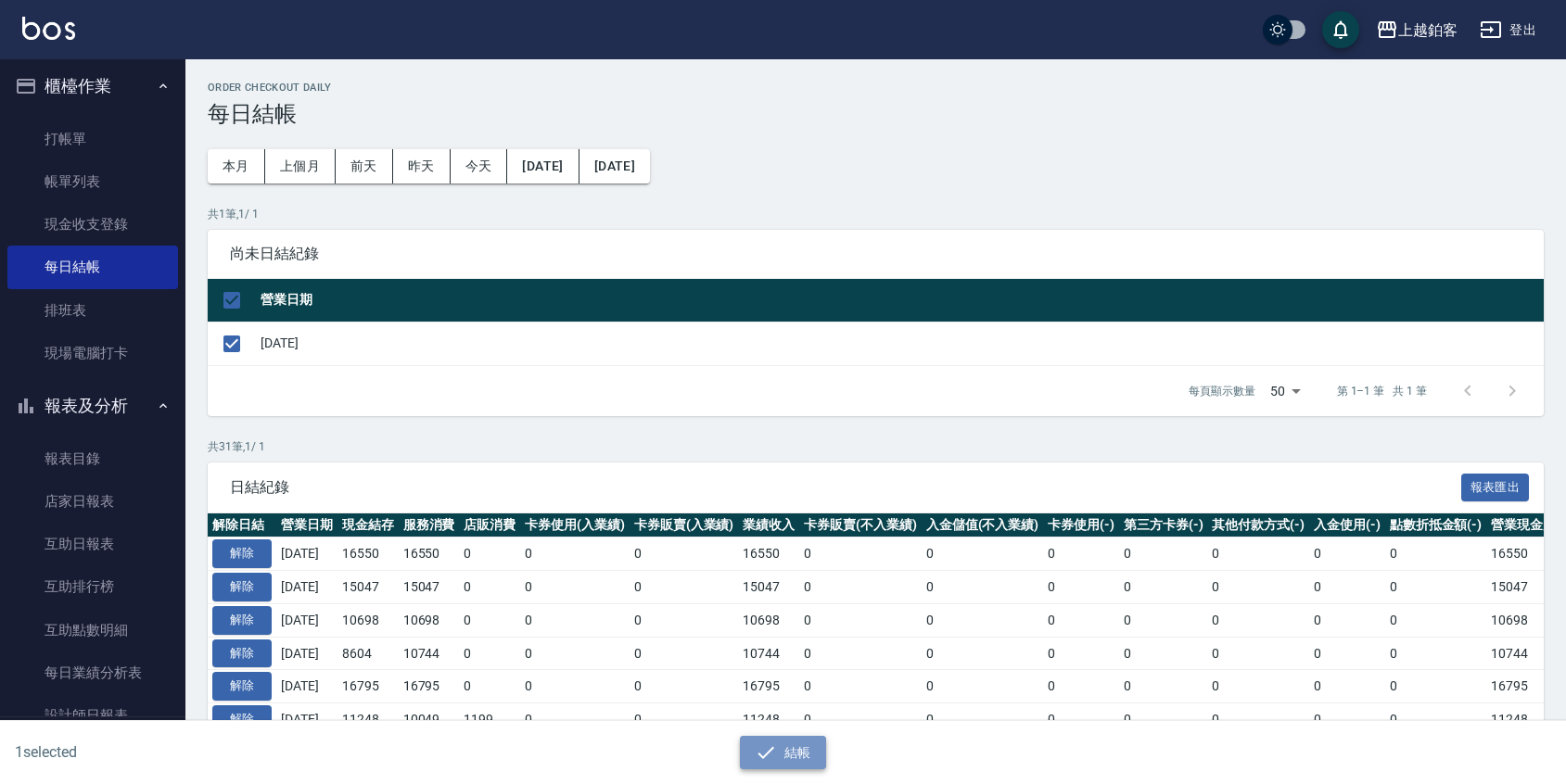
click at [815, 760] on button "結帳" at bounding box center [783, 752] width 86 height 34
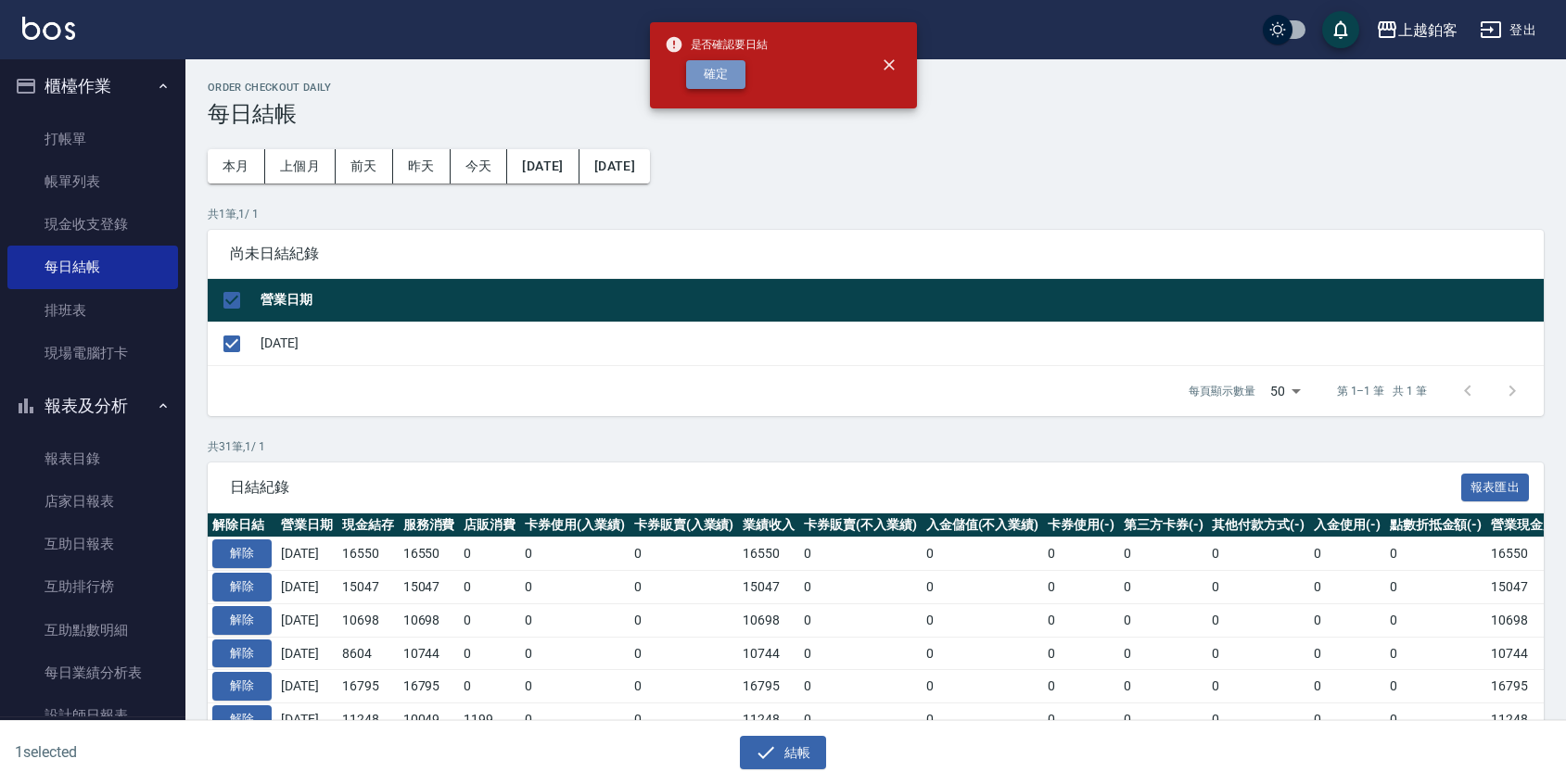
click at [702, 80] on button "確定" at bounding box center [715, 74] width 60 height 28
checkbox input "false"
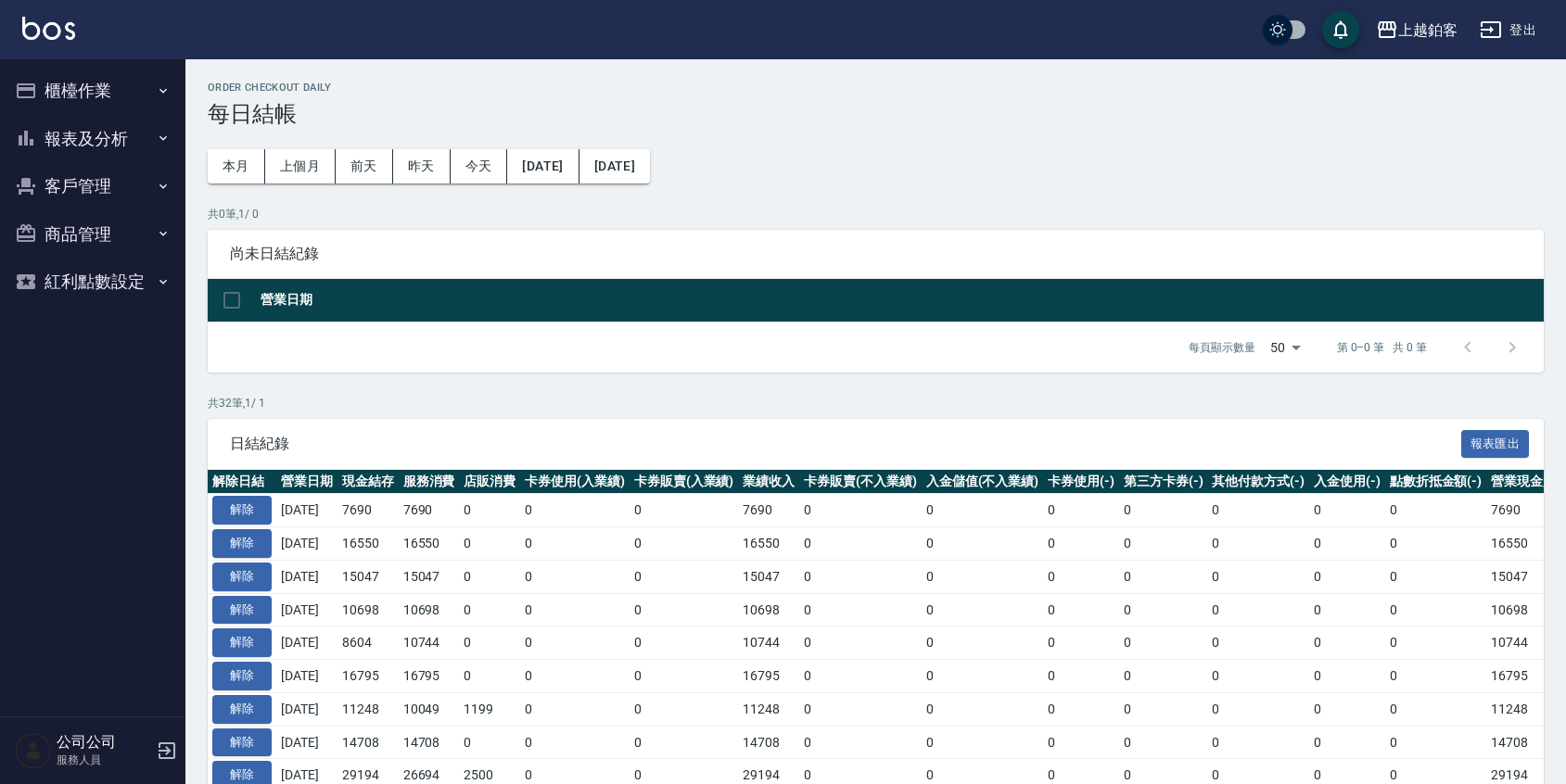
click at [69, 134] on button "報表及分析" at bounding box center [93, 139] width 170 height 48
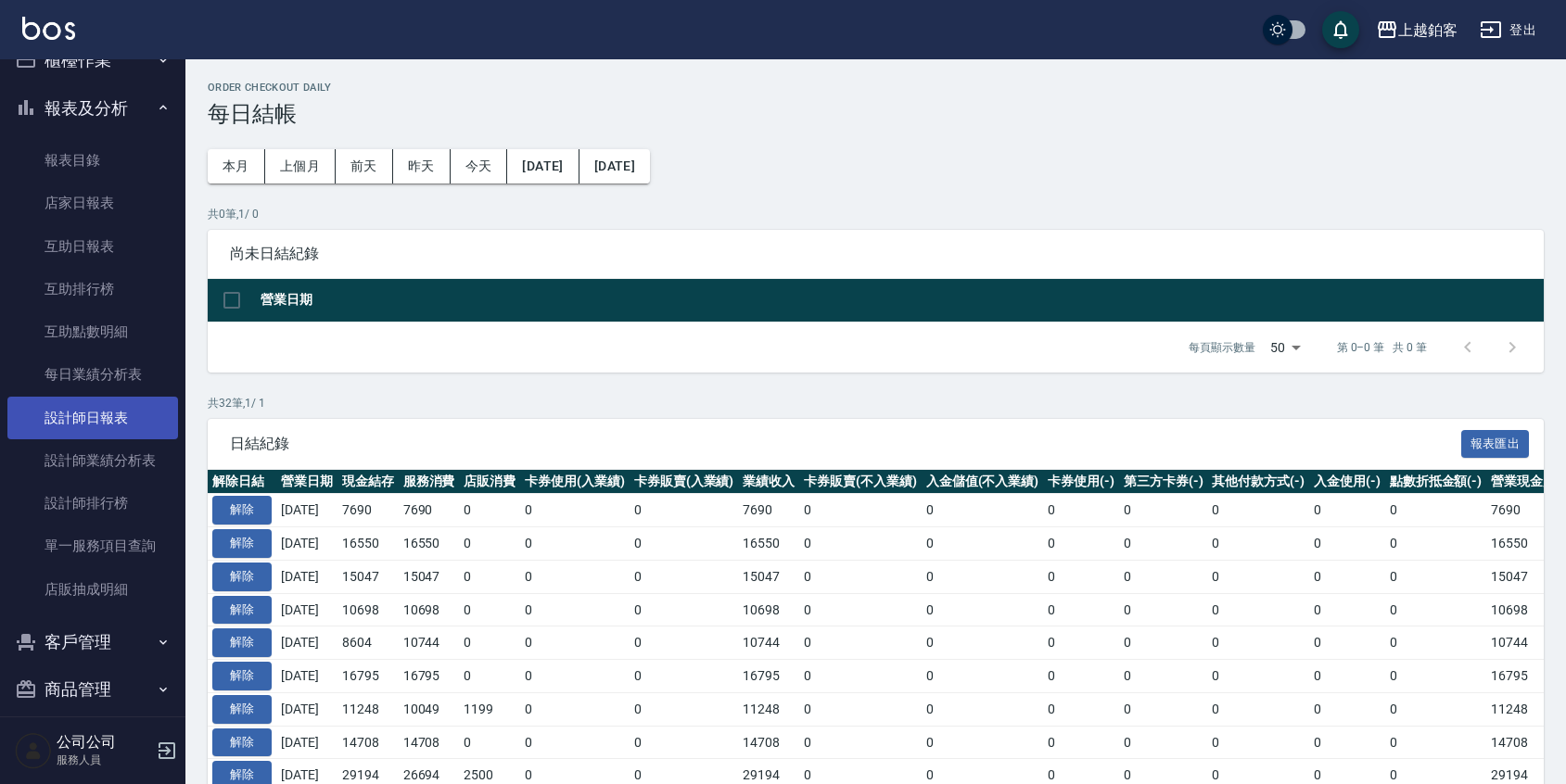
scroll to position [27, 0]
click at [106, 430] on link "設計師日報表" at bounding box center [93, 420] width 170 height 43
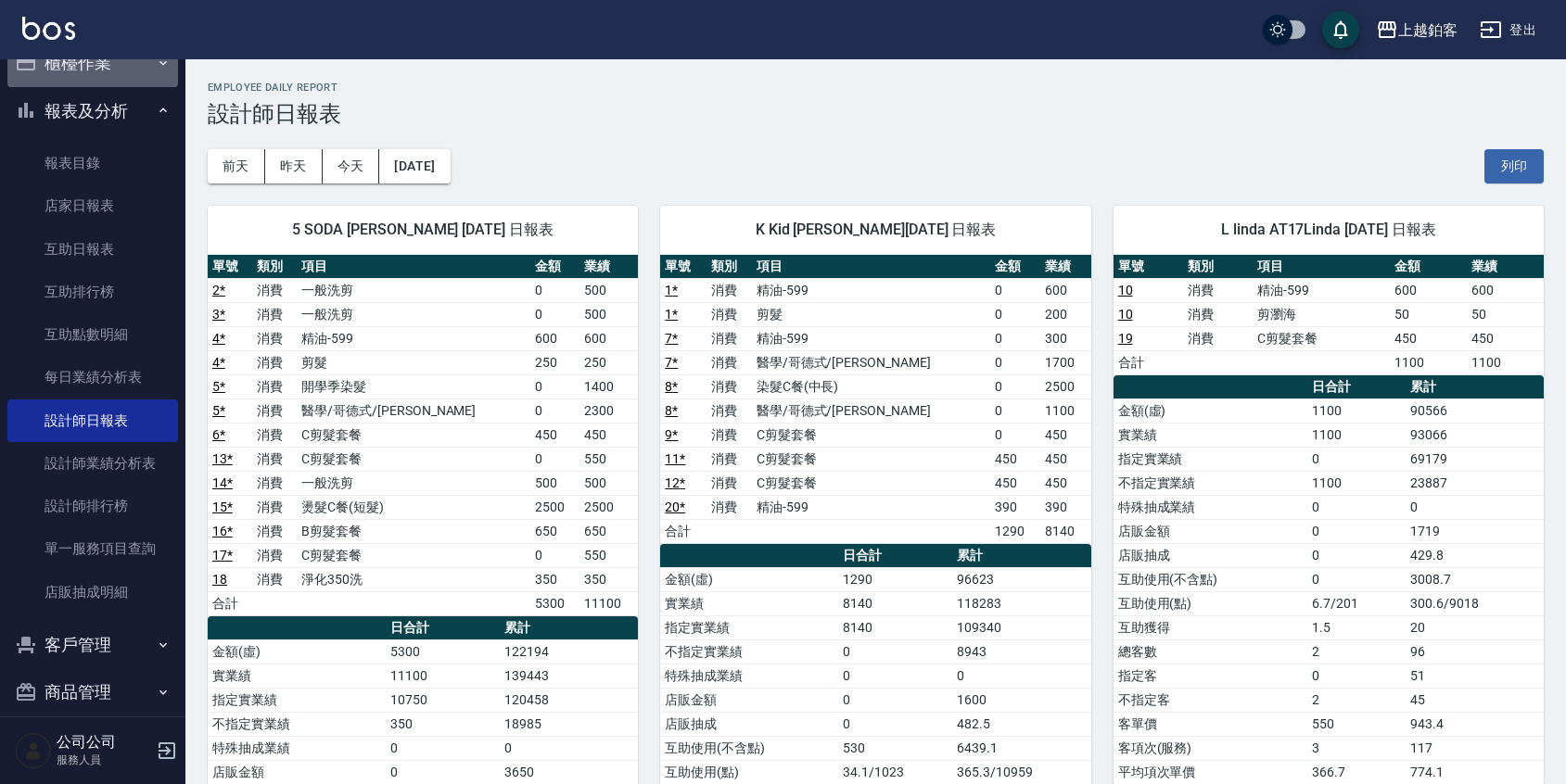
click at [99, 79] on button "櫃檯作業" at bounding box center [93, 63] width 170 height 48
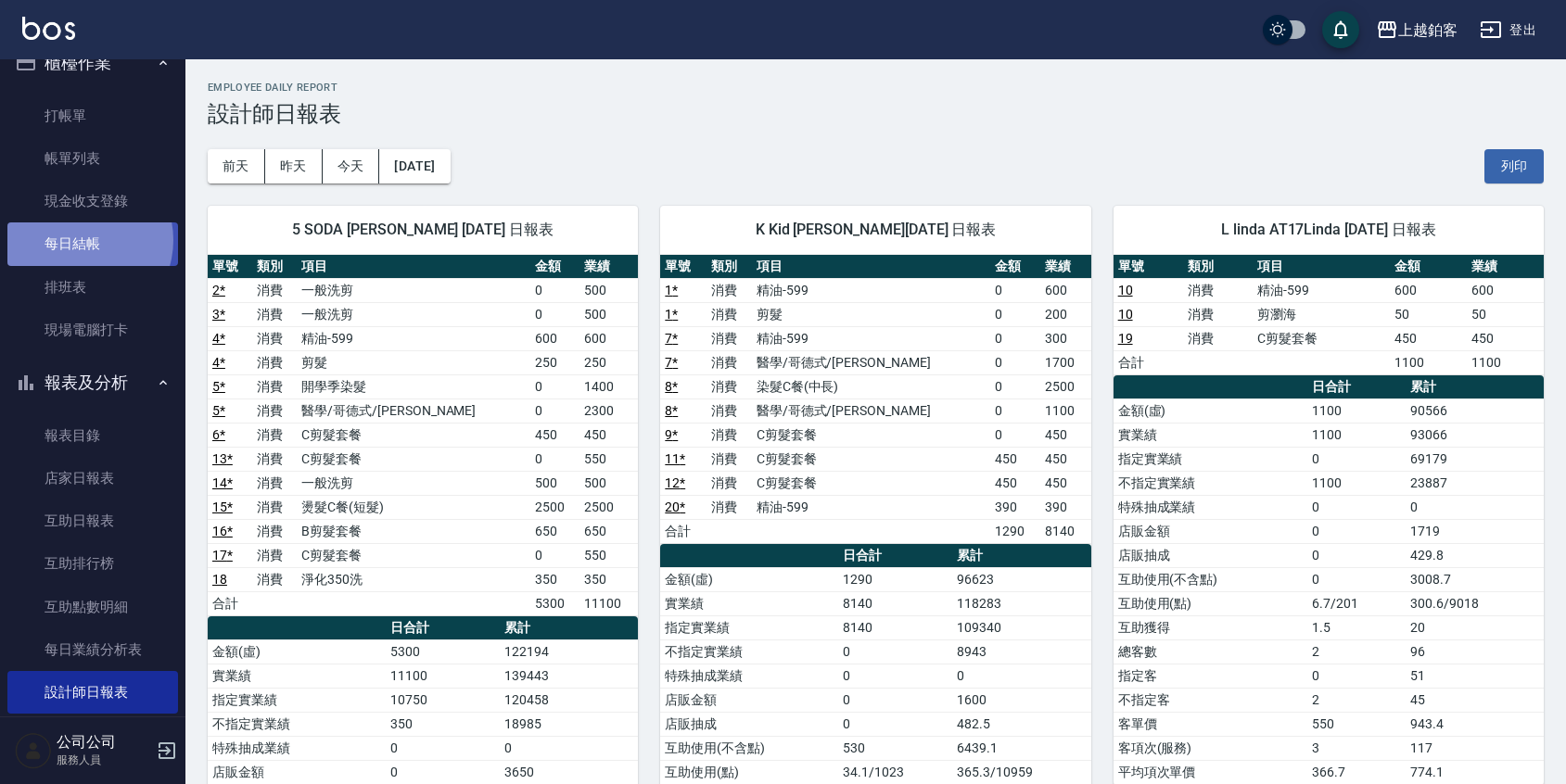
click at [79, 240] on link "每日結帳" at bounding box center [93, 243] width 170 height 43
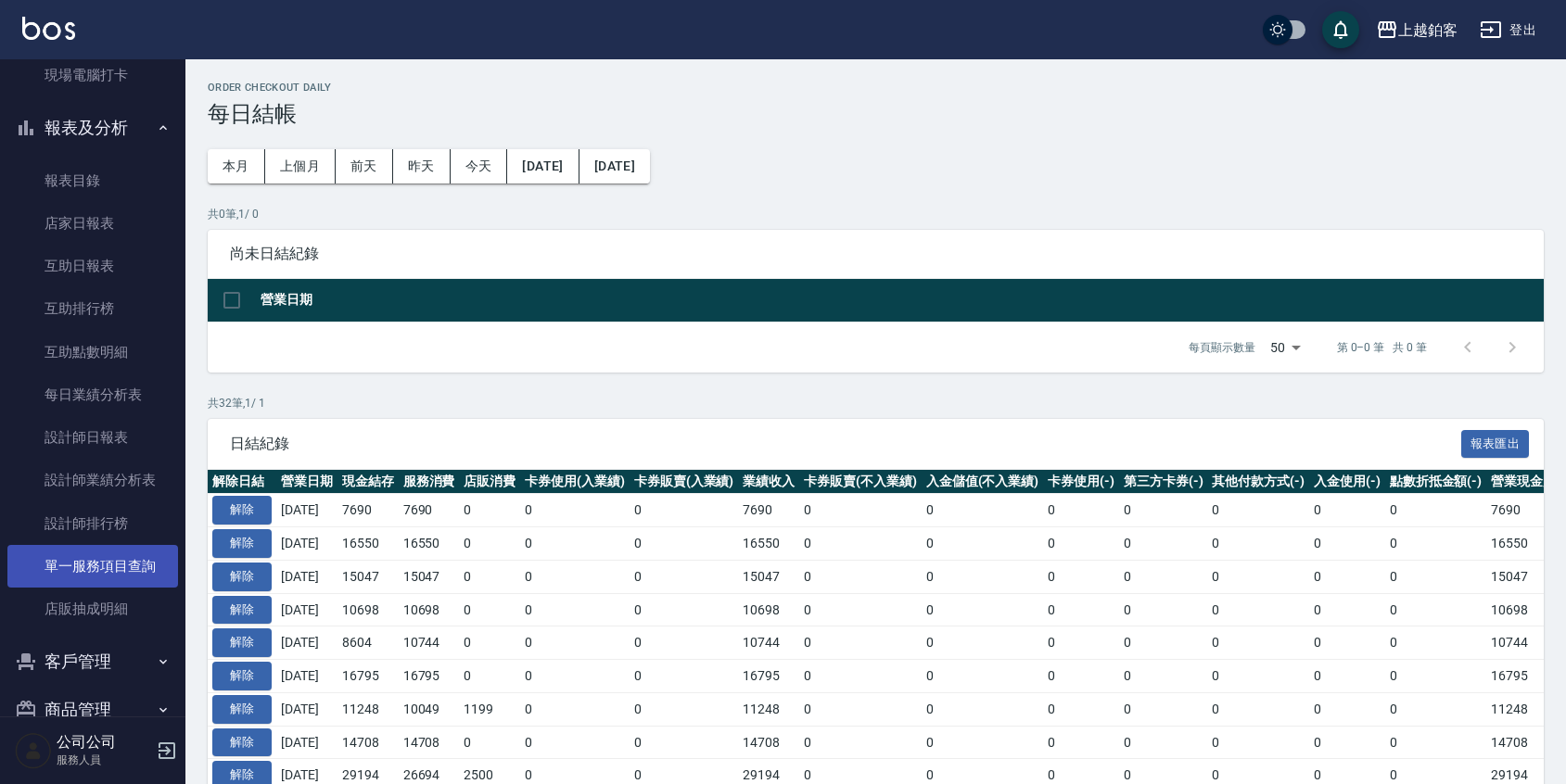
scroll to position [287, 0]
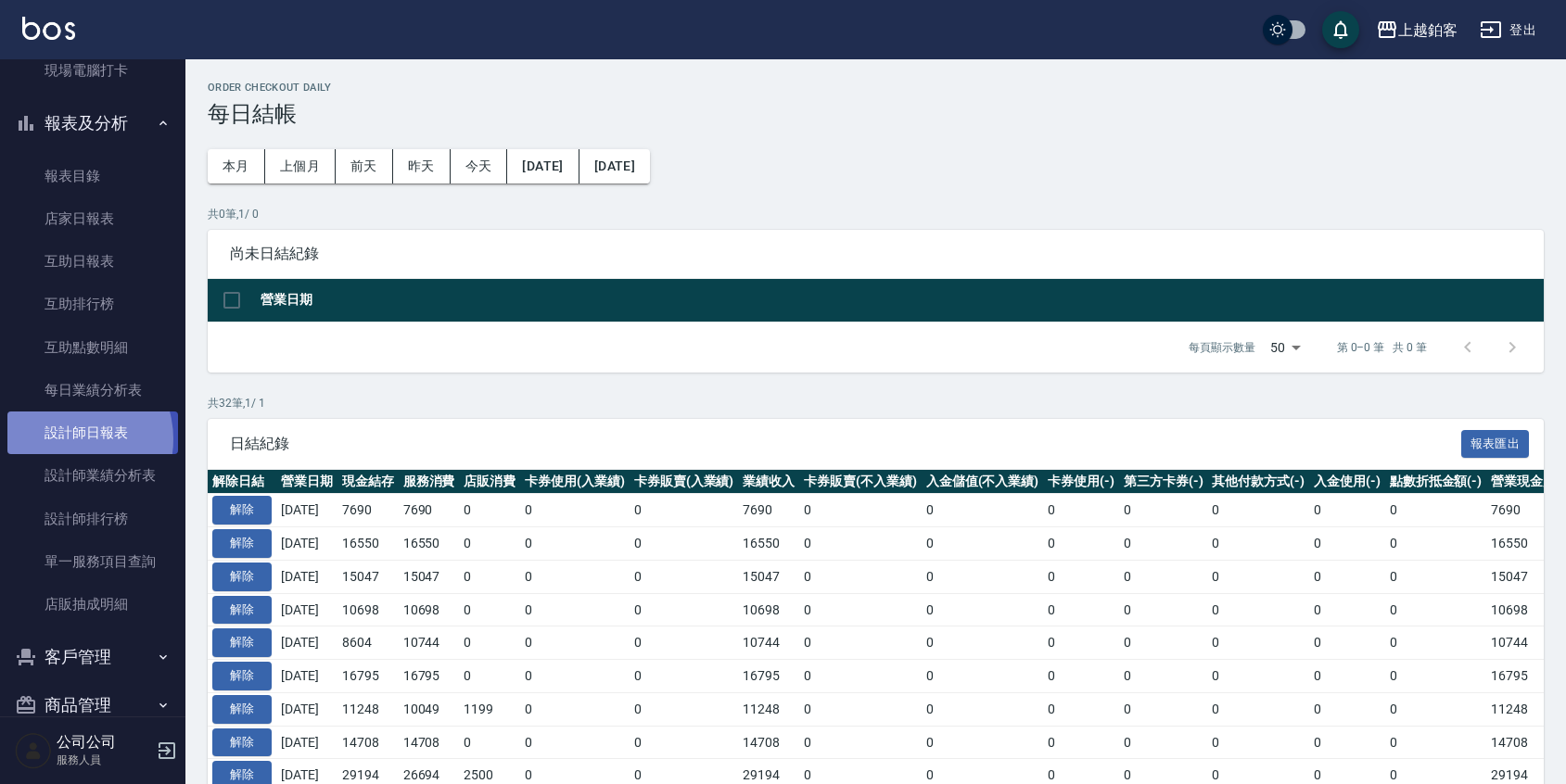
click at [66, 439] on link "設計師日報表" at bounding box center [93, 433] width 170 height 43
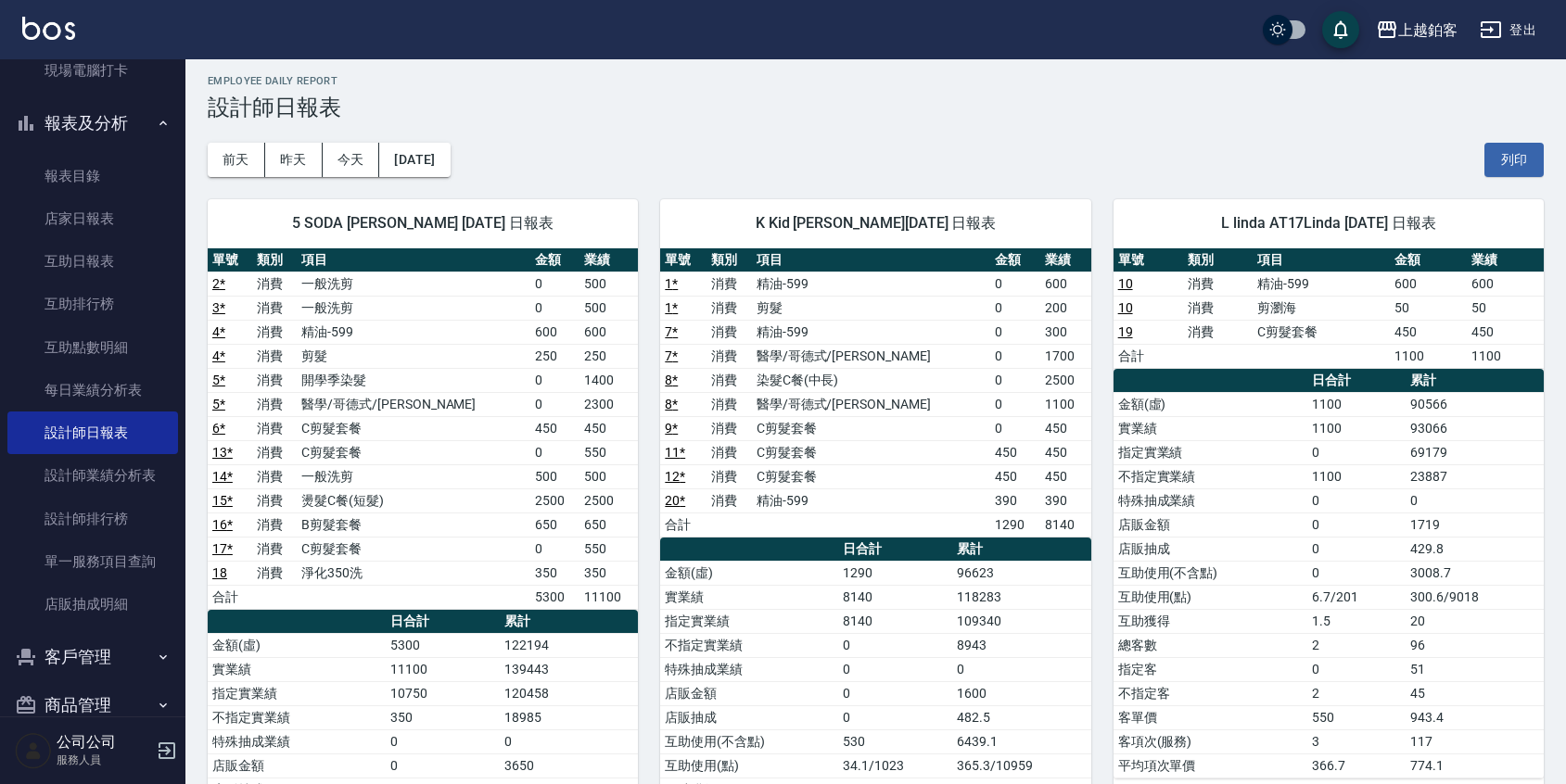
scroll to position [9, 0]
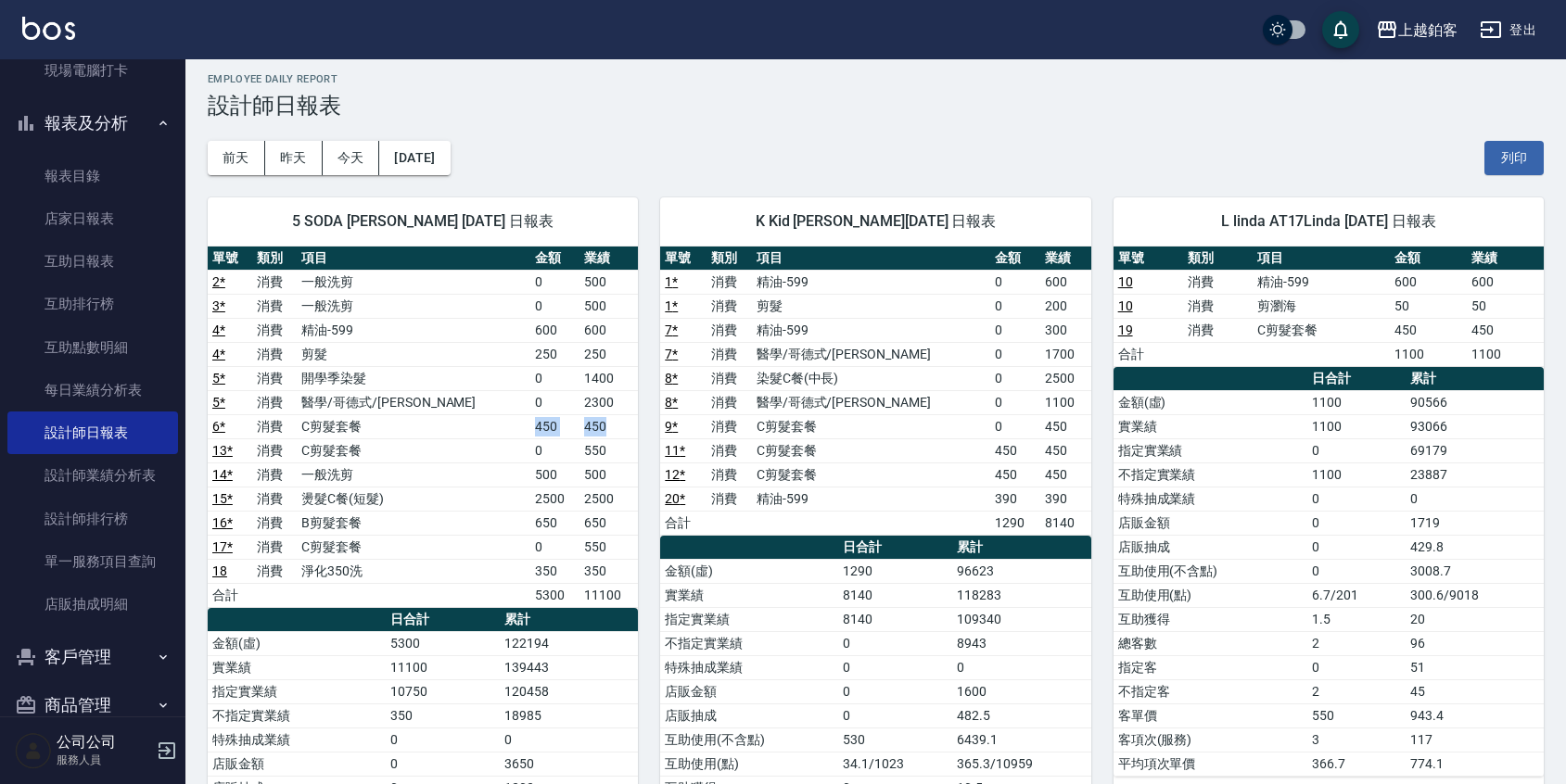
drag, startPoint x: 470, startPoint y: 429, endPoint x: 605, endPoint y: 428, distance: 135.0
click at [605, 428] on tr "6 * 消費 C剪髮套餐 450 450" at bounding box center [423, 426] width 430 height 24
click at [605, 428] on td "450" at bounding box center [608, 426] width 59 height 24
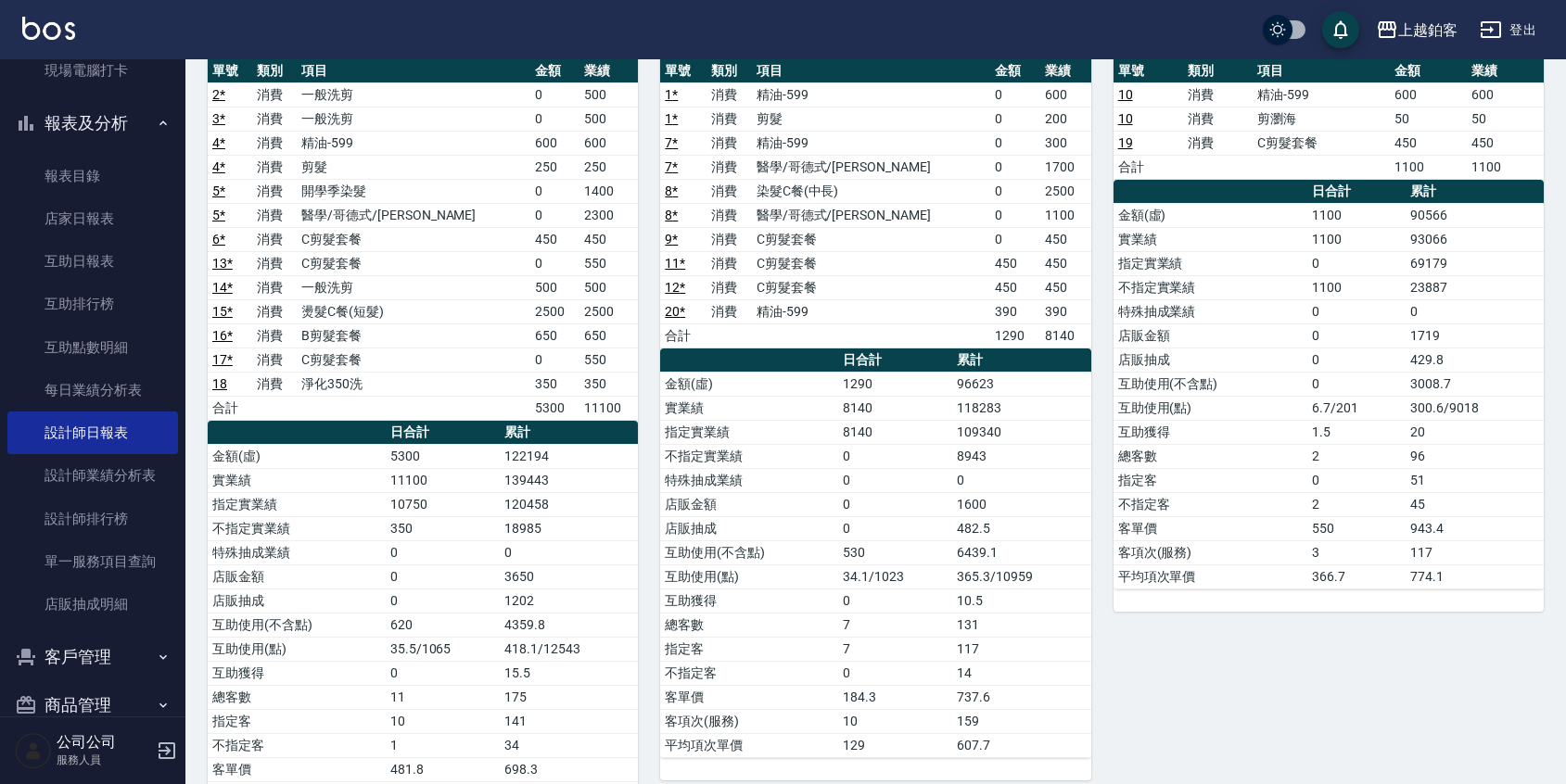
scroll to position [0, 0]
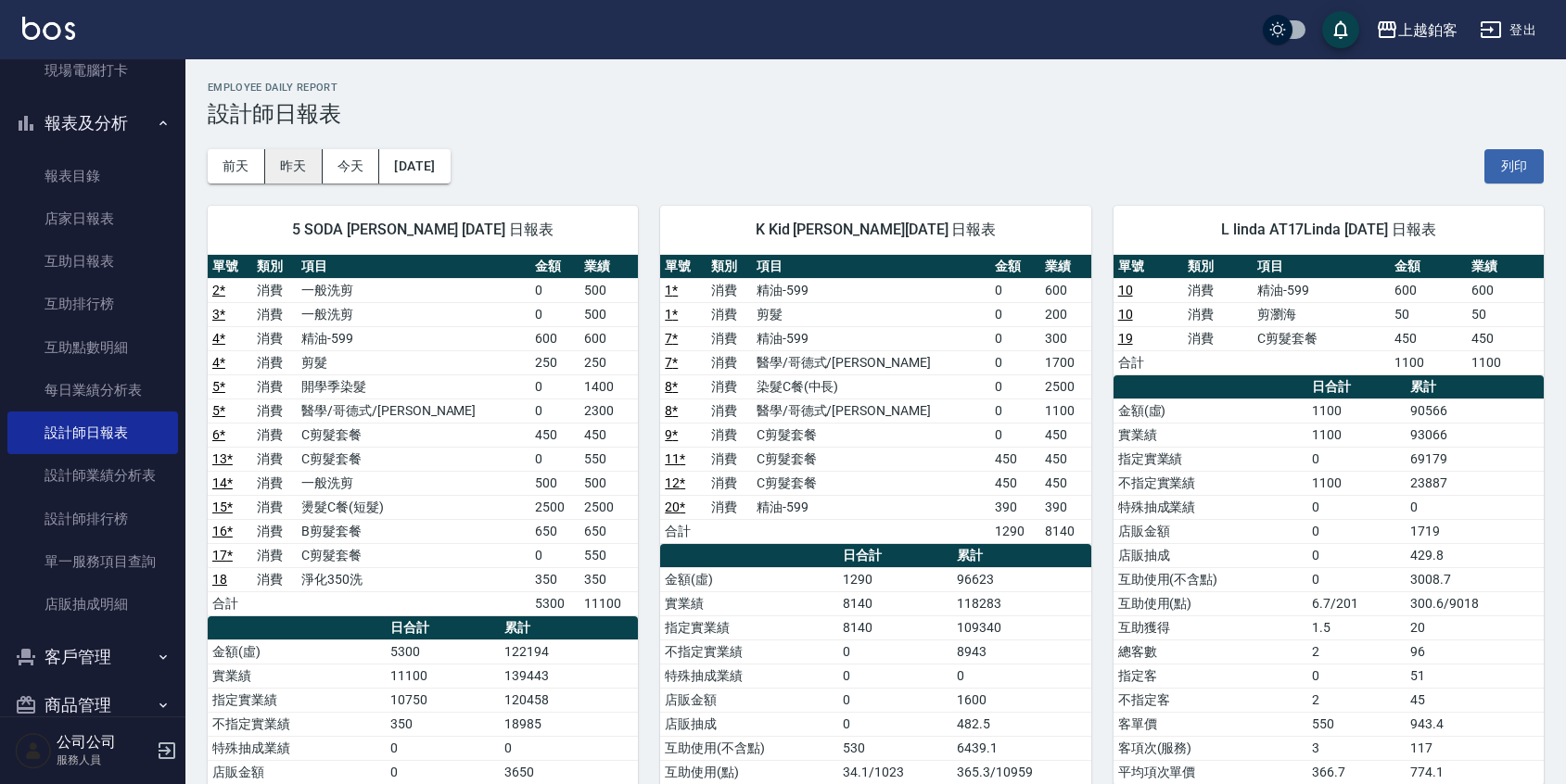
click at [310, 163] on button "昨天" at bounding box center [293, 166] width 58 height 34
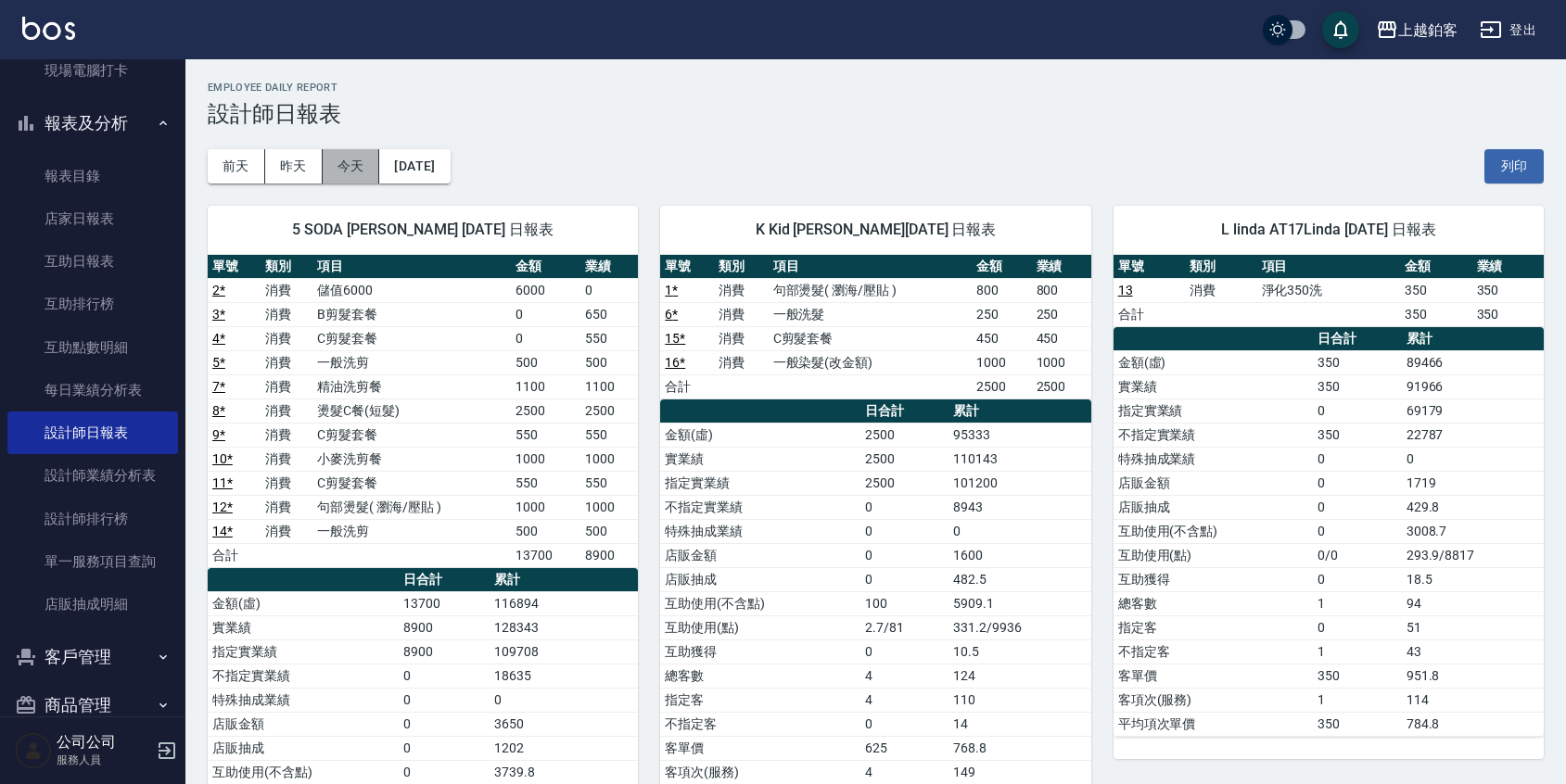
click at [336, 162] on button "今天" at bounding box center [351, 166] width 58 height 34
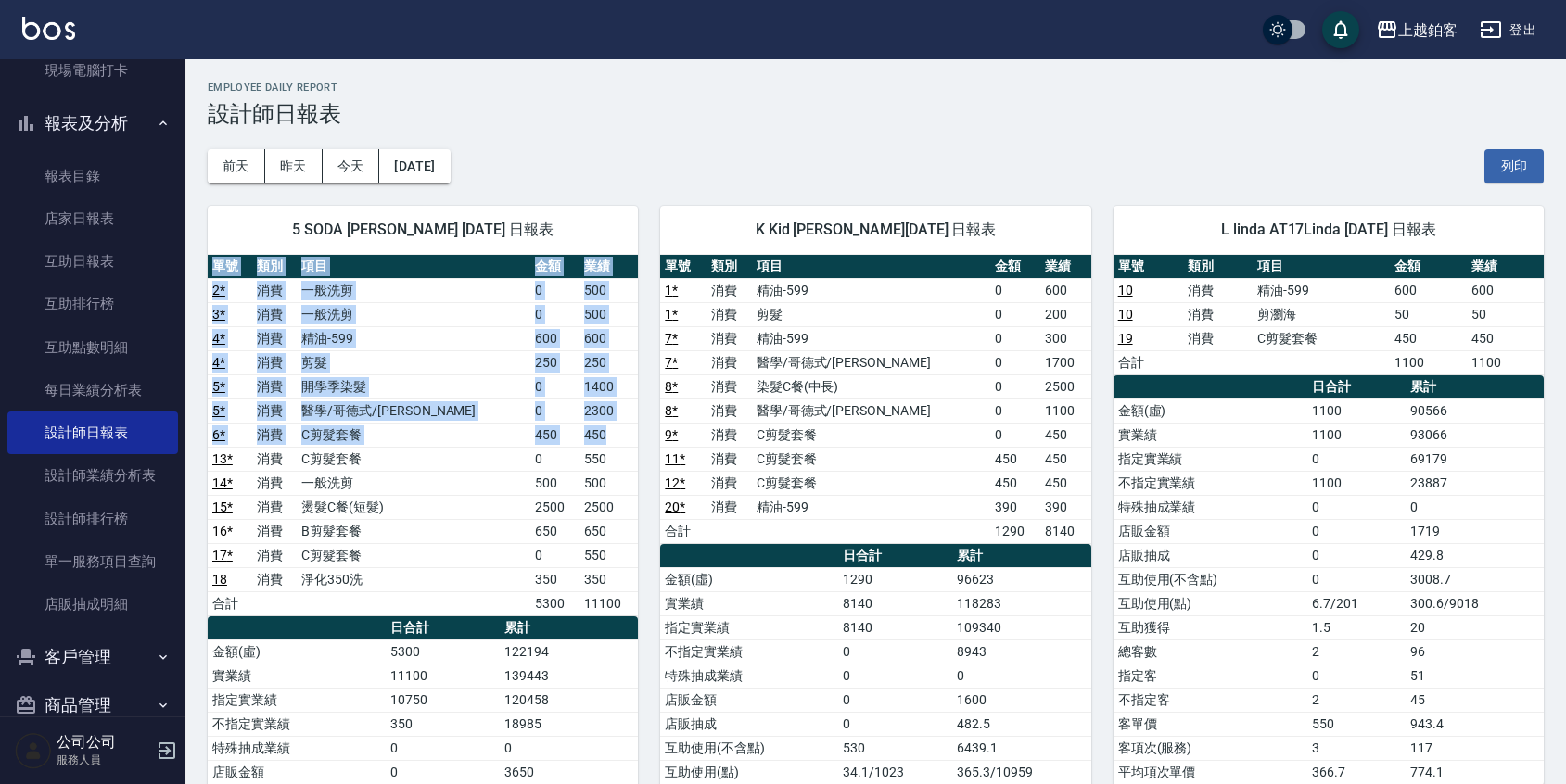
drag, startPoint x: 612, startPoint y: 435, endPoint x: 201, endPoint y: 431, distance: 411.0
click at [201, 431] on div "5 SODA 張茗琇 08/24/2025 日報表 單號 類別 項目 金額 業績 2 * 消費 一般洗剪 0 500 3 * 消費 一般洗剪 0 500 4 …" at bounding box center [412, 616] width 452 height 864
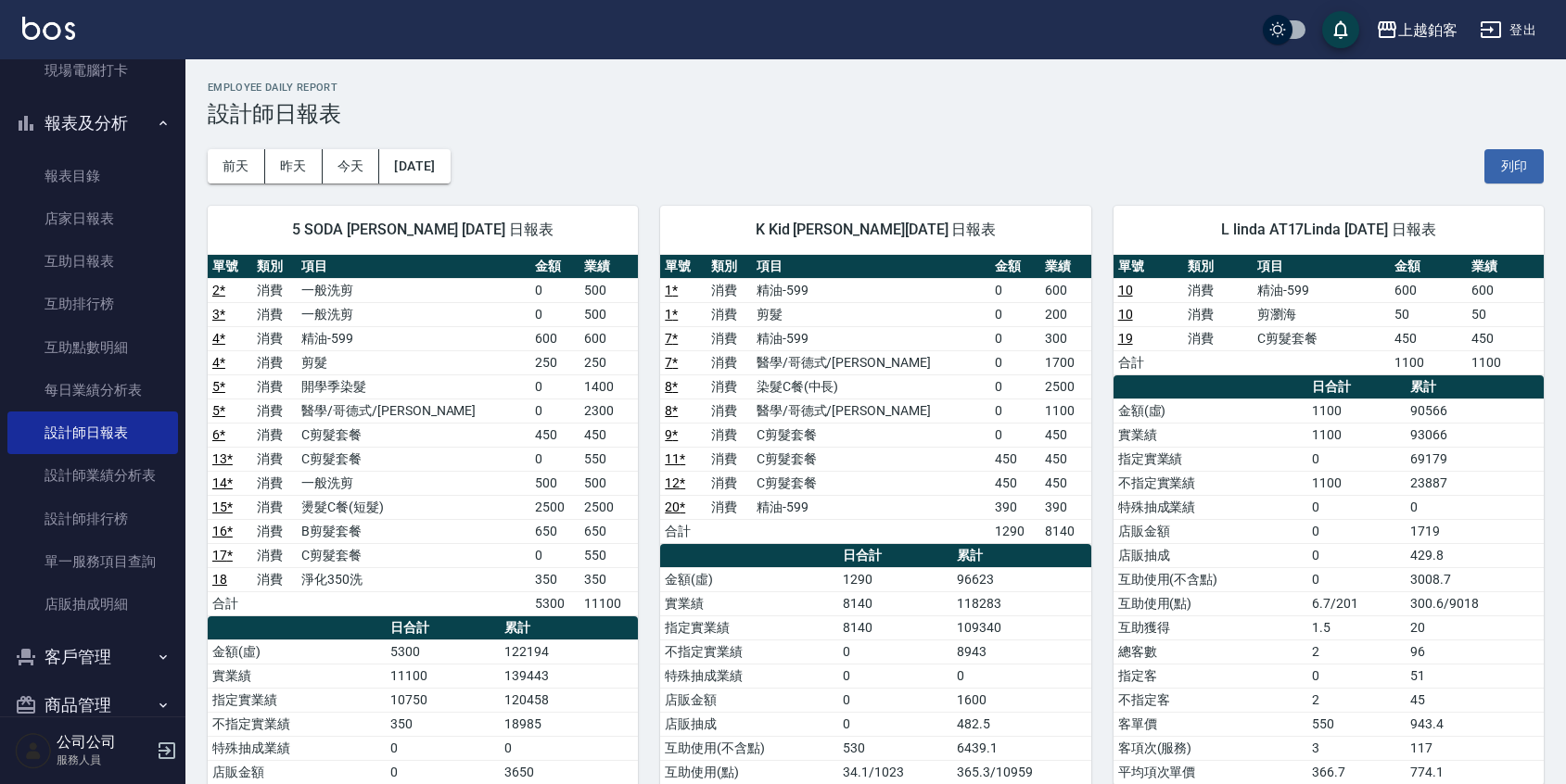
click at [623, 162] on div "前天 昨天 今天 2025/08/24 列印" at bounding box center [875, 166] width 1336 height 79
click at [278, 168] on button "昨天" at bounding box center [293, 166] width 58 height 34
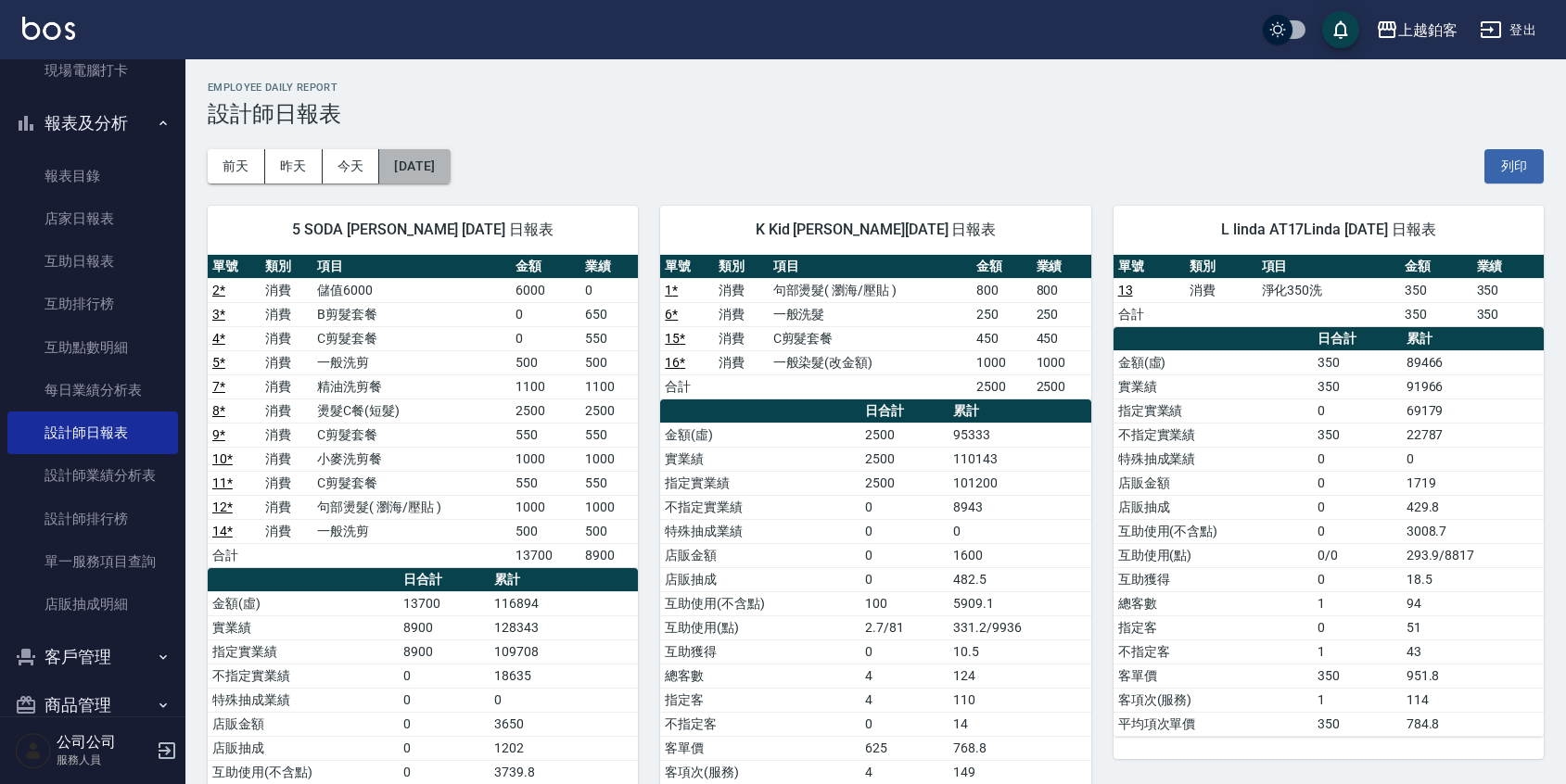
click at [436, 174] on button "[DATE]" at bounding box center [415, 166] width 70 height 34
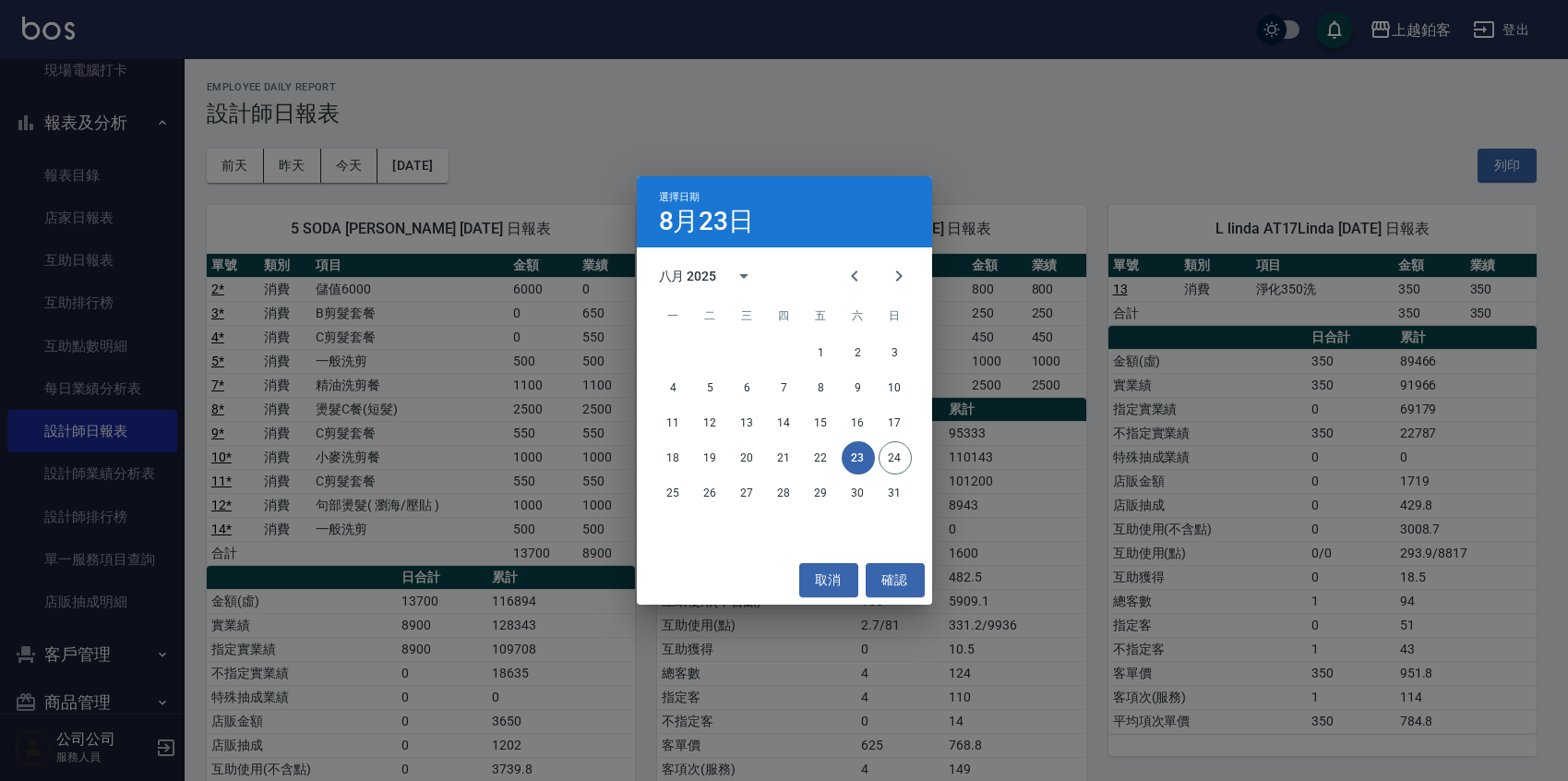
click at [340, 171] on div "選擇日期 8月23日 八月 2025 一 二 三 四 五 六 日 1 2 3 4 5 6 7 8 9 10 11 12 13 14 15 16 17 18 1…" at bounding box center [784, 390] width 1568 height 781
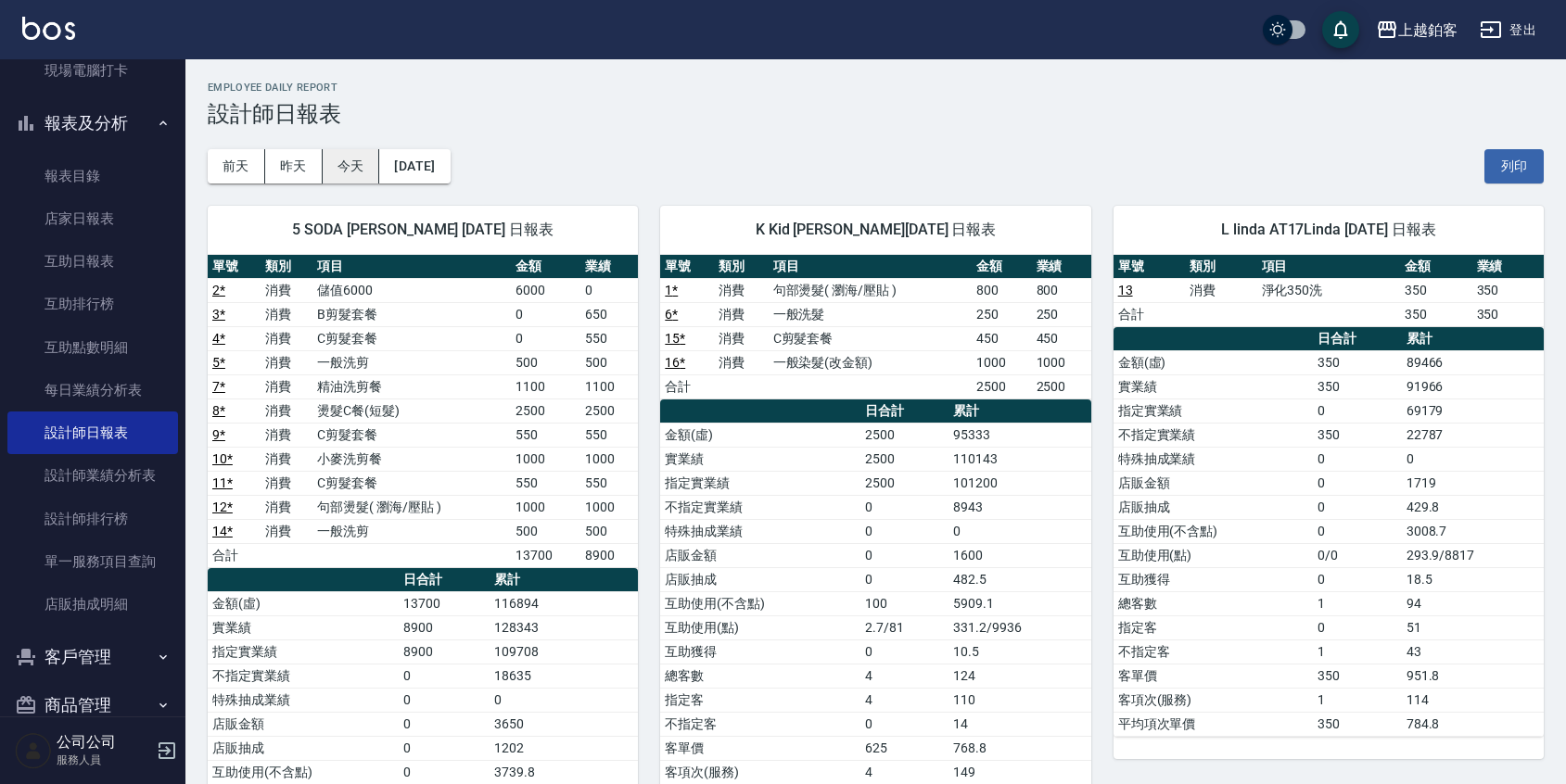
click at [357, 156] on button "今天" at bounding box center [351, 166] width 58 height 34
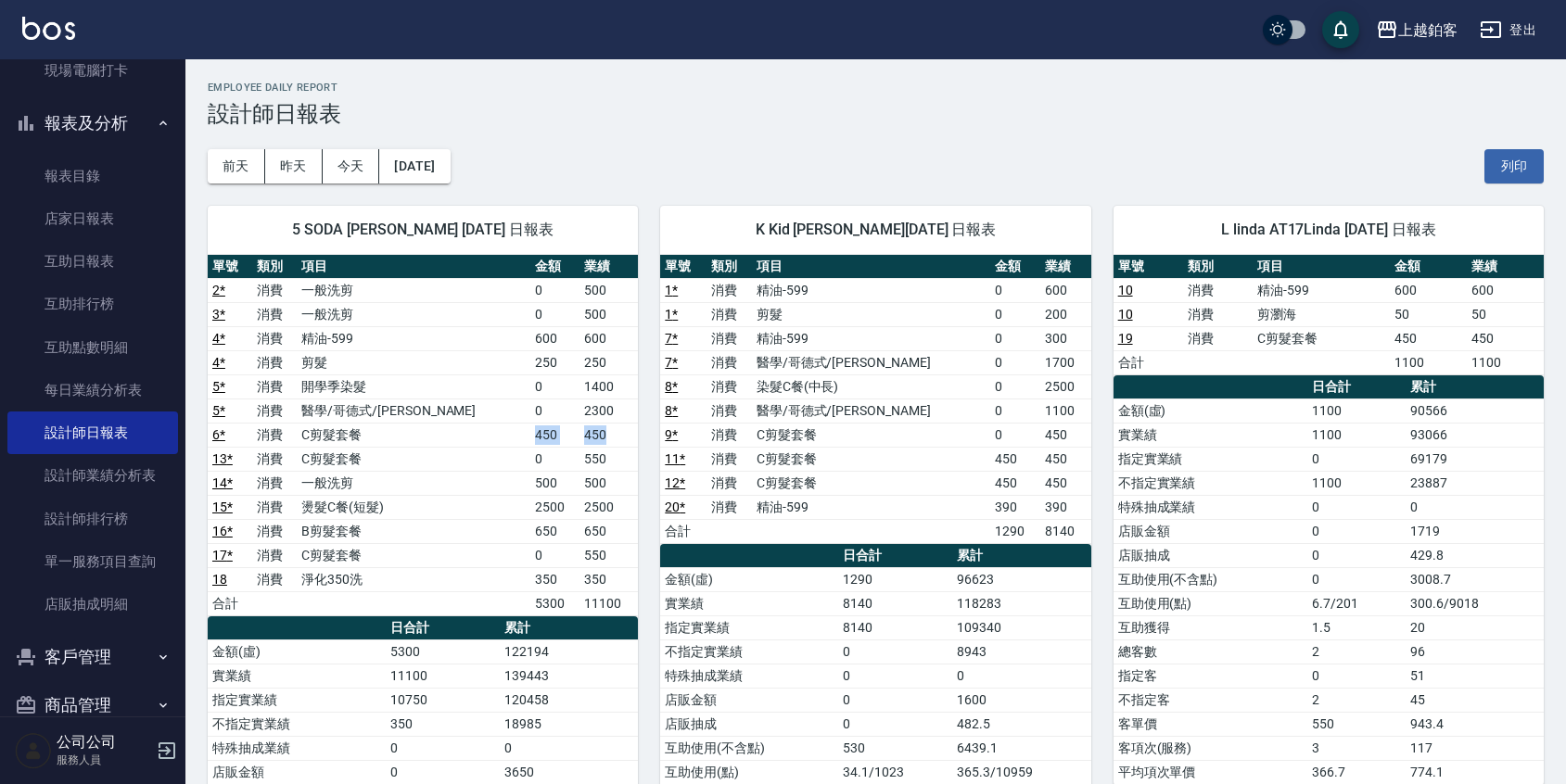
drag, startPoint x: 491, startPoint y: 442, endPoint x: 605, endPoint y: 437, distance: 114.1
click at [605, 437] on tr "6 * 消費 C剪髮套餐 450 450" at bounding box center [423, 434] width 430 height 24
click at [605, 437] on td "450" at bounding box center [608, 434] width 59 height 24
click at [301, 169] on button "昨天" at bounding box center [293, 166] width 58 height 34
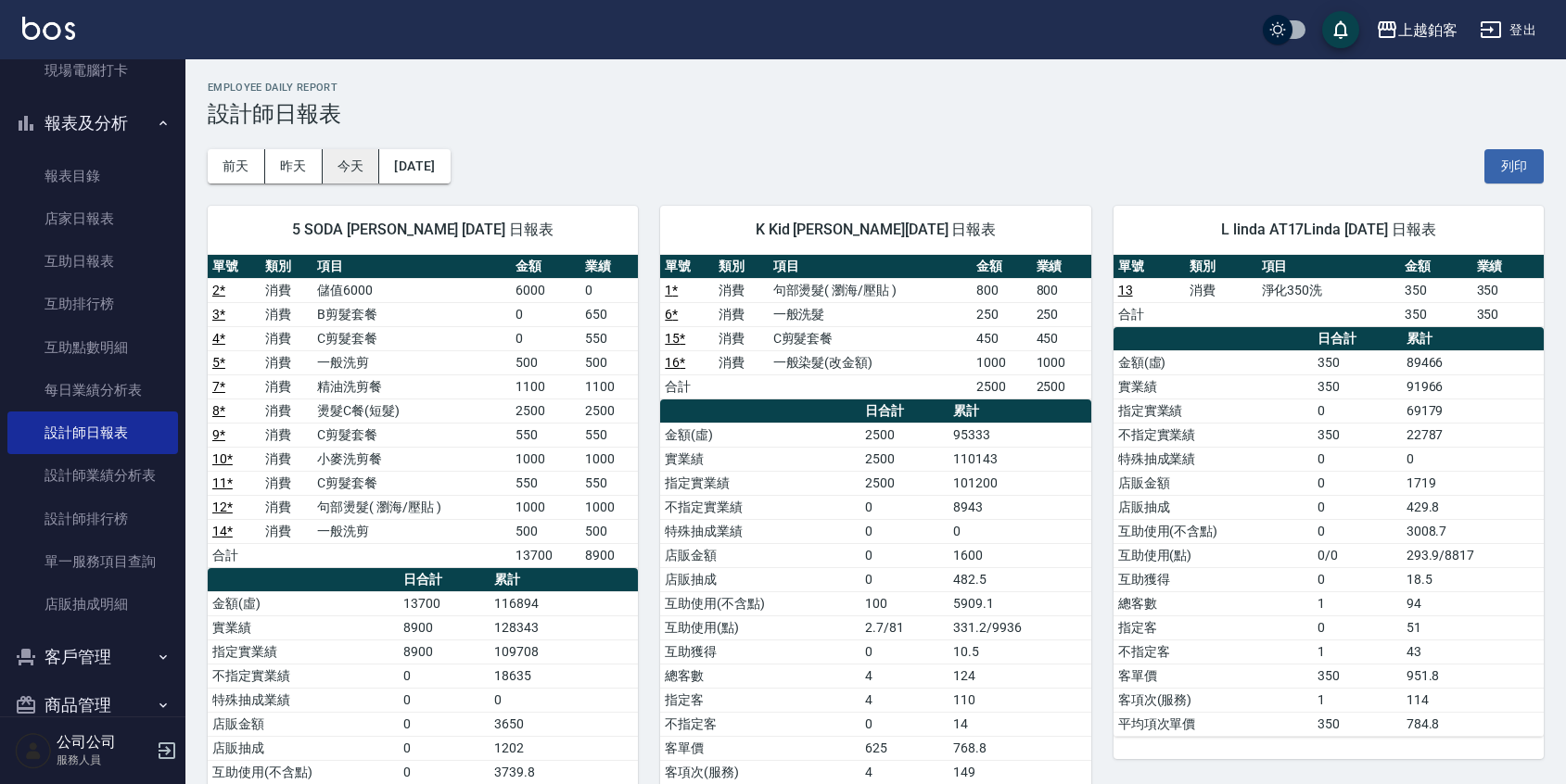
click at [344, 170] on button "今天" at bounding box center [351, 166] width 58 height 34
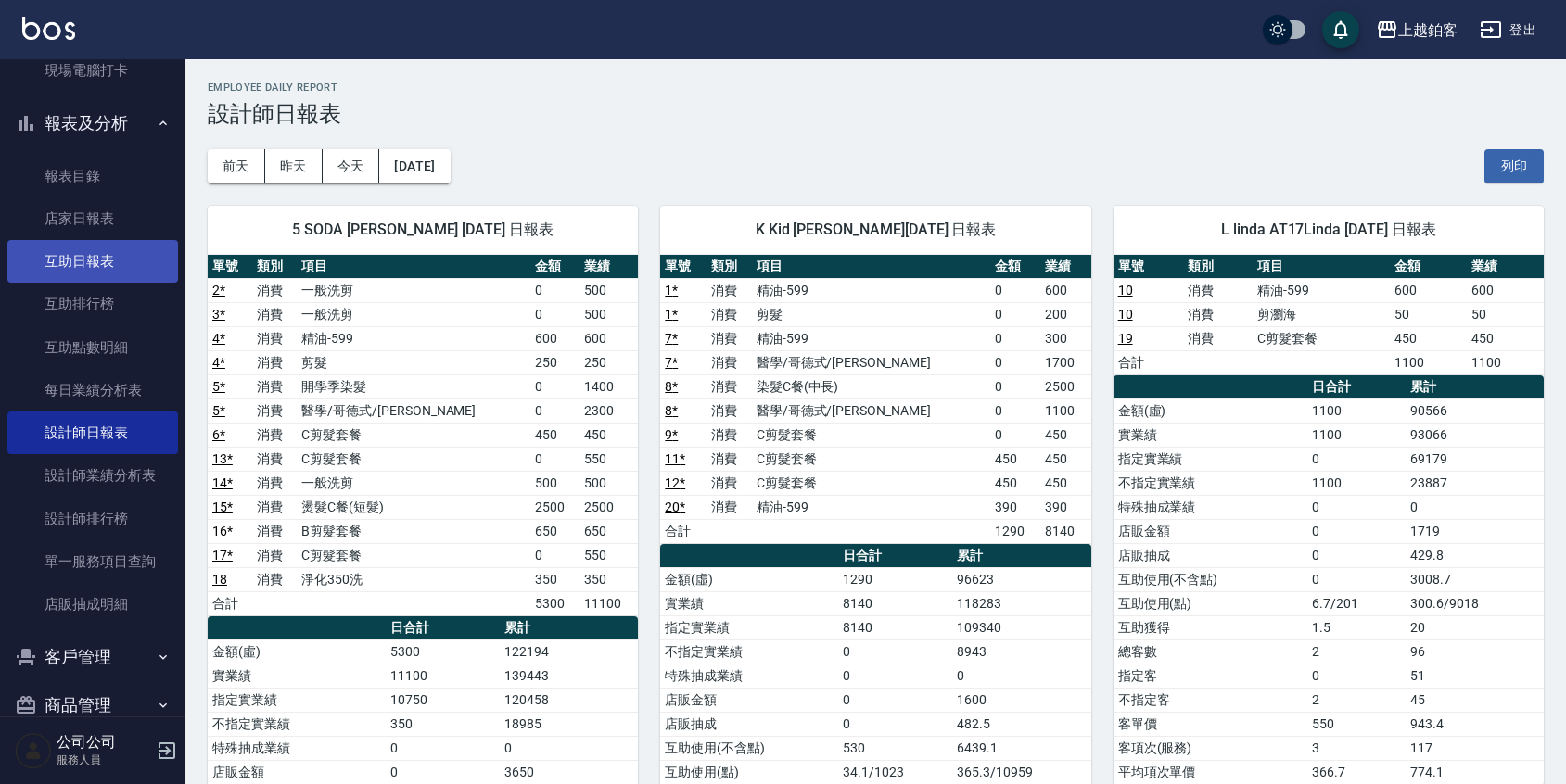
click at [56, 272] on link "互助日報表" at bounding box center [93, 261] width 170 height 43
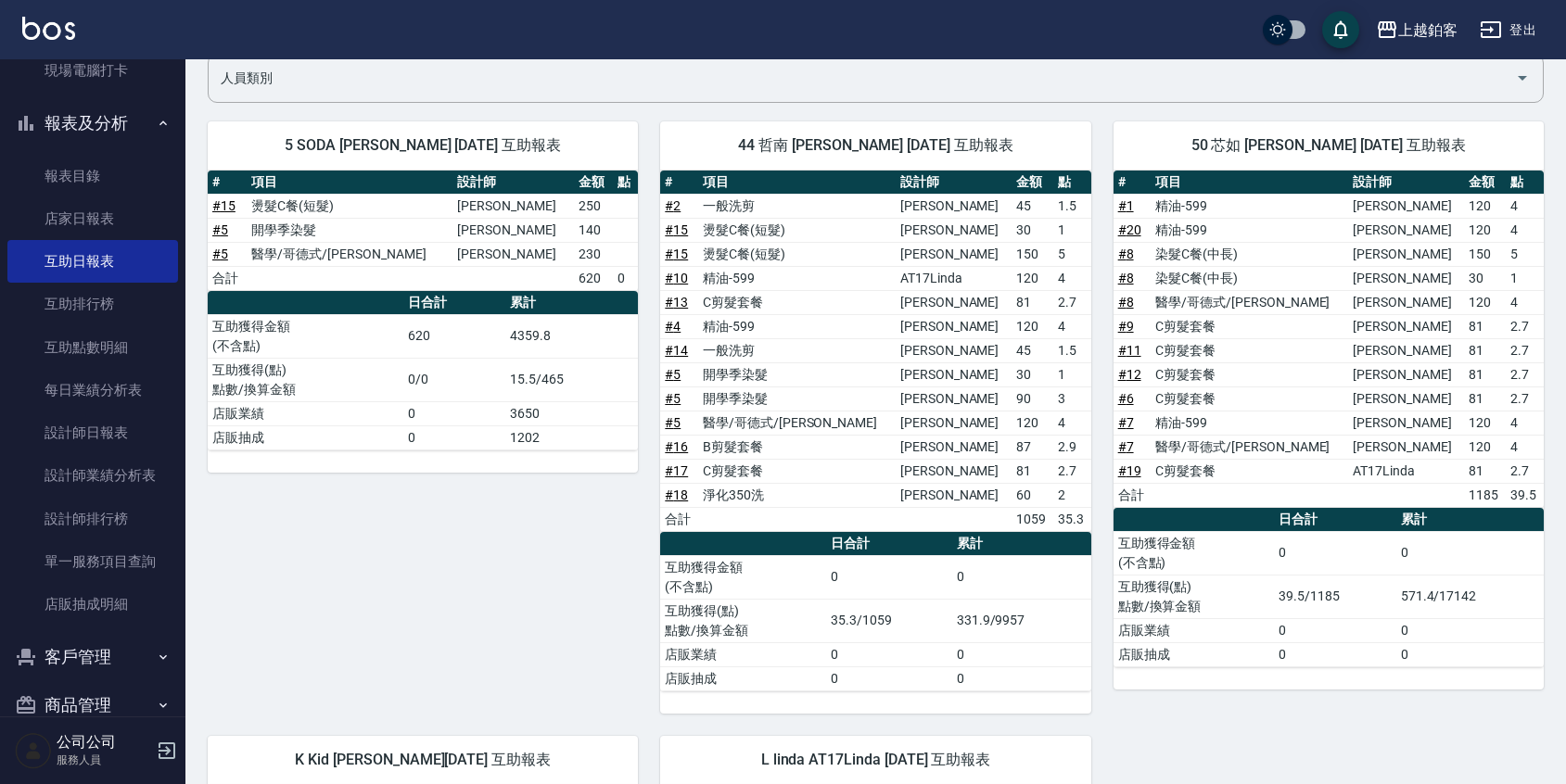
scroll to position [158, 0]
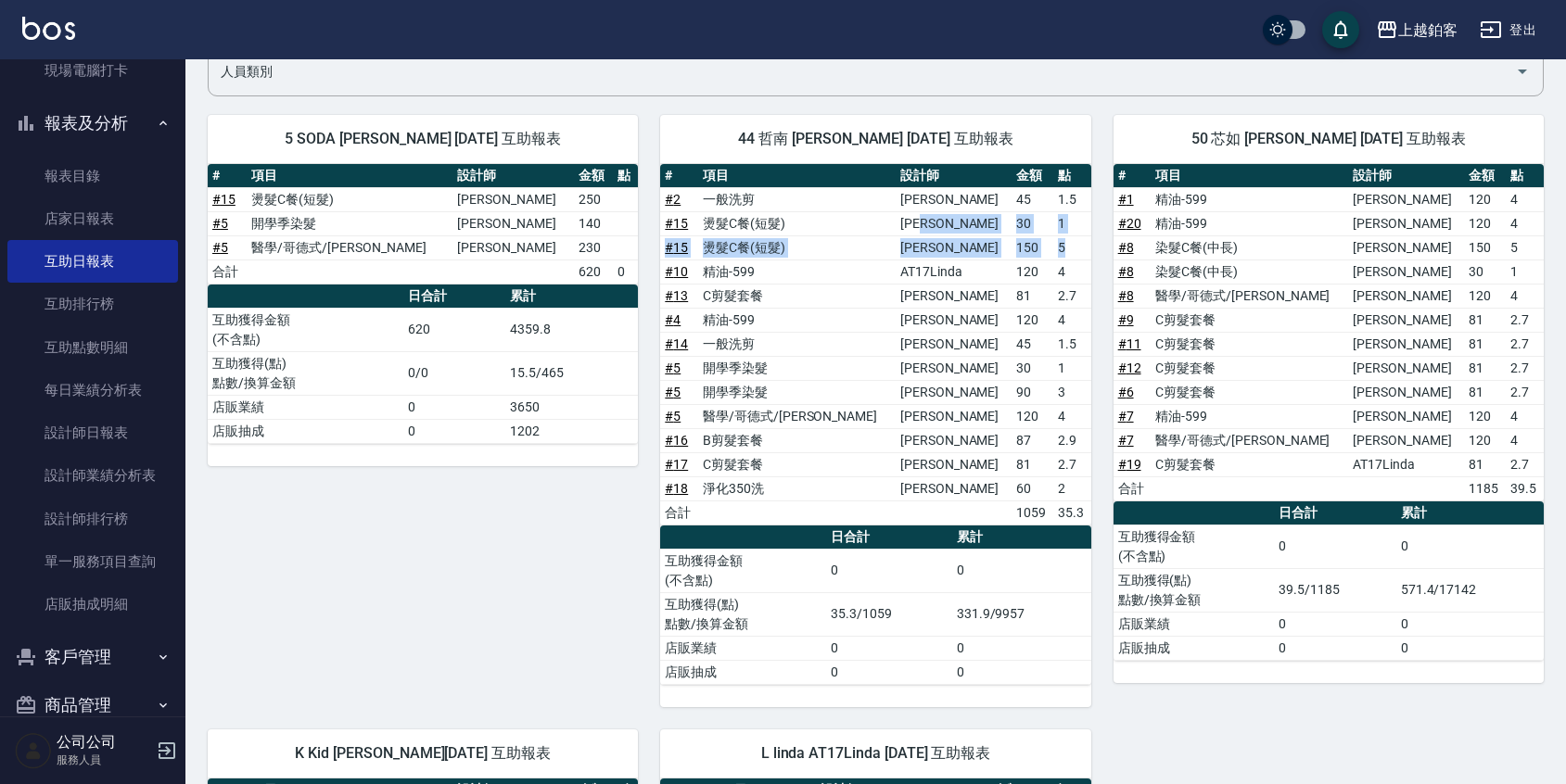
drag, startPoint x: 972, startPoint y: 224, endPoint x: 1061, endPoint y: 242, distance: 90.8
click at [1061, 242] on tbody "# 2 一般洗剪 張茗琇 45 1.5 # 15 燙髮C餐(短髮) 張茗琇 30 1 # 15 燙髮C餐(短髮) 張茗琇 150 5 # 10 精油-599 …" at bounding box center [875, 355] width 430 height 337
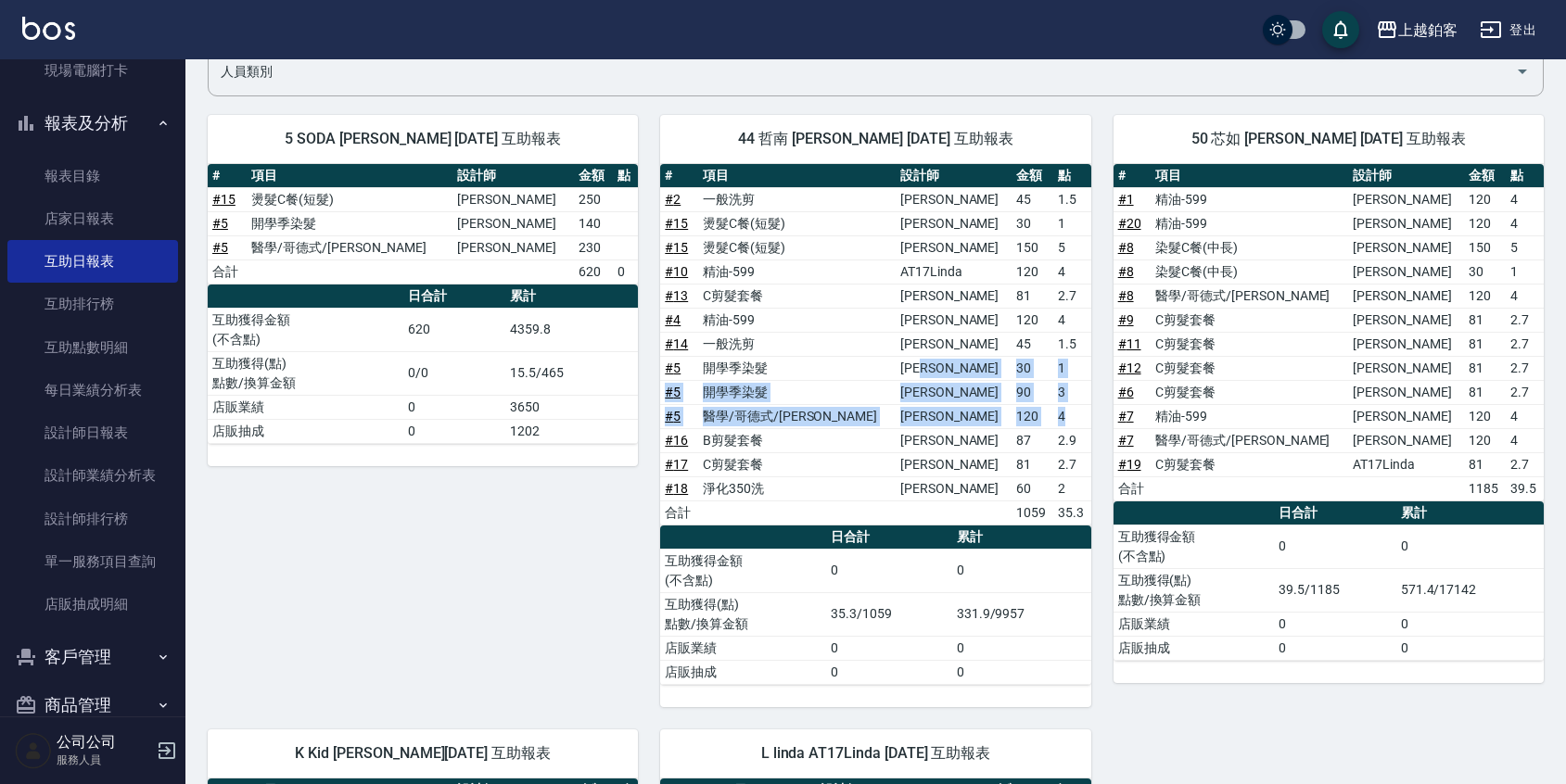
drag, startPoint x: 936, startPoint y: 365, endPoint x: 1062, endPoint y: 412, distance: 134.5
click at [1062, 412] on tbody "# 2 一般洗剪 張茗琇 45 1.5 # 15 燙髮C餐(短髮) 張茗琇 30 1 # 15 燙髮C餐(短髮) 張茗琇 150 5 # 10 精油-599 …" at bounding box center [875, 355] width 430 height 337
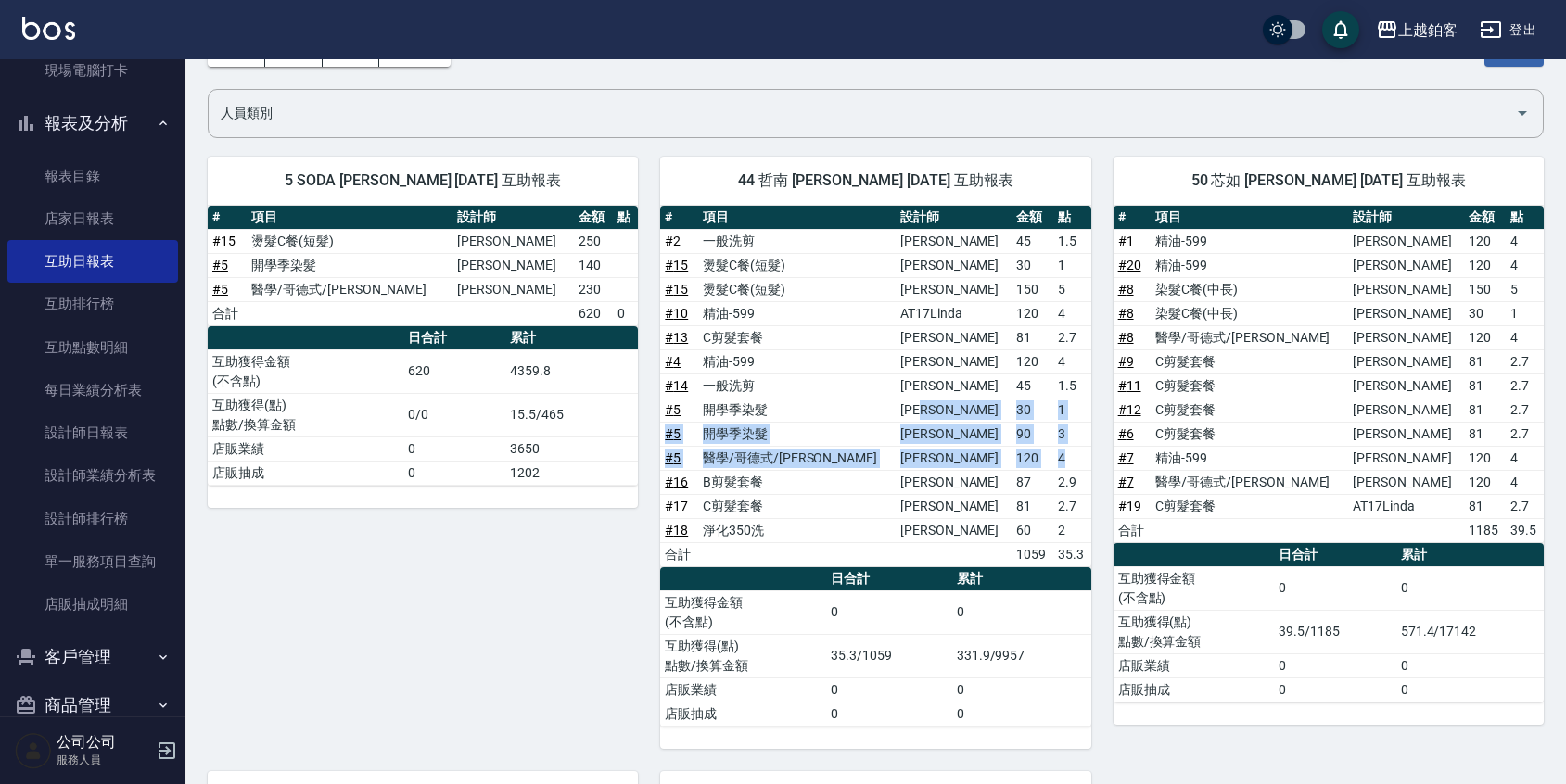
scroll to position [109, 0]
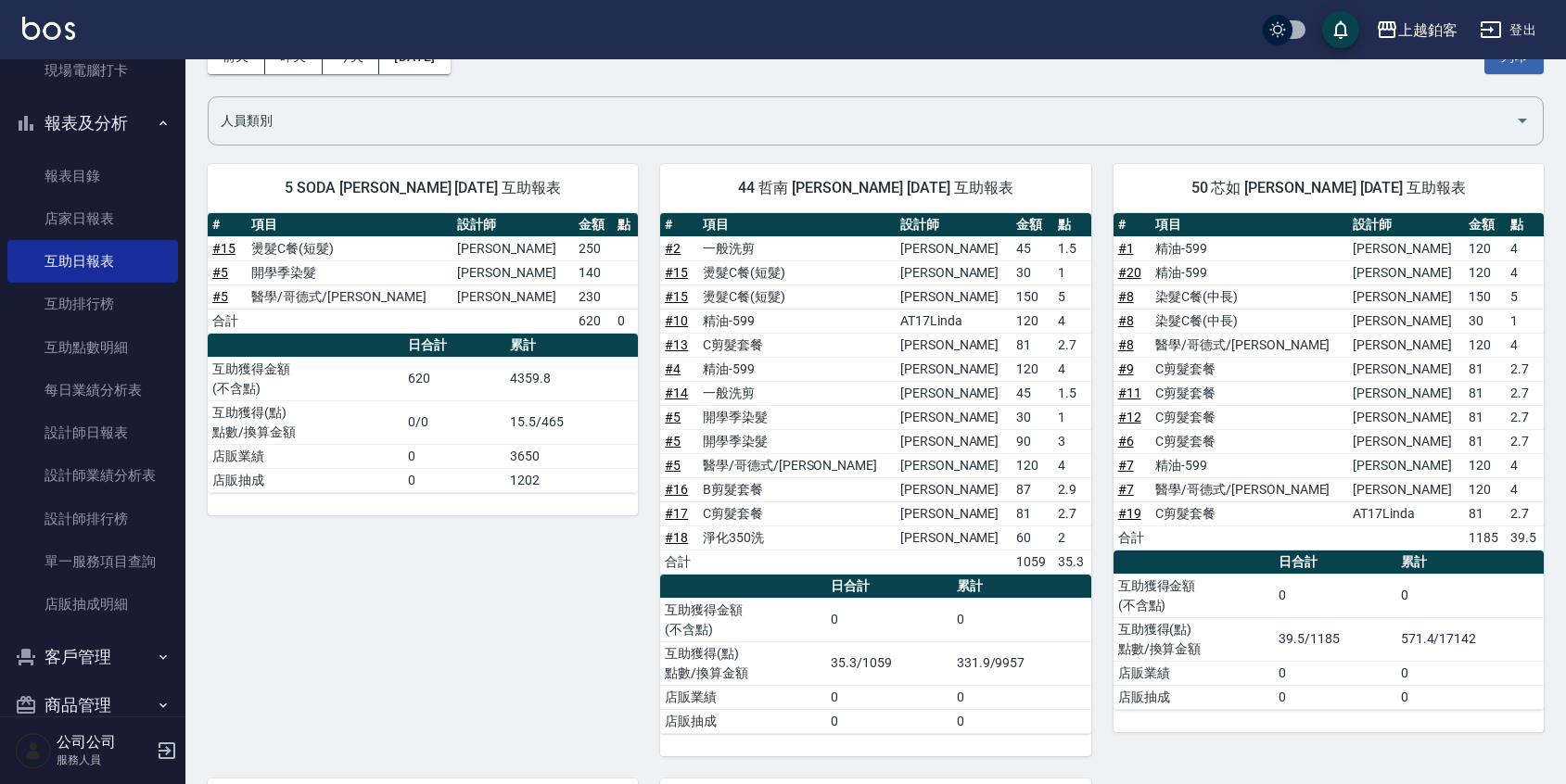
click at [1090, 398] on td "1.5" at bounding box center [1072, 393] width 38 height 24
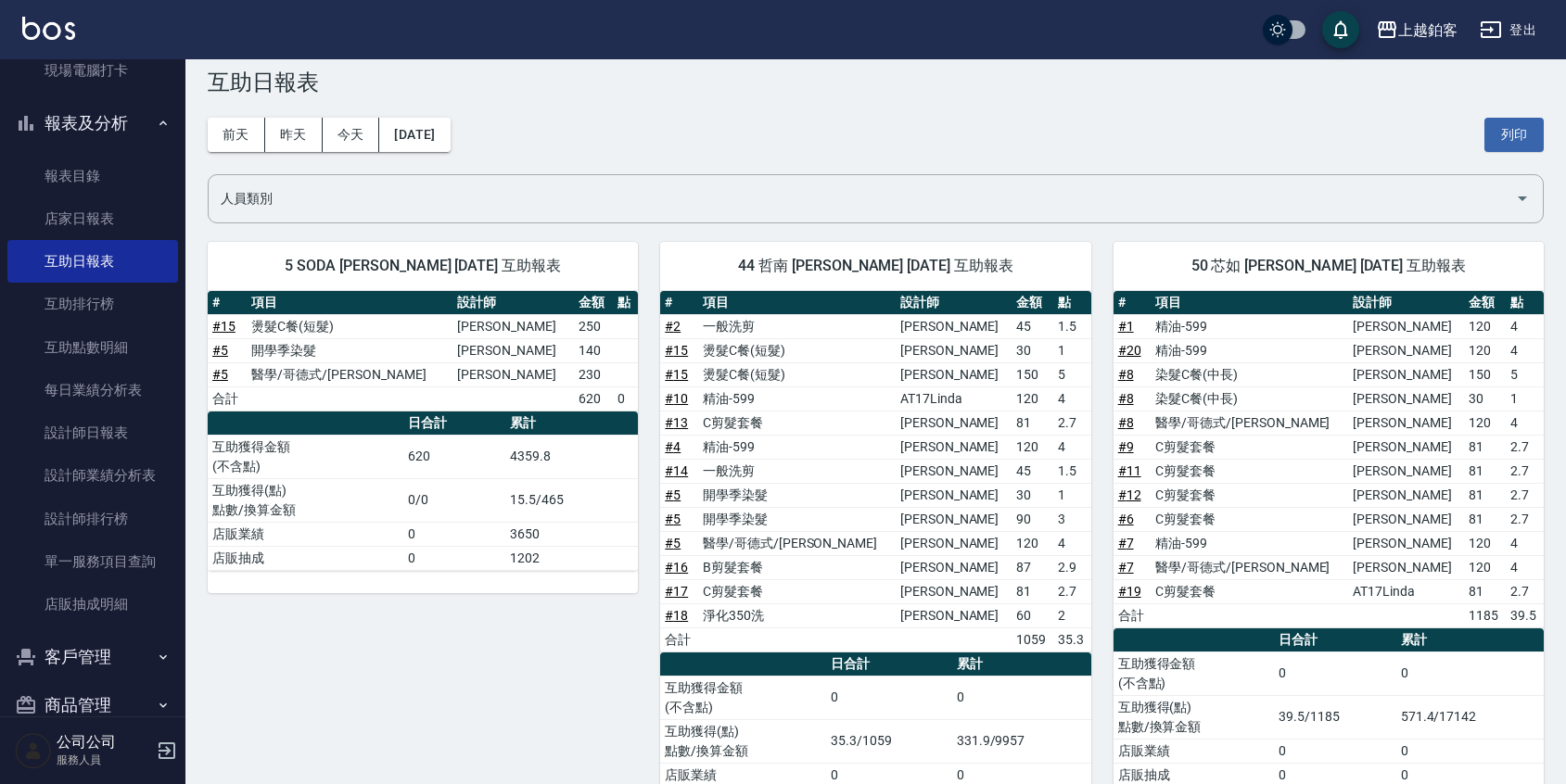
scroll to position [0, 0]
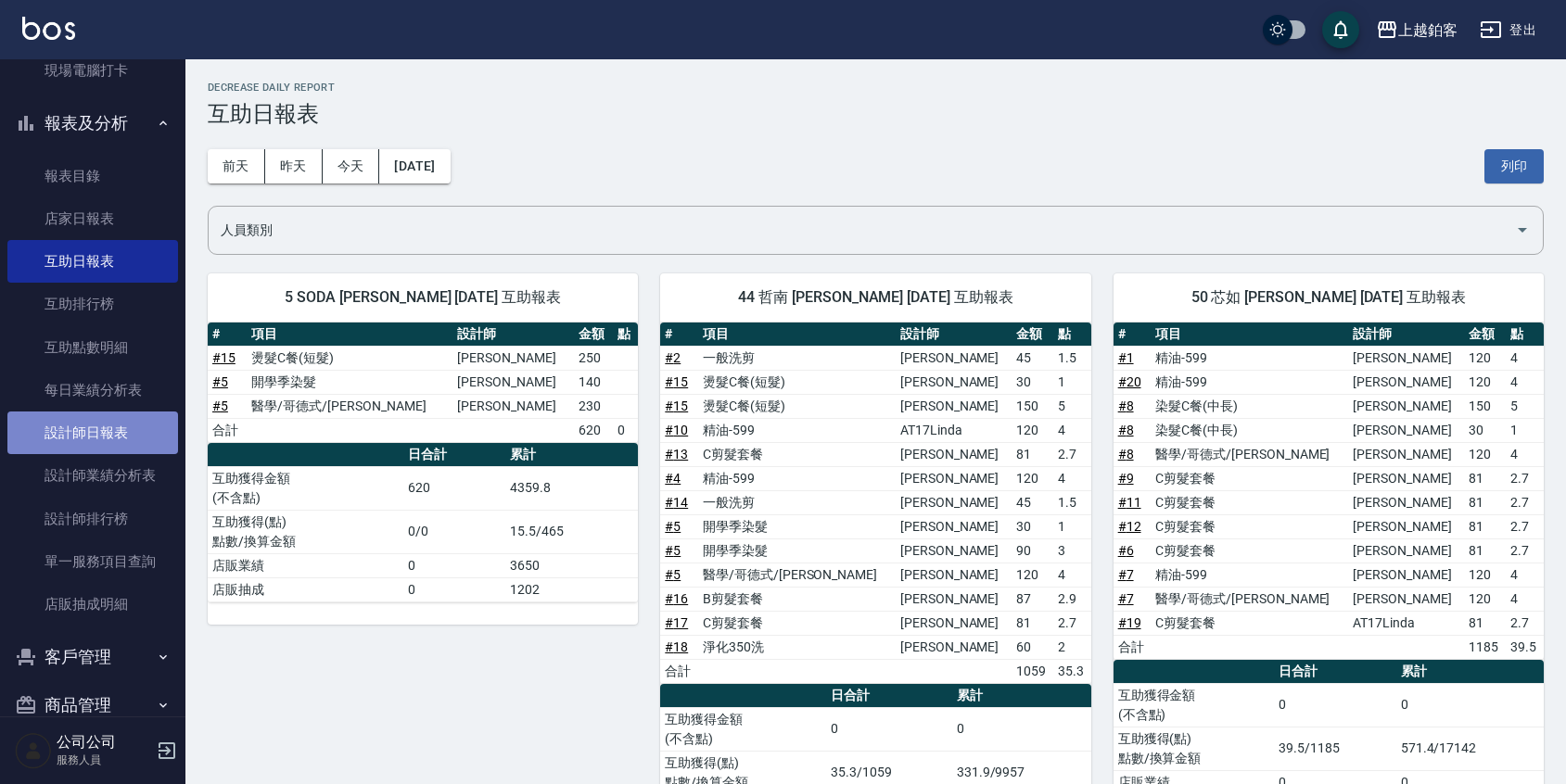
click at [133, 446] on link "設計師日報表" at bounding box center [93, 433] width 170 height 43
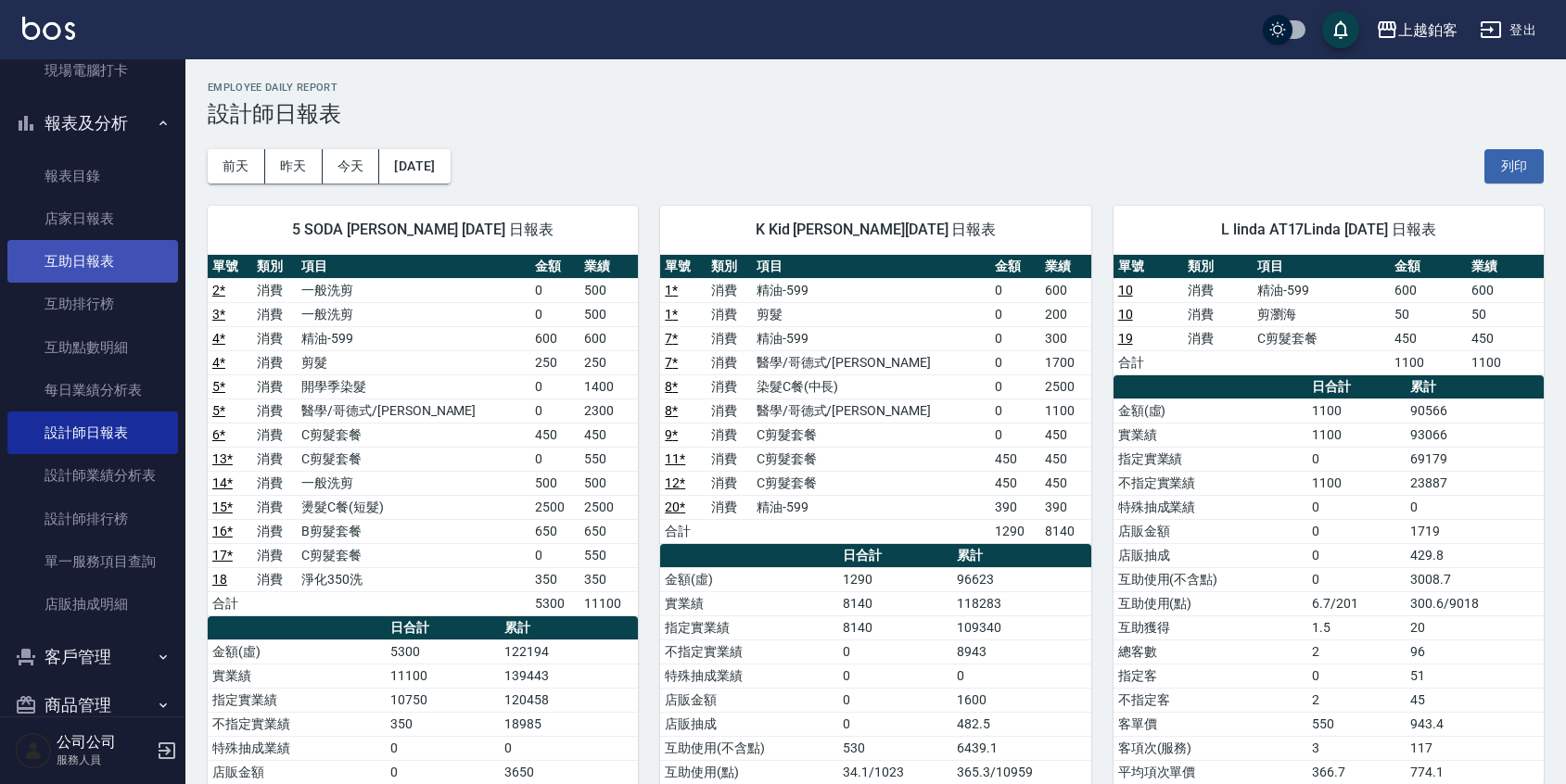
click at [53, 242] on link "互助日報表" at bounding box center [93, 261] width 170 height 43
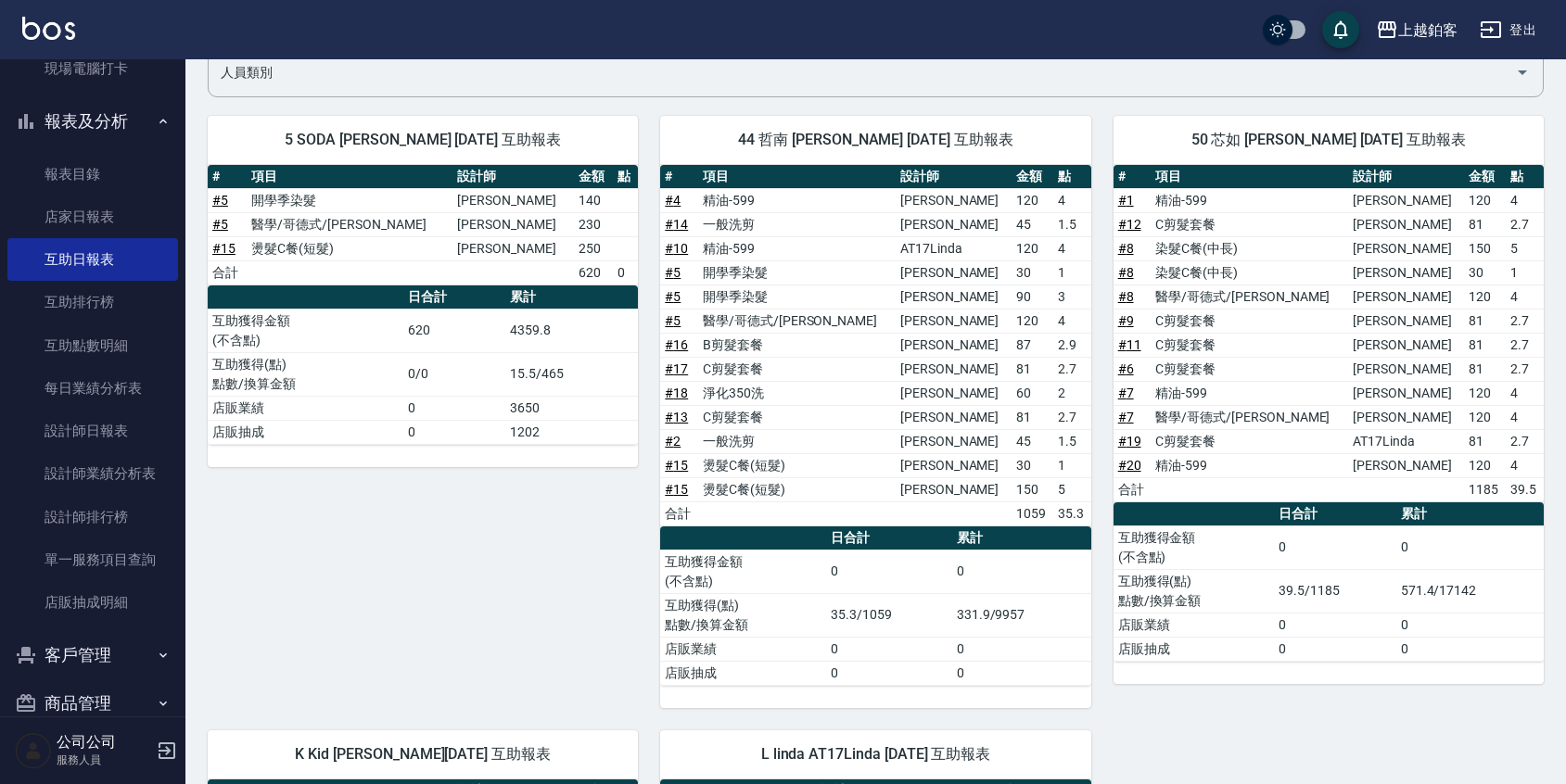
scroll to position [162, 0]
